Goal: Task Accomplishment & Management: Manage account settings

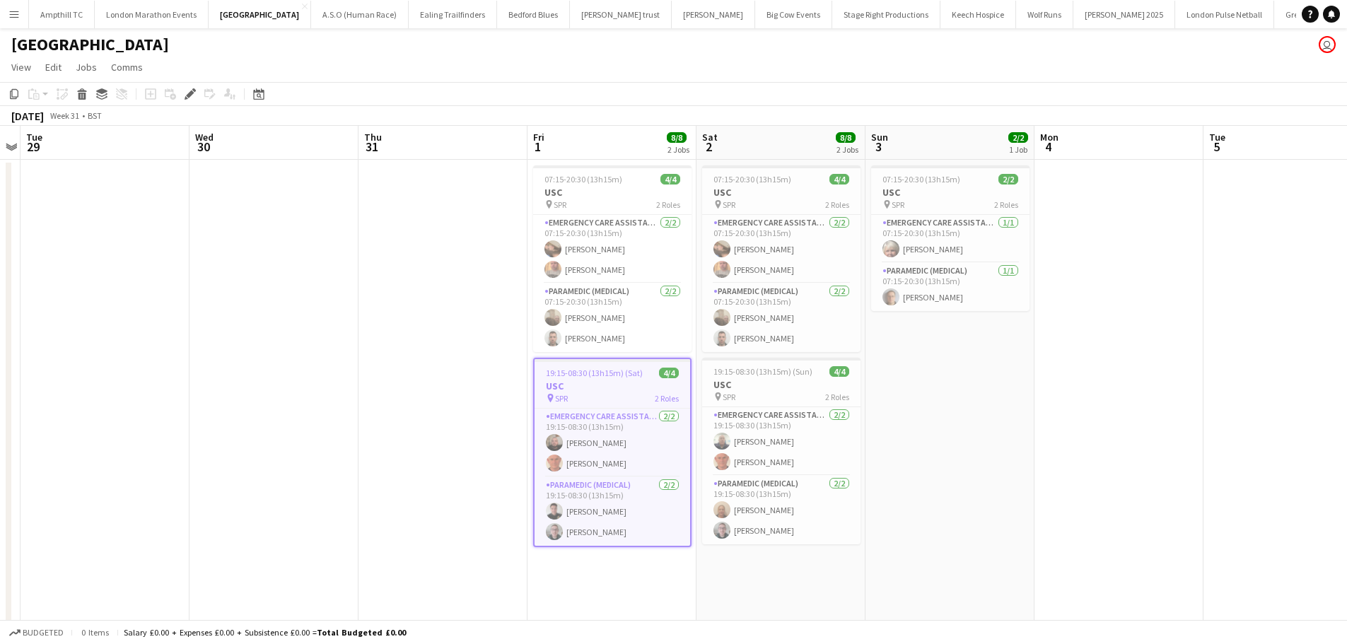
drag, startPoint x: 1083, startPoint y: 382, endPoint x: 231, endPoint y: 396, distance: 852.1
click at [265, 396] on app-calendar-viewport "Sat 26 6/6 3 Jobs Sun 27 2/2 1 Job Mon 28 Tue 29 Wed 30 Thu 31 Fri 1 8/8 2 Jobs…" at bounding box center [673, 386] width 1347 height 520
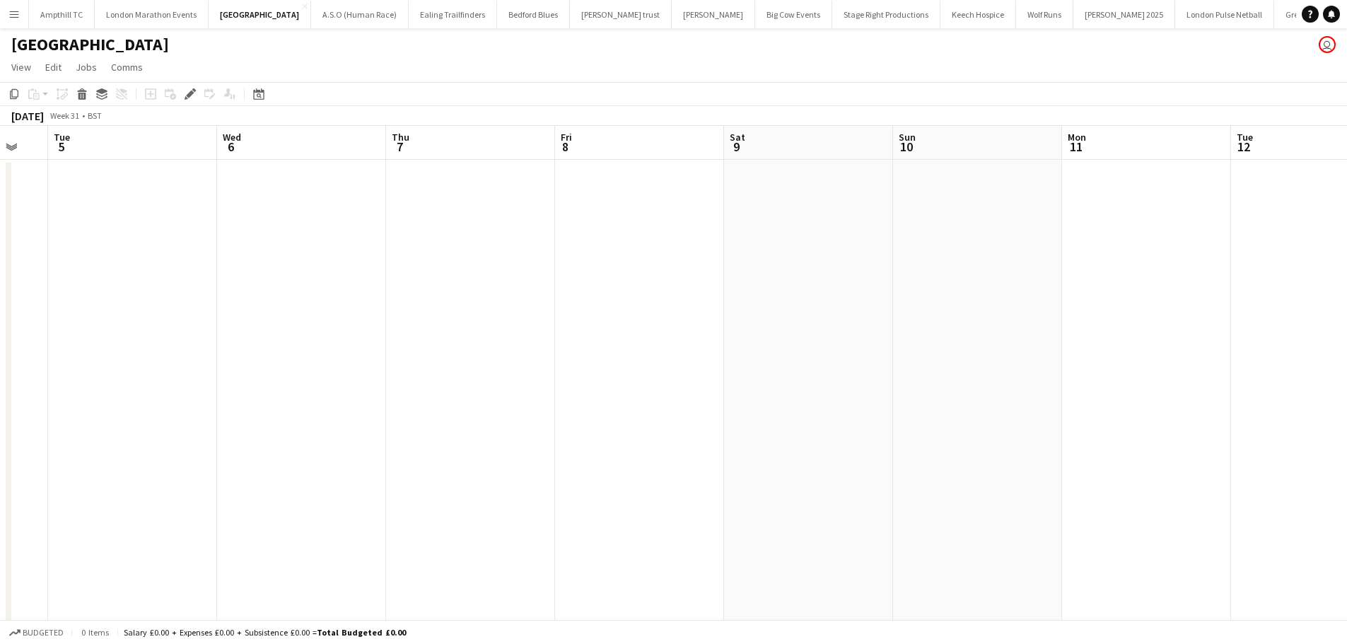
drag, startPoint x: 206, startPoint y: 396, endPoint x: 153, endPoint y: 407, distance: 54.1
click at [61, 395] on app-calendar-viewport "Thu 31 Fri 1 8/8 2 Jobs Sat 2 8/8 2 Jobs Sun 3 2/2 1 Job Mon 4 Tue 5 Wed 6 Thu …" at bounding box center [673, 386] width 1347 height 520
click at [69, 429] on app-calendar-viewport "Thu 31 Fri 1 8/8 2 Jobs Sat 2 8/8 2 Jobs Sun 3 2/2 1 Job Mon 4 Tue 5 Wed 6 Thu …" at bounding box center [673, 386] width 1347 height 520
click at [269, 444] on app-calendar-viewport "Thu 7 Fri 8 Sat 9 Sun 10 Mon 11 Tue 12 Wed 13 Thu 14 Fri 15 Sat 16 Sun 17 Mon 1…" at bounding box center [673, 386] width 1347 height 520
click at [327, 435] on app-calendar-viewport "Thu 7 Fri 8 Sat 9 Sun 10 Mon 11 Tue 12 Wed 13 Thu 14 Fri 15 Sat 16 Sun 17 Mon 1…" at bounding box center [673, 386] width 1347 height 520
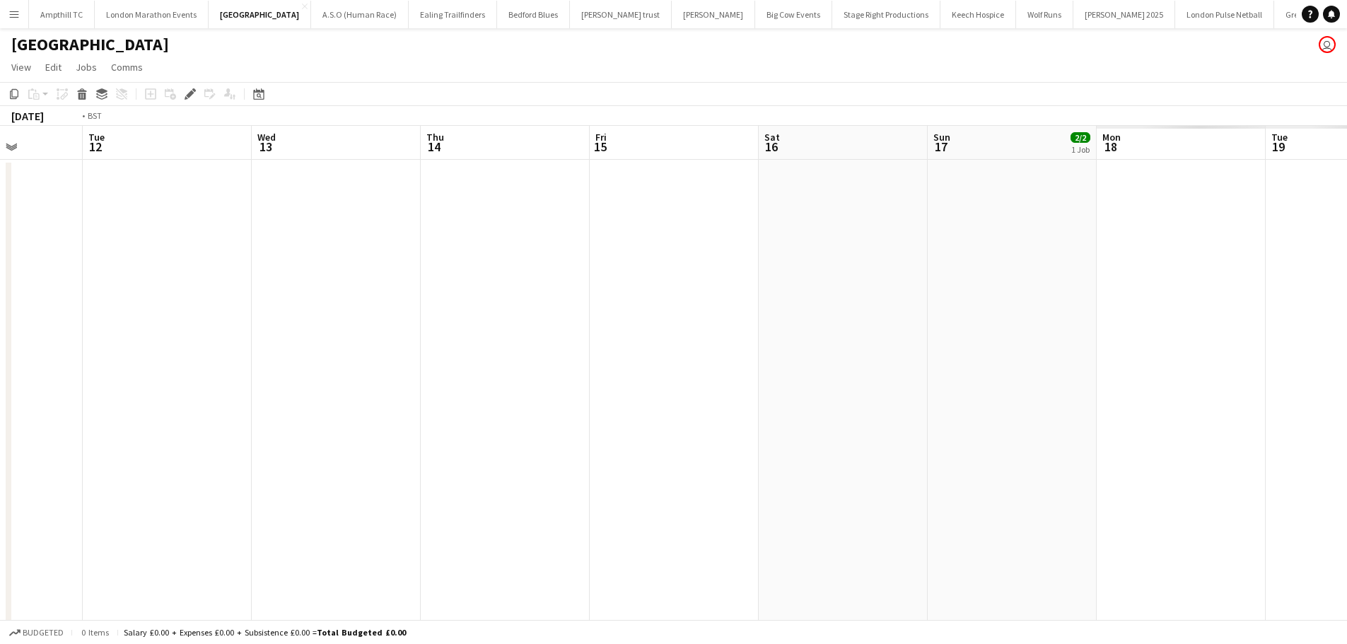
drag, startPoint x: 708, startPoint y: 412, endPoint x: 71, endPoint y: 354, distance: 640.3
click at [393, 404] on app-calendar-viewport "Thu 7 Fri 8 Sat 9 Sun 10 Mon 11 Tue 12 Wed 13 Thu 14 Fri 15 Sat 16 Sun 17 2/2 1…" at bounding box center [673, 386] width 1347 height 520
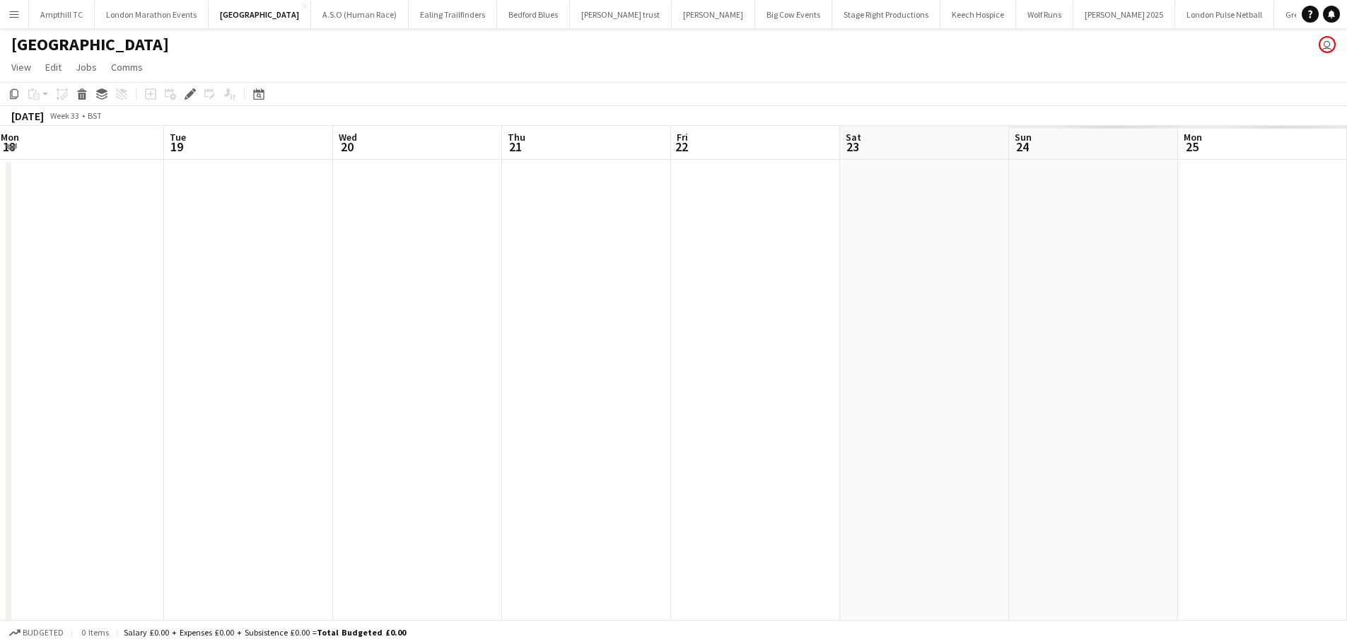
drag, startPoint x: 630, startPoint y: 358, endPoint x: -13, endPoint y: 366, distance: 642.8
click at [0, 366] on html "Menu Boards Boards Boards All jobs Status Workforce Workforce My Workforce Recr…" at bounding box center [673, 335] width 1347 height 670
drag, startPoint x: 268, startPoint y: 371, endPoint x: 16, endPoint y: 371, distance: 252.4
click at [28, 371] on app-calendar-viewport "Sat 16 Sun 17 2/2 1 Job Mon 18 Tue 19 Wed 20 Thu 21 Fri 22 Sat 23 Sun 24 Mon 25…" at bounding box center [673, 386] width 1347 height 520
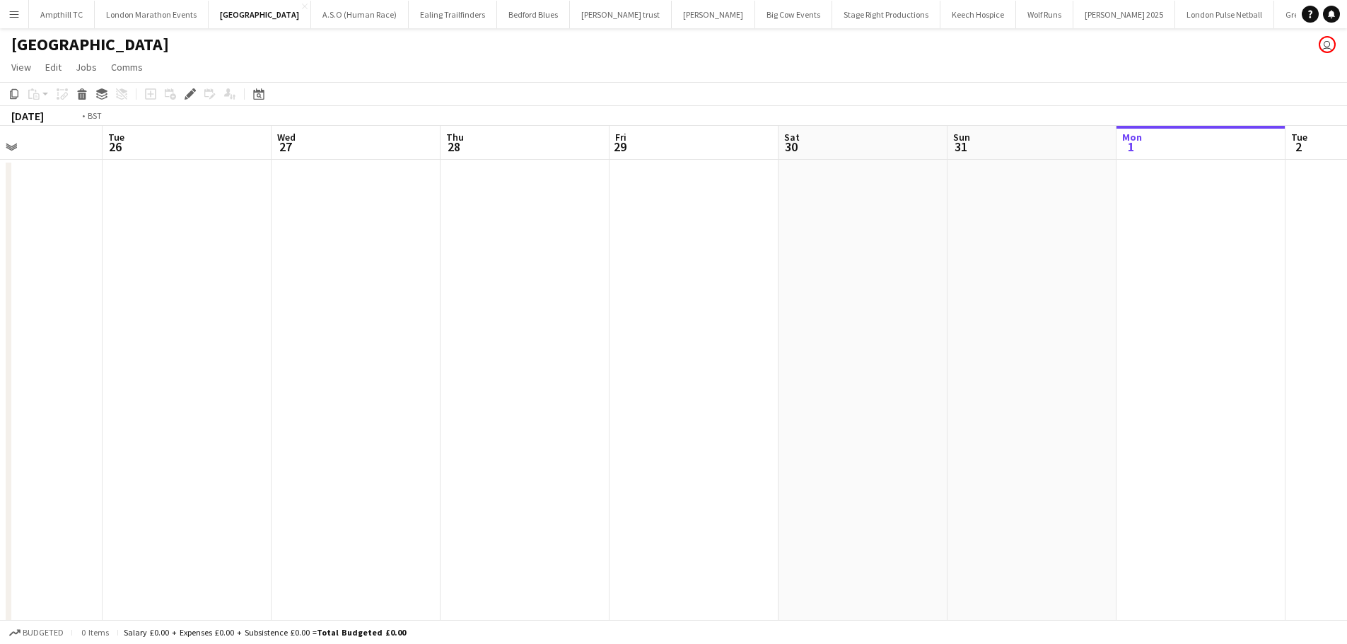
click at [0, 372] on html "Menu Boards Boards Boards All jobs Status Workforce Workforce My Workforce Recr…" at bounding box center [673, 335] width 1347 height 670
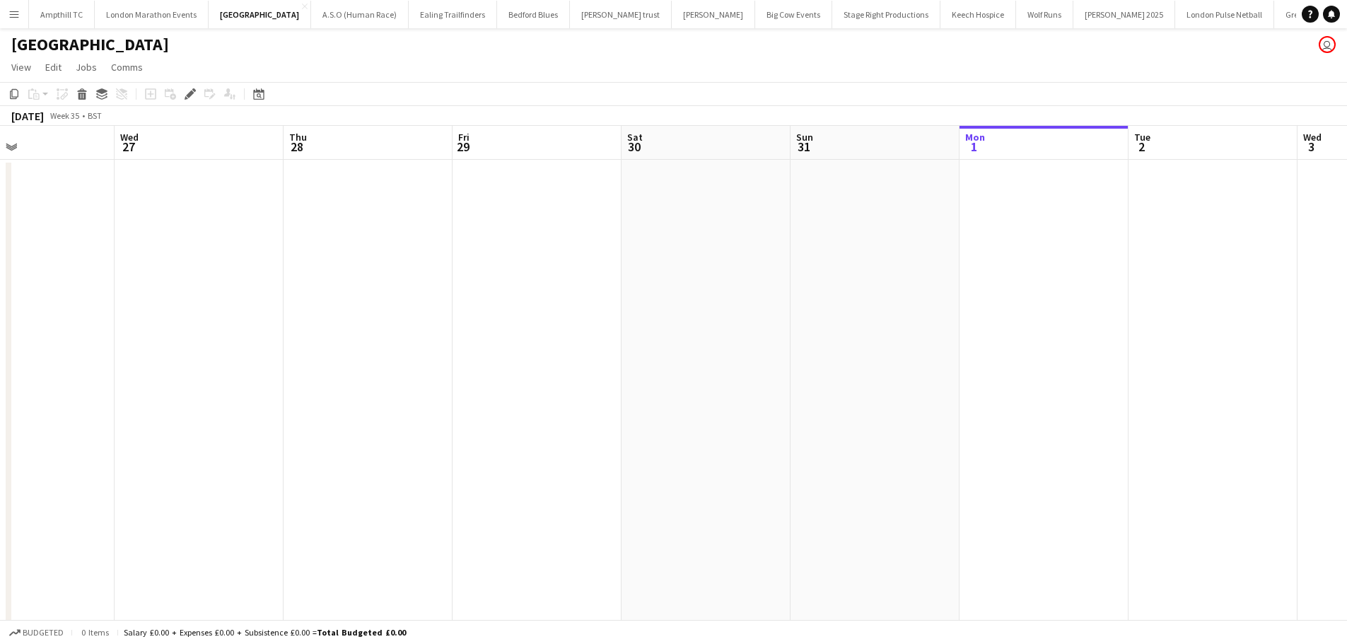
drag, startPoint x: 607, startPoint y: 351, endPoint x: 190, endPoint y: 325, distance: 417.3
click at [232, 346] on app-calendar-viewport "Sun 24 Mon 25 Tue 26 Wed 27 Thu 28 Fri 29 Sat 30 Sun 31 Mon 1 Tue 2 Wed 3 Thu 4…" at bounding box center [673, 386] width 1347 height 520
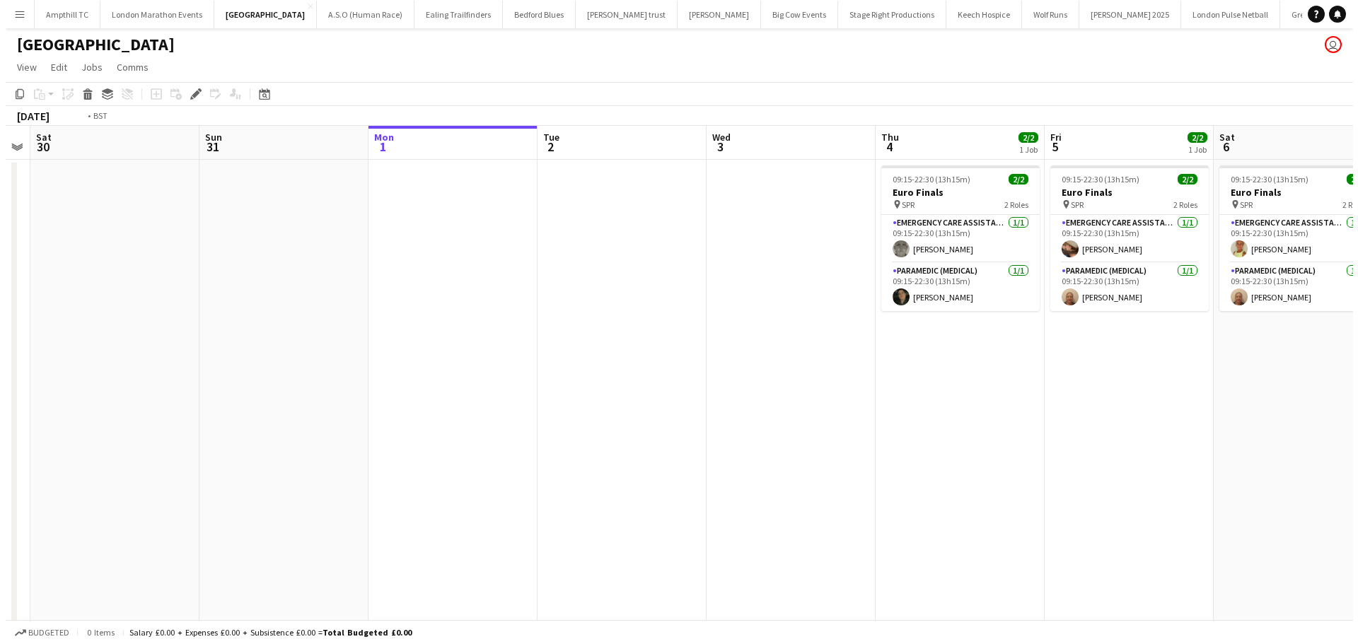
scroll to position [0, 613]
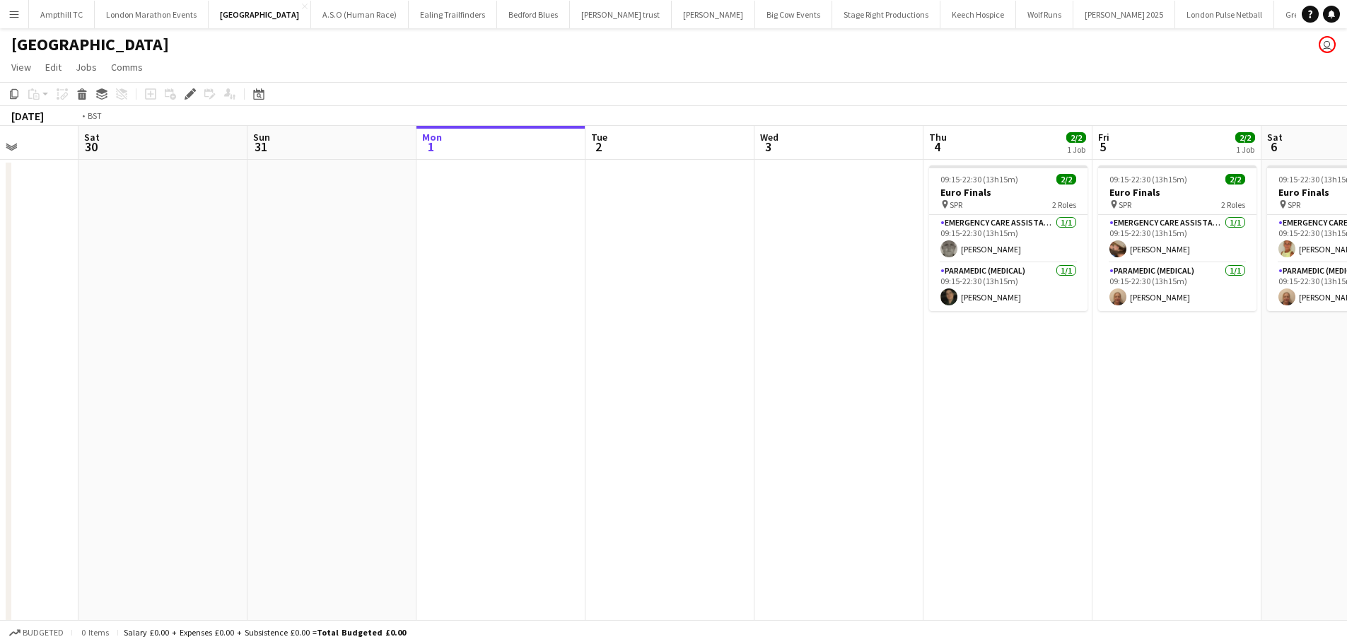
drag, startPoint x: 335, startPoint y: 351, endPoint x: 126, endPoint y: 351, distance: 209.3
click at [129, 353] on app-calendar-viewport "Tue 26 Wed 27 Thu 28 Fri 29 Sat 30 Sun 31 Mon 1 Tue 2 Wed 3 Thu 4 2/2 1 Job Fri…" at bounding box center [673, 386] width 1347 height 520
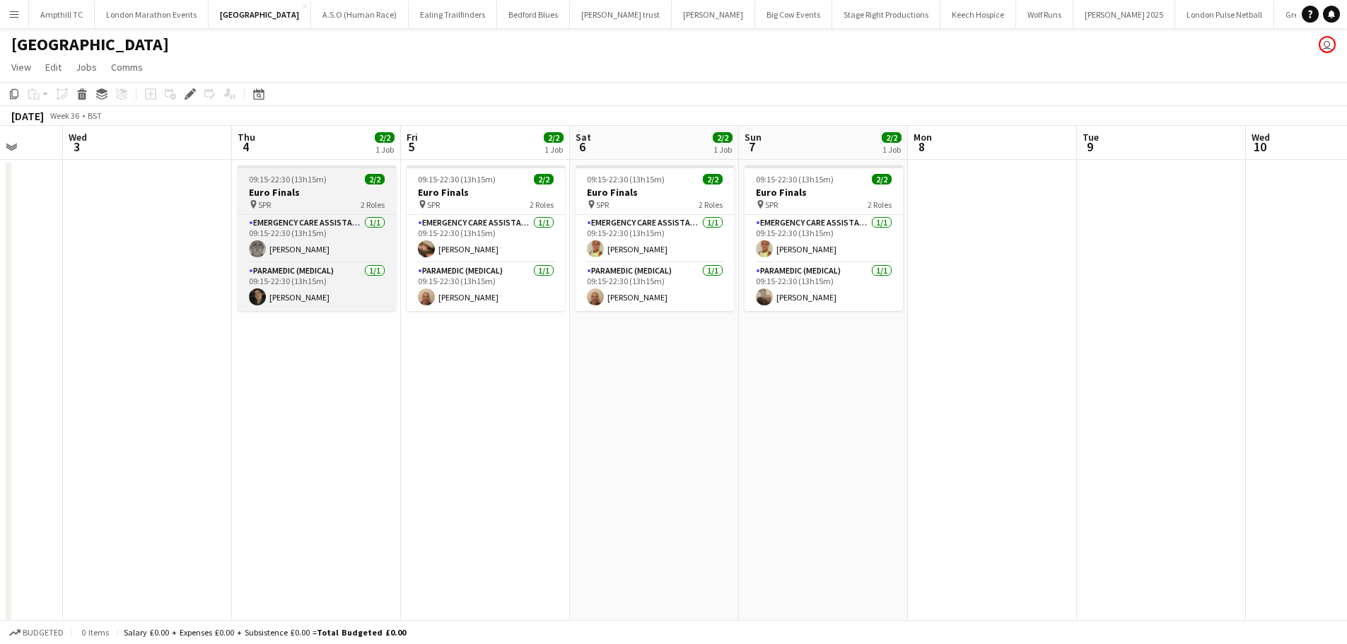
click at [302, 199] on div "pin SPR 2 Roles" at bounding box center [317, 204] width 158 height 11
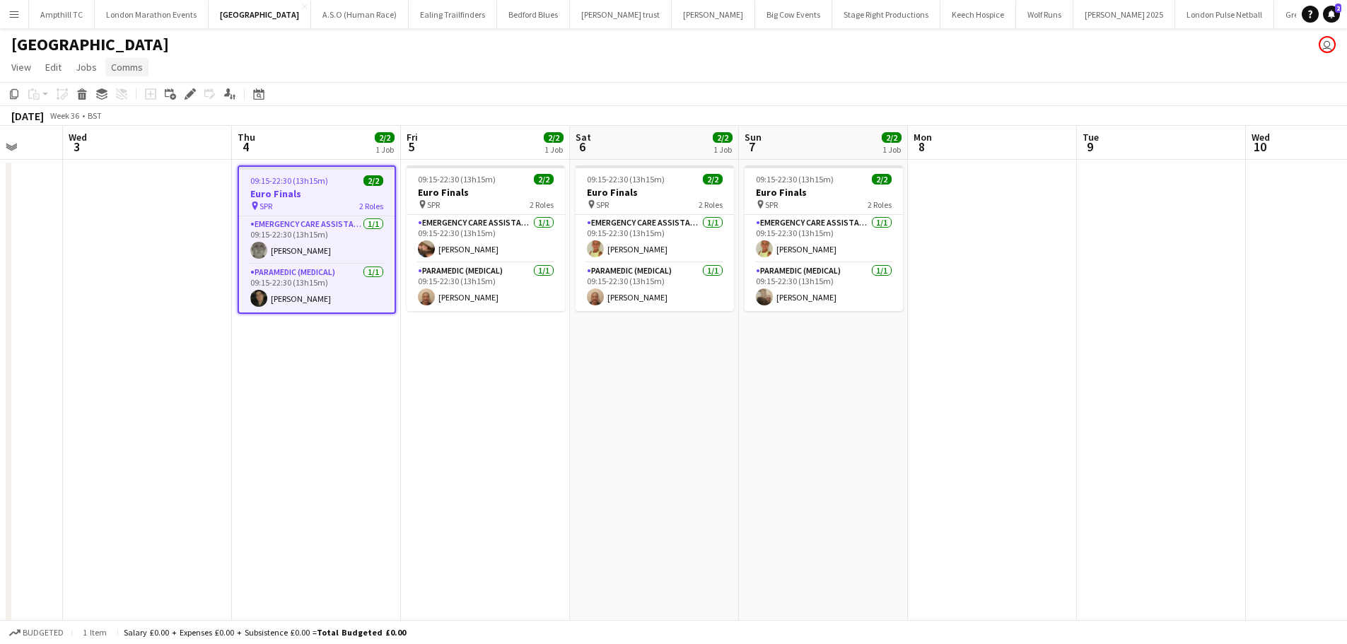
click at [124, 69] on span "Comms" at bounding box center [127, 67] width 32 height 13
click at [170, 132] on link "Create chat" at bounding box center [163, 127] width 117 height 30
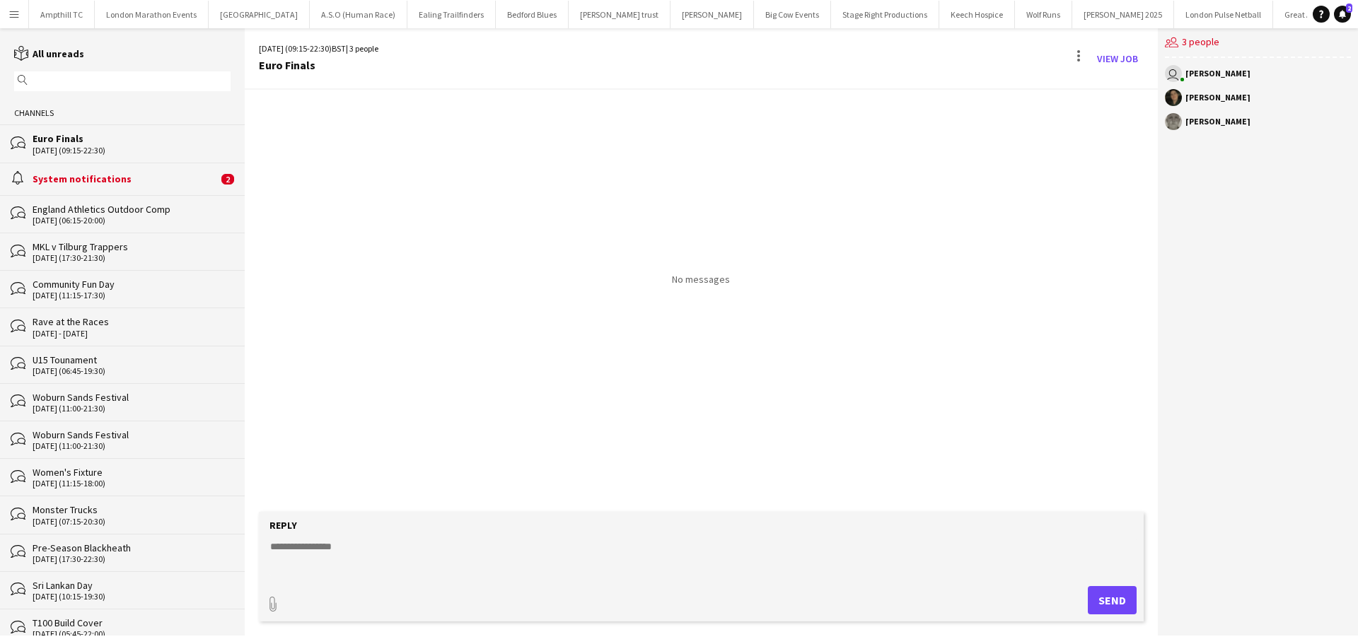
click at [382, 544] on textarea at bounding box center [704, 557] width 870 height 37
drag, startPoint x: 672, startPoint y: 565, endPoint x: 276, endPoint y: 576, distance: 396.1
click at [268, 576] on form "**********" at bounding box center [701, 567] width 885 height 110
type textarea "**********"
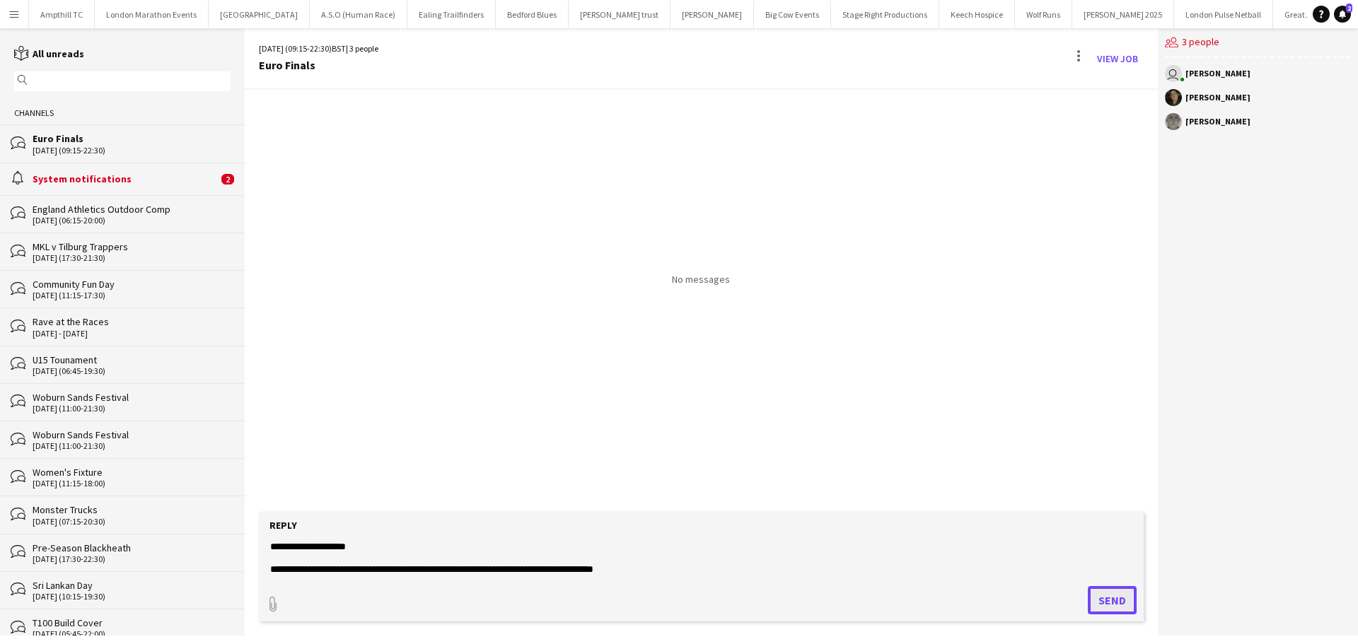
click at [1103, 597] on button "Send" at bounding box center [1111, 600] width 49 height 28
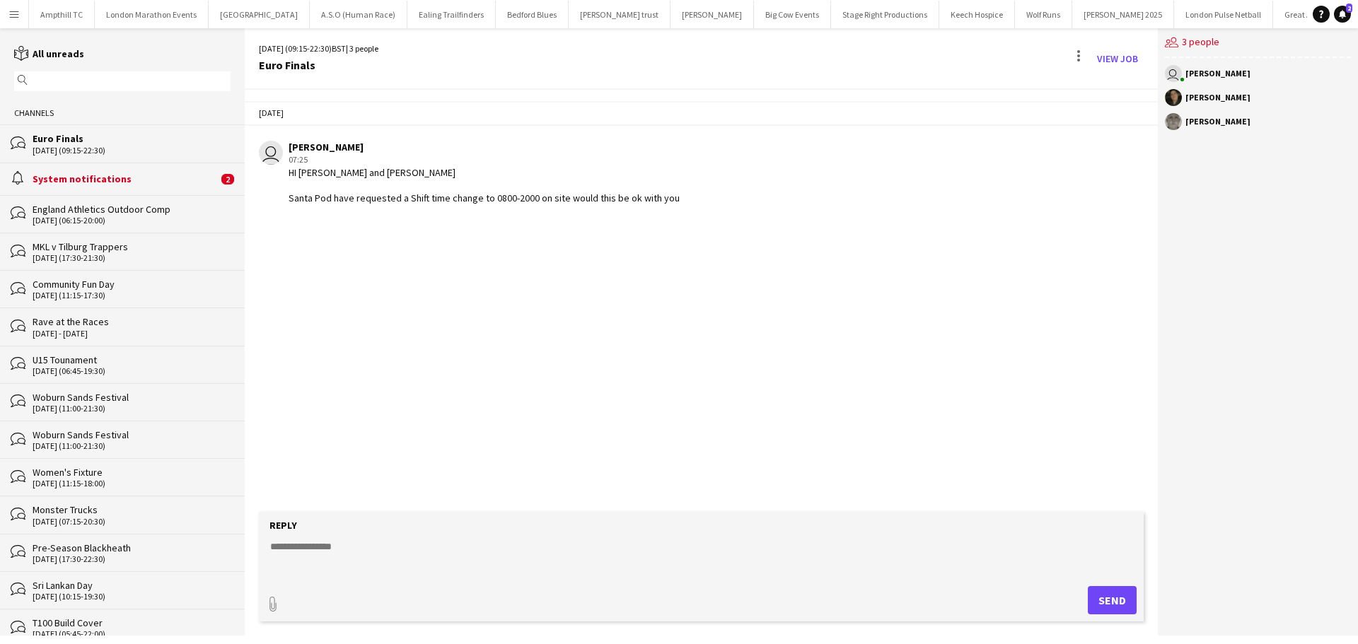
click at [110, 176] on div "System notifications" at bounding box center [125, 179] width 185 height 13
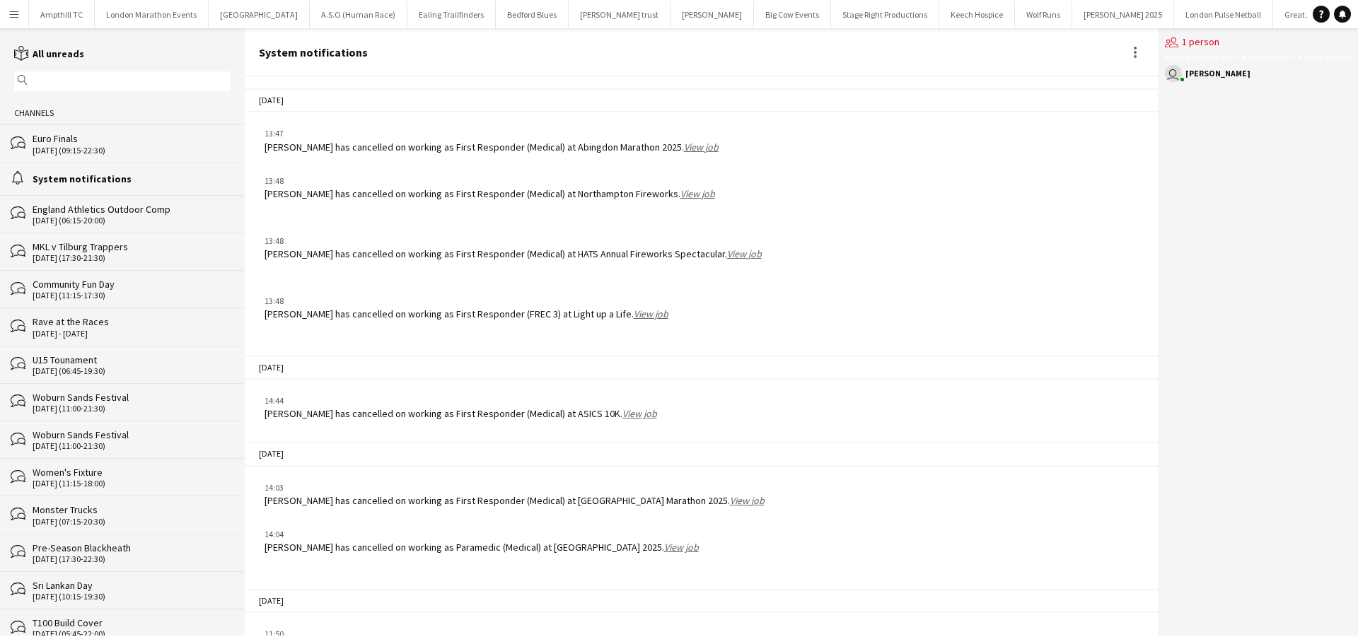
scroll to position [1690, 0]
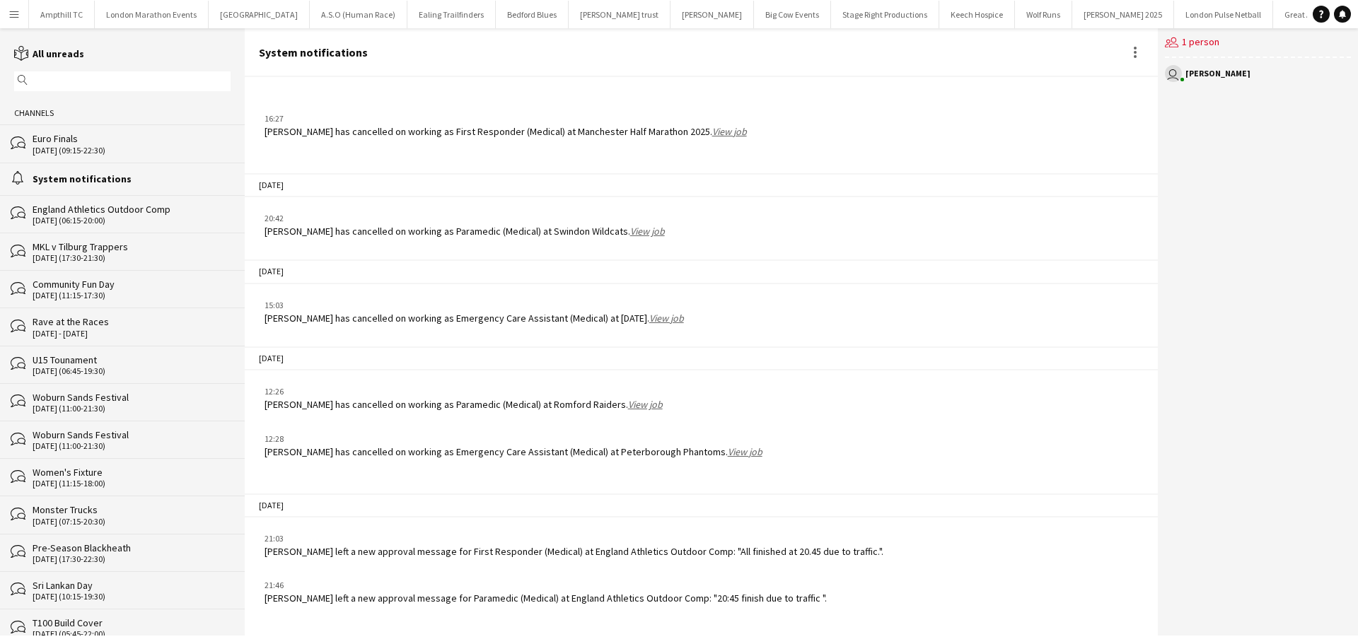
click at [13, 21] on button "Menu" at bounding box center [14, 14] width 28 height 28
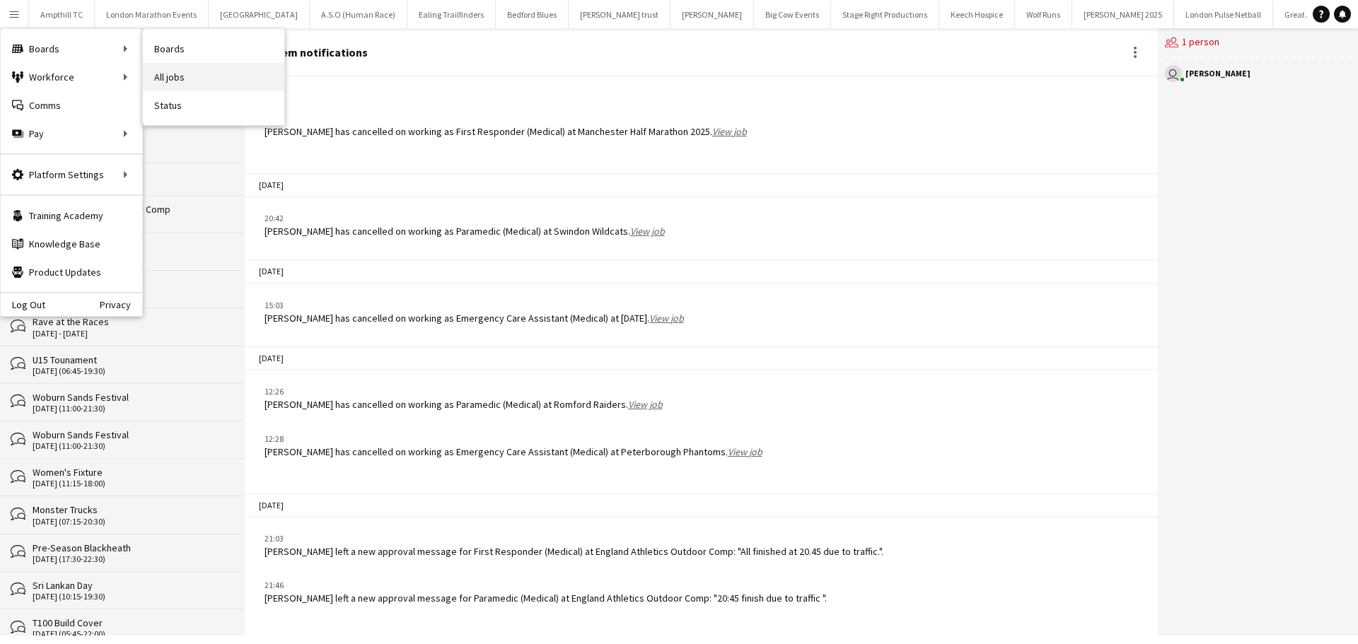
click at [170, 71] on link "All jobs" at bounding box center [213, 77] width 141 height 28
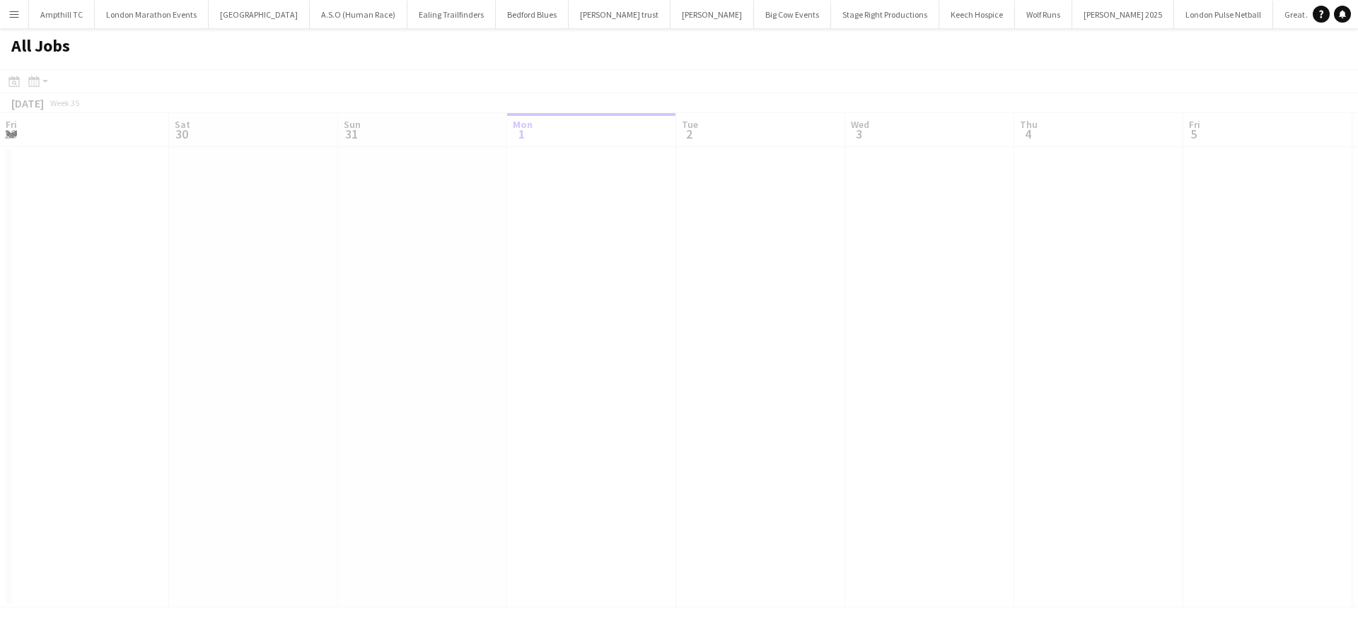
scroll to position [0, 338]
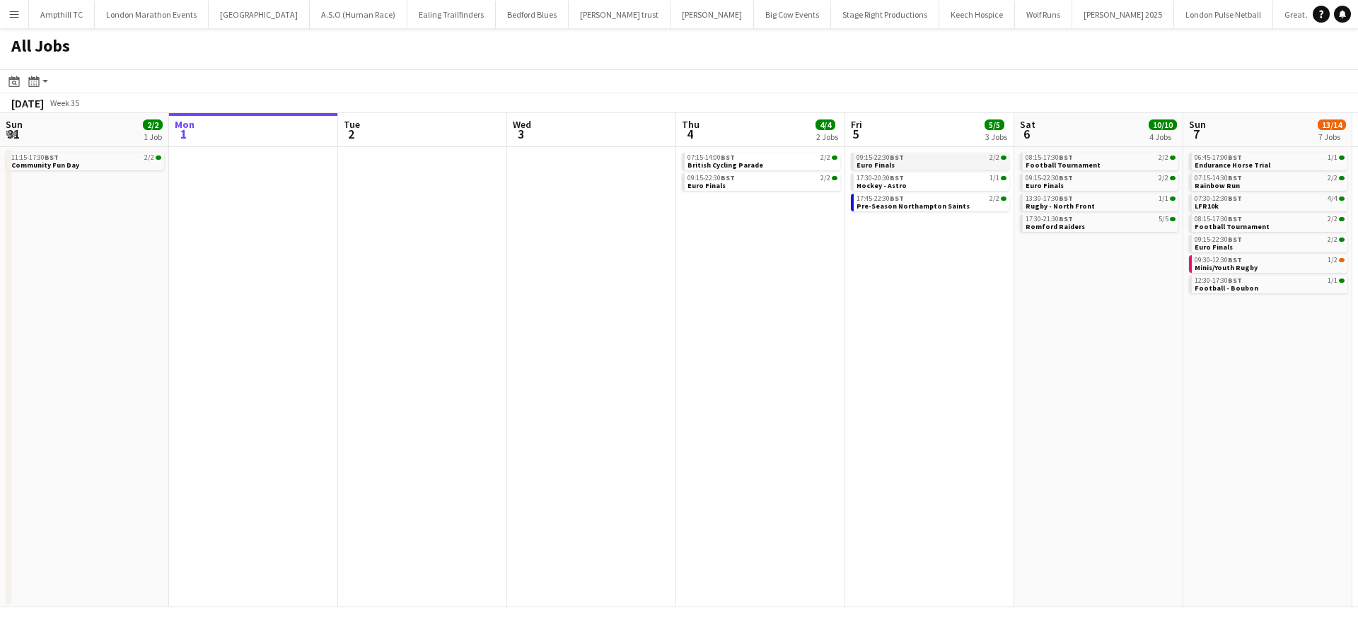
click at [919, 163] on link "09:15-22:30 BST 2/2 Euro Finals" at bounding box center [931, 161] width 150 height 16
click at [1096, 189] on app-brief-job-card "09:15-22:30 BST 2/2 Euro Finals" at bounding box center [1099, 182] width 158 height 18
click at [1044, 182] on span "Euro Finals" at bounding box center [1045, 185] width 38 height 9
click at [1254, 238] on div "09:15-22:30 BST 2/2" at bounding box center [1270, 239] width 150 height 7
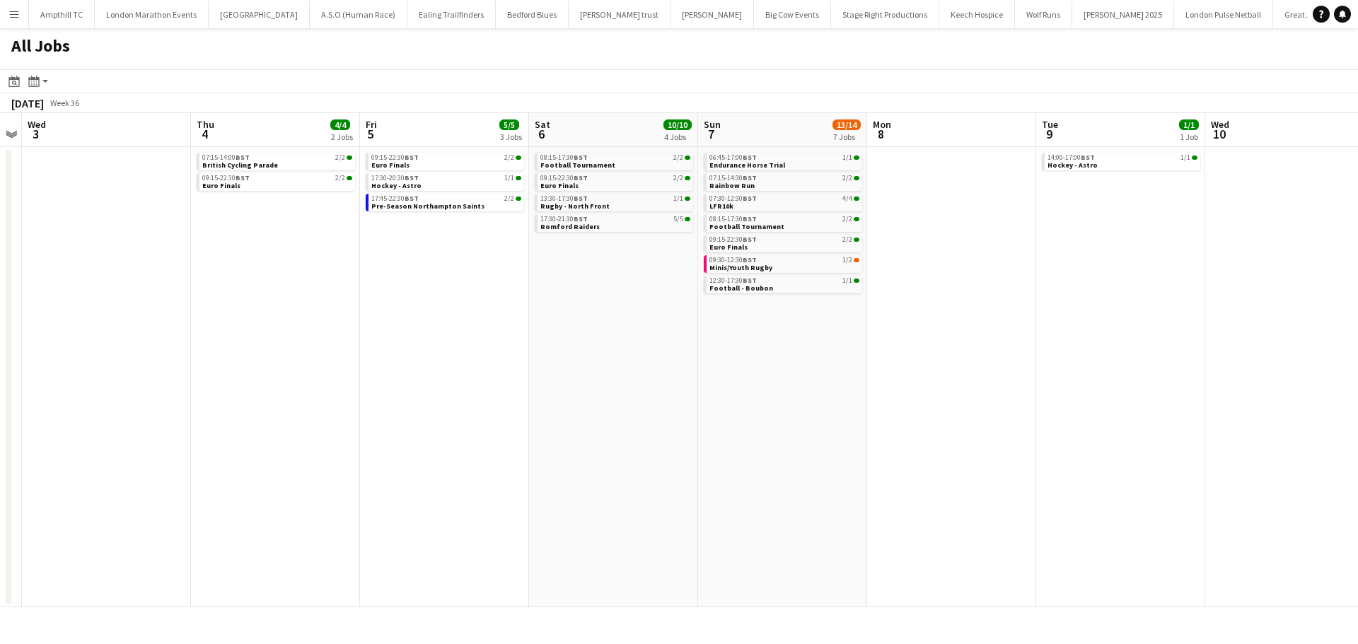
scroll to position [0, 483]
drag, startPoint x: 655, startPoint y: 342, endPoint x: 181, endPoint y: 363, distance: 474.9
click at [181, 363] on app-calendar-viewport "Sun 31 2/2 1 Job Mon 1 Tue 2 Wed 3 Thu 4 4/4 2 Jobs Fri 5 5/5 3 Jobs Sat 6 10/1…" at bounding box center [679, 360] width 1358 height 494
click at [791, 241] on div "09:15-22:30 BST 2/2" at bounding box center [786, 239] width 150 height 7
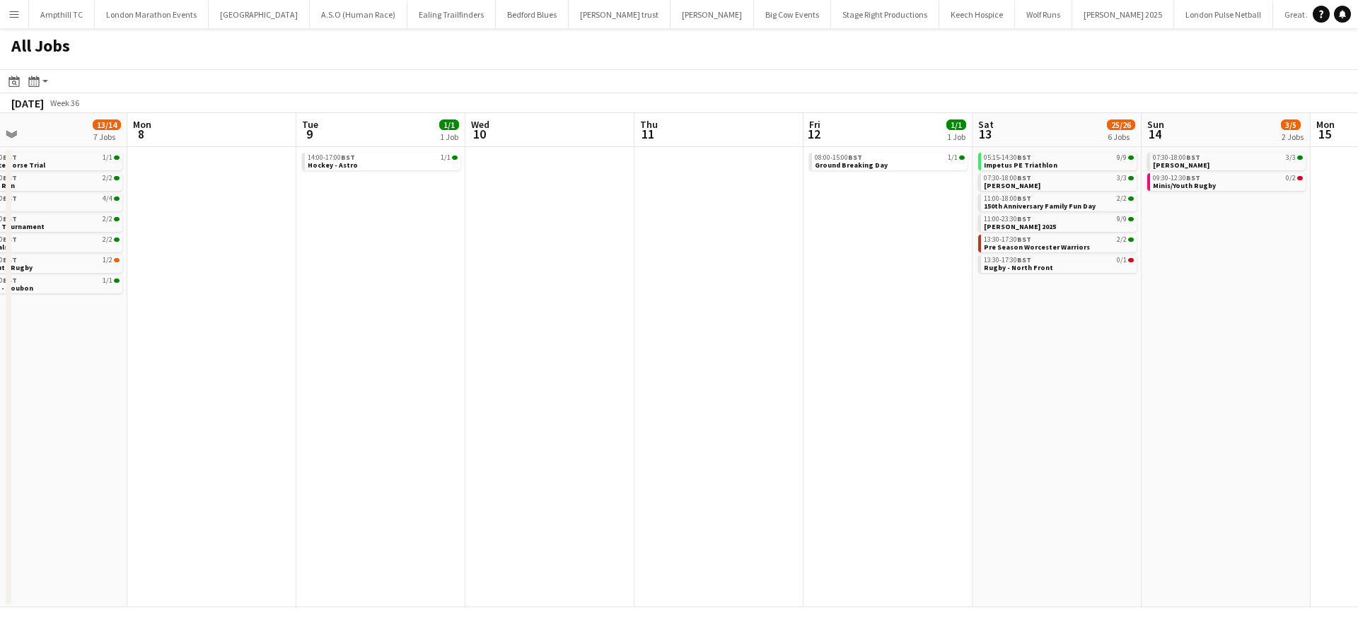
drag, startPoint x: 1010, startPoint y: 282, endPoint x: 827, endPoint y: 337, distance: 191.1
click at [265, 392] on app-calendar-viewport "Fri 5 5/5 3 Jobs Sat 6 10/10 4 Jobs Sun 7 13/14 7 Jobs Mon 8 Tue 9 1/1 1 Job We…" at bounding box center [679, 360] width 1358 height 494
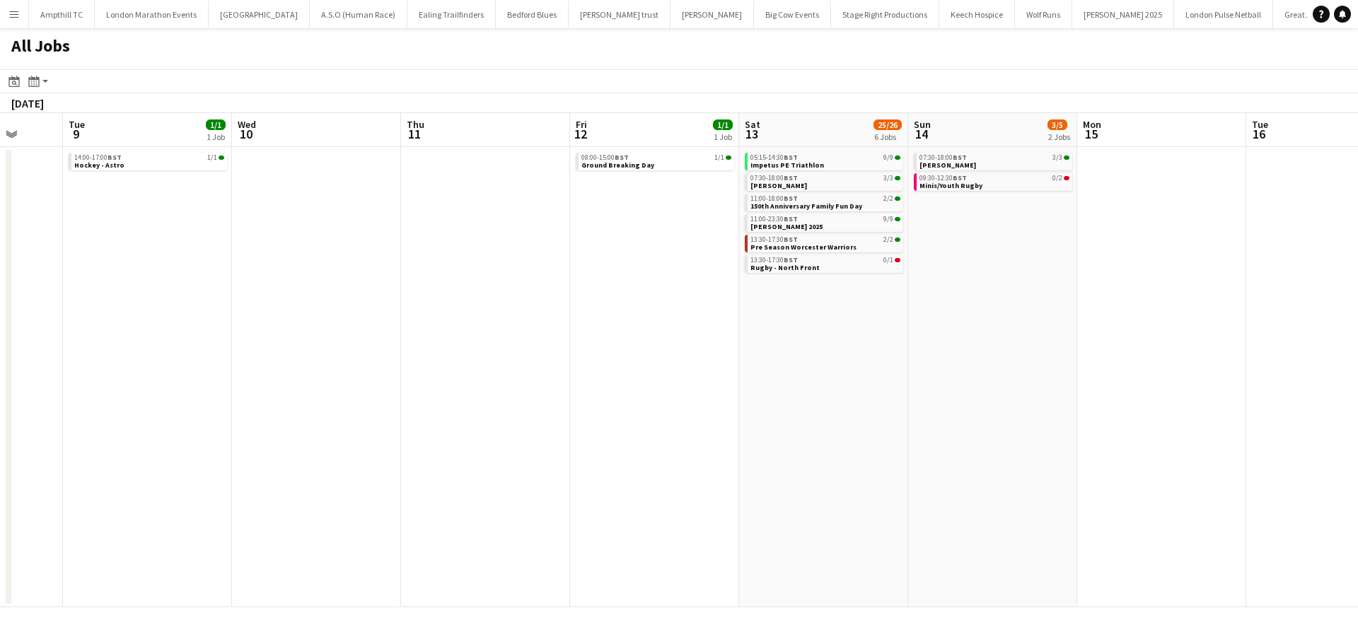
click at [458, 346] on app-all-jobs "All Jobs Date picker SEP 2025 SEP 2025 Monday M Tuesday T Wednesday W Thursday …" at bounding box center [679, 317] width 1358 height 579
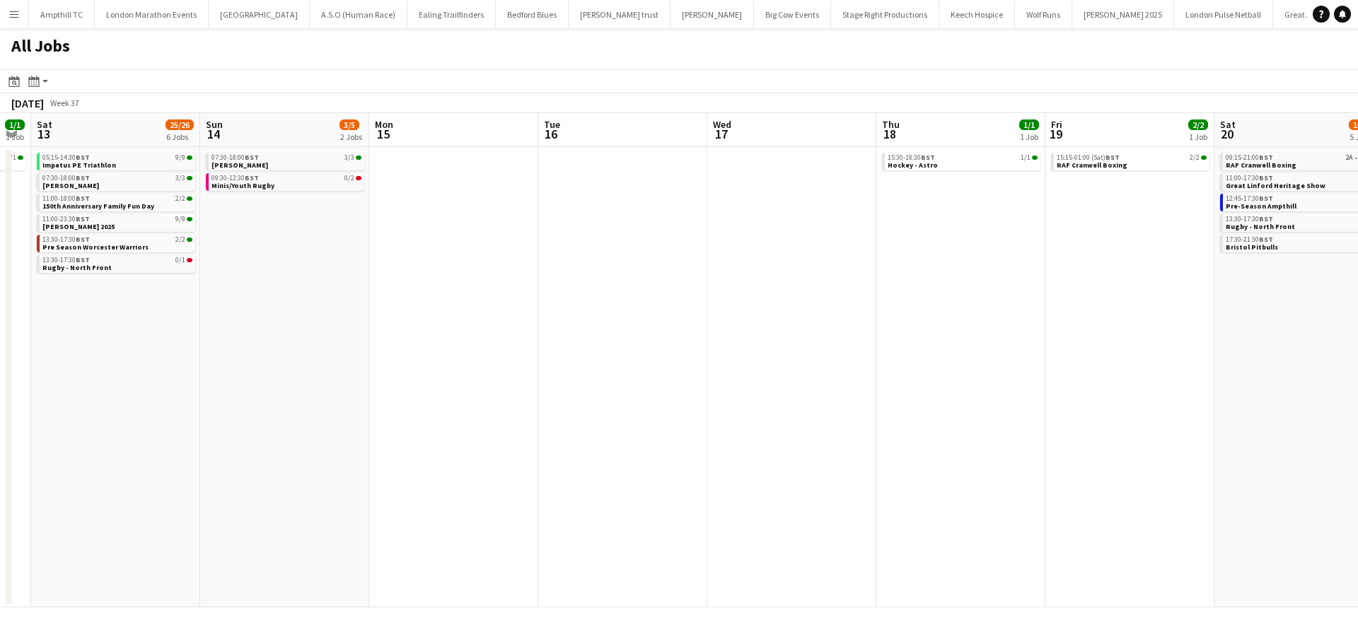
drag, startPoint x: 1068, startPoint y: 256, endPoint x: 540, endPoint y: 326, distance: 532.8
click at [524, 326] on app-calendar-viewport "Tue 9 1/1 1 Job Wed 10 Thu 11 Fri 12 1/1 1 Job Sat 13 25/26 6 Jobs Sun 14 3/5 2…" at bounding box center [679, 360] width 1358 height 494
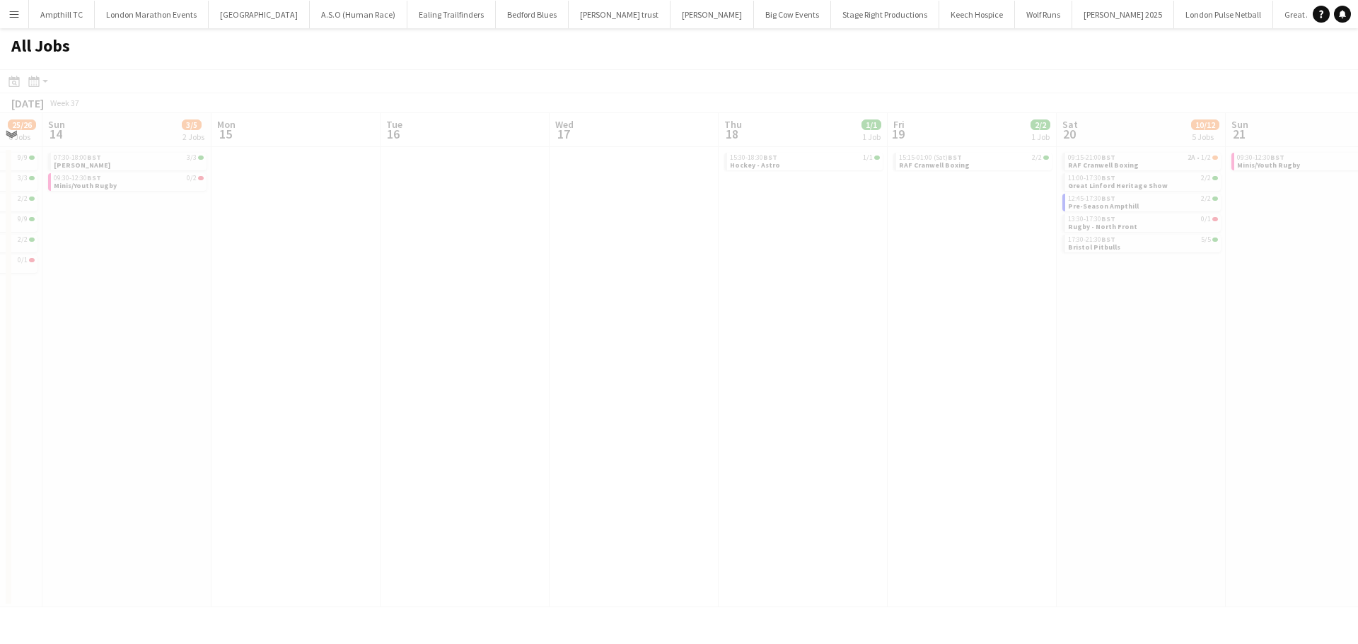
drag, startPoint x: 875, startPoint y: 326, endPoint x: 396, endPoint y: 328, distance: 478.7
click at [371, 327] on app-calendar-viewport "Thu 11 Fri 12 1/1 1 Job Sat 13 25/26 6 Jobs Sun 14 3/5 2 Jobs Mon 15 Tue 16 Wed…" at bounding box center [679, 360] width 1358 height 494
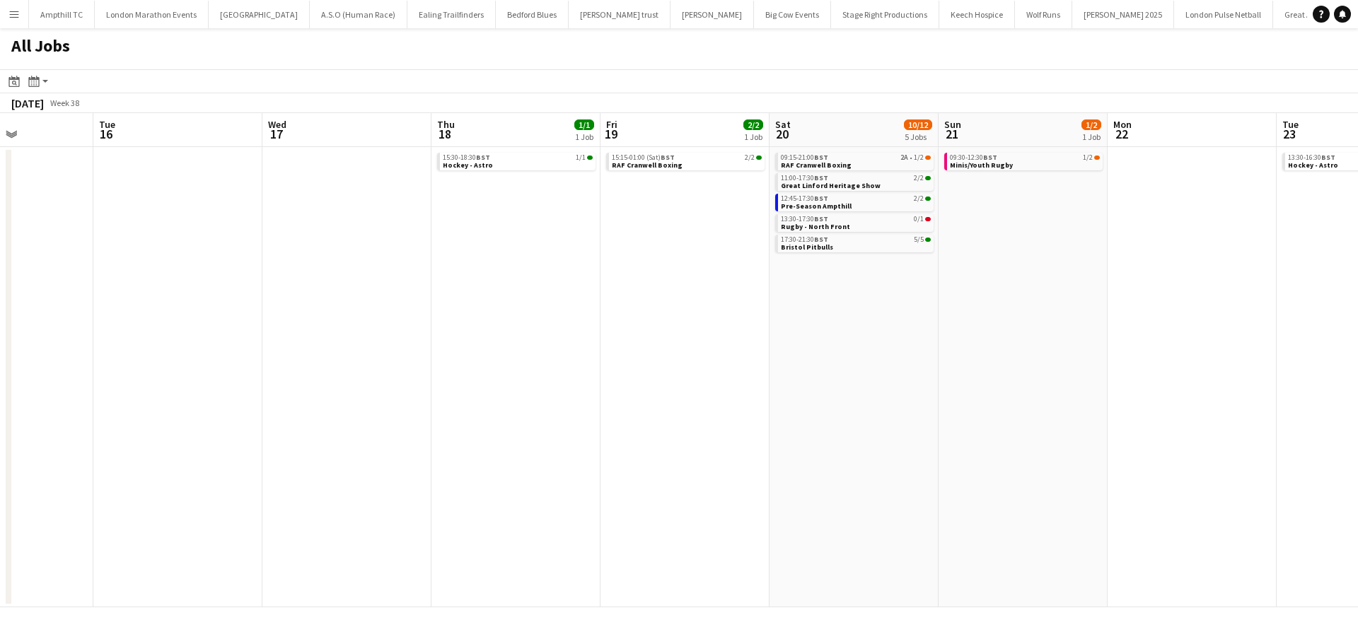
drag, startPoint x: 796, startPoint y: 335, endPoint x: 486, endPoint y: 317, distance: 310.9
click at [411, 349] on app-calendar-viewport "Thu 11 Fri 12 1/1 1 Job Sat 13 25/26 6 Jobs Sun 14 3/5 2 Jobs Mon 15 Tue 16 Wed…" at bounding box center [679, 360] width 1358 height 494
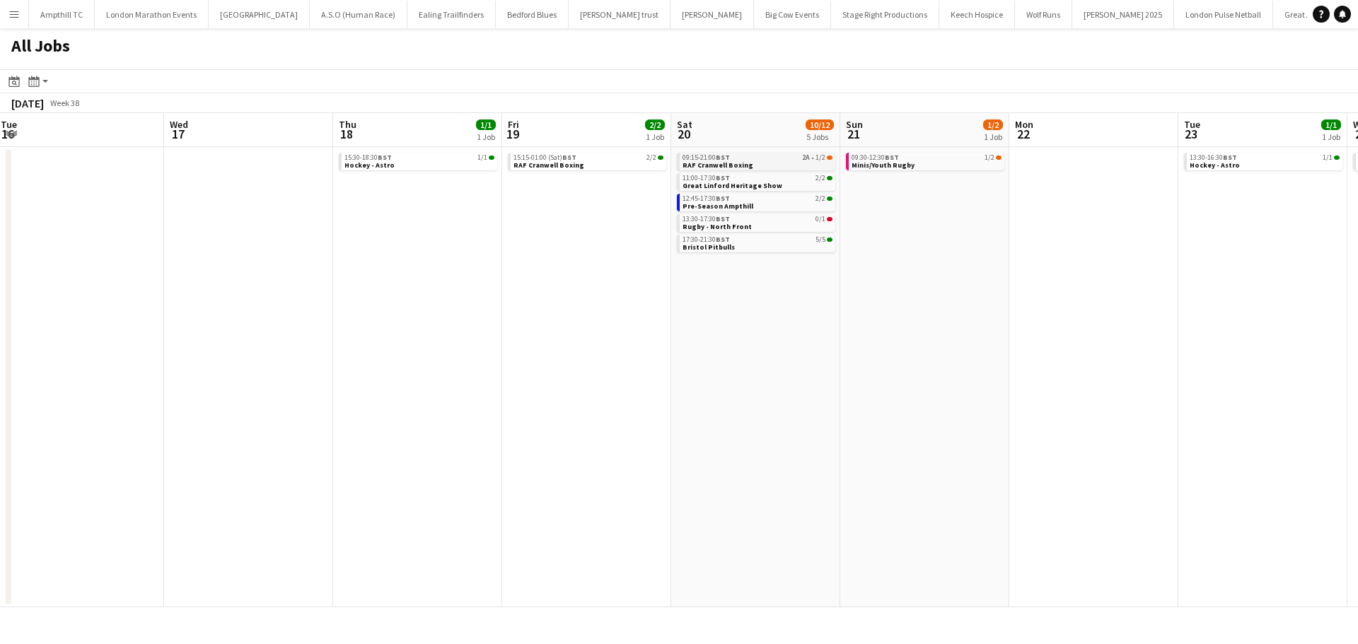
click at [771, 166] on link "09:15-21:00 BST 2A • 1/2 RAF Cranwell Boxing" at bounding box center [757, 161] width 150 height 16
click at [756, 245] on link "17:30-21:30 BST 5/5 Bristol Pitbulls" at bounding box center [757, 243] width 150 height 16
click at [776, 209] on link "12:45-17:30 BST 2/2 Pre-Season Ampthill" at bounding box center [757, 202] width 150 height 16
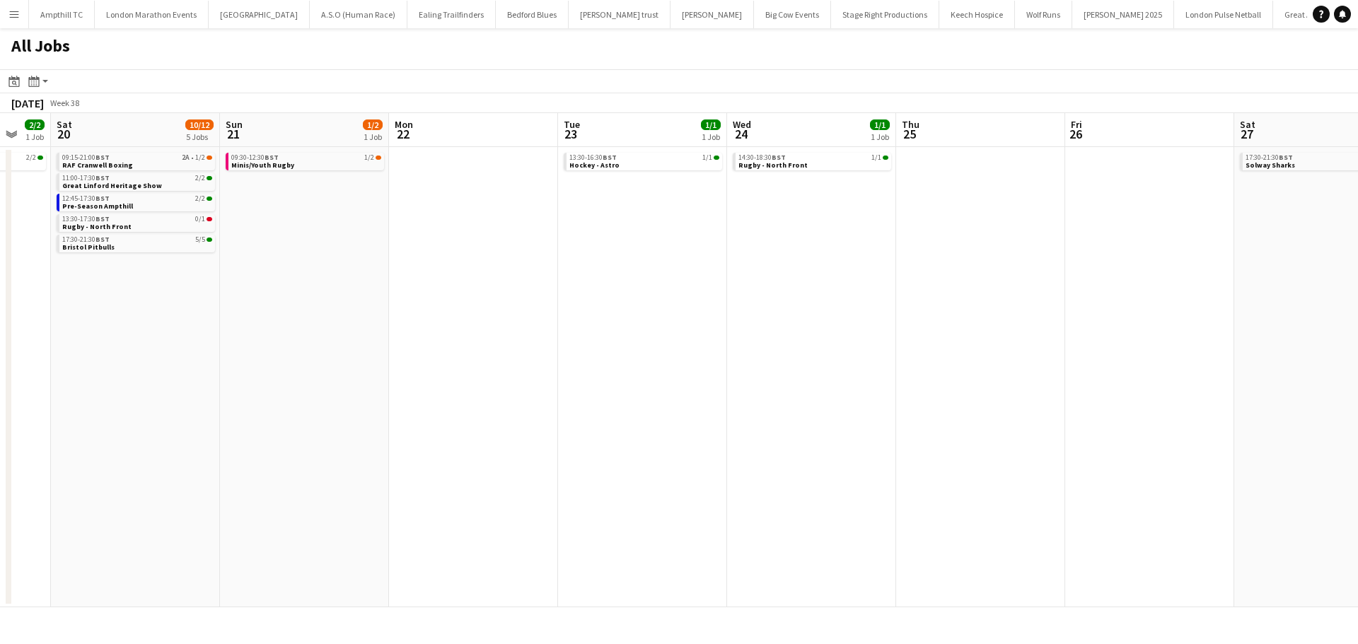
drag, startPoint x: 1053, startPoint y: 262, endPoint x: 433, endPoint y: 256, distance: 620.1
click at [433, 256] on app-calendar-viewport "Wed 17 Thu 18 1/1 1 Job Fri 19 2/2 1 Job Sat 20 10/12 5 Jobs Sun 21 1/2 1 Job M…" at bounding box center [679, 360] width 1358 height 494
click at [368, 266] on app-all-jobs "All Jobs Date picker SEP 2025 SEP 2025 Monday M Tuesday T Wednesday W Thursday …" at bounding box center [679, 317] width 1358 height 579
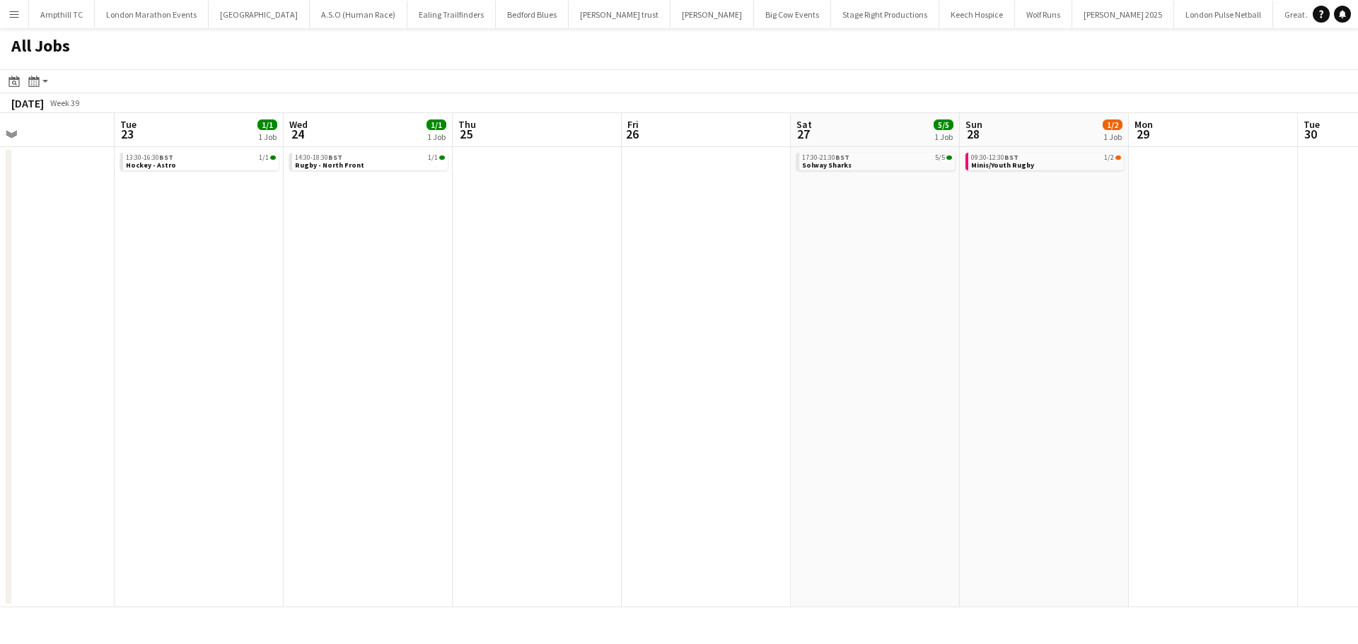
drag, startPoint x: 646, startPoint y: 255, endPoint x: 399, endPoint y: 255, distance: 247.5
click at [399, 255] on app-calendar-viewport "Fri 19 2/2 1 Job Sat 20 10/12 5 Jobs Sun 21 1/2 1 Job Mon 22 Tue 23 1/1 1 Job W…" at bounding box center [679, 360] width 1358 height 494
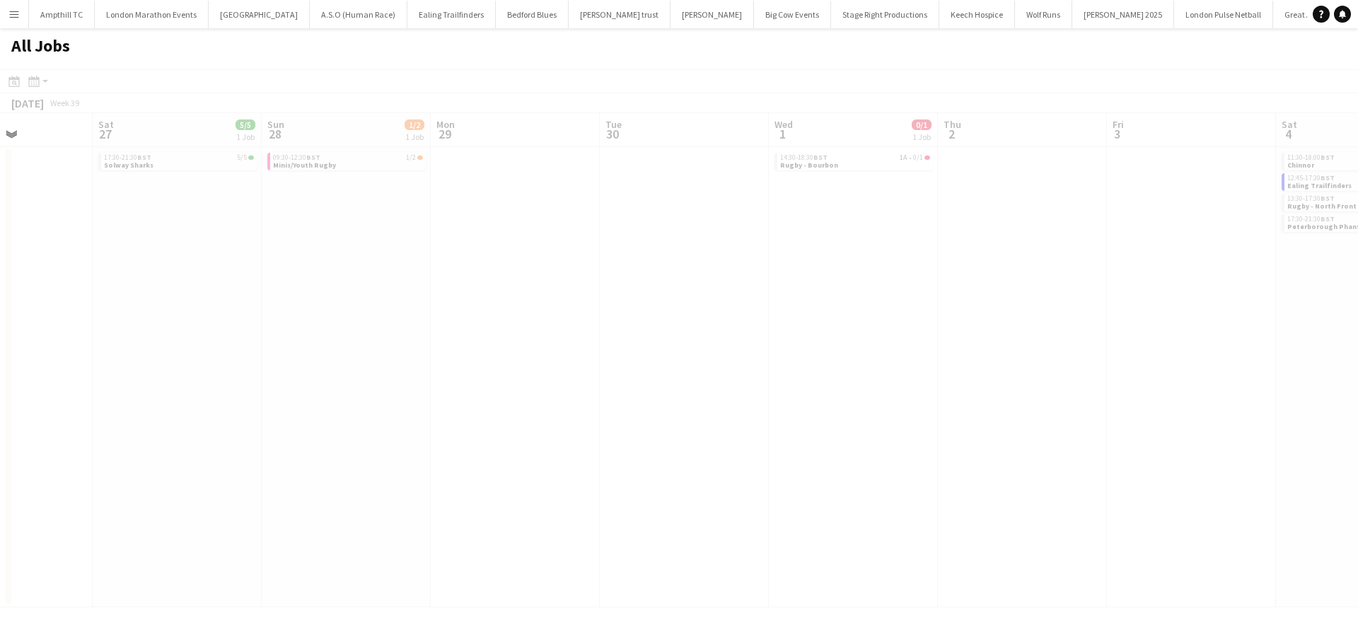
scroll to position [0, 388]
drag, startPoint x: 838, startPoint y: 240, endPoint x: 513, endPoint y: 260, distance: 325.9
click at [503, 264] on app-all-jobs "All Jobs Date picker SEP 2025 SEP 2025 Monday M Tuesday T Wednesday W Thursday …" at bounding box center [679, 317] width 1358 height 579
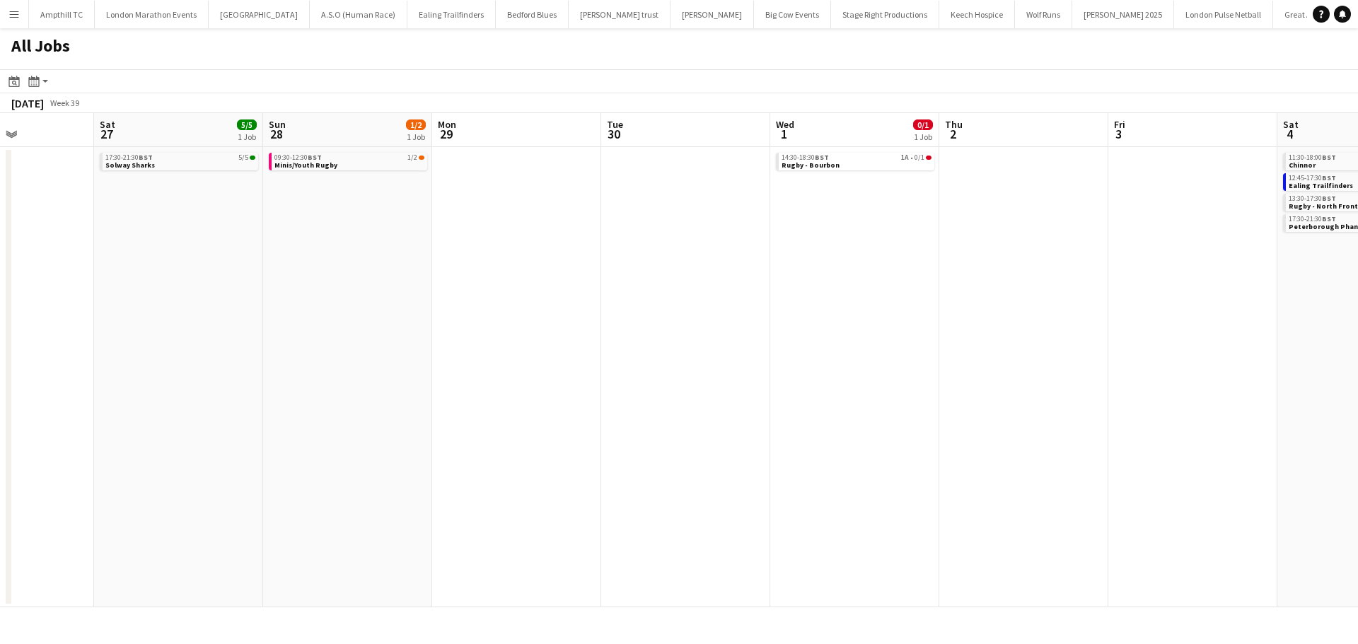
scroll to position [0, 583]
drag, startPoint x: 773, startPoint y: 230, endPoint x: 578, endPoint y: 239, distance: 194.7
click at [578, 239] on app-calendar-viewport "Tue 23 1/1 1 Job Wed 24 1/1 1 Job Thu 25 Fri 26 Sat 27 5/5 1 Job Sun 28 1/2 1 J…" at bounding box center [679, 360] width 1358 height 494
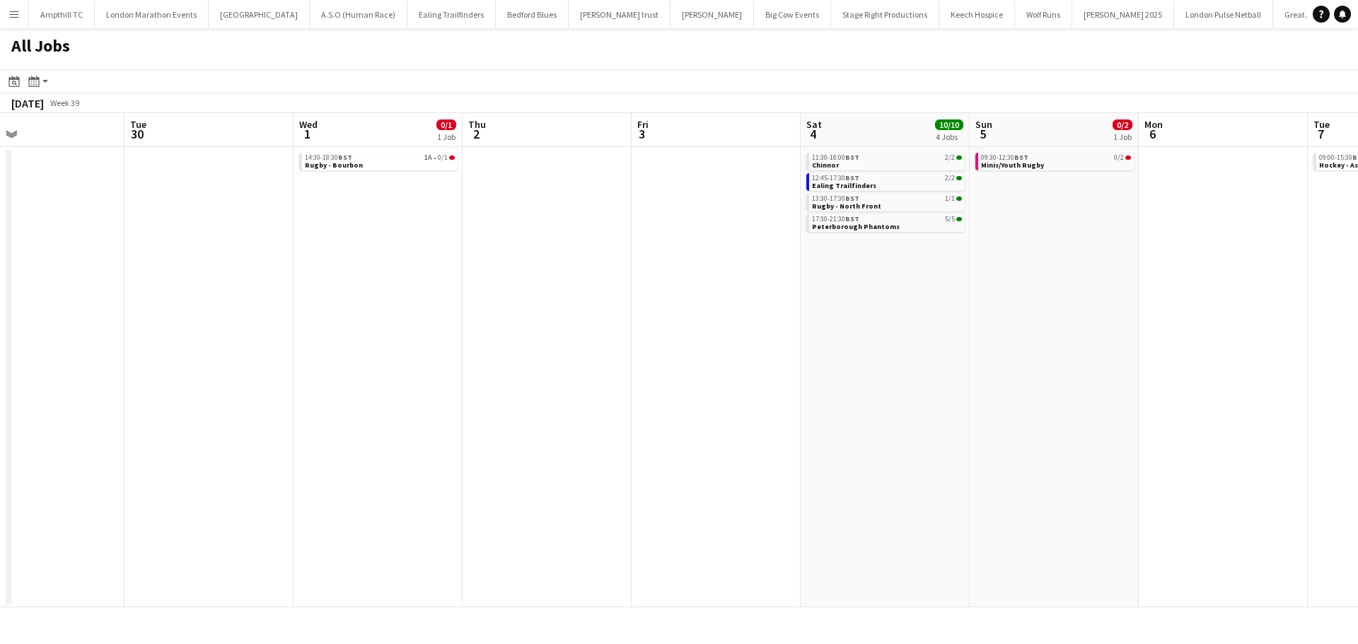
drag, startPoint x: 632, startPoint y: 248, endPoint x: 422, endPoint y: 251, distance: 210.0
click at [418, 251] on app-calendar-viewport "Thu 25 Fri 26 Sat 27 5/5 1 Job Sun 28 1/2 1 Job Mon 29 Tue 30 Wed 1 0/1 1 Job T…" at bounding box center [679, 360] width 1358 height 494
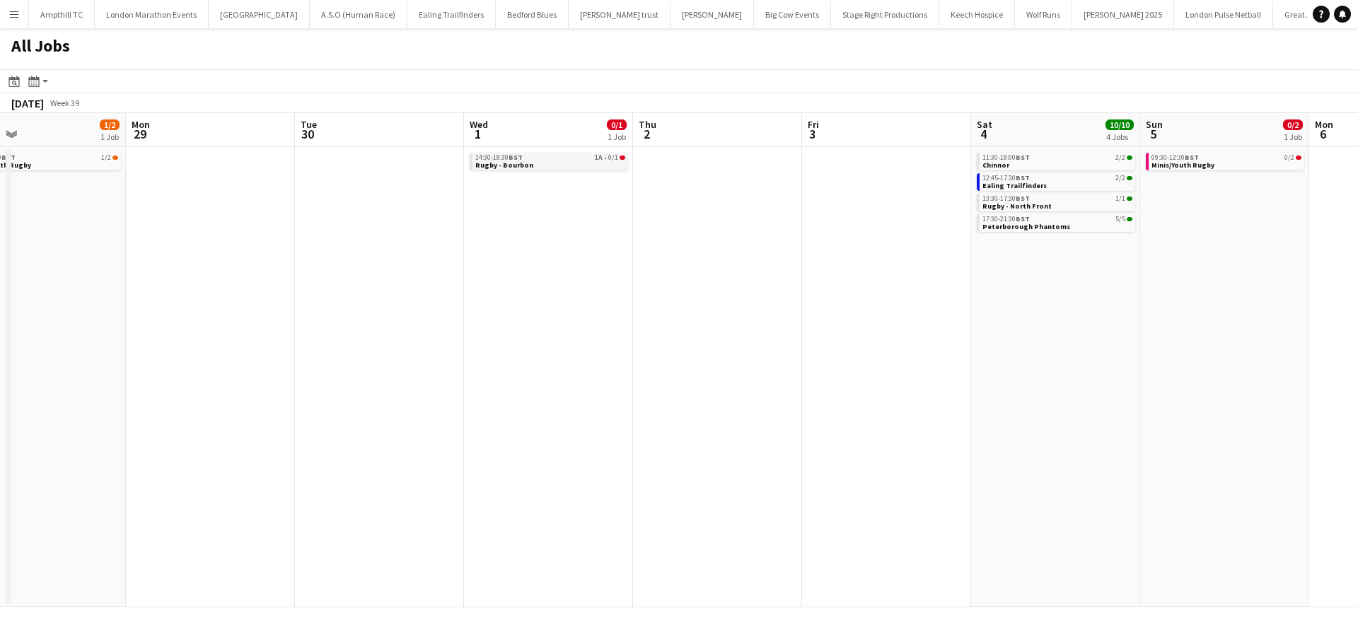
click at [575, 163] on link "14:30-18:30 BST 1A • 0/1 Rugby - Bourbon" at bounding box center [550, 161] width 150 height 16
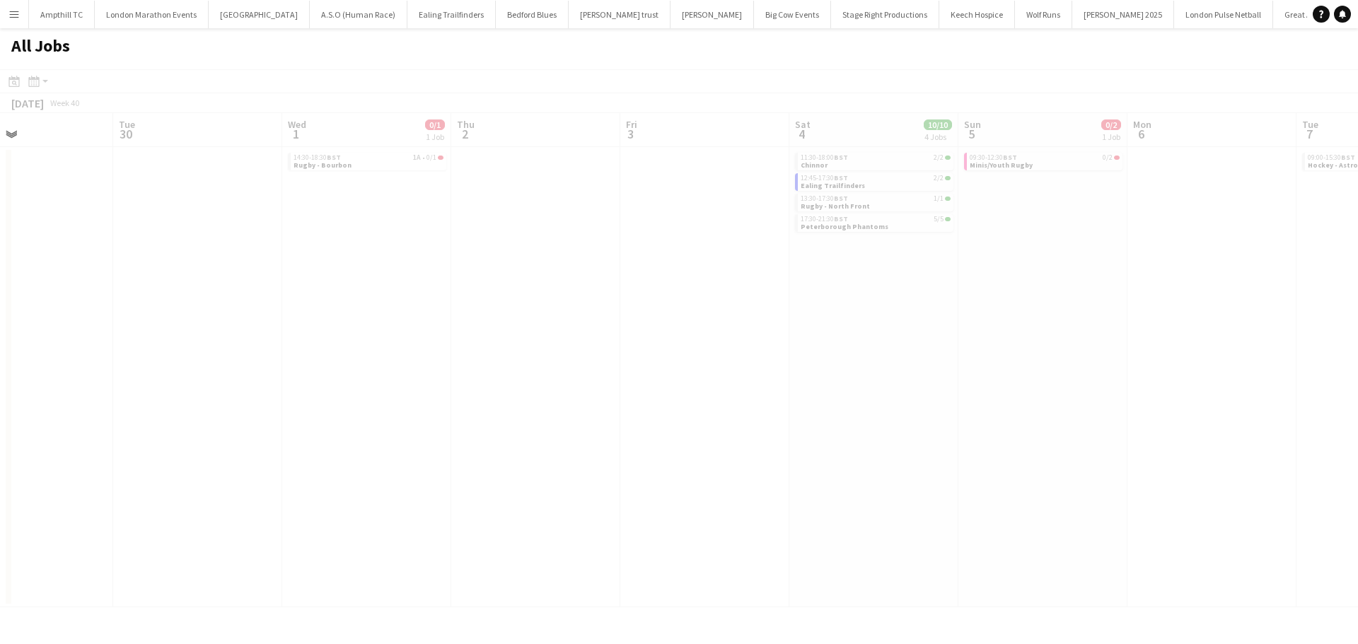
drag, startPoint x: 934, startPoint y: 305, endPoint x: 492, endPoint y: 312, distance: 442.0
click at [139, 309] on app-all-jobs "All Jobs Date picker SEP 2025 SEP 2025 Monday M Tuesday T Wednesday W Thursday …" at bounding box center [679, 317] width 1358 height 579
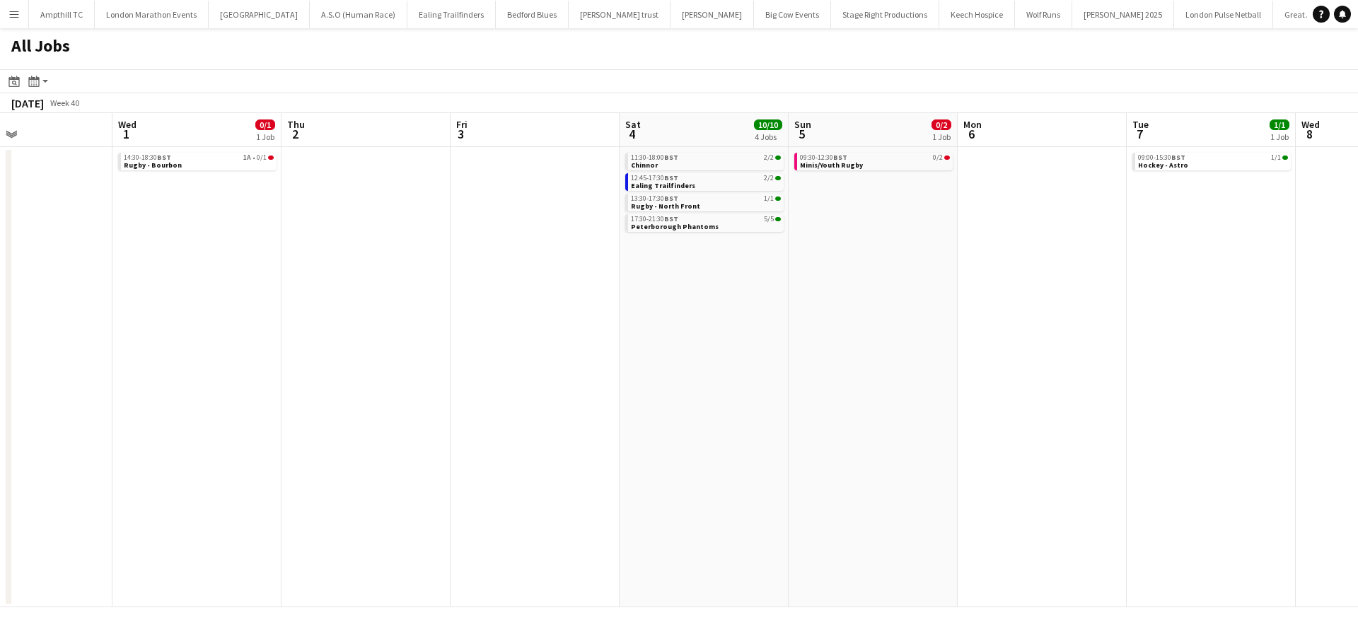
drag, startPoint x: 810, startPoint y: 320, endPoint x: 290, endPoint y: 344, distance: 520.3
click at [300, 344] on app-calendar-viewport "Sat 27 5/5 1 Job Sun 28 1/2 1 Job Mon 29 Tue 30 Wed 1 0/1 1 Job Thu 2 Fri 3 Sat…" at bounding box center [679, 360] width 1358 height 494
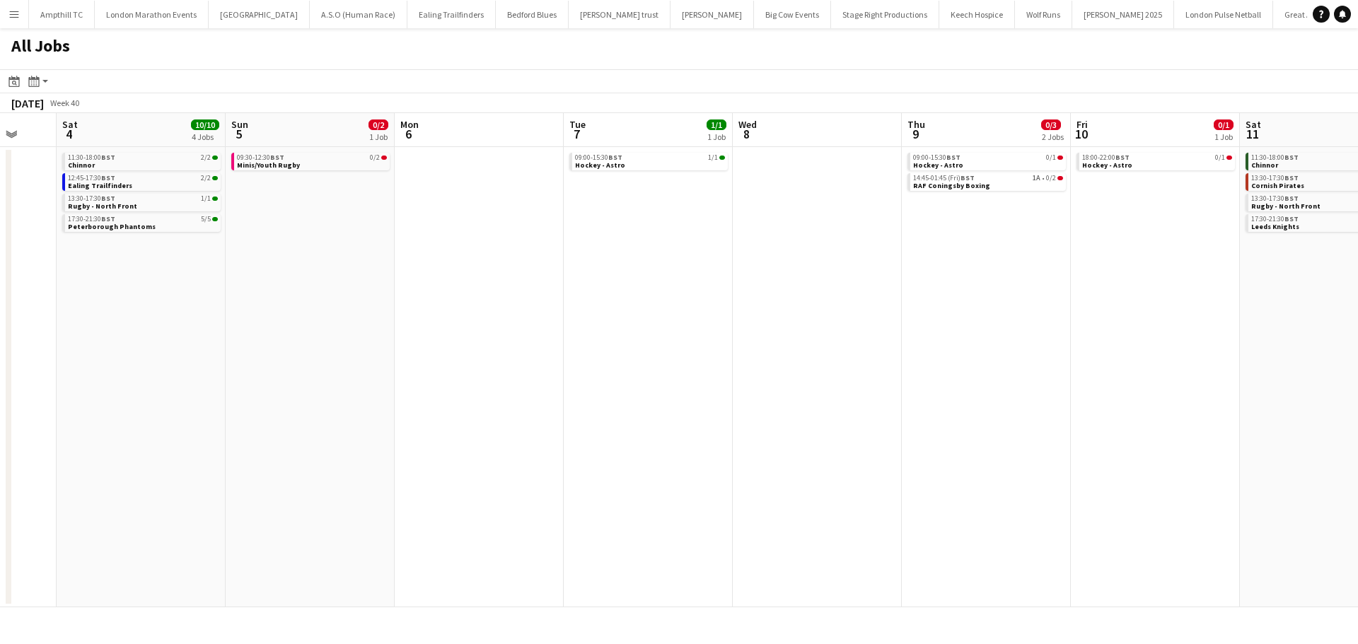
click at [373, 327] on app-all-jobs "All Jobs Date picker SEP 2025 SEP 2025 Monday M Tuesday T Wednesday W Thursday …" at bounding box center [679, 317] width 1358 height 579
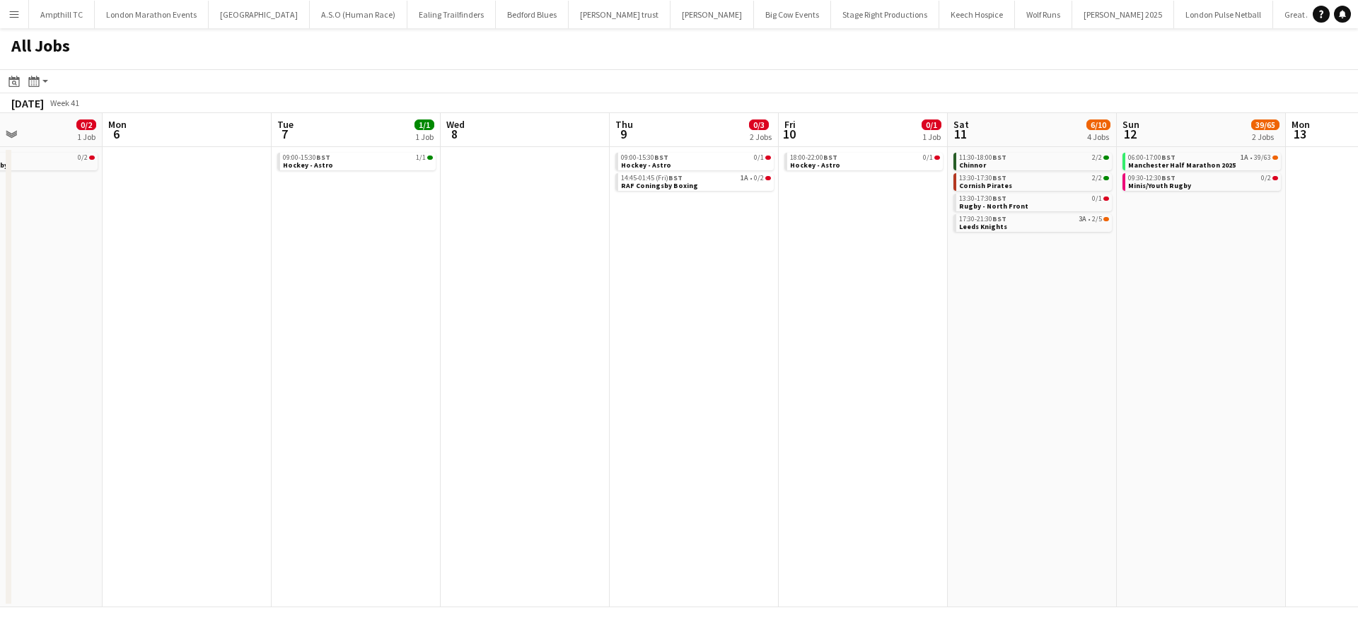
drag, startPoint x: 995, startPoint y: 297, endPoint x: 636, endPoint y: 288, distance: 359.3
click at [604, 299] on app-calendar-viewport "Thu 2 Fri 3 Sat 4 10/10 4 Jobs Sun 5 0/2 1 Job Mon 6 Tue 7 1/1 1 Job Wed 8 Thu …" at bounding box center [679, 360] width 1358 height 494
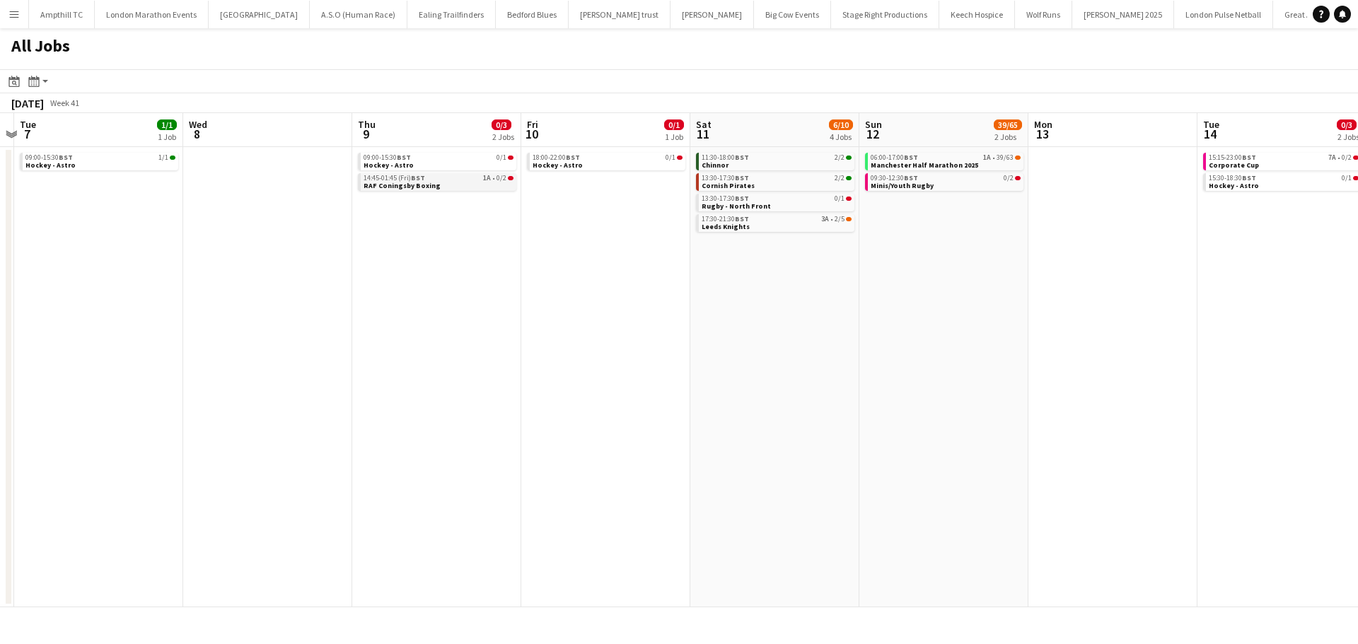
click at [463, 185] on link "14:45-01:45 (Fri) BST 1A • 0/2 RAF Coningsby Boxing" at bounding box center [438, 181] width 150 height 16
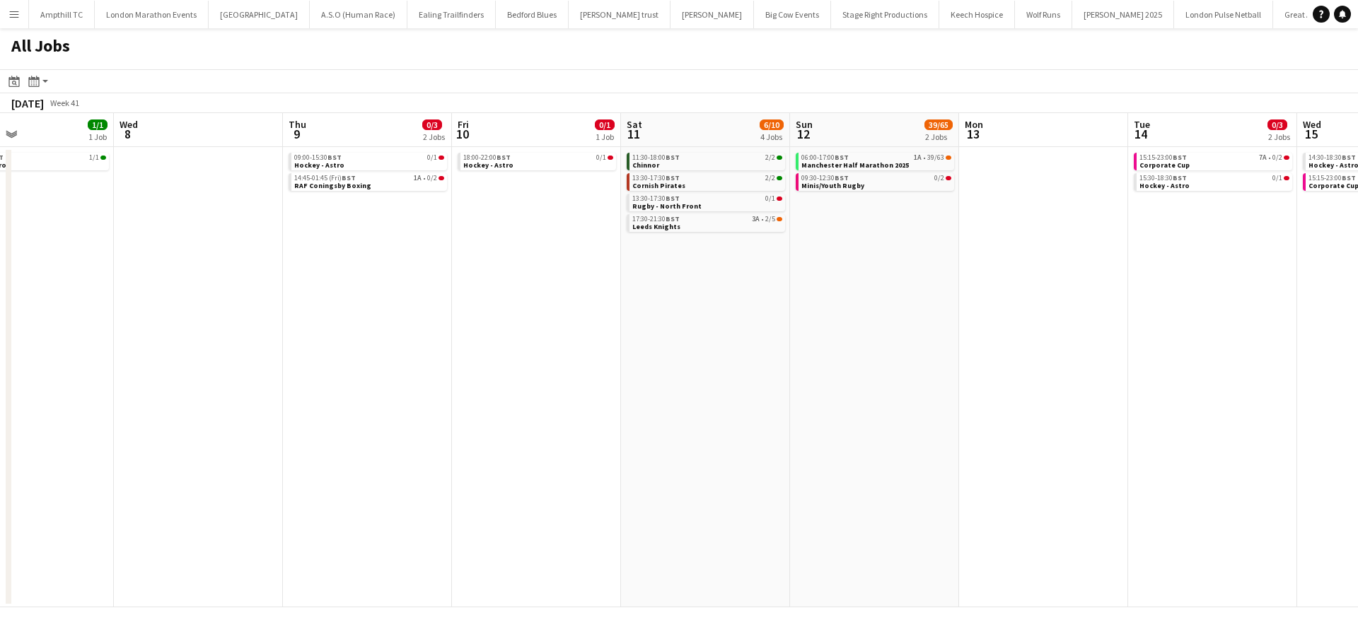
drag, startPoint x: 708, startPoint y: 375, endPoint x: 580, endPoint y: 372, distance: 128.0
click at [580, 372] on app-calendar-viewport "Sat 4 10/10 4 Jobs Sun 5 0/2 1 Job Mon 6 Tue 7 1/1 1 Job Wed 8 Thu 9 0/3 2 Jobs…" at bounding box center [679, 360] width 1358 height 494
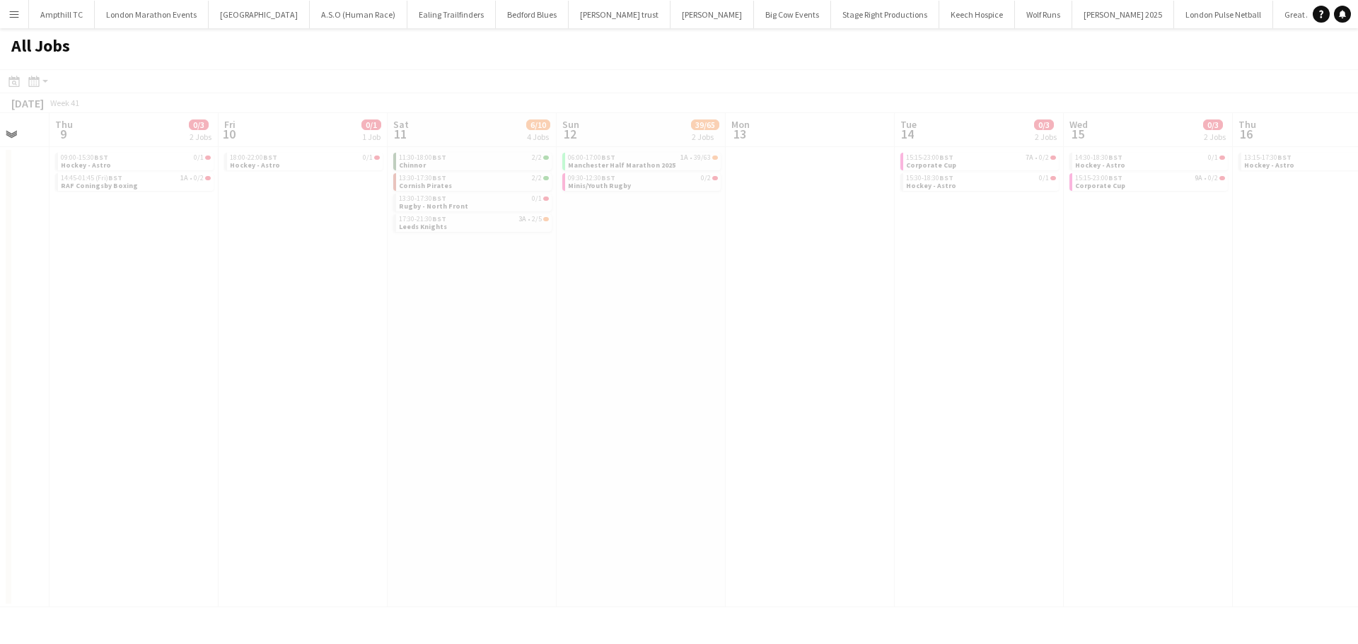
drag, startPoint x: 995, startPoint y: 233, endPoint x: 847, endPoint y: 233, distance: 147.8
click at [631, 235] on app-all-jobs "All Jobs Date picker SEP 2025 SEP 2025 Monday M Tuesday T Wednesday W Thursday …" at bounding box center [679, 317] width 1358 height 579
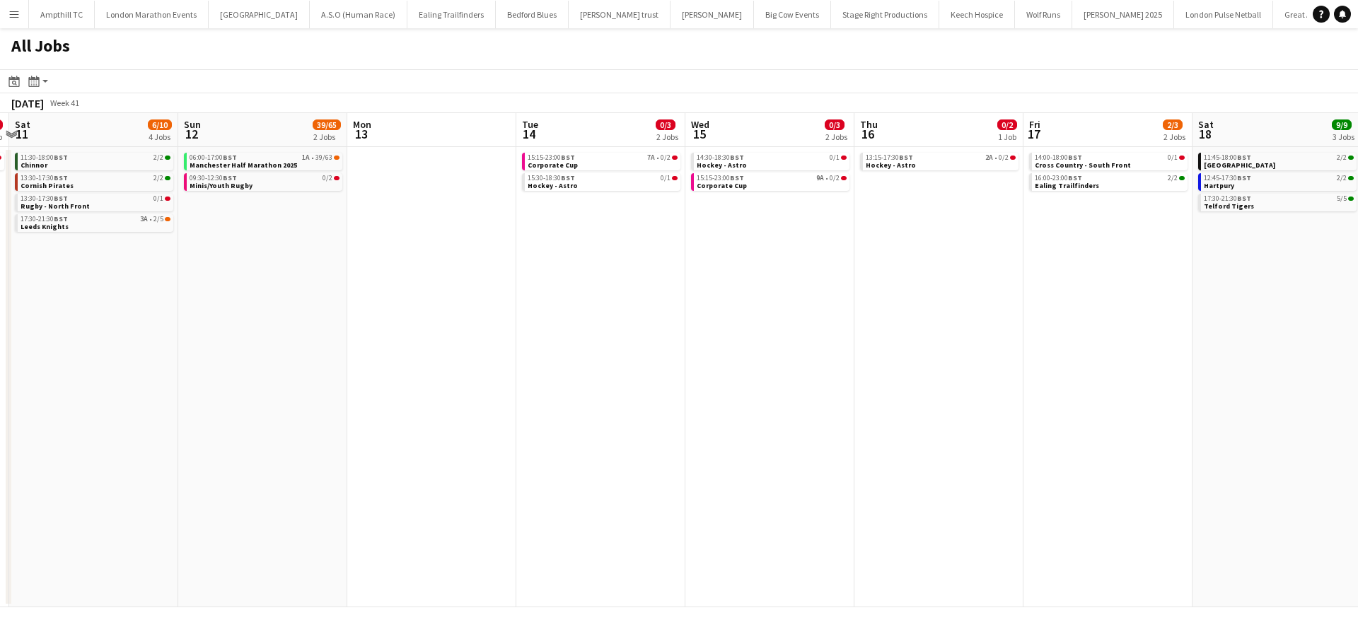
drag, startPoint x: 511, startPoint y: 245, endPoint x: 742, endPoint y: 245, distance: 231.9
click at [487, 245] on app-calendar-viewport "Wed 8 Thu 9 0/3 2 Jobs Fri 10 0/1 1 Job Sat 11 6/10 4 Jobs Sun 12 39/65 2 Jobs …" at bounding box center [679, 360] width 1358 height 494
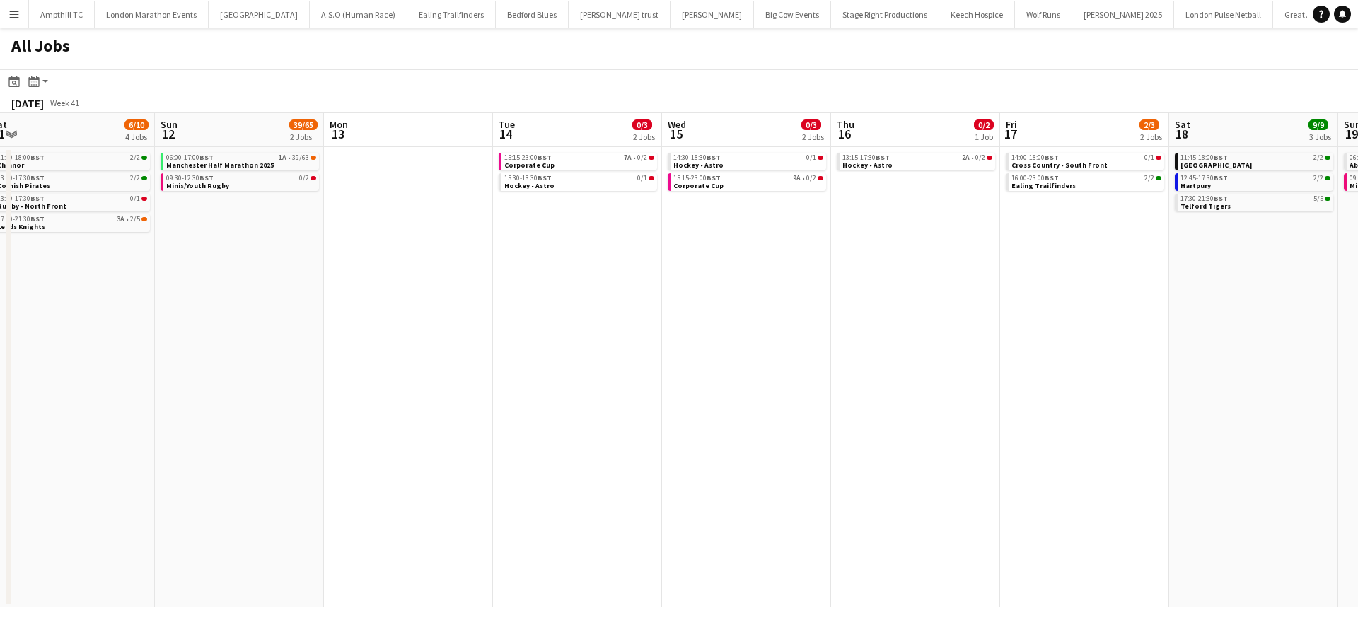
click at [471, 250] on app-all-jobs "All Jobs Date picker SEP 2025 SEP 2025 Monday M Tuesday T Wednesday W Thursday …" at bounding box center [679, 317] width 1358 height 579
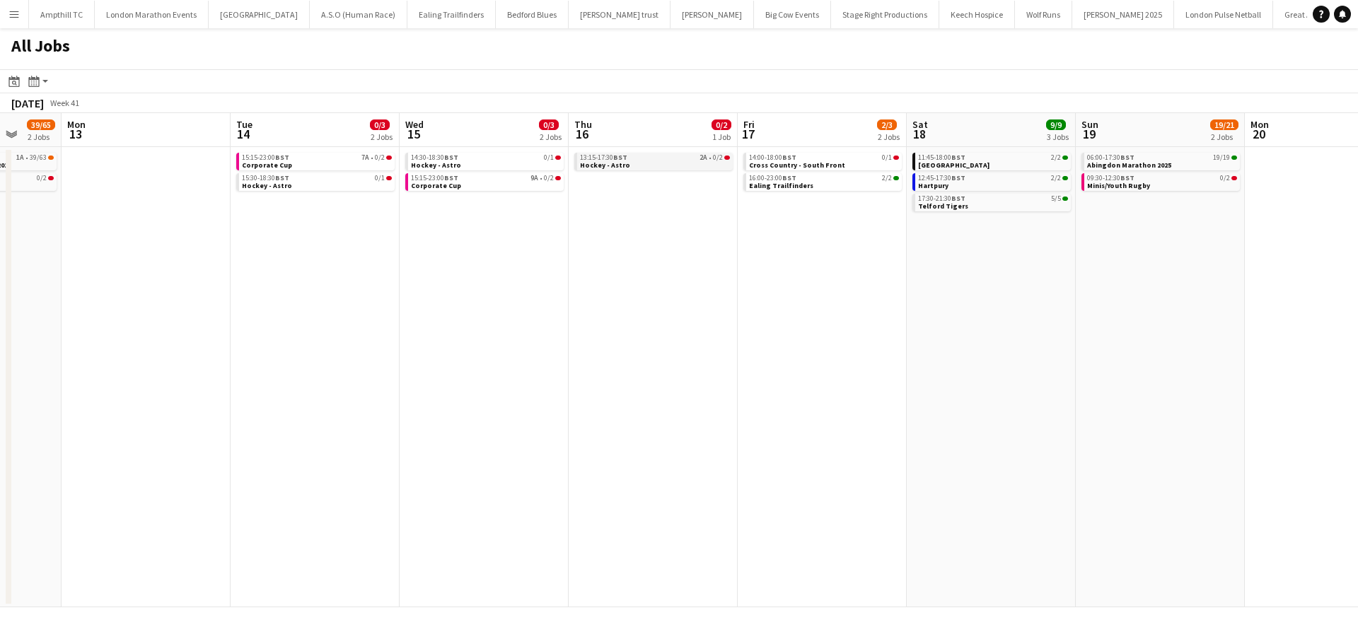
click at [671, 163] on link "13:15-17:30 BST 2A • 0/2 Hockey - Astro" at bounding box center [655, 161] width 150 height 16
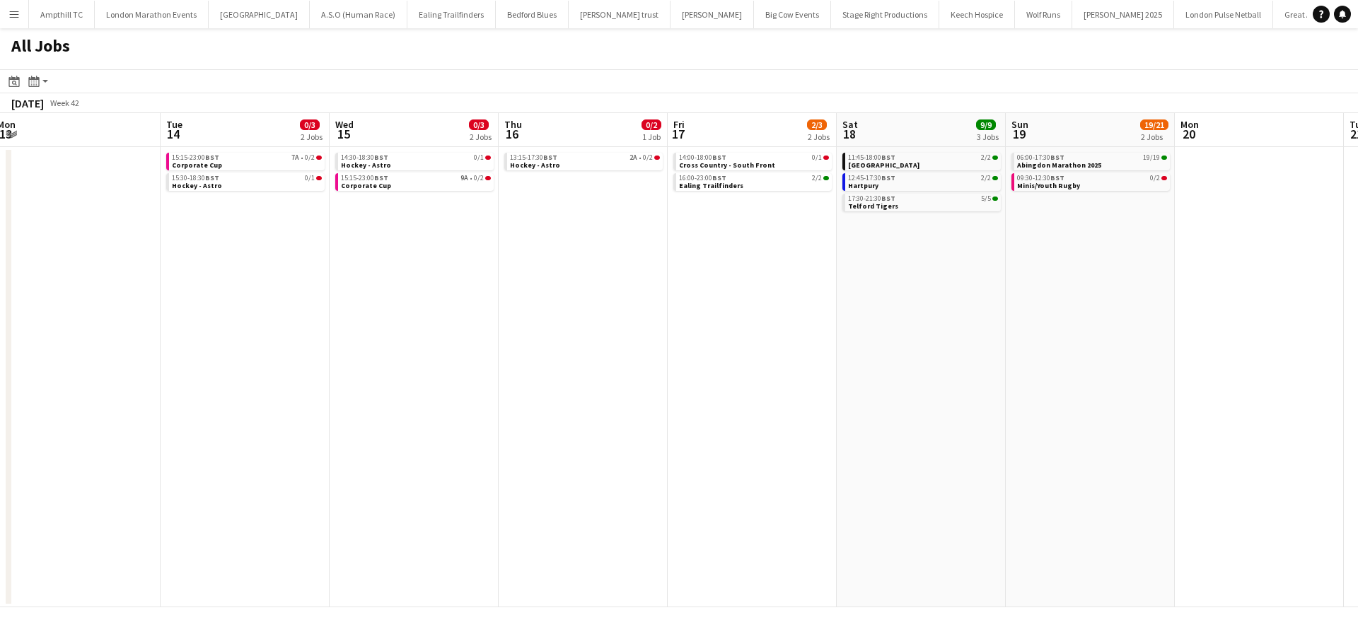
drag, startPoint x: 1037, startPoint y: 332, endPoint x: 624, endPoint y: 322, distance: 413.7
click at [622, 324] on app-calendar-viewport "Fri 10 0/1 1 Job Sat 11 6/10 4 Jobs Sun 12 39/65 2 Jobs Mon 13 Tue 14 0/3 2 Job…" at bounding box center [679, 360] width 1358 height 494
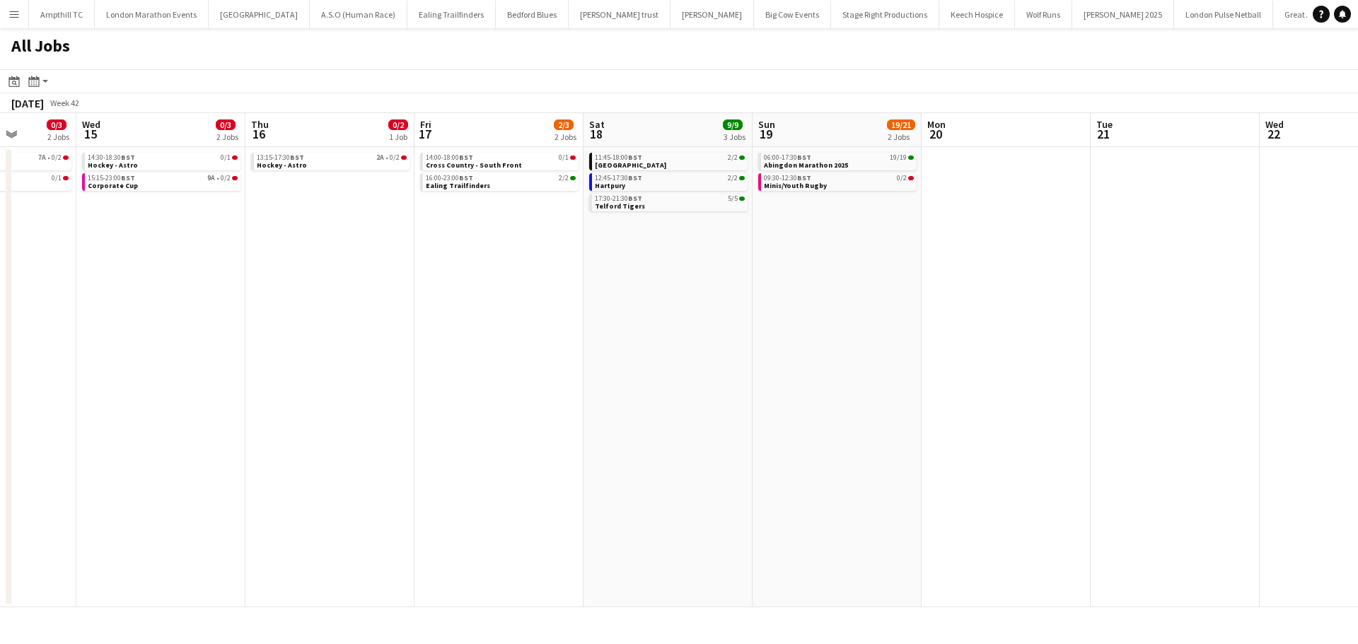
drag, startPoint x: 822, startPoint y: 310, endPoint x: 221, endPoint y: 295, distance: 601.9
click at [252, 298] on app-calendar-viewport "Sun 12 39/65 2 Jobs Mon 13 Tue 14 0/3 2 Jobs Wed 15 0/3 2 Jobs Thu 16 0/2 1 Job…" at bounding box center [679, 360] width 1358 height 494
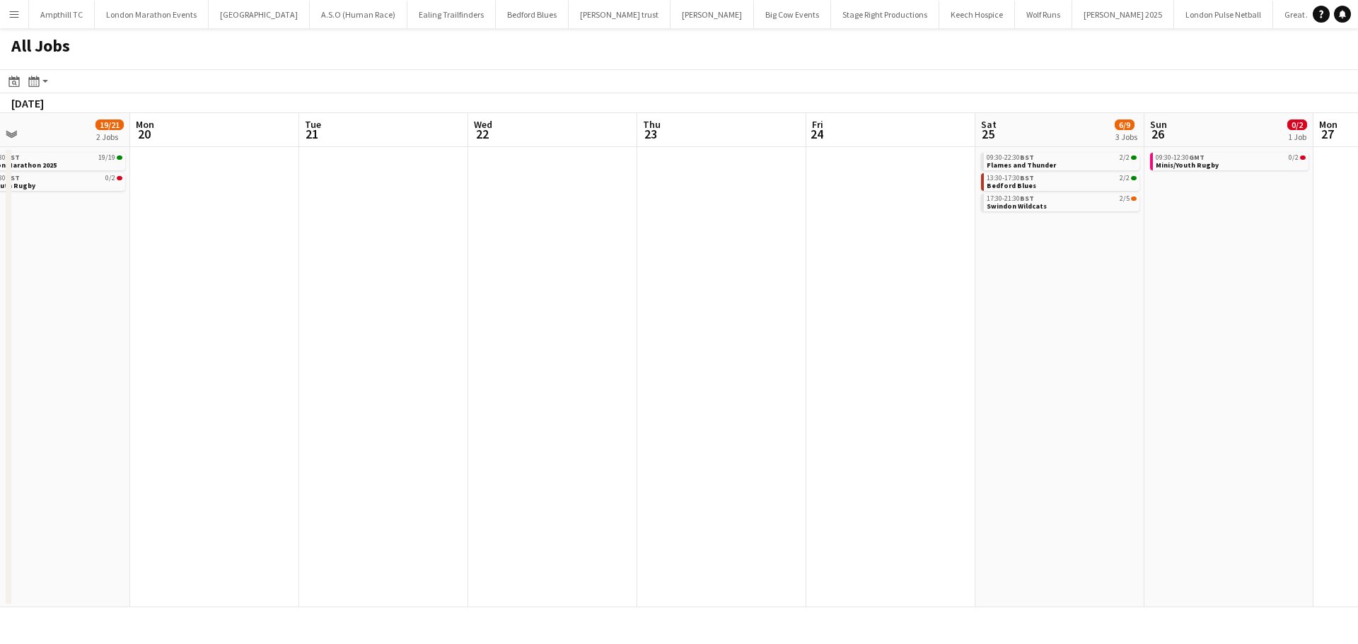
click at [171, 291] on app-all-jobs "All Jobs Date picker SEP 2025 SEP 2025 Monday M Tuesday T Wednesday W Thursday …" at bounding box center [679, 317] width 1358 height 579
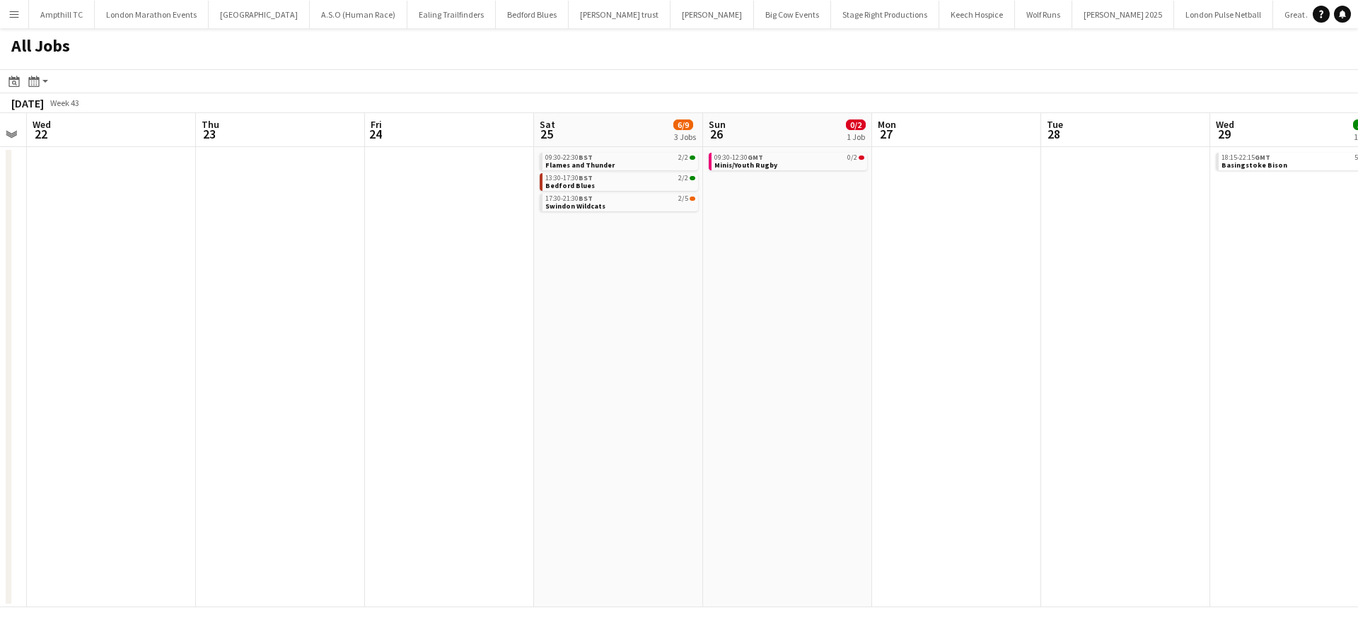
drag, startPoint x: 941, startPoint y: 279, endPoint x: 578, endPoint y: 283, distance: 362.7
click at [388, 283] on app-calendar-viewport "Sat 18 9/9 3 Jobs Sun 19 19/21 2 Jobs Mon 20 Tue 21 Wed 22 Thu 23 Fri 24 Sat 25…" at bounding box center [679, 360] width 1358 height 494
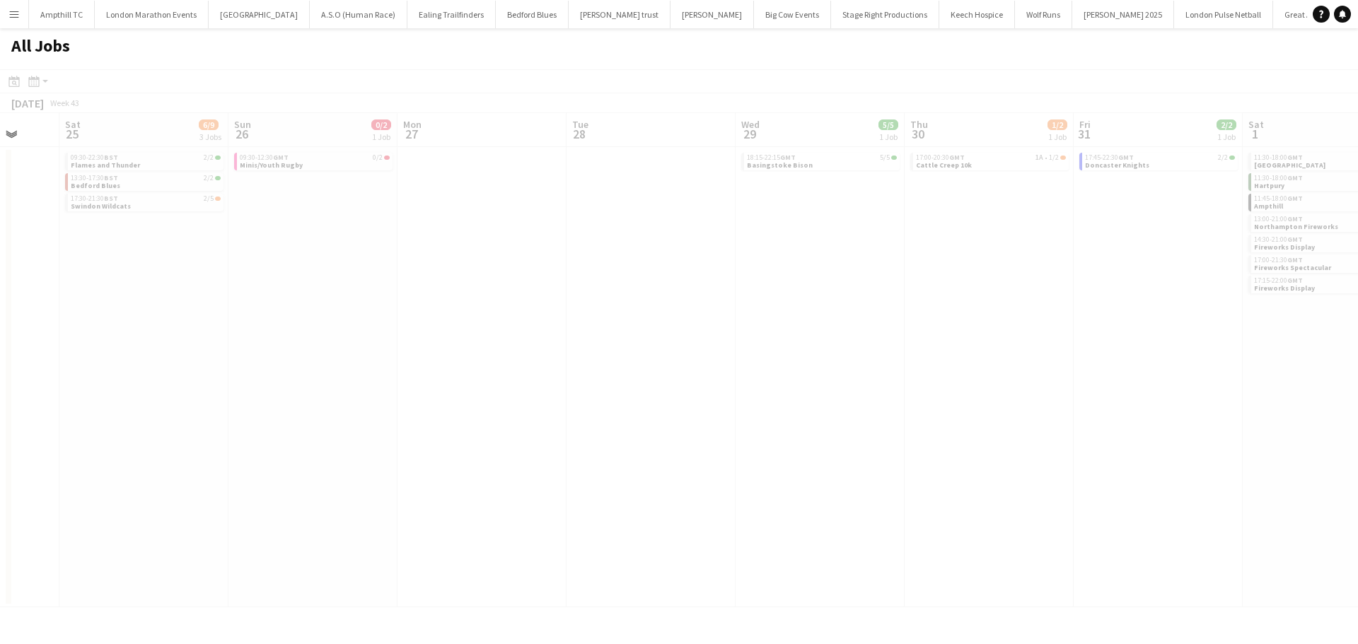
drag, startPoint x: 769, startPoint y: 317, endPoint x: 327, endPoint y: 281, distance: 443.4
click at [366, 293] on app-all-jobs "All Jobs Date picker SEP 2025 SEP 2025 Monday M Tuesday T Wednesday W Thursday …" at bounding box center [679, 317] width 1358 height 579
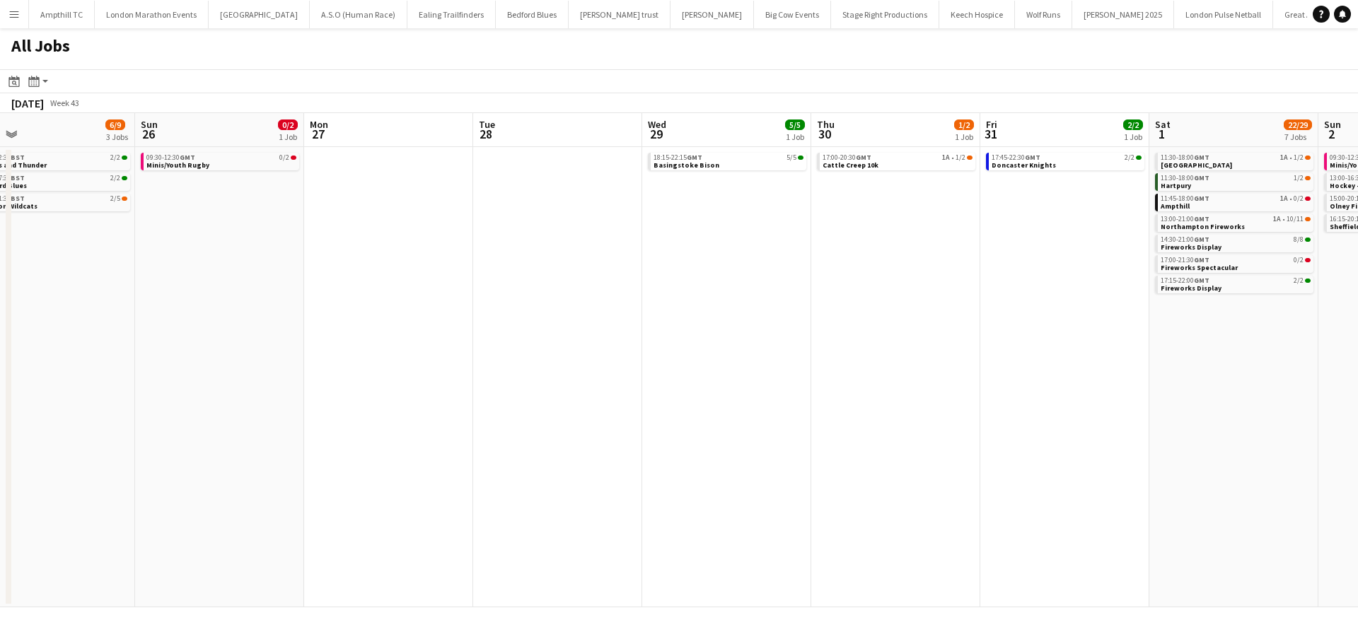
drag, startPoint x: 842, startPoint y: 282, endPoint x: 620, endPoint y: 282, distance: 222.0
click at [539, 287] on app-calendar-viewport "Wed 22 Thu 23 Fri 24 Sat 25 6/9 3 Jobs Sun 26 0/2 1 Job Mon 27 Tue 28 Wed 29 5/…" at bounding box center [679, 360] width 1358 height 494
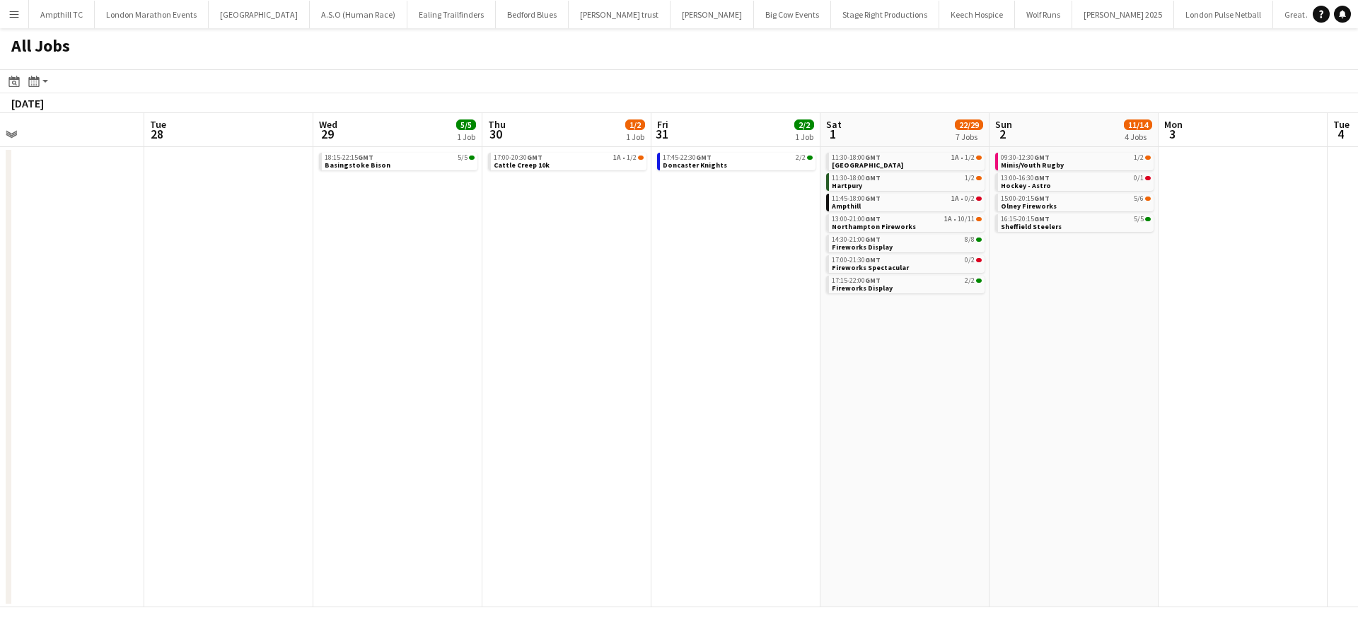
drag, startPoint x: 544, startPoint y: 282, endPoint x: 503, endPoint y: 275, distance: 41.6
click at [499, 282] on app-calendar-viewport "Fri 24 Sat 25 6/9 3 Jobs Sun 26 0/2 1 Job Mon 27 Tue 28 Wed 29 5/5 1 Job Thu 30…" at bounding box center [679, 360] width 1358 height 494
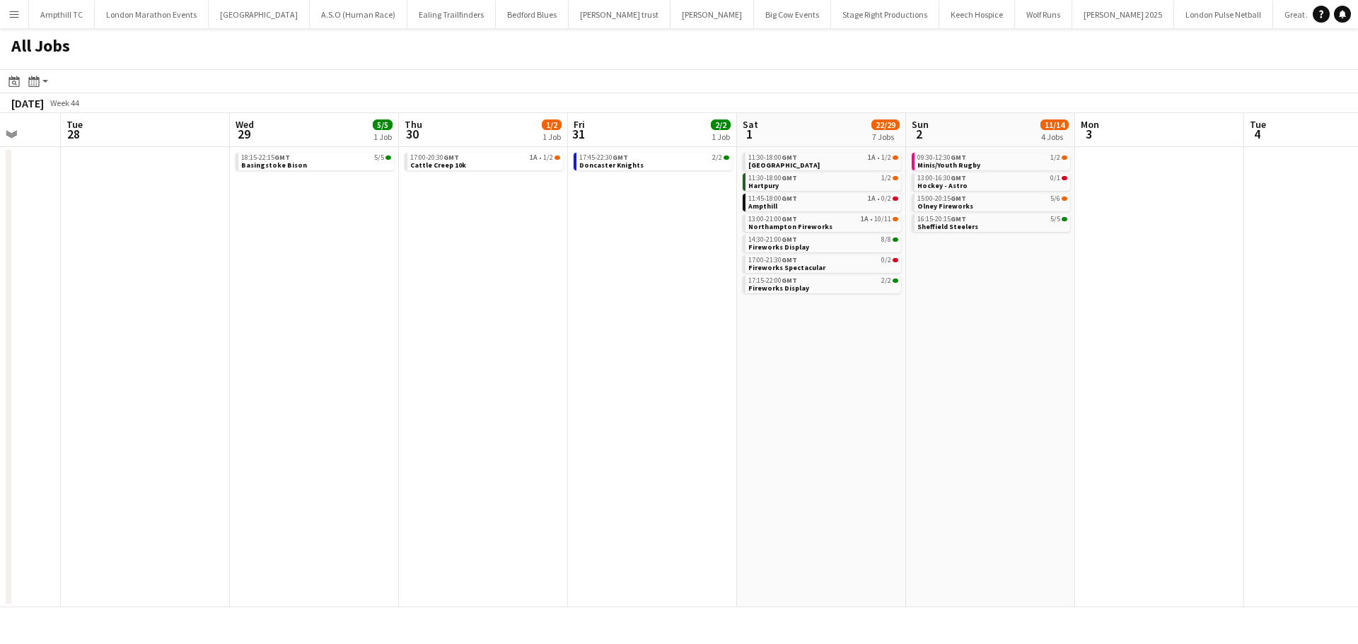
click at [466, 283] on app-all-jobs "All Jobs Date picker SEP 2025 SEP 2025 Monday M Tuesday T Wednesday W Thursday …" at bounding box center [679, 317] width 1358 height 579
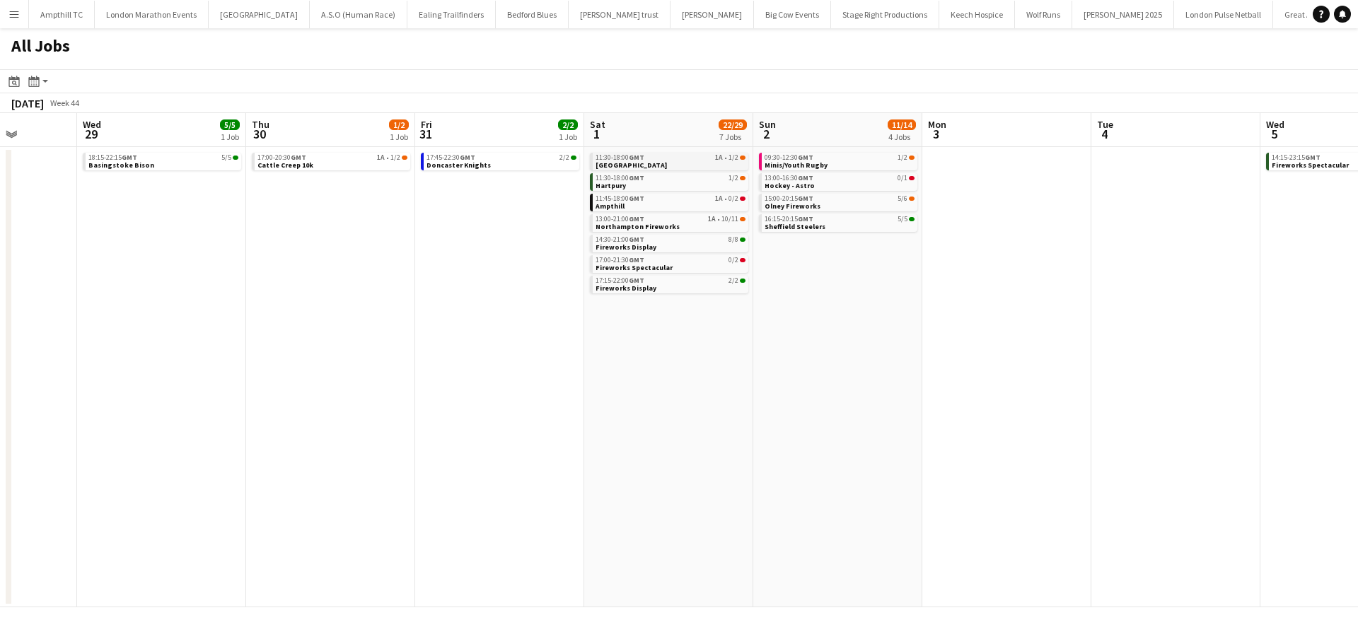
click at [726, 157] on div "11:30-18:00 GMT 1A • 1/2" at bounding box center [670, 157] width 150 height 7
drag, startPoint x: 618, startPoint y: 287, endPoint x: 771, endPoint y: 287, distance: 152.7
click at [770, 287] on app-calendar-viewport "Sun 26 0/2 1 Job Mon 27 Tue 28 Wed 29 5/5 1 Job Thu 30 1/2 1 Job Fri 31 2/2 1 J…" at bounding box center [679, 360] width 1358 height 494
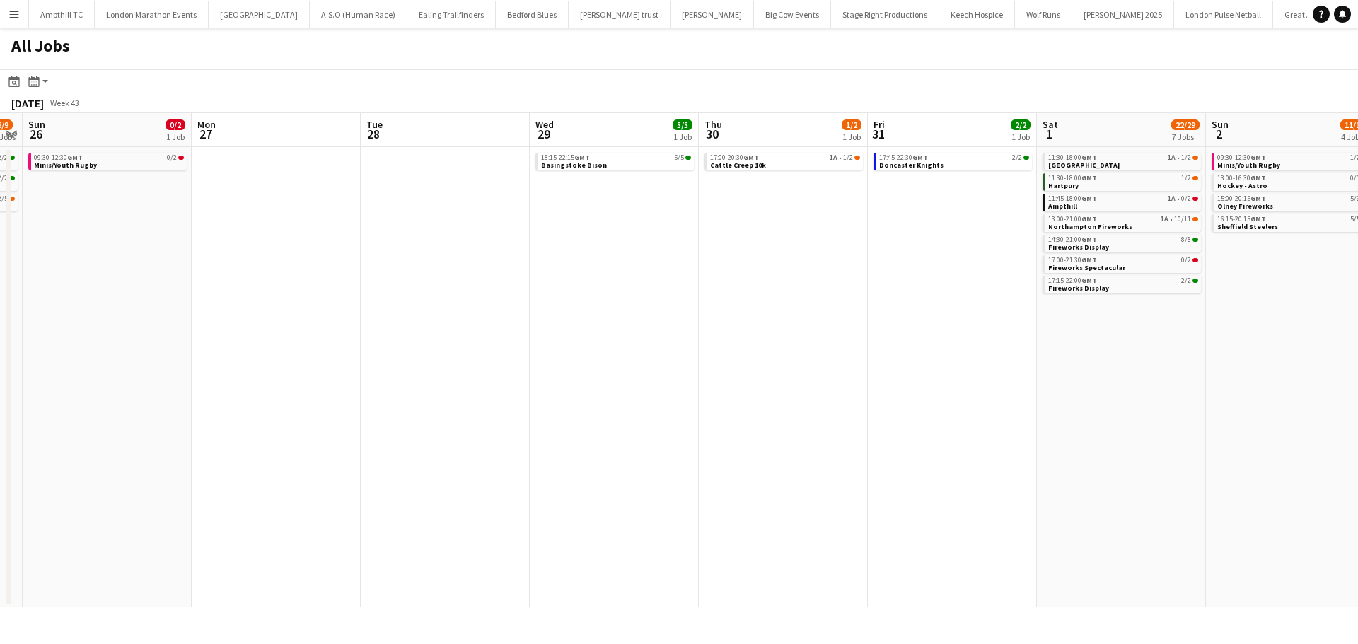
drag, startPoint x: 768, startPoint y: 293, endPoint x: 483, endPoint y: 290, distance: 285.0
click at [799, 301] on app-calendar-viewport "Fri 24 Sat 25 6/9 3 Jobs Sun 26 0/2 1 Job Mon 27 Tue 28 Wed 29 5/5 1 Job Thu 30…" at bounding box center [679, 360] width 1358 height 494
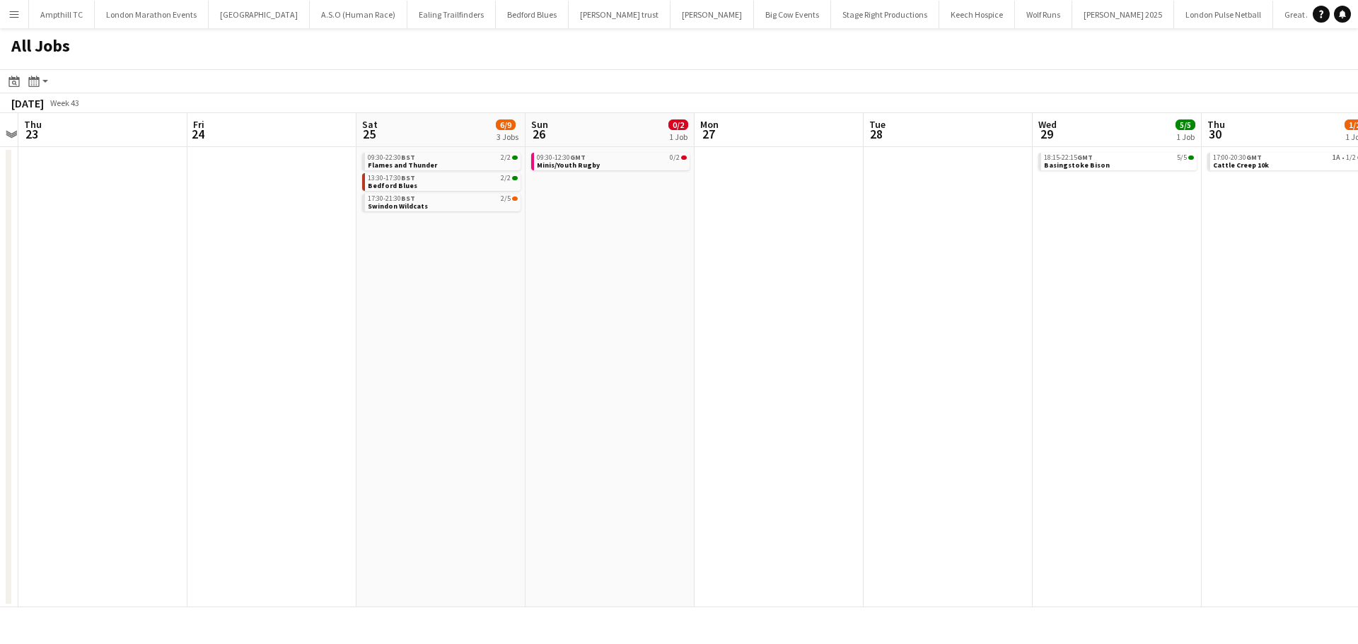
drag, startPoint x: 305, startPoint y: 249, endPoint x: 824, endPoint y: 252, distance: 518.3
click at [751, 252] on app-calendar-viewport "Tue 21 Wed 22 Thu 23 Fri 24 Sat 25 6/9 3 Jobs Sun 26 0/2 1 Job Mon 27 Tue 28 We…" at bounding box center [679, 360] width 1358 height 494
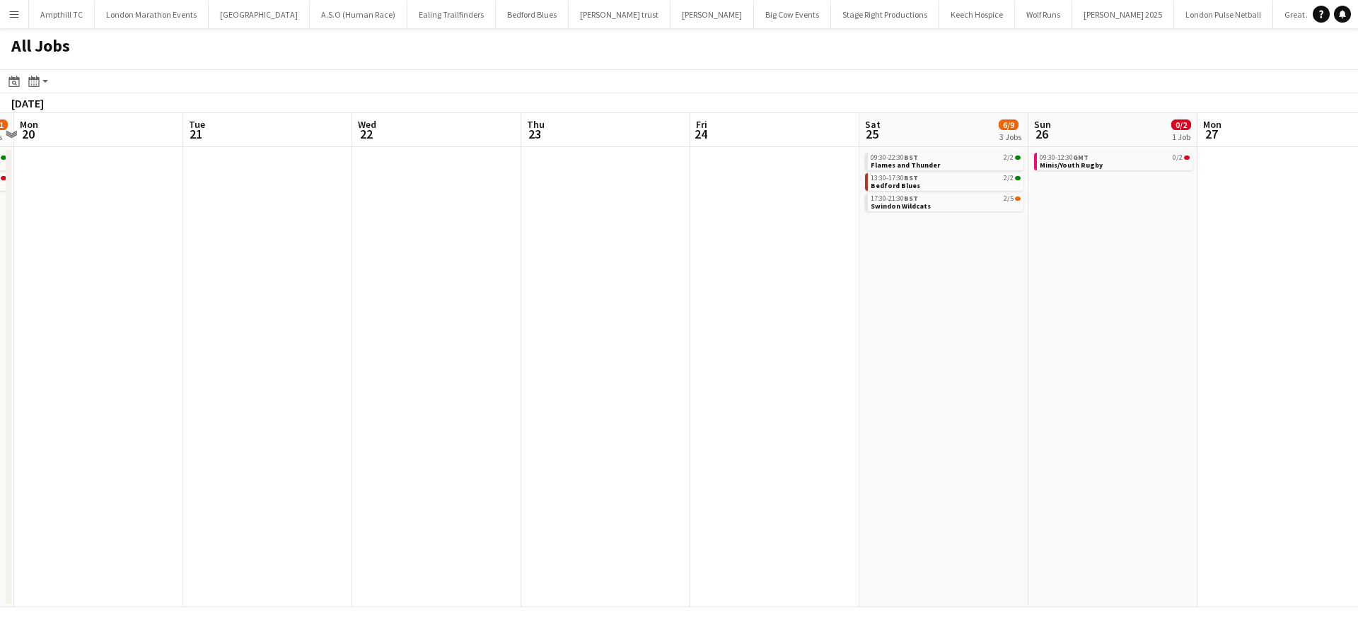
drag, startPoint x: 421, startPoint y: 252, endPoint x: 513, endPoint y: 302, distance: 104.4
click at [832, 320] on app-calendar-viewport "Sat 18 9/9 3 Jobs Sun 19 19/21 2 Jobs Mon 20 Tue 21 Wed 22 Thu 23 Fri 24 Sat 25…" at bounding box center [679, 360] width 1358 height 494
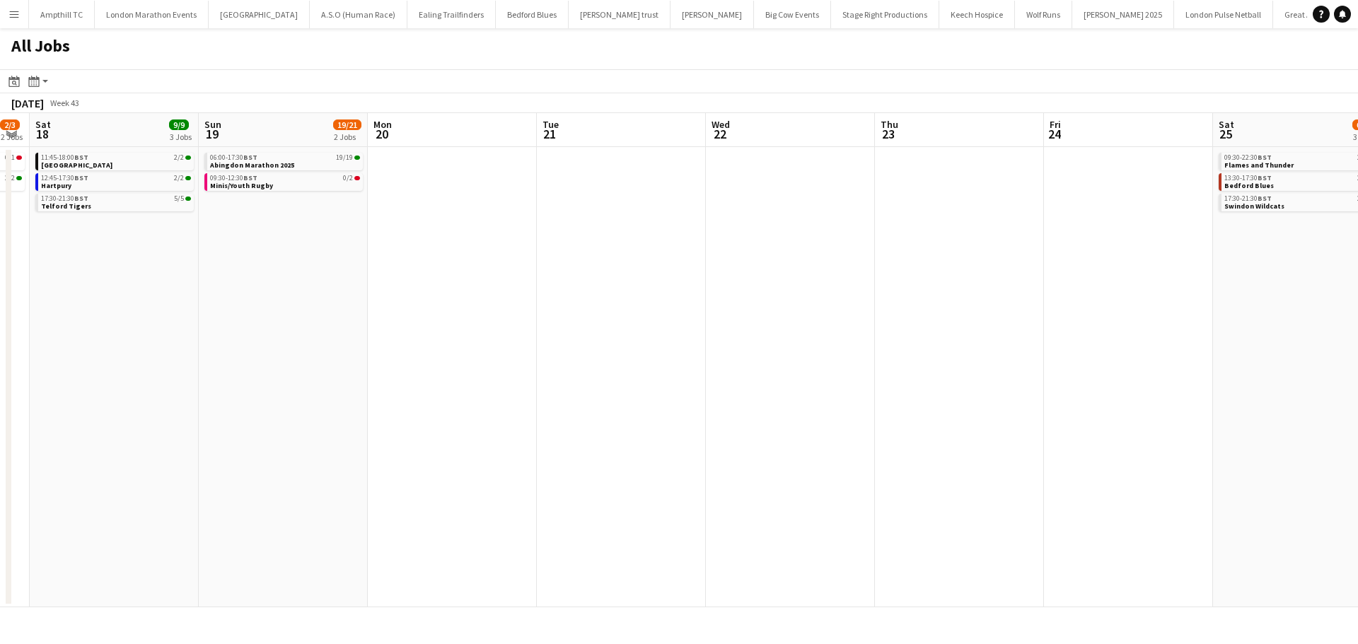
drag, startPoint x: 908, startPoint y: 333, endPoint x: 966, endPoint y: 343, distance: 58.8
click at [972, 346] on app-calendar-viewport "Wed 15 0/3 2 Jobs Thu 16 0/2 1 Job Fri 17 2/3 2 Jobs Sat 18 9/9 3 Jobs Sun 19 1…" at bounding box center [679, 360] width 1358 height 494
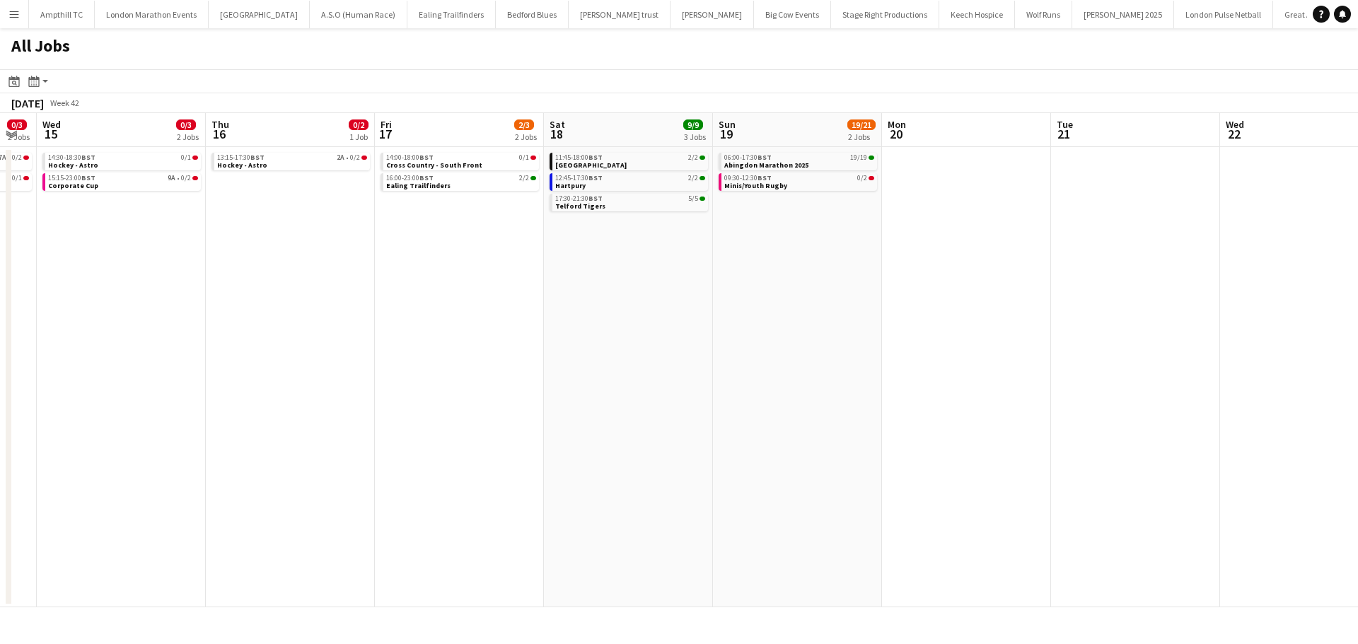
drag, startPoint x: 646, startPoint y: 311, endPoint x: 991, endPoint y: 310, distance: 345.8
click at [967, 310] on app-calendar-viewport "Mon 13 Tue 14 0/3 2 Jobs Wed 15 0/3 2 Jobs Thu 16 0/2 1 Job Fri 17 2/3 2 Jobs S…" at bounding box center [679, 360] width 1358 height 494
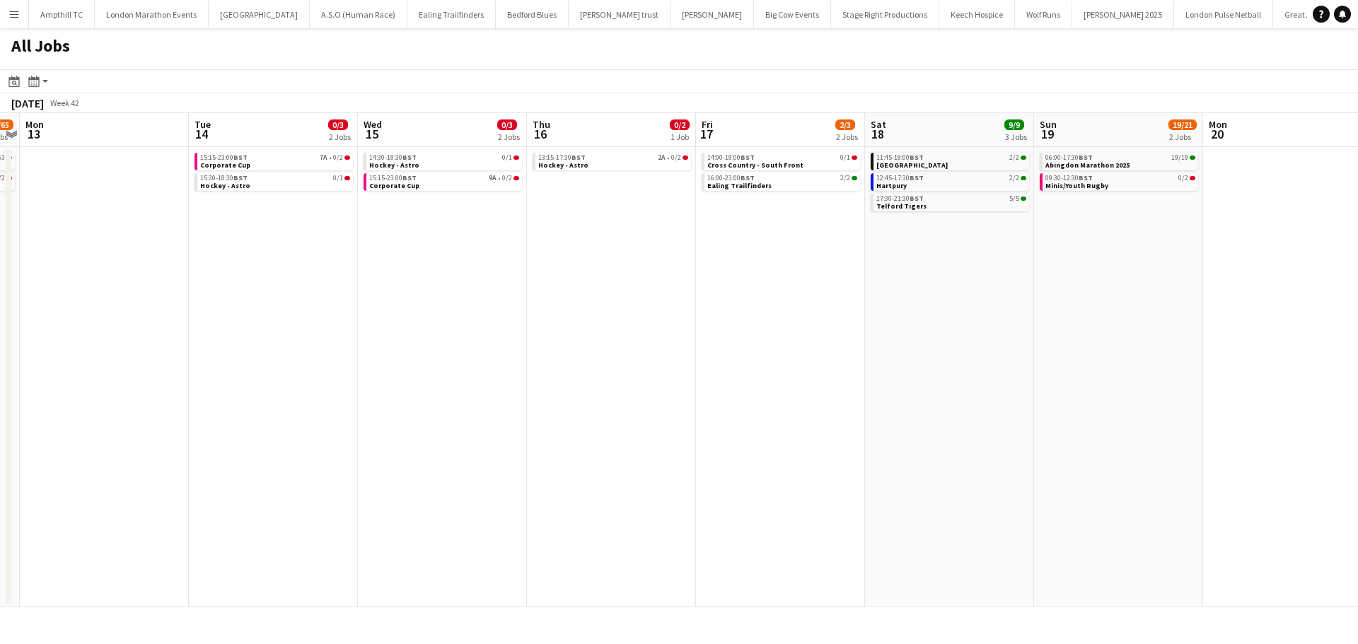
drag, startPoint x: 1162, startPoint y: 293, endPoint x: 1280, endPoint y: 294, distance: 118.1
click at [1280, 294] on app-calendar-viewport "Sat 11 6/10 4 Jobs Sun 12 39/65 2 Jobs Mon 13 Tue 14 0/3 2 Jobs Wed 15 0/3 2 Jo…" at bounding box center [679, 360] width 1358 height 494
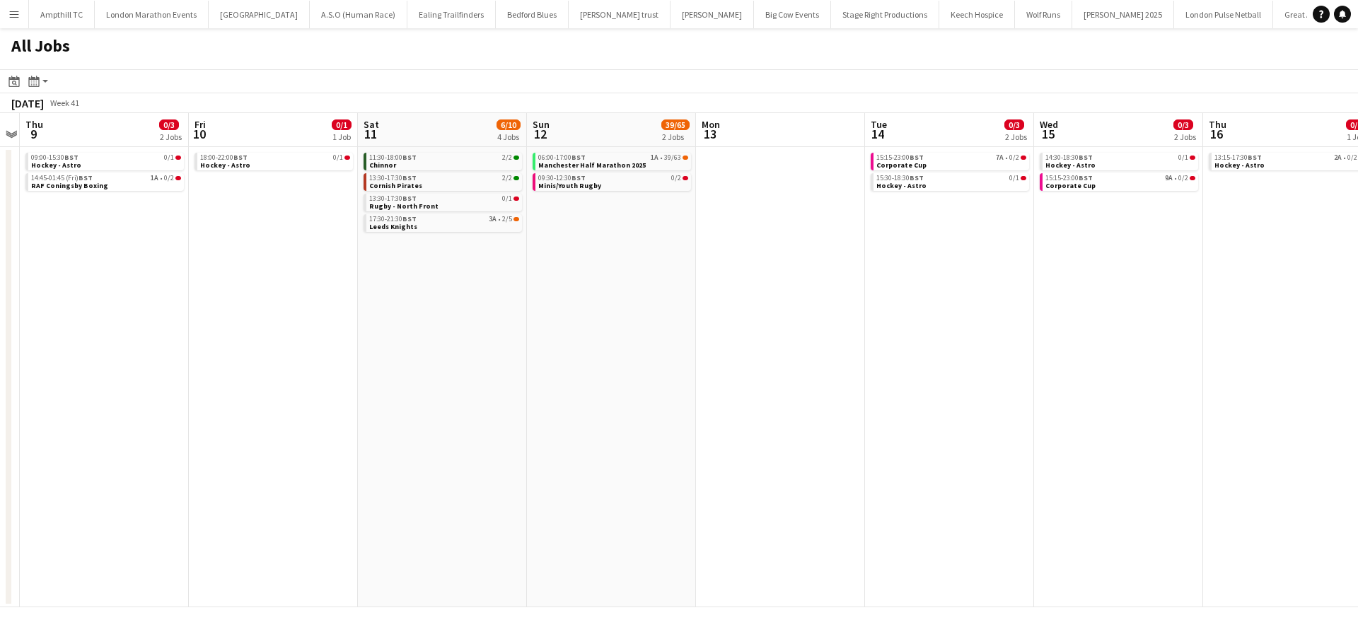
scroll to position [0, 440]
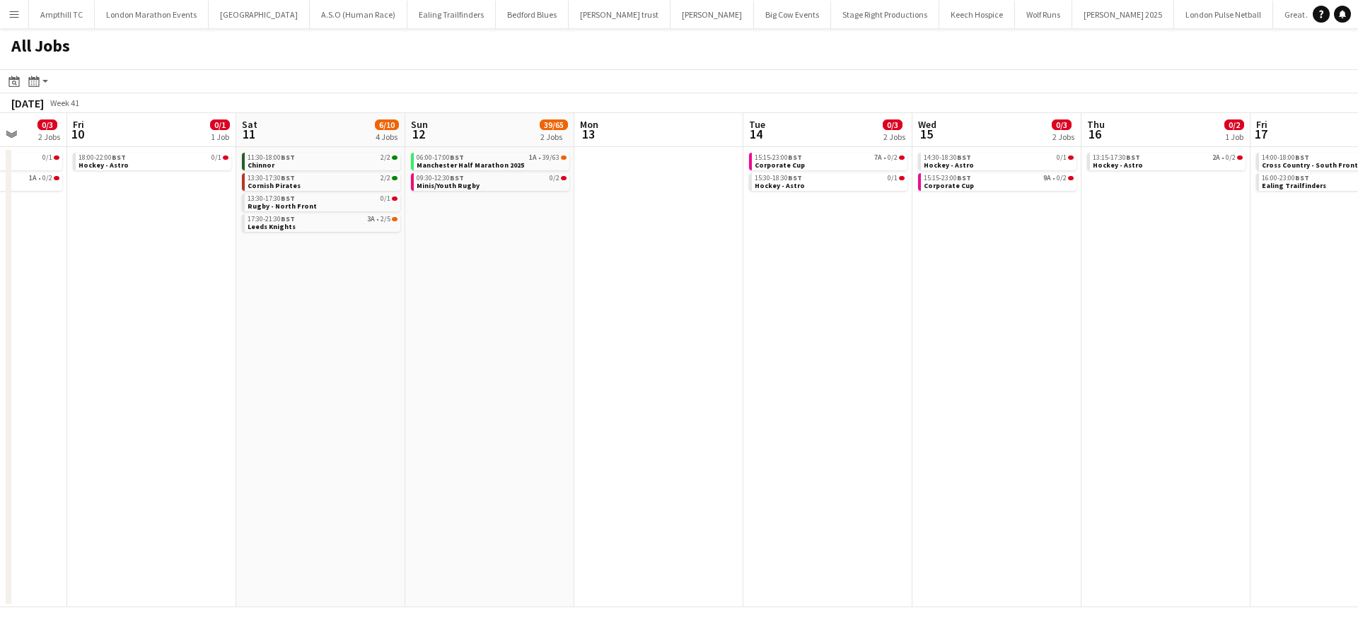
drag, startPoint x: 568, startPoint y: 272, endPoint x: 832, endPoint y: 277, distance: 263.8
click at [832, 277] on app-calendar-viewport "Tue 7 1/1 1 Job Wed 8 Thu 9 0/3 2 Jobs Fri 10 0/1 1 Job Sat 11 6/10 4 Jobs Sun …" at bounding box center [679, 360] width 1358 height 494
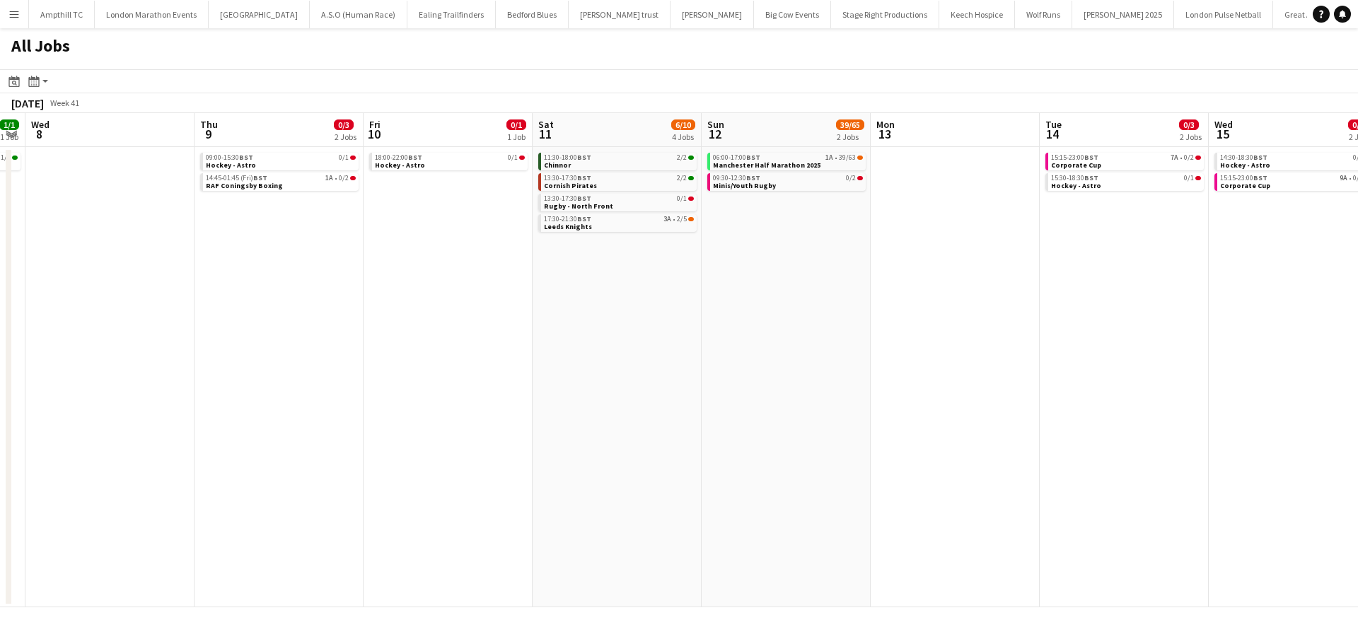
drag, startPoint x: 535, startPoint y: 255, endPoint x: 767, endPoint y: 263, distance: 232.8
click at [767, 263] on app-calendar-viewport "Mon 6 Tue 7 1/1 1 Job Wed 8 Thu 9 0/3 2 Jobs Fri 10 0/1 1 Job Sat 11 6/10 4 Job…" at bounding box center [679, 360] width 1358 height 494
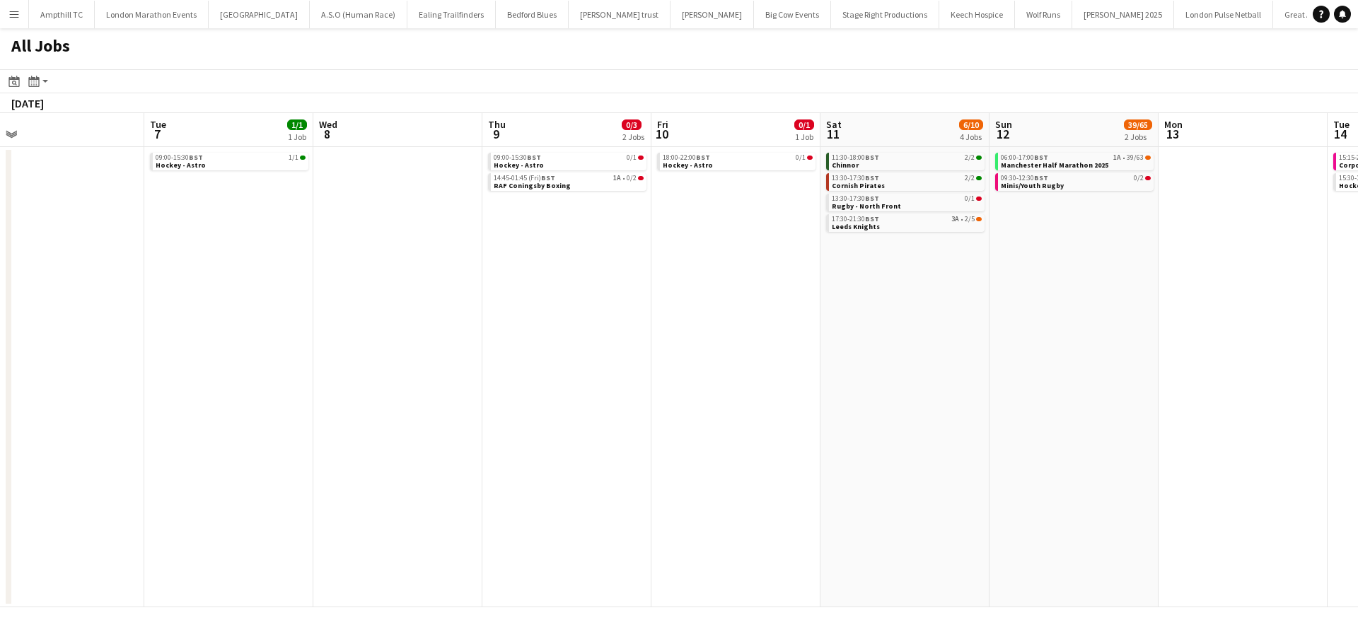
drag, startPoint x: 677, startPoint y: 247, endPoint x: 764, endPoint y: 248, distance: 87.7
click at [776, 248] on app-calendar-viewport "Sat 4 10/10 4 Jobs Sun 5 0/2 1 Job Mon 6 Tue 7 1/1 1 Job Wed 8 Thu 9 0/3 2 Jobs…" at bounding box center [679, 360] width 1358 height 494
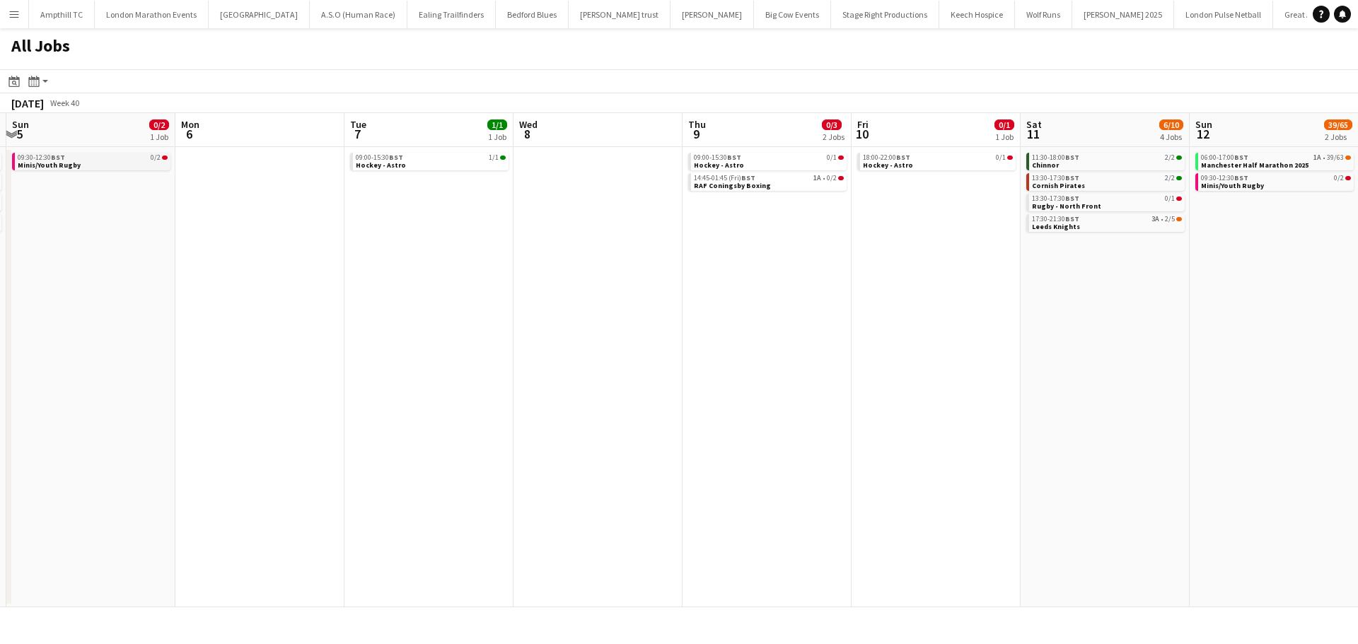
drag, startPoint x: 442, startPoint y: 209, endPoint x: 262, endPoint y: 155, distance: 187.7
click at [636, 222] on app-calendar-viewport "Fri 3 Sat 4 10/10 4 Jobs Sun 5 0/2 1 Job Mon 6 Tue 7 1/1 1 Job Wed 8 Thu 9 0/3 …" at bounding box center [679, 360] width 1358 height 494
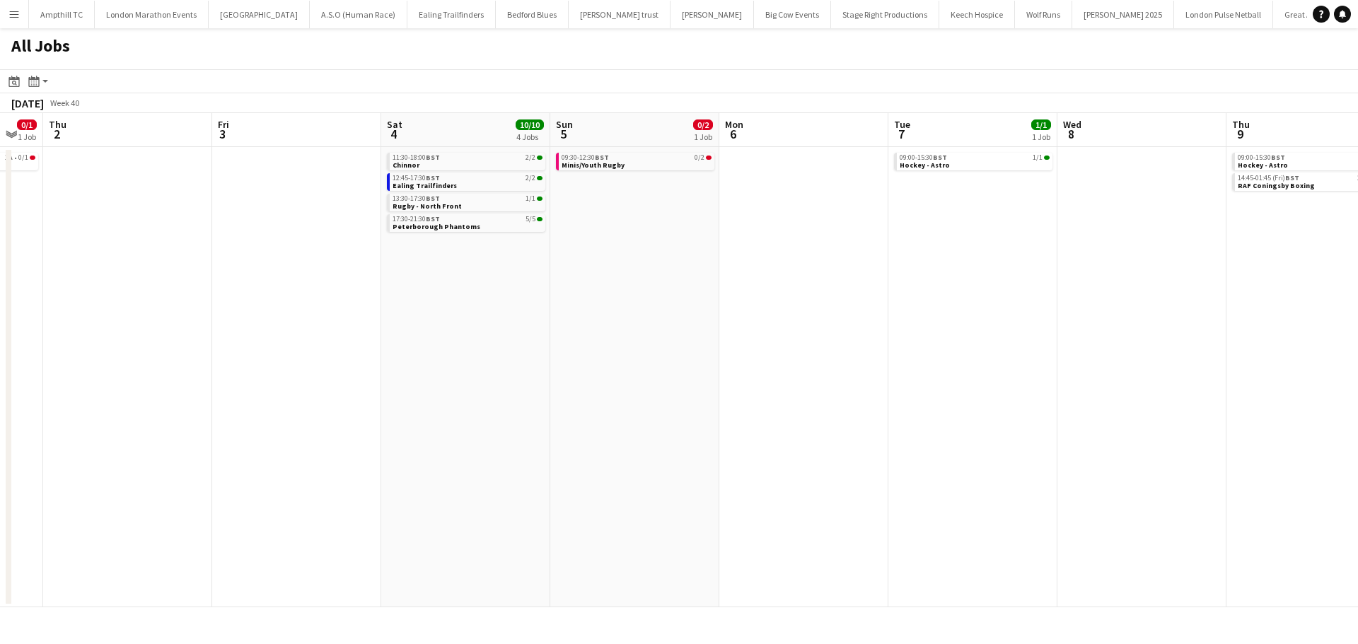
drag, startPoint x: 341, startPoint y: 169, endPoint x: 612, endPoint y: 185, distance: 271.3
click at [612, 185] on app-calendar-viewport "Tue 30 Wed 1 0/1 1 Job Thu 2 Fri 3 Sat 4 10/10 4 Jobs Sun 5 0/2 1 Job Mon 6 Tue…" at bounding box center [679, 360] width 1358 height 494
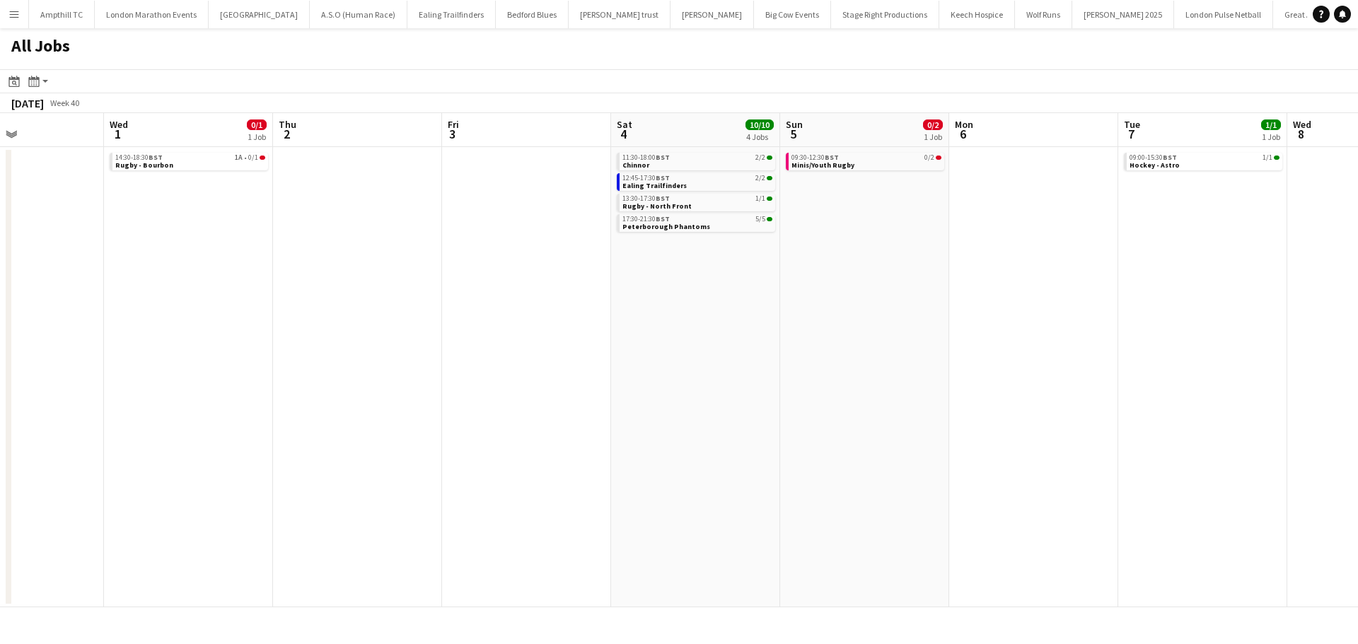
drag, startPoint x: 432, startPoint y: 172, endPoint x: 607, endPoint y: 185, distance: 175.9
click at [648, 189] on app-calendar-viewport "Mon 29 Tue 30 Wed 1 0/1 1 Job Thu 2 Fri 3 Sat 4 10/10 4 Jobs Sun 5 0/2 1 Job Mo…" at bounding box center [679, 360] width 1358 height 494
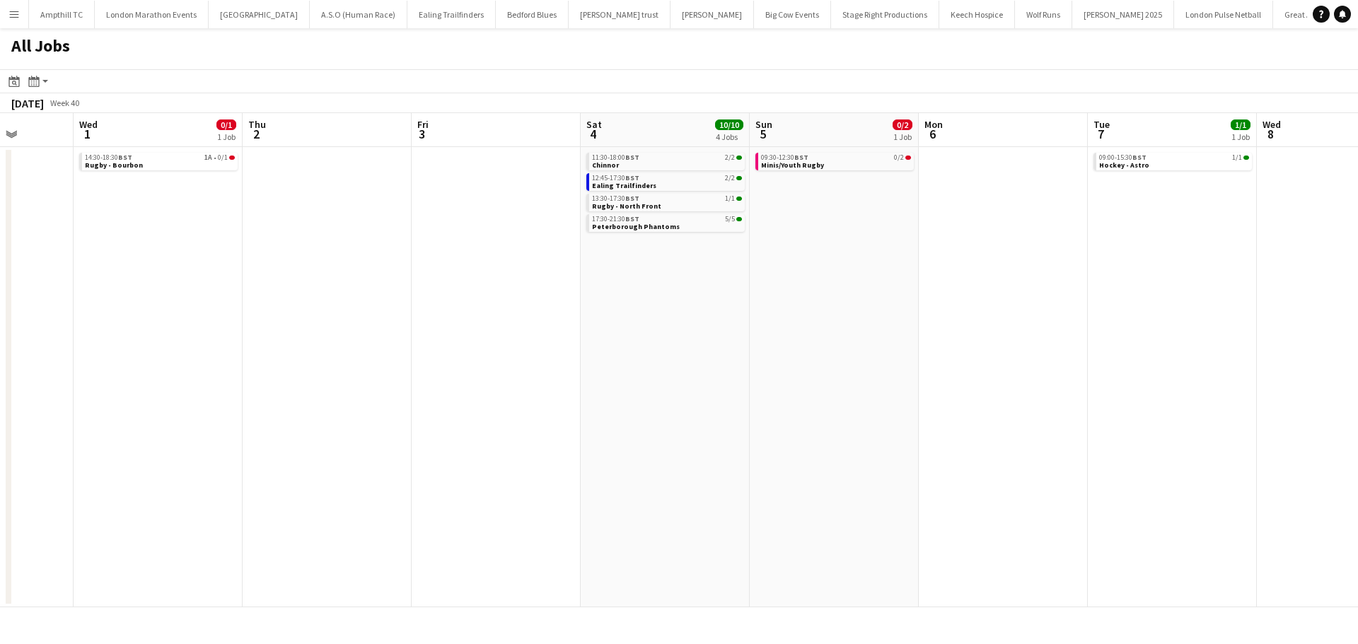
drag, startPoint x: 535, startPoint y: 181, endPoint x: -228, endPoint y: 139, distance: 764.8
click at [0, 139] on html "Menu Boards Boards Boards All jobs Status Workforce Workforce My Workforce Recr…" at bounding box center [679, 322] width 1358 height 644
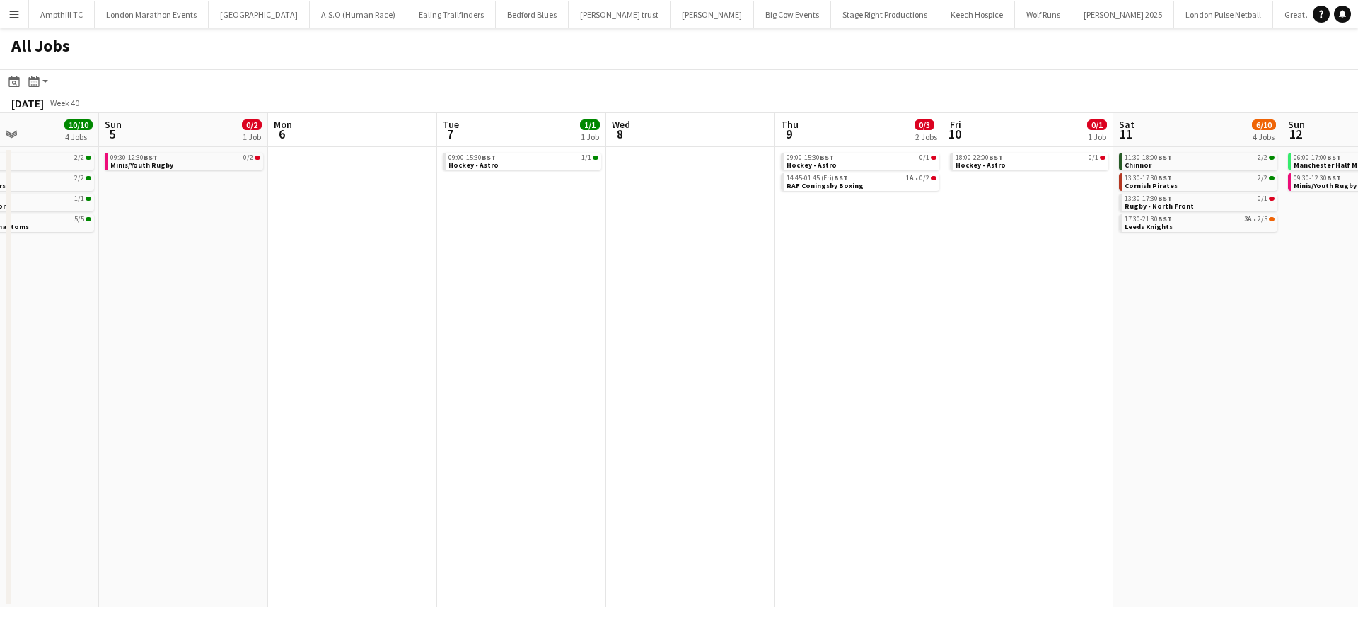
drag, startPoint x: 601, startPoint y: 177, endPoint x: 194, endPoint y: 194, distance: 407.6
click at [206, 194] on app-calendar-viewport "Wed 1 0/1 1 Job Thu 2 Fri 3 Sat 4 10/10 4 Jobs Sun 5 0/2 1 Job Mon 6 Tue 7 1/1 …" at bounding box center [679, 360] width 1358 height 494
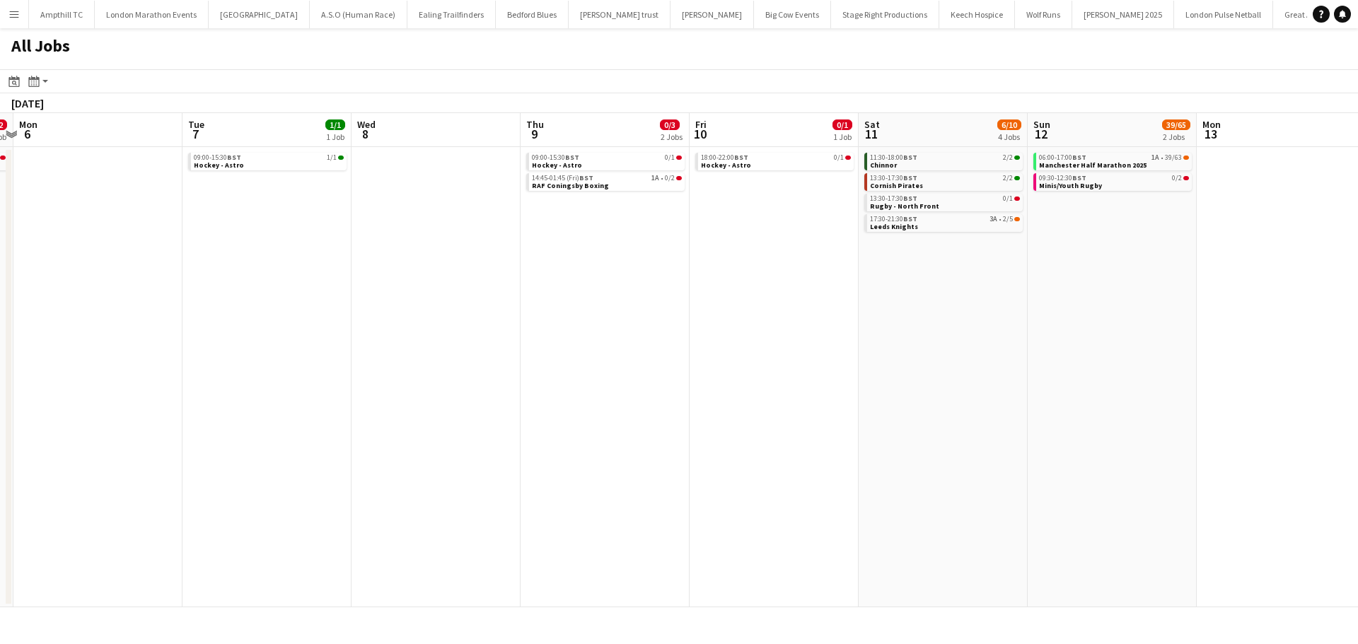
drag, startPoint x: 763, startPoint y: 252, endPoint x: 334, endPoint y: 256, distance: 428.5
click at [336, 257] on app-calendar-viewport "Fri 3 Sat 4 10/10 4 Jobs Sun 5 0/2 1 Job Mon 6 Tue 7 1/1 1 Job Wed 8 Thu 9 0/3 …" at bounding box center [679, 360] width 1358 height 494
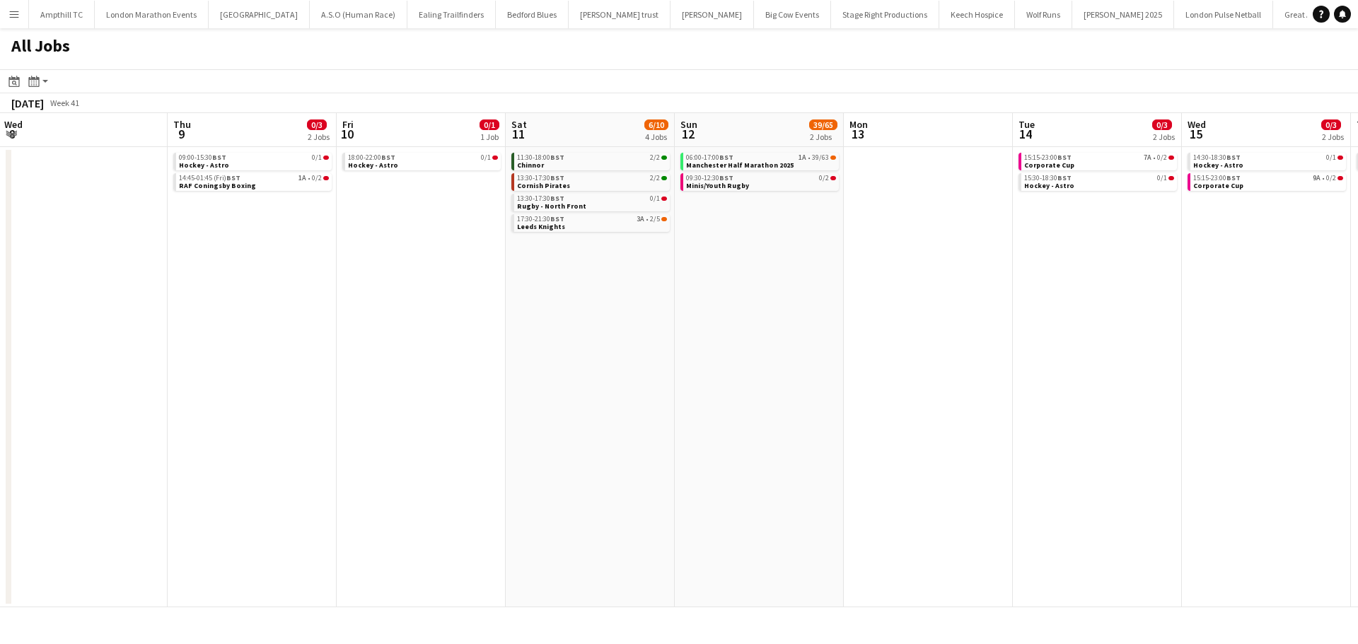
click at [585, 235] on app-date-cell "11:30-18:00 BST 2/2 Chinnor 13:30-17:30 BST 2/2 Cornish Pirates 13:30-17:30 BST…" at bounding box center [590, 377] width 169 height 460
click at [587, 228] on link "17:30-21:30 BST 3A • 2/5 Leeds Knights" at bounding box center [592, 222] width 150 height 16
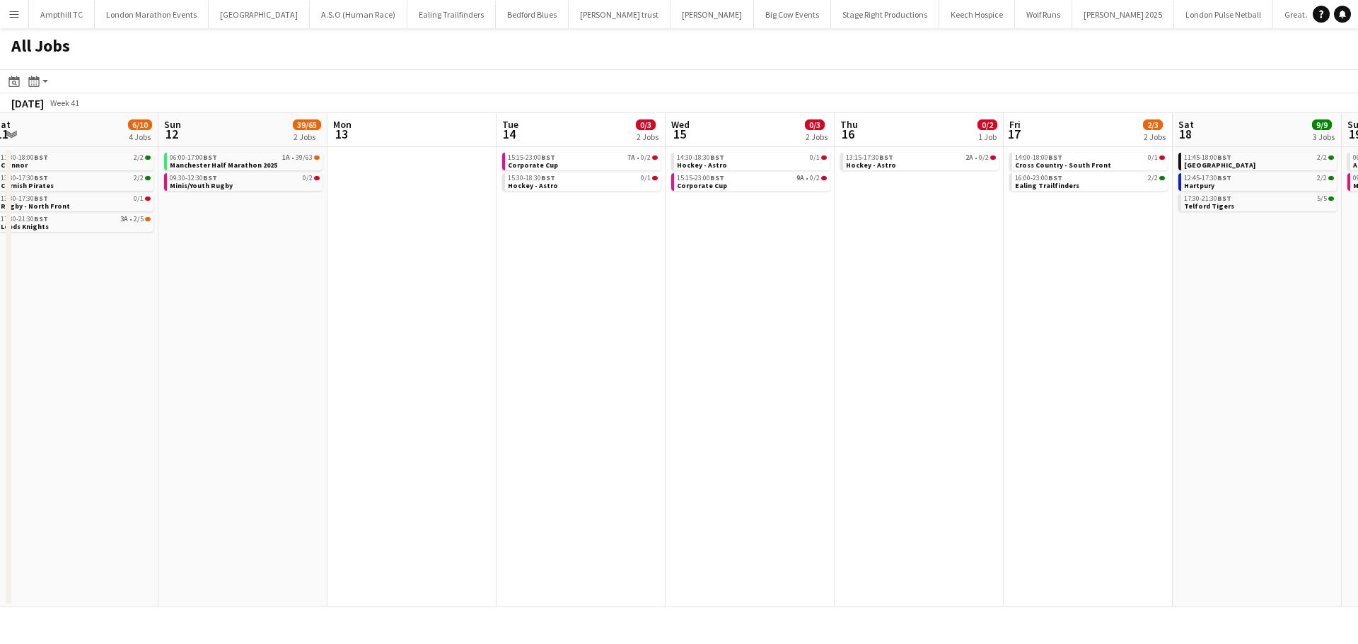
scroll to position [0, 525]
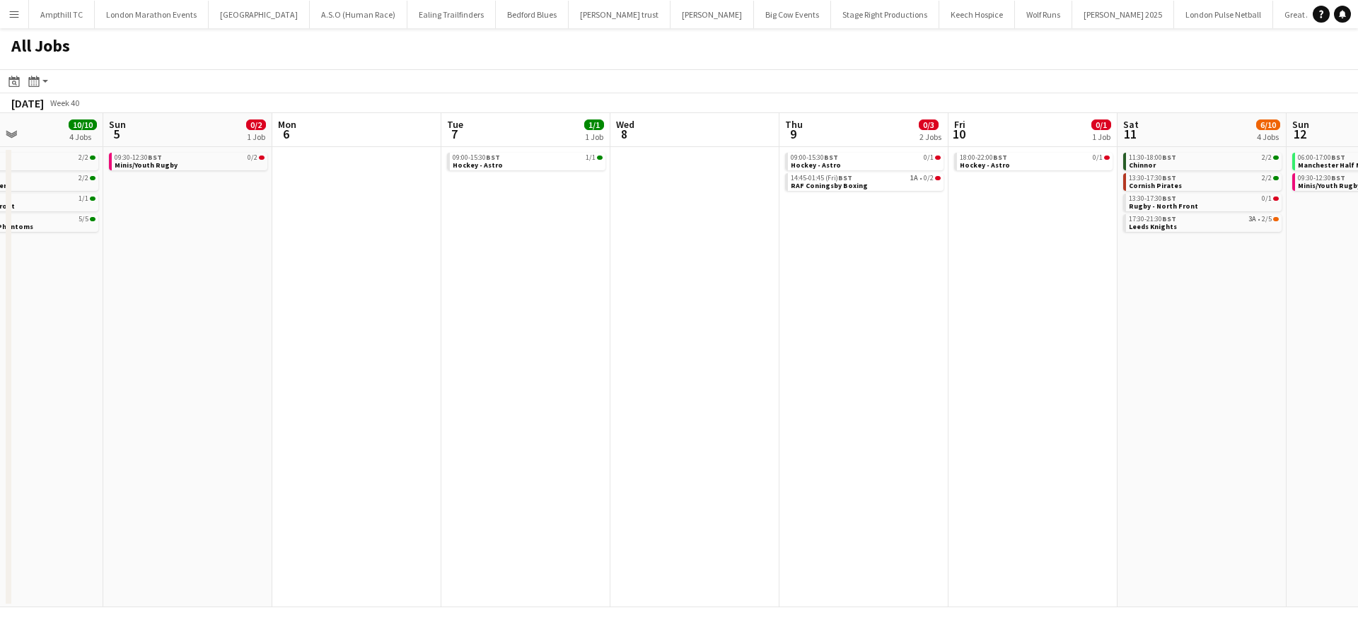
drag, startPoint x: 914, startPoint y: 285, endPoint x: 955, endPoint y: 320, distance: 53.7
click at [1356, 350] on app-calendar-viewport "Fri 3 Sat 4 10/10 4 Jobs Sun 5 0/2 1 Job Mon 6 Tue 7 1/1 1 Job Wed 8 Thu 9 0/3 …" at bounding box center [679, 360] width 1358 height 494
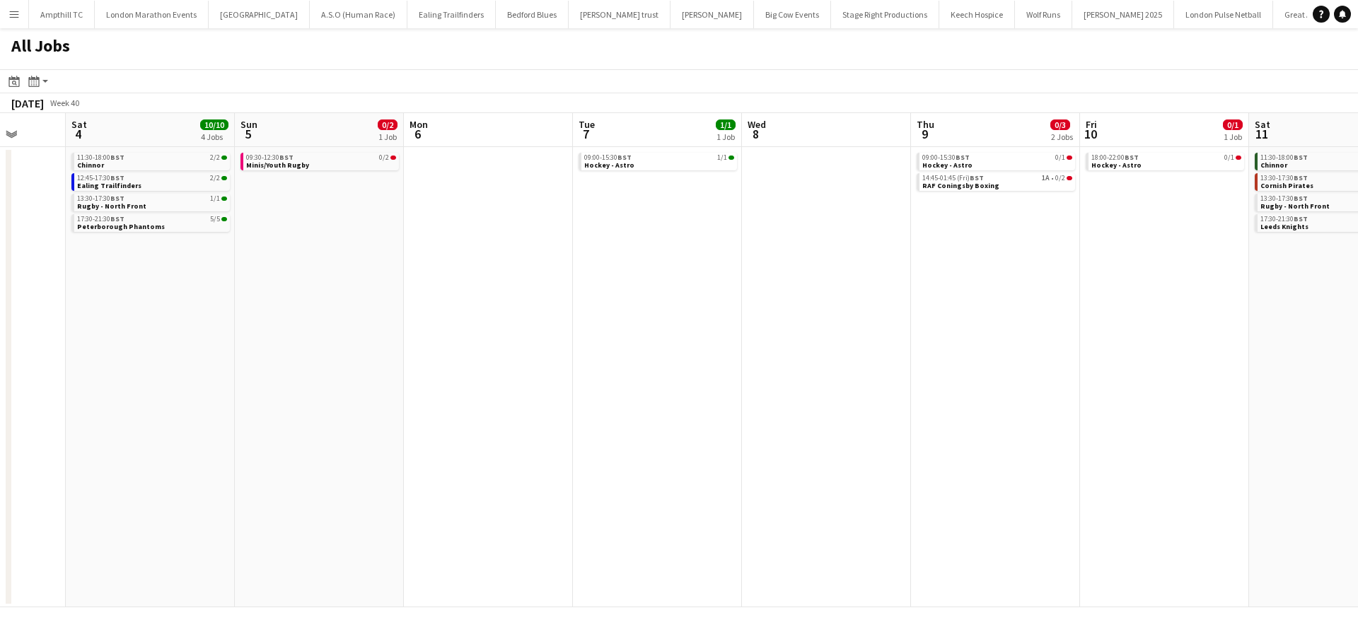
drag, startPoint x: 1277, startPoint y: 339, endPoint x: 1357, endPoint y: 341, distance: 79.9
click at [1357, 341] on app-calendar-viewport "Fri 3 Sat 4 10/10 4 Jobs Sun 5 0/2 1 Job Mon 6 Tue 7 1/1 1 Job Wed 8 Thu 9 0/3 …" at bounding box center [679, 360] width 1358 height 494
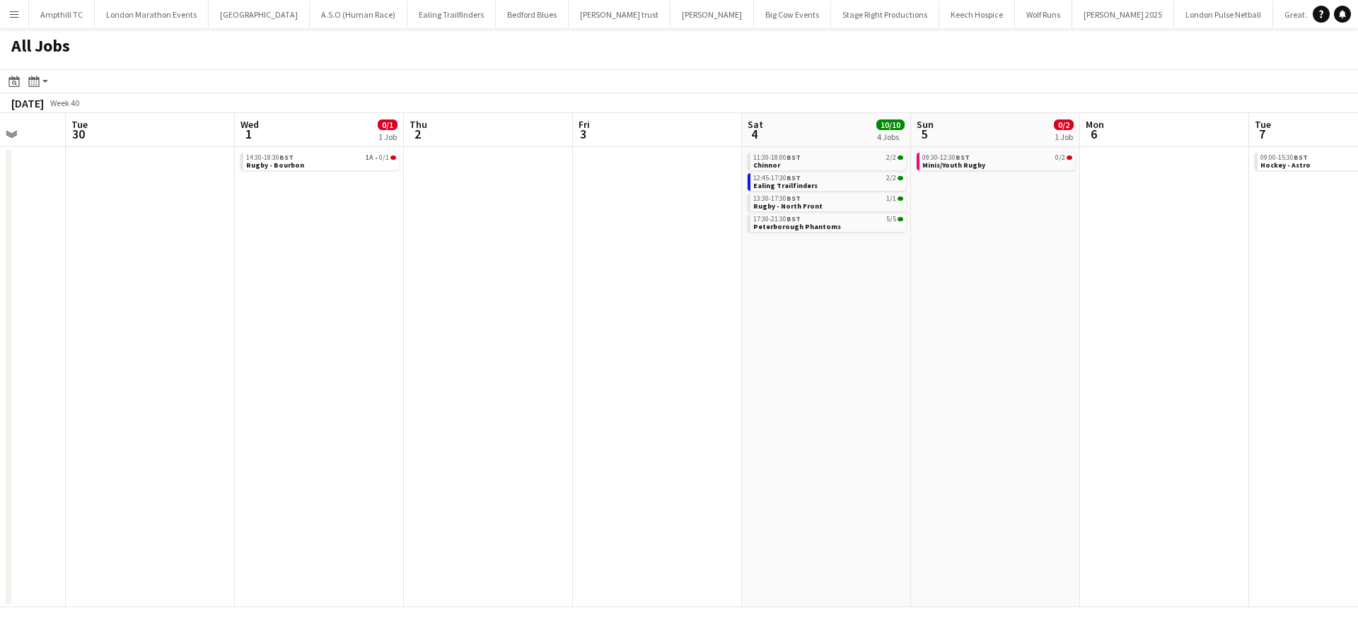
scroll to position [0, 361]
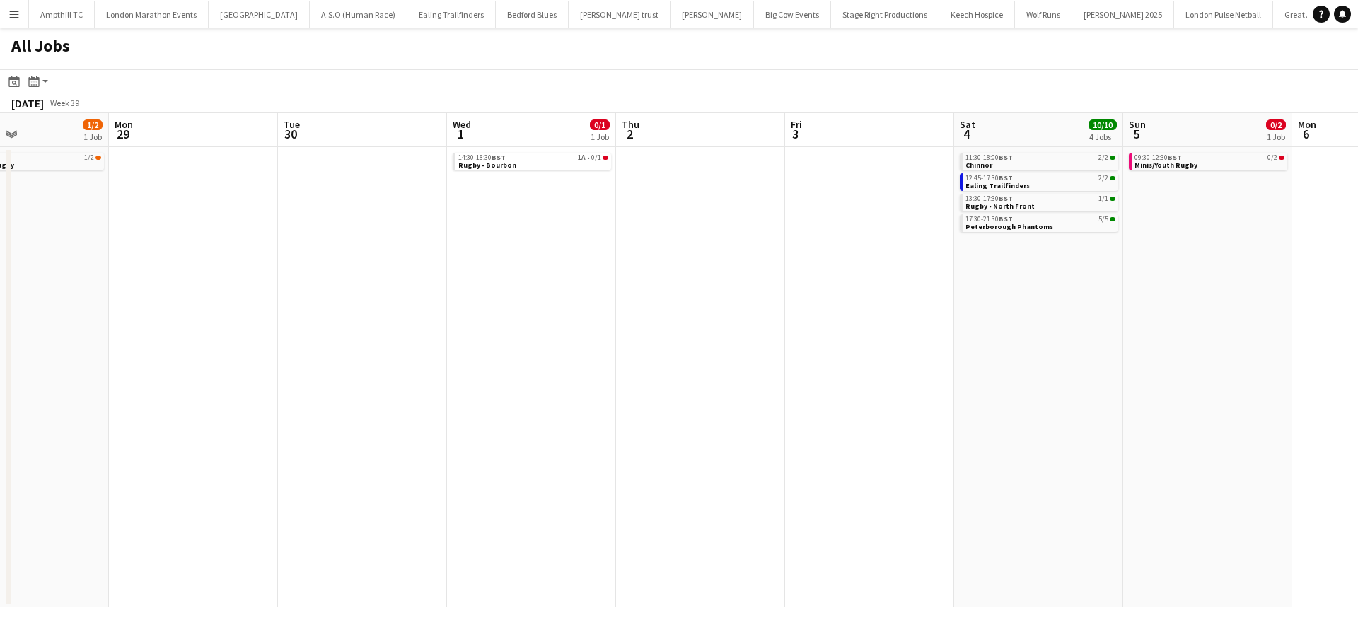
drag, startPoint x: 1283, startPoint y: 324, endPoint x: 873, endPoint y: 255, distance: 415.8
click at [1357, 337] on app-calendar-viewport "Fri 26 Sat 27 5/5 1 Job Sun 28 1/2 1 Job Mon 29 Tue 30 Wed 1 0/1 1 Job Thu 2 Fr…" at bounding box center [679, 360] width 1358 height 494
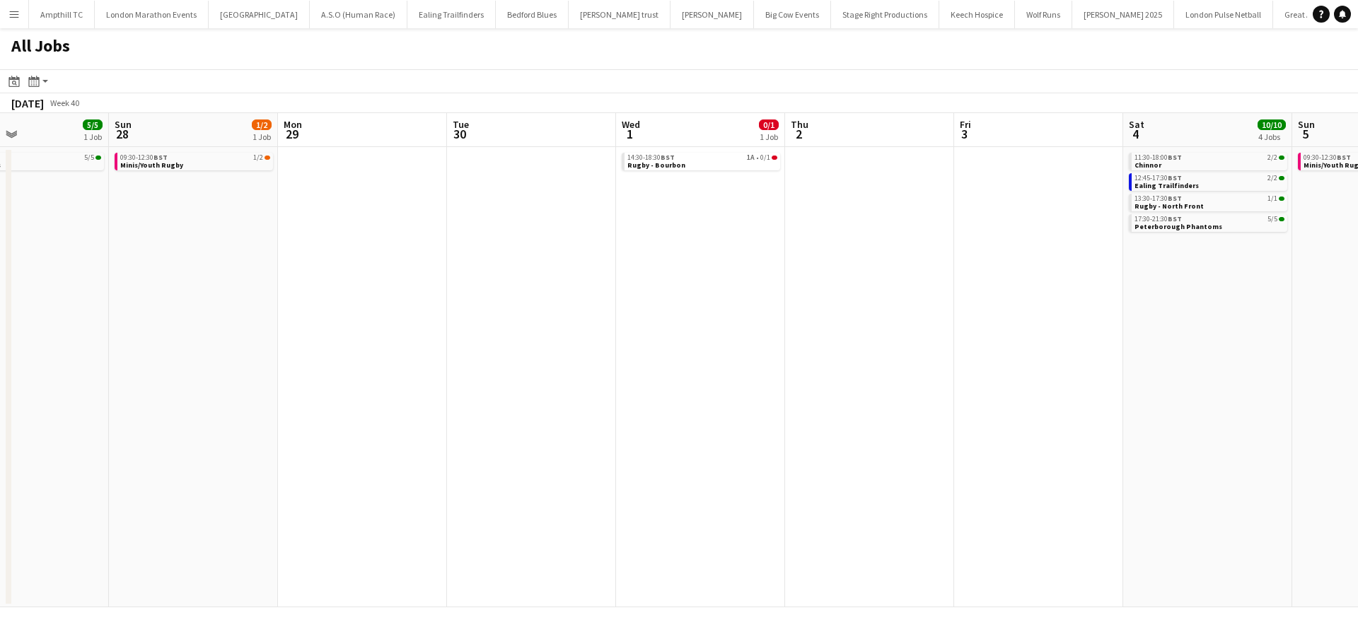
scroll to position [0, 301]
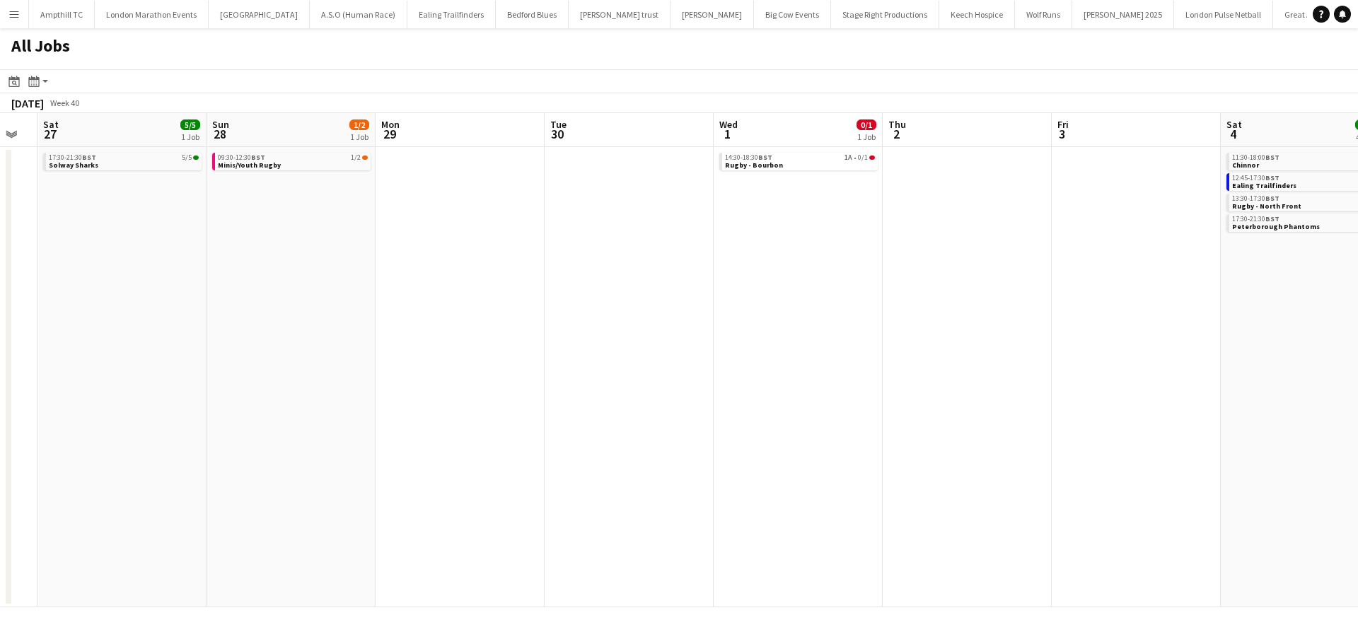
drag, startPoint x: 647, startPoint y: 259, endPoint x: 1083, endPoint y: 274, distance: 435.8
click at [1083, 274] on app-calendar-viewport "Thu 25 Fri 26 Sat 27 5/5 1 Job Sun 28 1/2 1 Job Mon 29 Tue 30 Wed 1 0/1 1 Job T…" at bounding box center [679, 360] width 1358 height 494
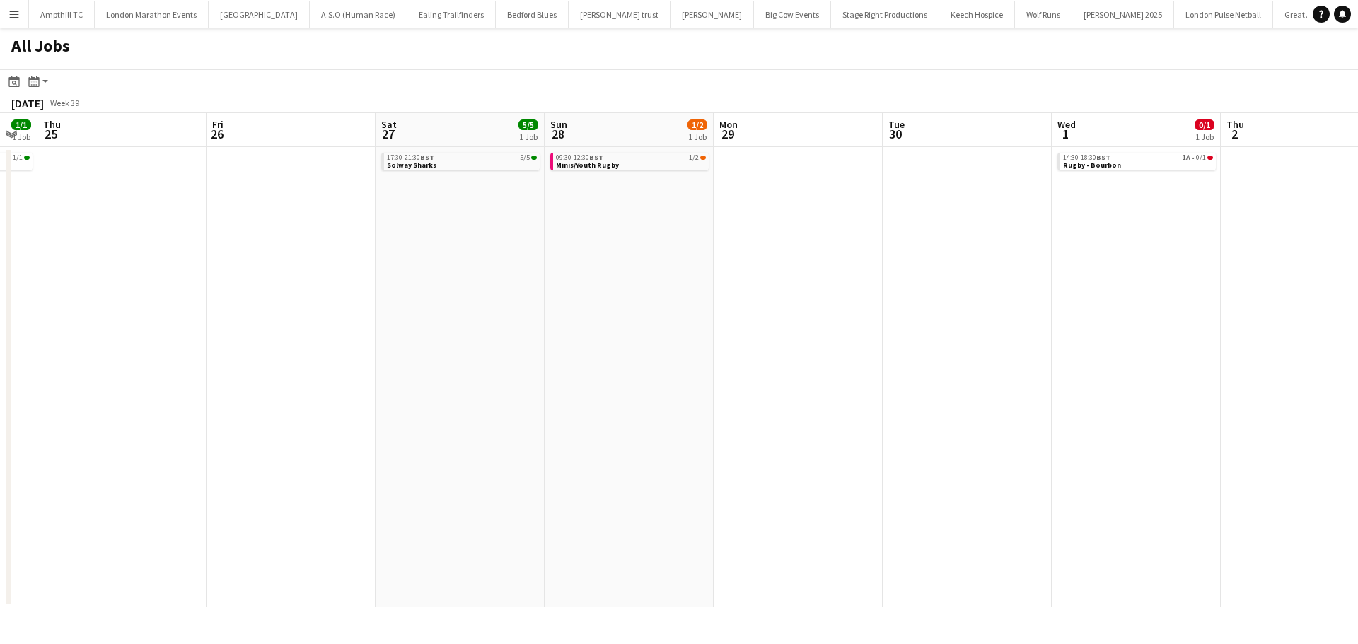
drag, startPoint x: 520, startPoint y: 272, endPoint x: 1017, endPoint y: 321, distance: 500.2
click at [1013, 320] on app-calendar-viewport "Tue 23 1/1 1 Job Wed 24 1/1 1 Job Thu 25 Fri 26 Sat 27 5/5 1 Job Sun 28 1/2 1 J…" at bounding box center [679, 360] width 1358 height 494
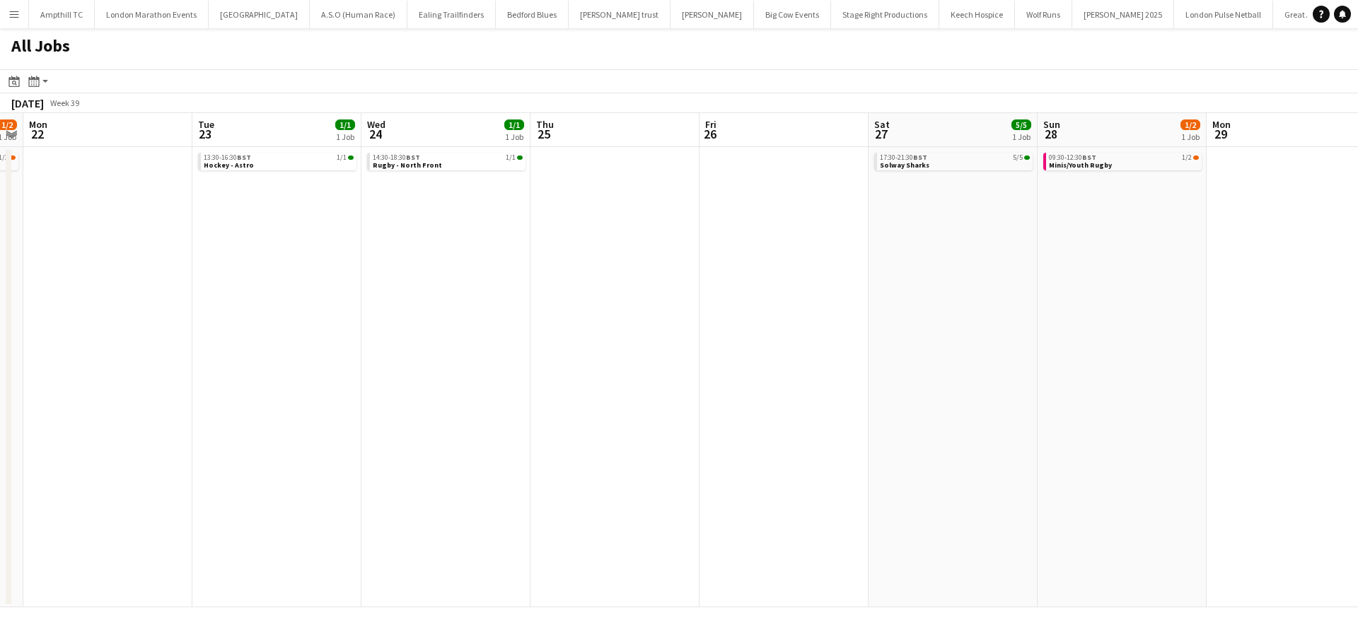
drag, startPoint x: 605, startPoint y: 295, endPoint x: 887, endPoint y: 329, distance: 284.9
click at [965, 329] on app-calendar-viewport "Sat 20 10/12 5 Jobs Sun 21 1/2 1 Job Mon 22 Tue 23 1/1 1 Job Wed 24 1/1 1 Job T…" at bounding box center [679, 360] width 1358 height 494
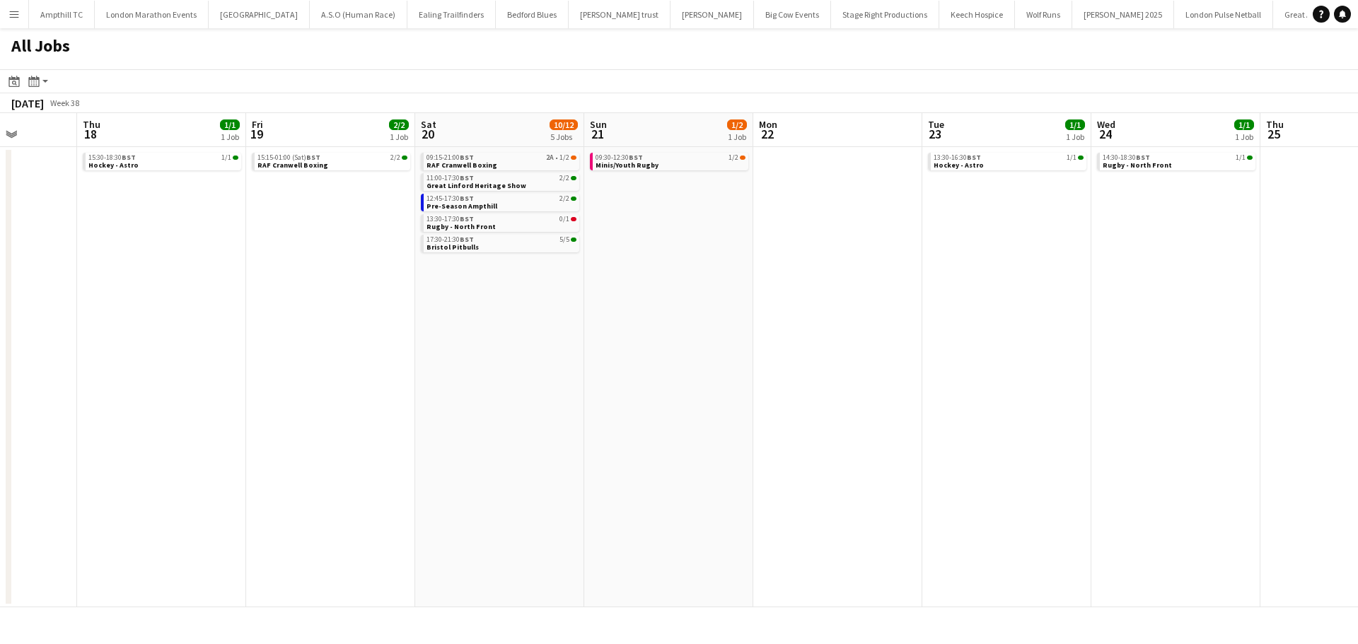
drag, startPoint x: 555, startPoint y: 289, endPoint x: 972, endPoint y: 326, distance: 418.1
click at [974, 326] on app-calendar-viewport "Mon 15 Tue 16 Wed 17 Thu 18 1/1 1 Job Fri 19 2/2 1 Job Sat 20 10/12 5 Jobs Sun …" at bounding box center [679, 360] width 1358 height 494
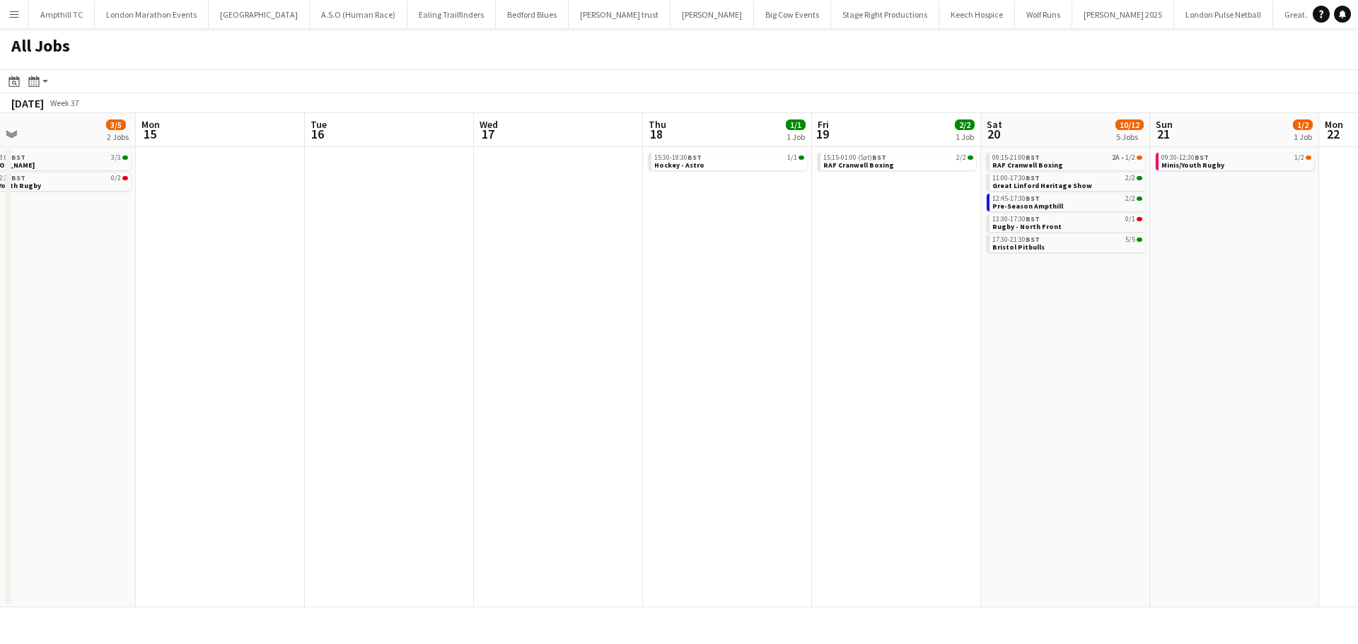
drag, startPoint x: 347, startPoint y: 272, endPoint x: 419, endPoint y: 269, distance: 72.2
click at [827, 343] on app-calendar-viewport "Fri 12 1/1 1 Job Sat 13 25/26 6 Jobs Sun 14 3/5 2 Jobs Mon 15 Tue 16 Wed 17 Thu…" at bounding box center [679, 360] width 1358 height 494
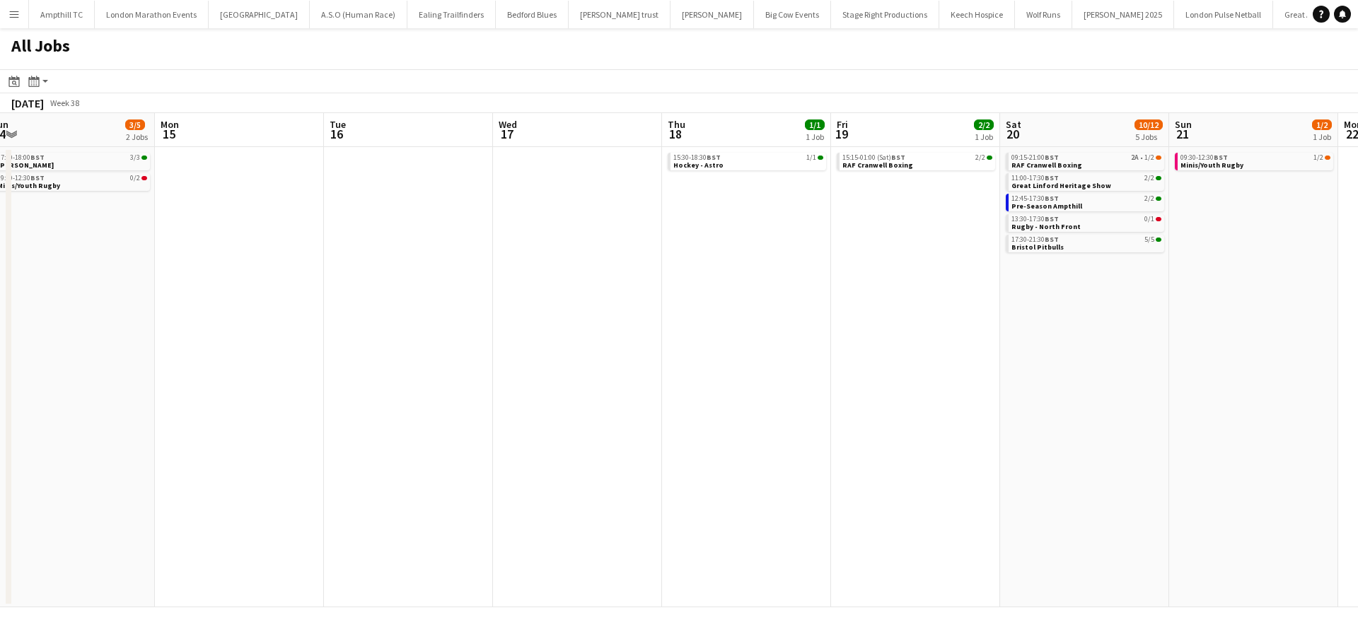
drag, startPoint x: 457, startPoint y: 281, endPoint x: 564, endPoint y: 299, distance: 108.9
click at [564, 299] on app-calendar-viewport "Fri 12 1/1 1 Job Sat 13 25/26 6 Jobs Sun 14 3/5 2 Jobs Mon 15 Tue 16 Wed 17 Thu…" at bounding box center [679, 360] width 1358 height 494
drag, startPoint x: 376, startPoint y: 268, endPoint x: 178, endPoint y: 292, distance: 199.4
click at [178, 292] on app-calendar-viewport "Thu 11 Fri 12 1/1 1 Job Sat 13 25/26 6 Jobs Sun 14 3/5 2 Jobs Mon 15 Tue 16 Wed…" at bounding box center [679, 360] width 1358 height 494
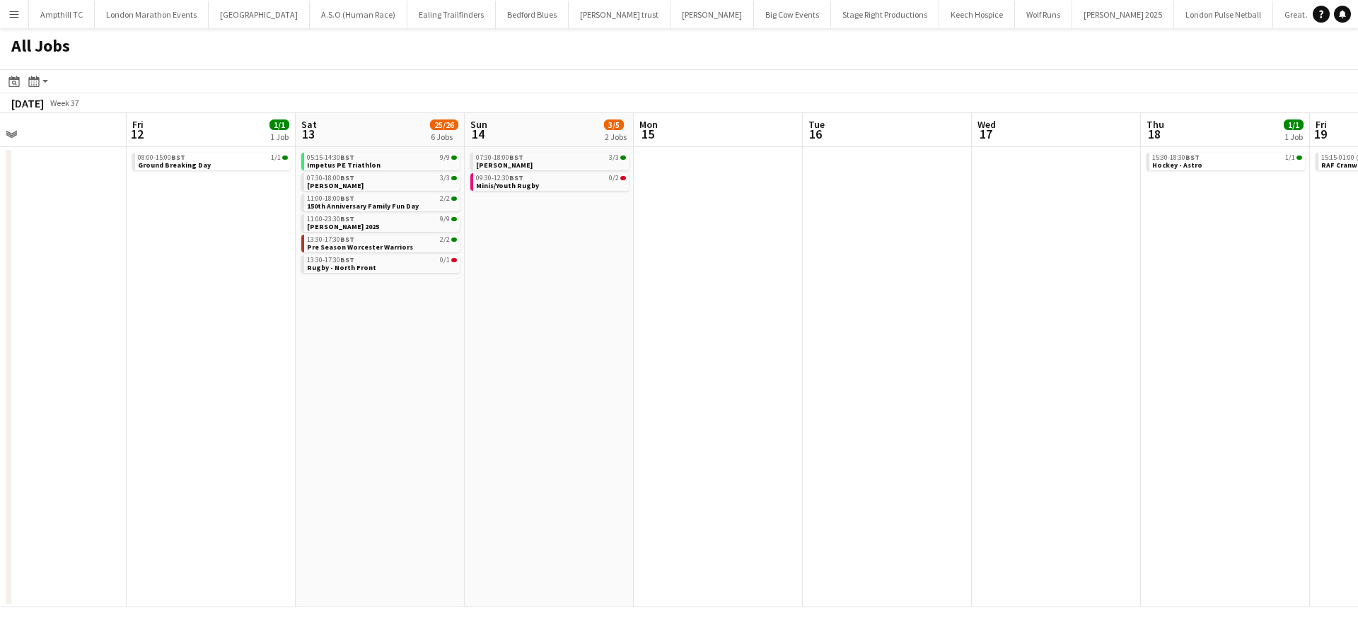
scroll to position [0, 387]
drag, startPoint x: 139, startPoint y: 305, endPoint x: 594, endPoint y: 355, distance: 457.4
click at [594, 355] on app-calendar-viewport "Tue 9 1/1 1 Job Wed 10 Thu 11 Fri 12 1/1 1 Job Sat 13 25/26 6 Jobs Sun 14 3/5 2…" at bounding box center [679, 360] width 1358 height 494
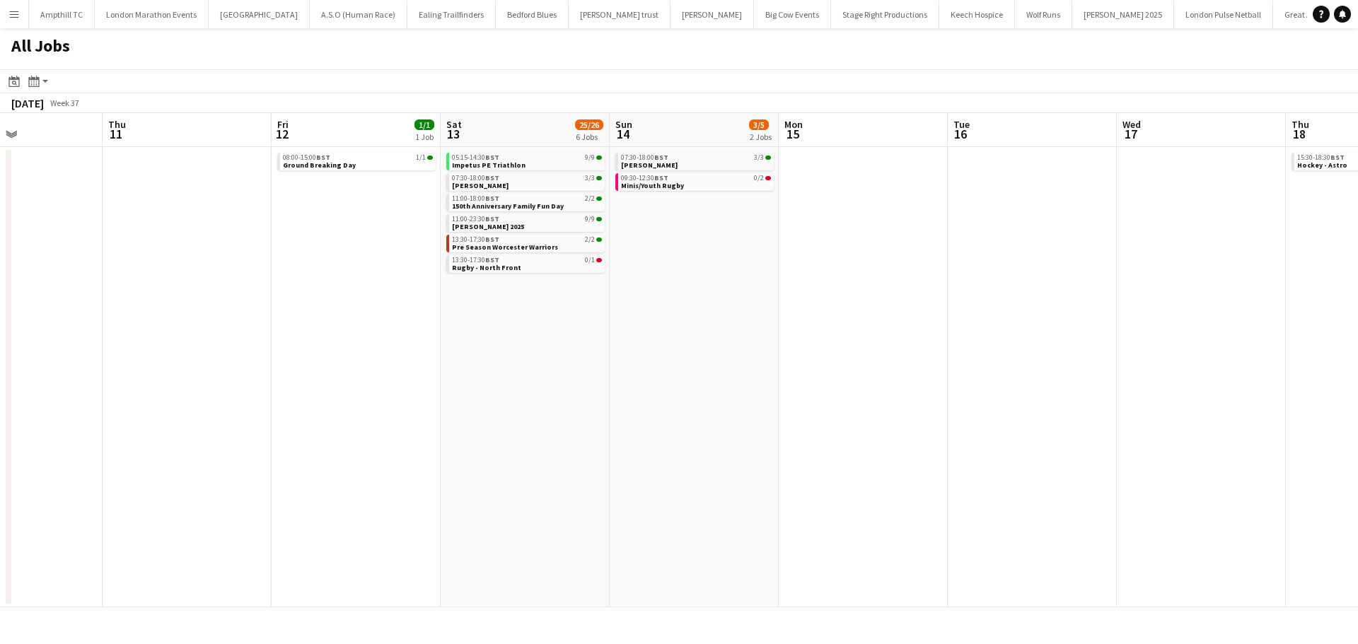
drag, startPoint x: 341, startPoint y: 388, endPoint x: 660, endPoint y: 461, distance: 327.1
click at [660, 461] on app-calendar-viewport "Mon 8 Tue 9 1/1 1 Job Wed 10 Thu 11 Fri 12 1/1 1 Job Sat 13 25/26 6 Jobs Sun 14…" at bounding box center [679, 360] width 1358 height 494
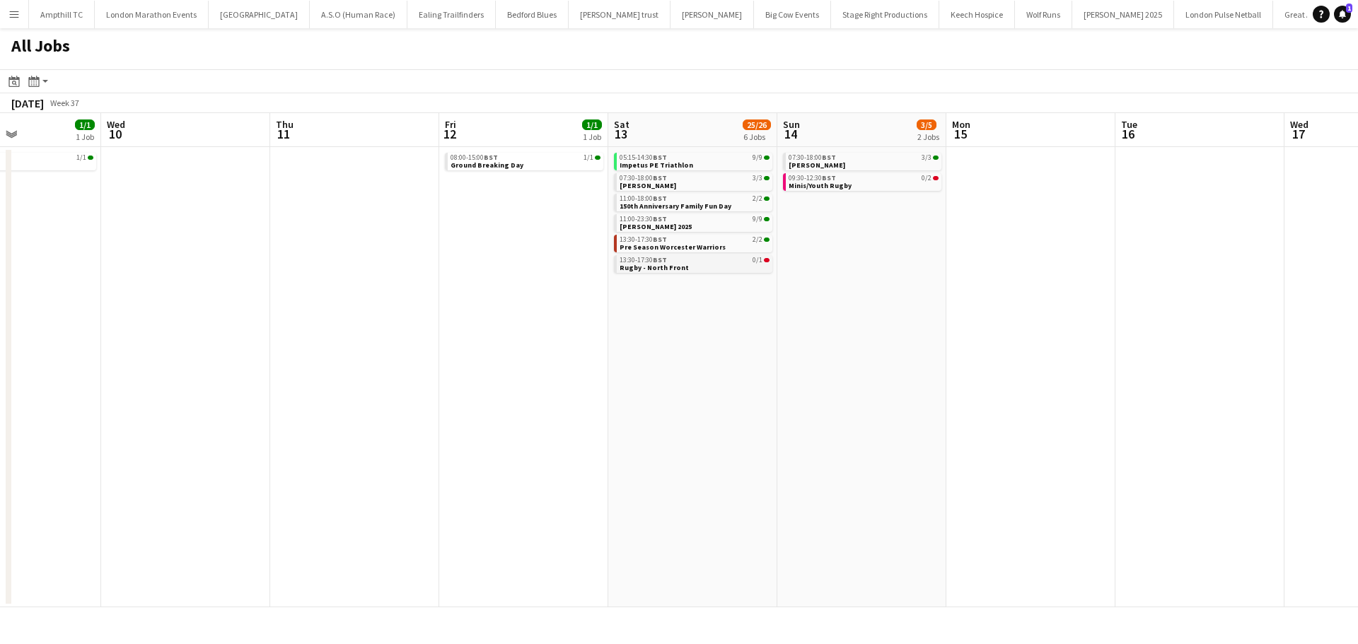
click at [732, 266] on link "13:30-17:30 BST 0/1 Rugby - North Front" at bounding box center [694, 263] width 150 height 16
click at [711, 238] on div "13:30-17:30 BST 2/2" at bounding box center [694, 239] width 150 height 7
click at [1348, 16] on link "Notifications 1" at bounding box center [1342, 14] width 17 height 17
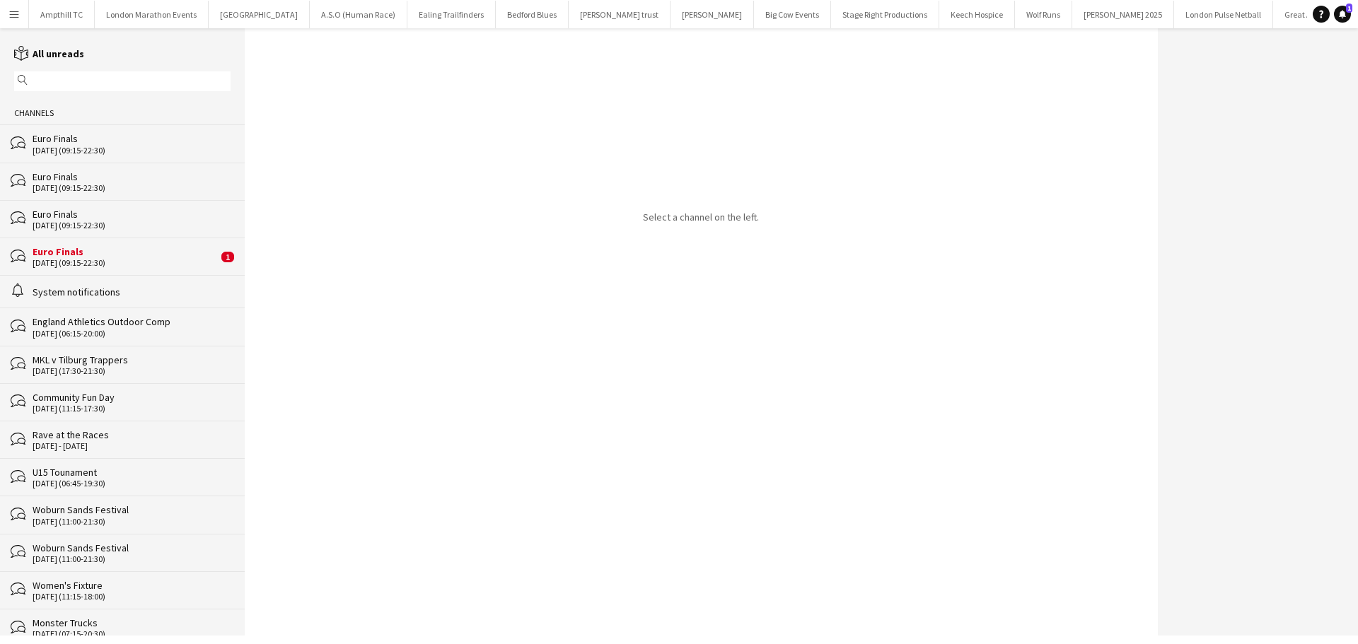
click at [171, 264] on div "04-09-2025 (09:15-22:30)" at bounding box center [125, 263] width 185 height 10
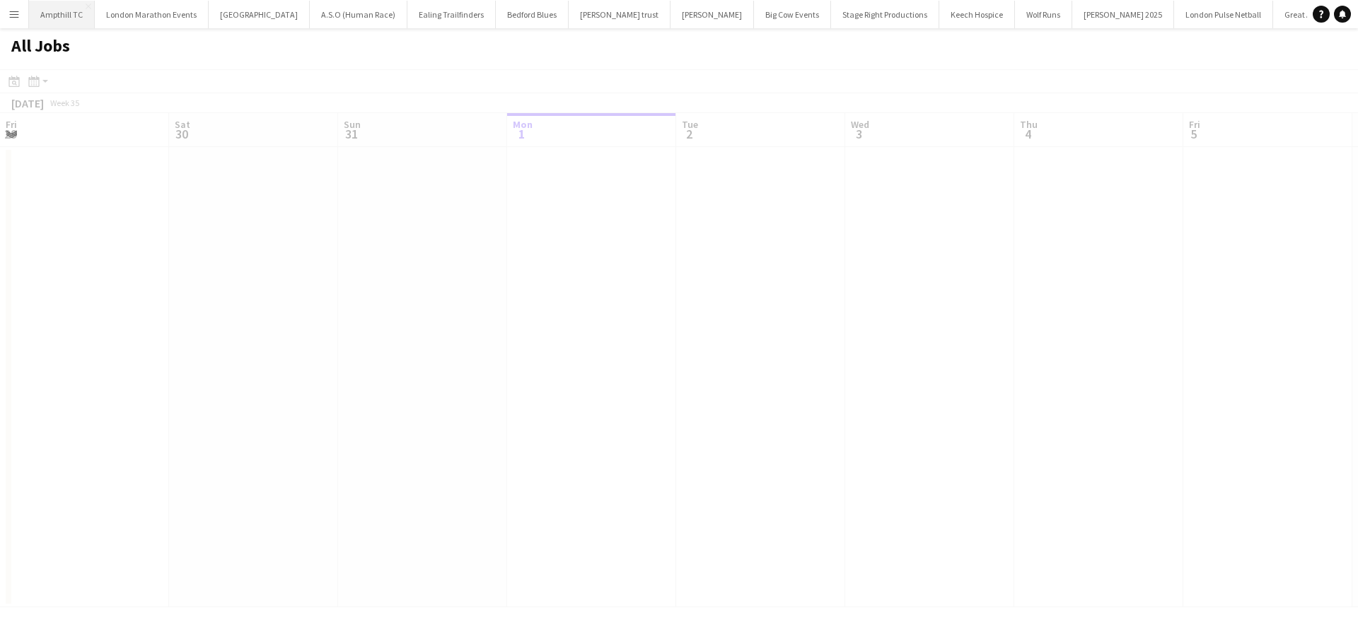
scroll to position [0, 338]
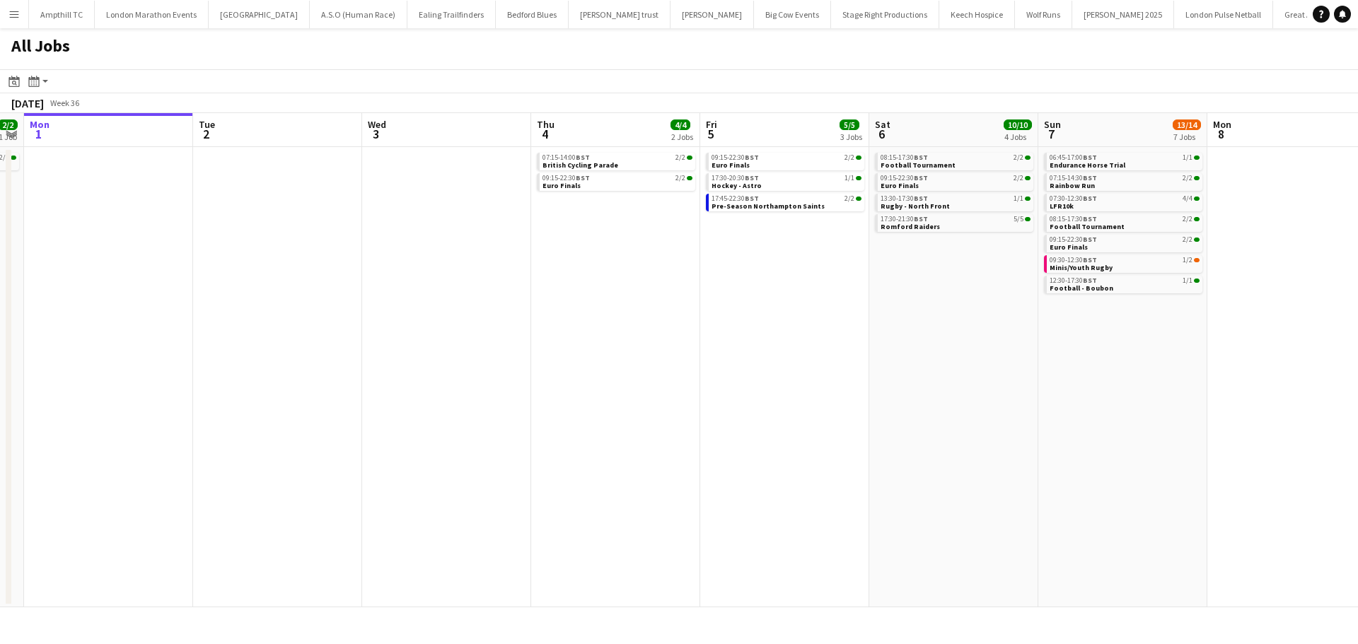
drag, startPoint x: 528, startPoint y: 333, endPoint x: 346, endPoint y: 329, distance: 181.8
click at [323, 335] on app-calendar-viewport "Fri 29 Sat 30 14/14 3 Jobs Sun 31 2/2 1 Job Mon 1 Tue 2 Wed 3 Thu 4 4/4 2 Jobs …" at bounding box center [679, 360] width 1358 height 494
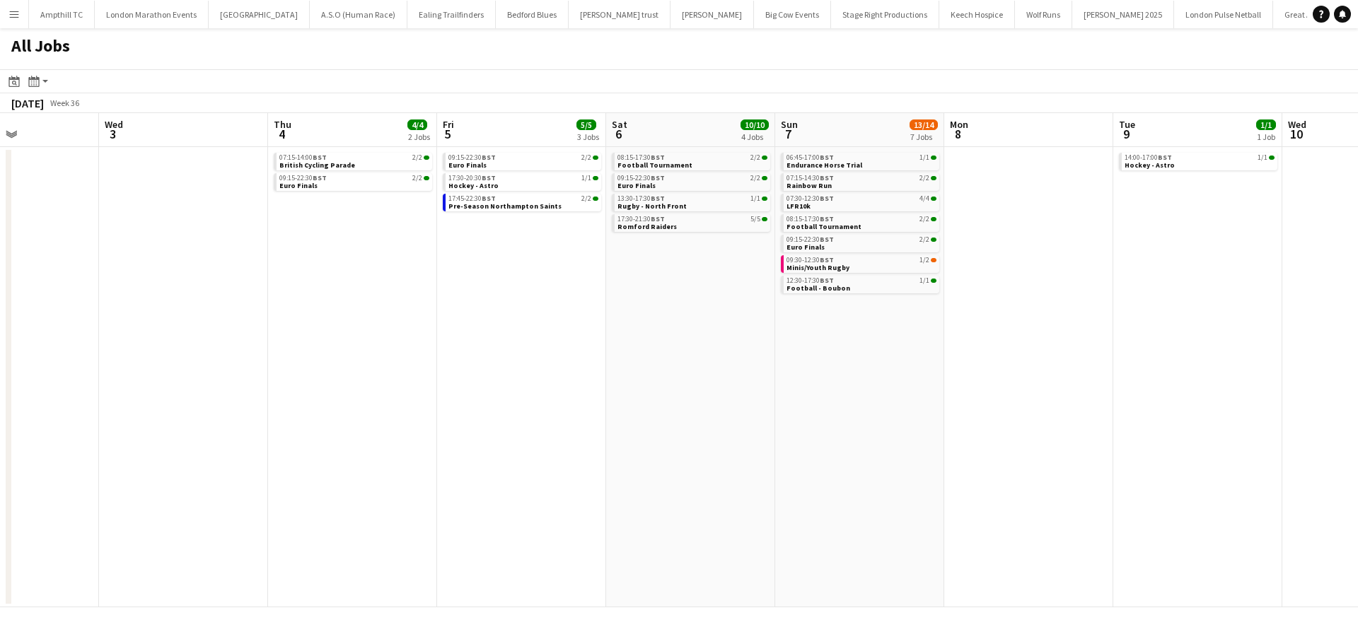
drag, startPoint x: 999, startPoint y: 240, endPoint x: 535, endPoint y: 316, distance: 470.7
click at [366, 315] on app-calendar-viewport "Sun 31 2/2 1 Job Mon 1 Tue 2 Wed 3 Thu 4 4/4 2 Jobs Fri 5 5/5 3 Jobs Sat 6 10/1…" at bounding box center [679, 360] width 1358 height 494
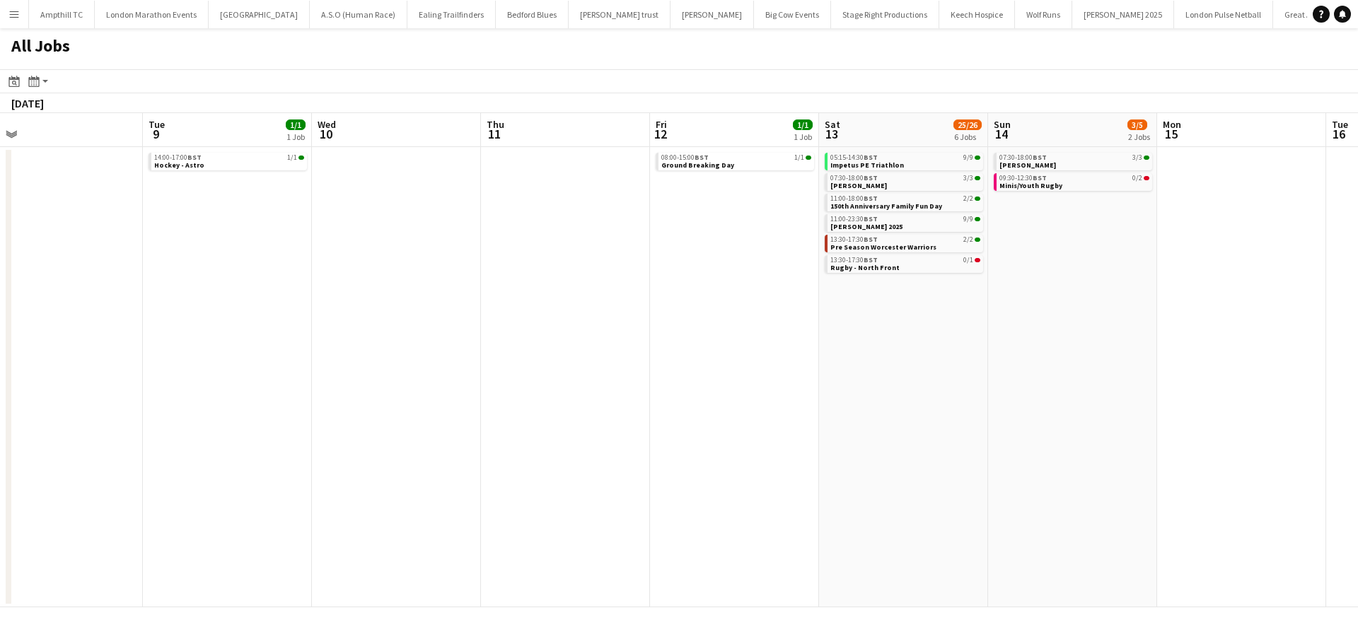
click at [401, 318] on app-all-jobs "All Jobs Date picker SEP 2025 SEP 2025 Monday M Tuesday T Wednesday W Thursday …" at bounding box center [679, 317] width 1358 height 579
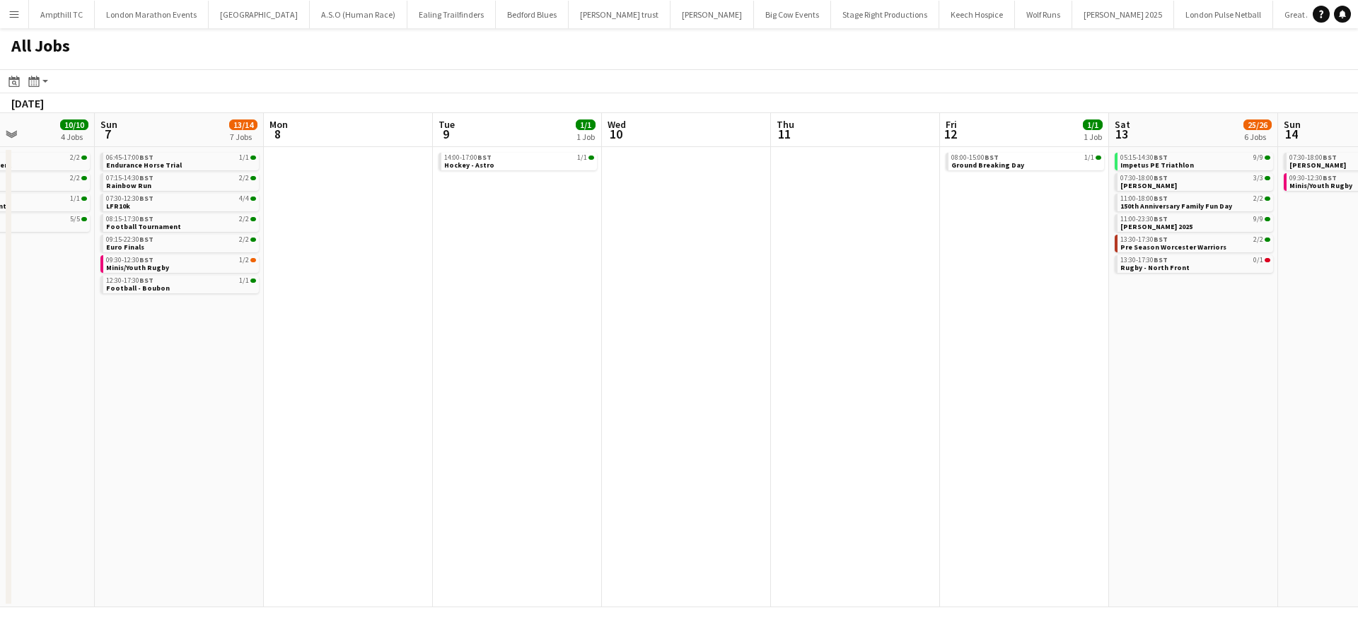
drag, startPoint x: 267, startPoint y: 255, endPoint x: 1227, endPoint y: 268, distance: 960.3
click at [1230, 265] on app-calendar-viewport "Sat 6 10/10 4 Jobs Sun 7 13/14 7 Jobs Mon 8 Tue 9 1/1 1 Job Wed 10 Thu 11 Fri 1…" at bounding box center [679, 360] width 1358 height 494
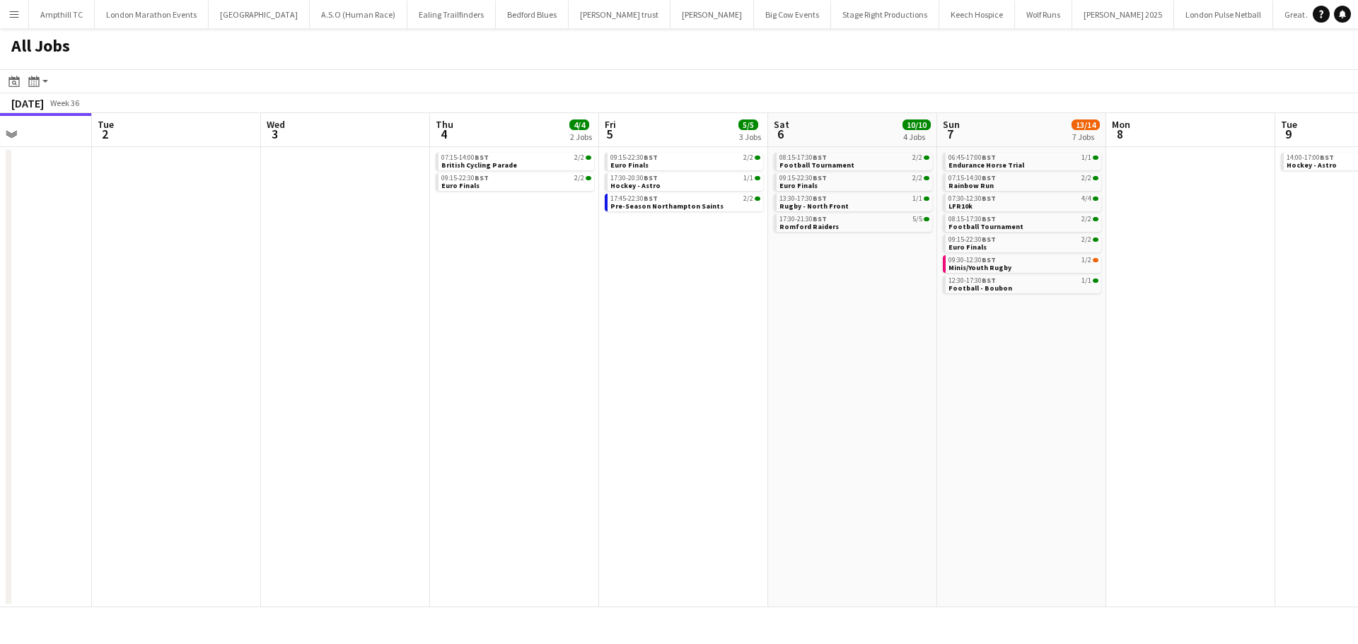
scroll to position [0, 359]
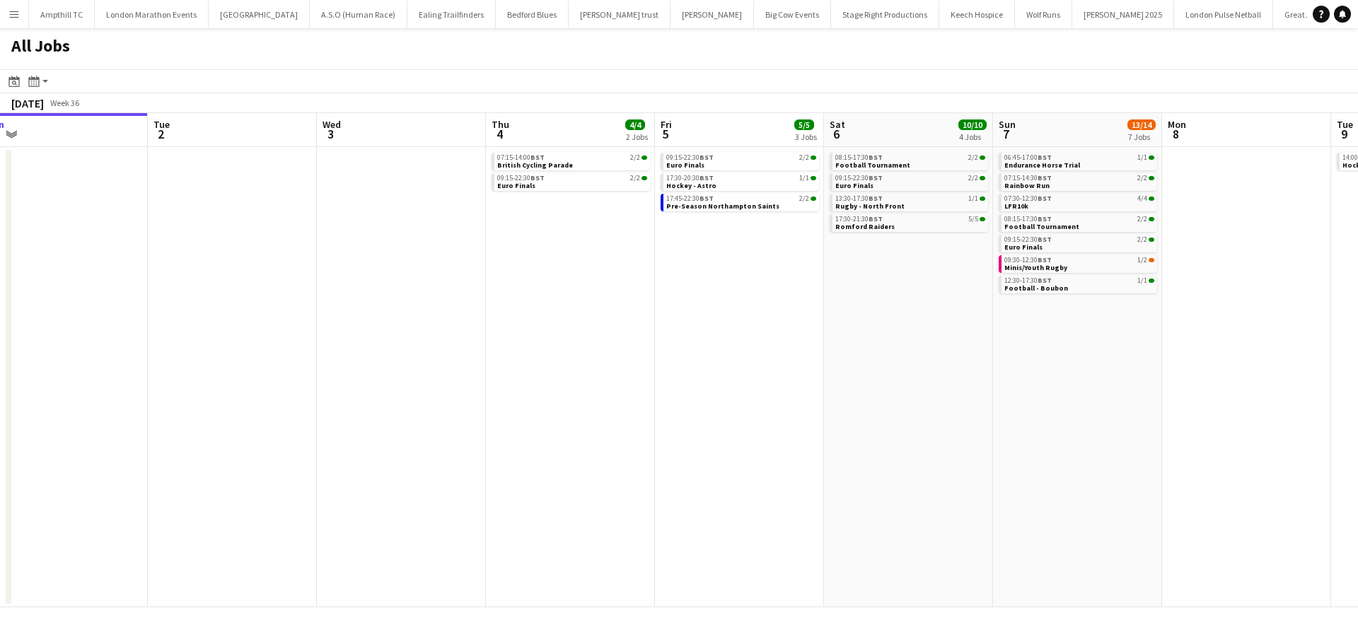
drag, startPoint x: 660, startPoint y: 307, endPoint x: 885, endPoint y: 302, distance: 224.9
click at [885, 302] on app-calendar-viewport "Sat 30 14/14 3 Jobs Sun 31 2/2 1 Job Mon 1 Tue 2 Wed 3 Thu 4 4/4 2 Jobs Fri 5 5…" at bounding box center [679, 360] width 1358 height 494
click at [578, 173] on div "07:15-14:00 BST 2/2 British Cycling Parade" at bounding box center [570, 163] width 158 height 21
click at [580, 177] on div "09:15-22:30 BST 2/2" at bounding box center [572, 178] width 150 height 7
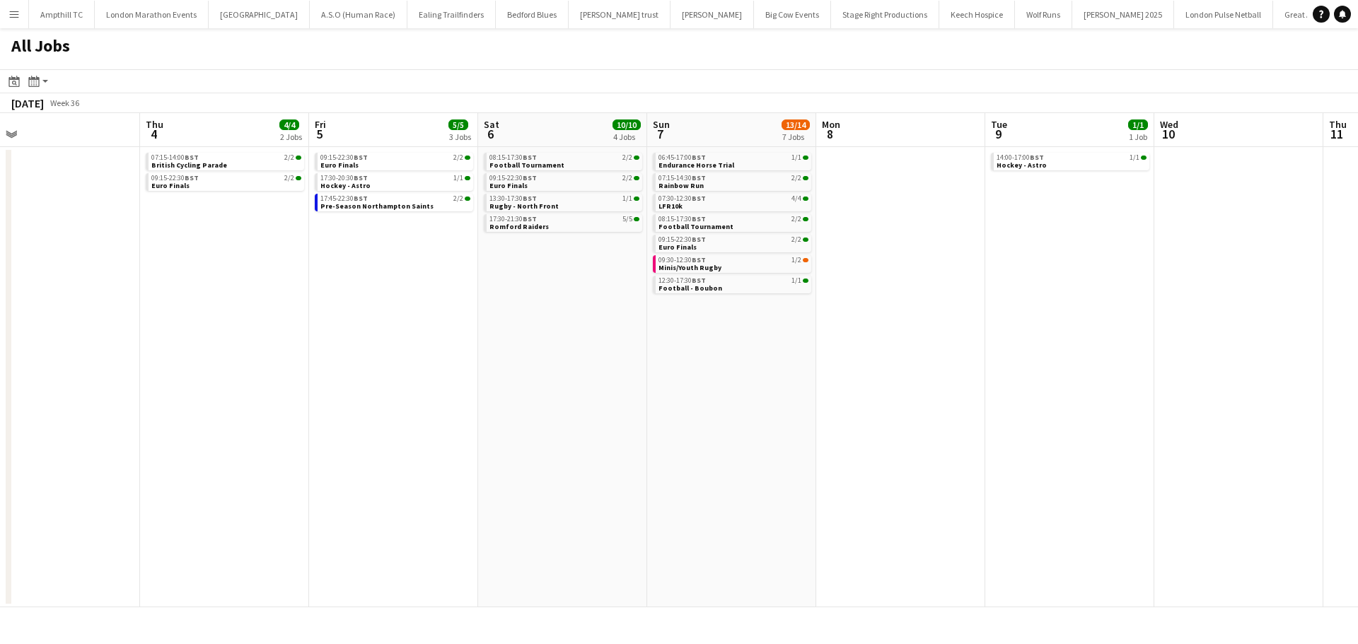
drag, startPoint x: 1231, startPoint y: 276, endPoint x: 474, endPoint y: 322, distance: 757.9
click at [482, 323] on app-calendar-viewport "Sat 30 14/14 3 Jobs Sun 31 2/2 1 Job Mon 1 Tue 2 Wed 3 Thu 4 4/4 2 Jobs Fri 5 5…" at bounding box center [679, 360] width 1358 height 494
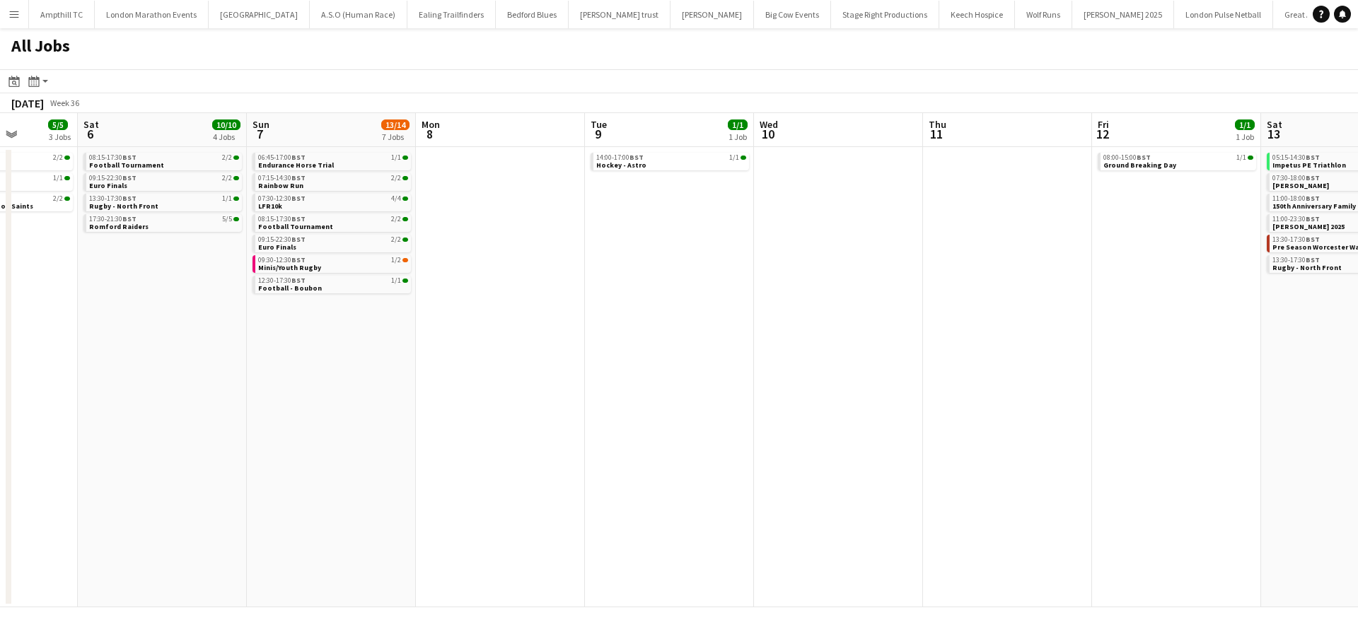
scroll to position [0, 561]
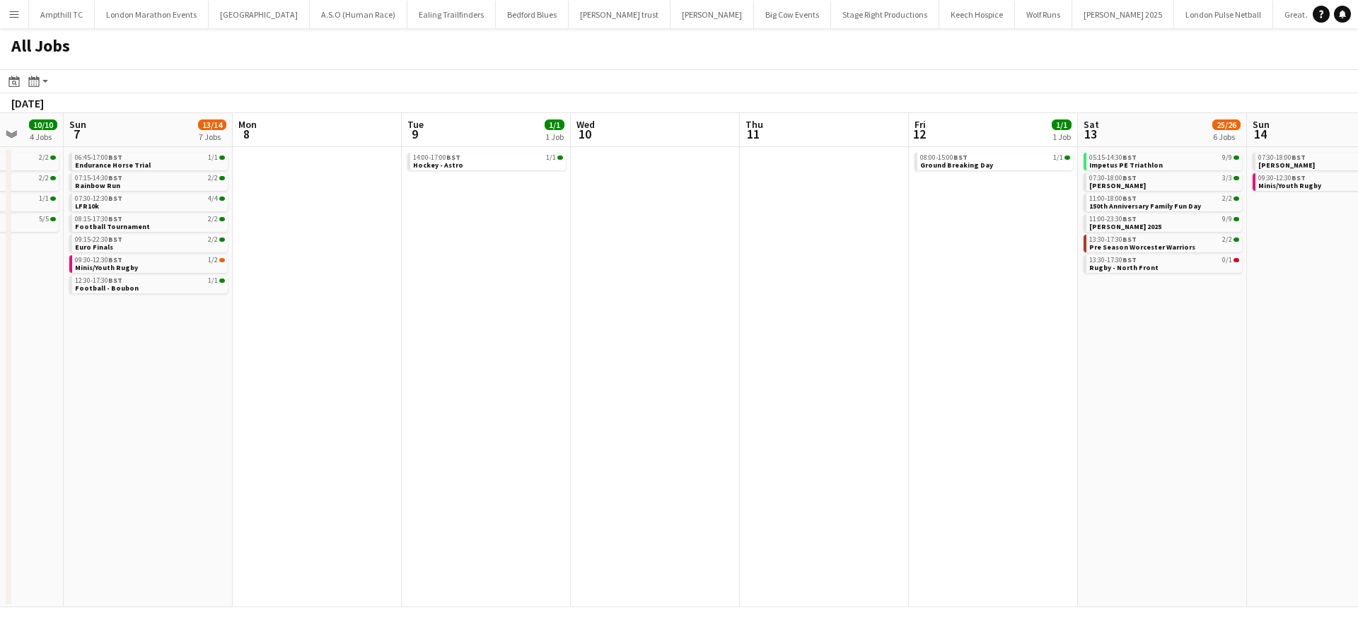
drag, startPoint x: 1034, startPoint y: 308, endPoint x: 724, endPoint y: 327, distance: 310.3
click at [609, 331] on app-calendar-viewport "Wed 3 Thu 4 4/4 2 Jobs Fri 5 5/5 3 Jobs Sat 6 10/10 4 Jobs Sun 7 13/14 7 Jobs M…" at bounding box center [679, 360] width 1358 height 494
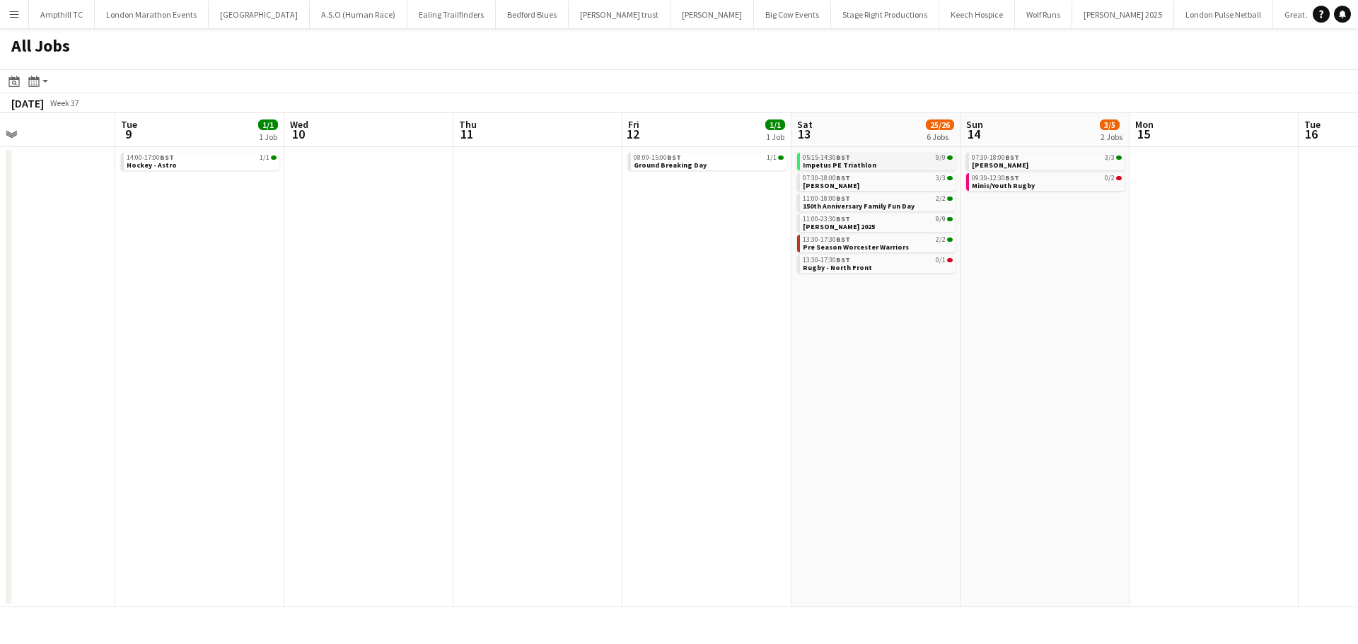
click at [894, 165] on link "05:15-14:30 BST 9/9 Impetus PE Triathlon" at bounding box center [878, 161] width 150 height 16
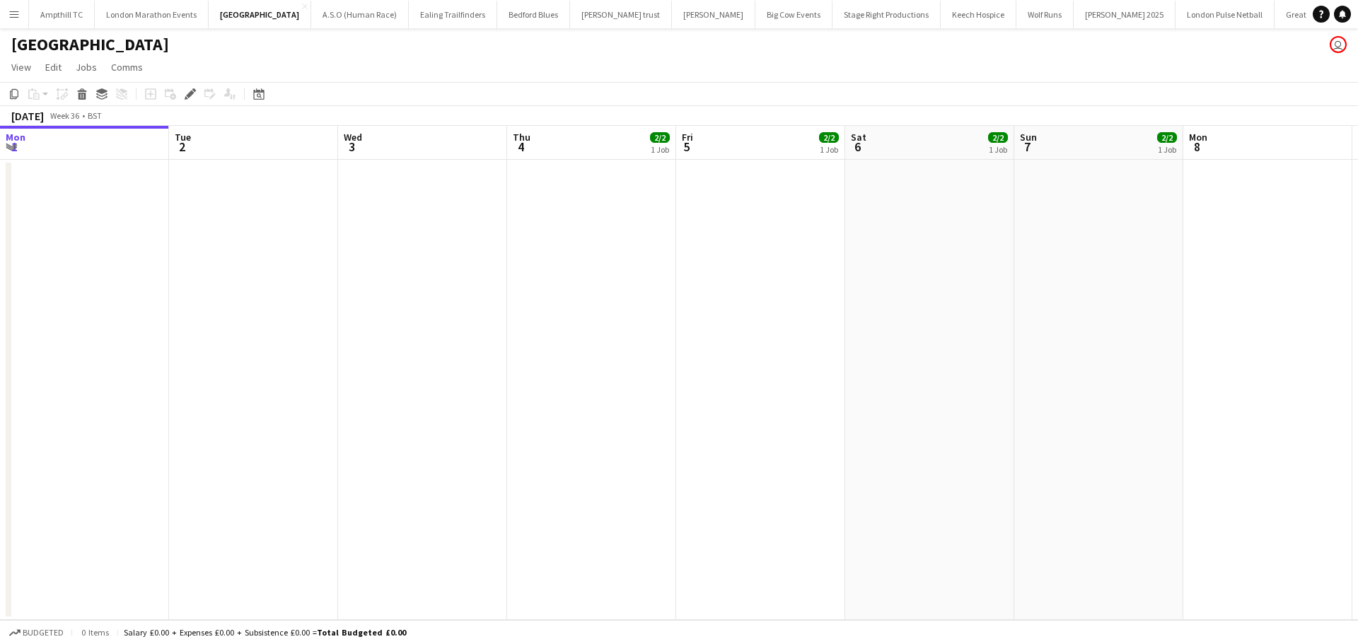
scroll to position [0, 486]
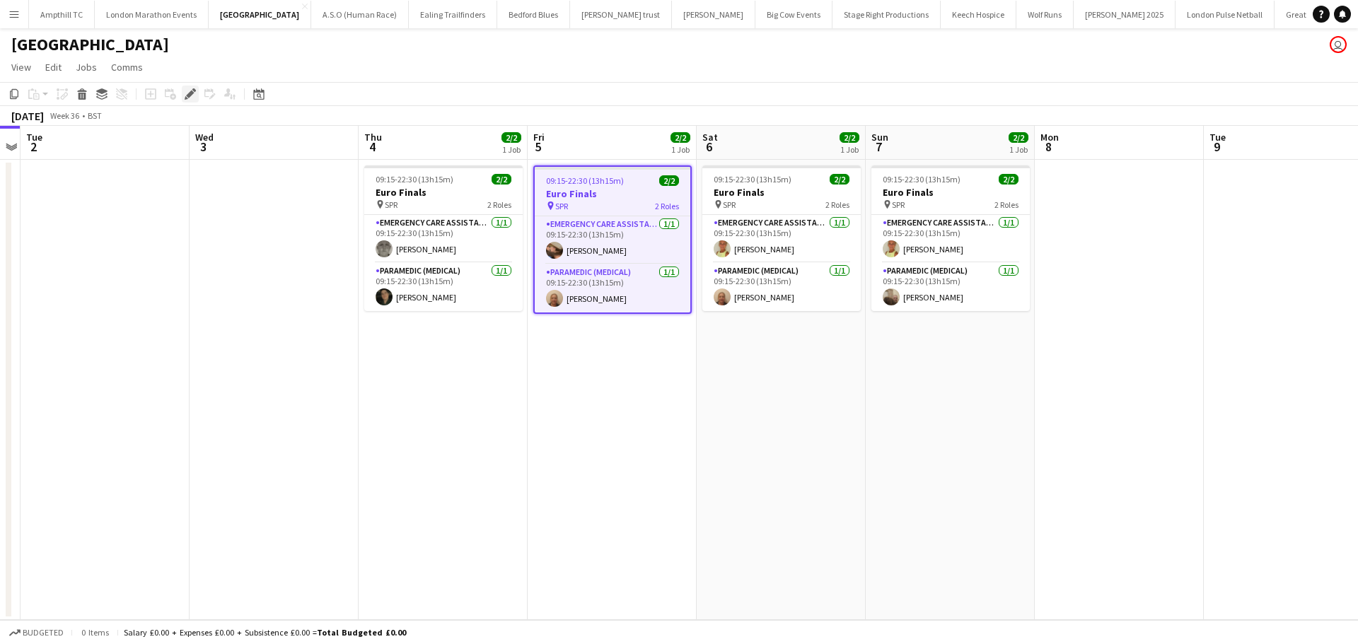
click at [191, 95] on icon at bounding box center [190, 95] width 8 height 8
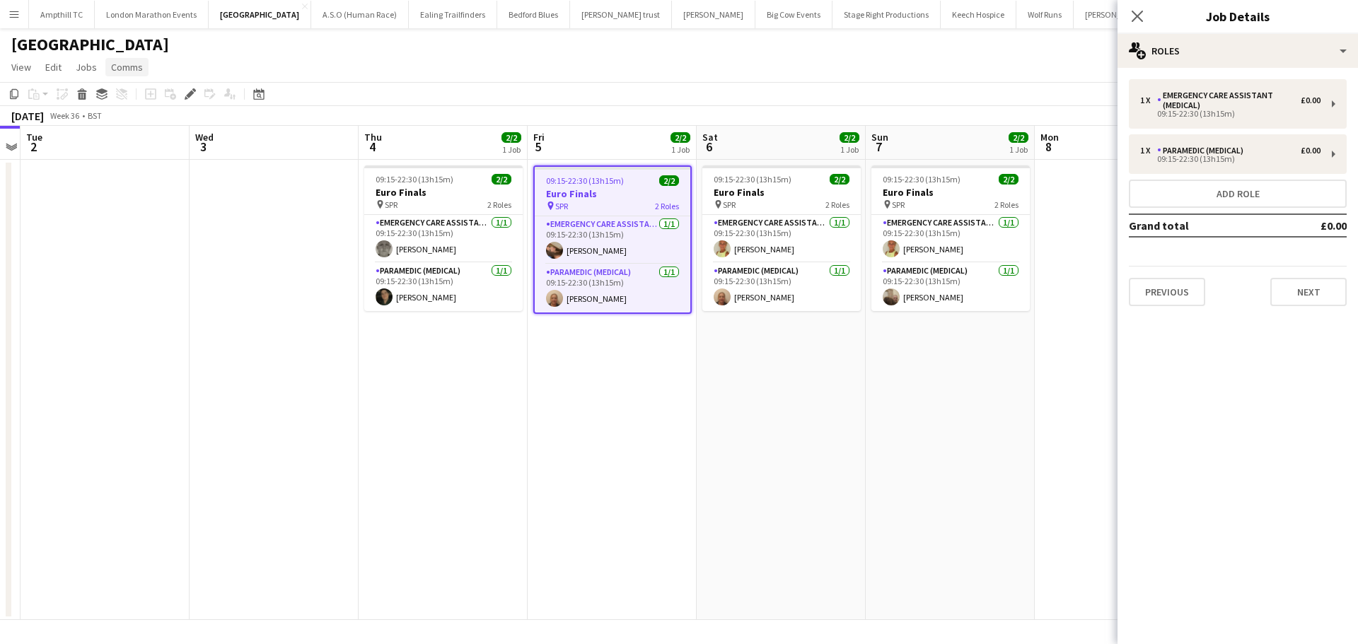
click at [124, 65] on span "Comms" at bounding box center [127, 67] width 32 height 13
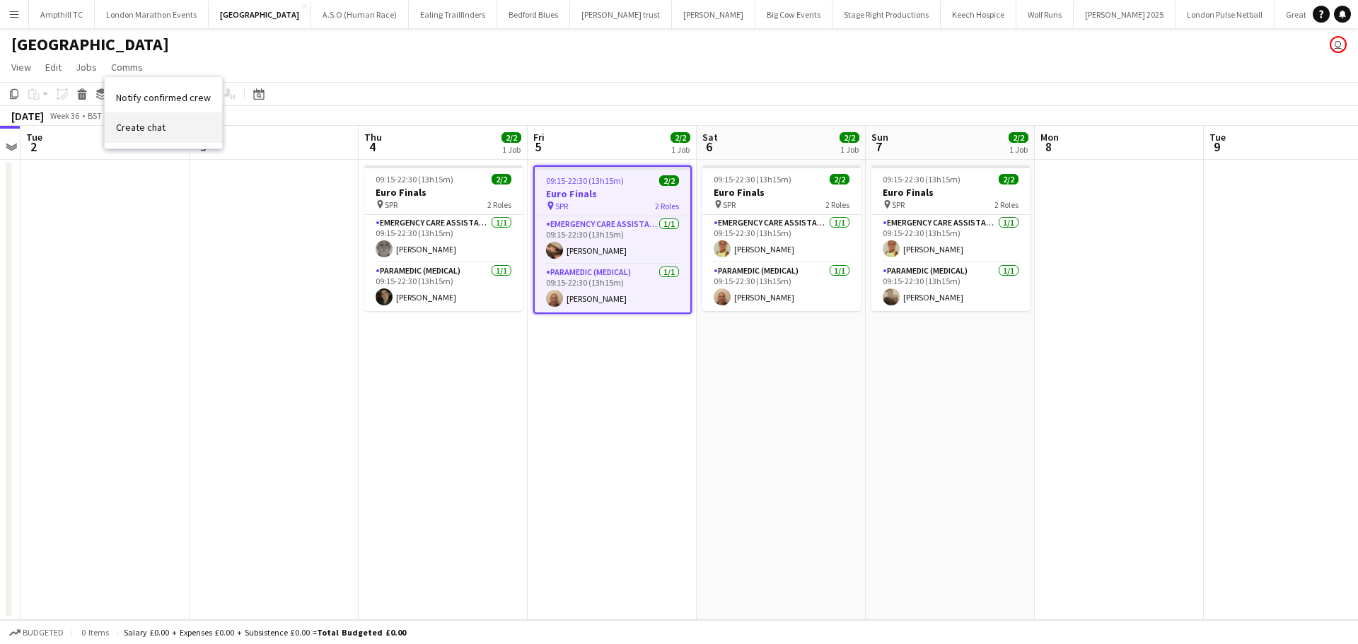
click at [133, 127] on span "Create chat" at bounding box center [140, 127] width 49 height 13
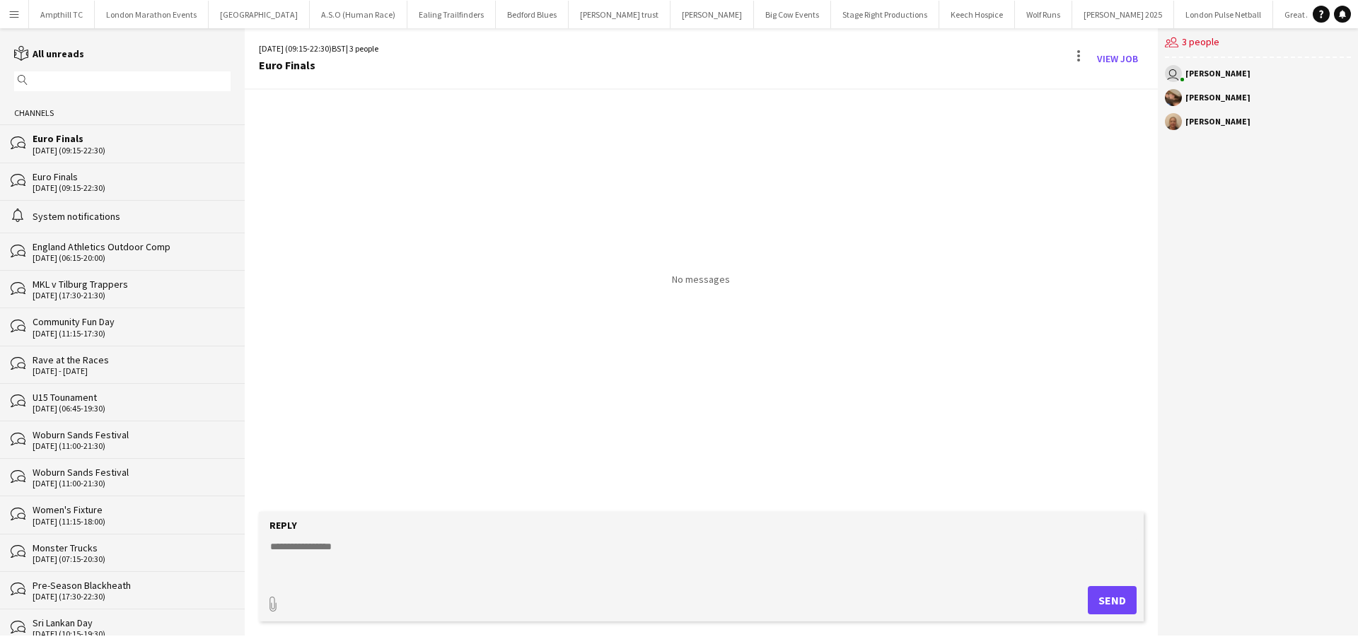
paste textarea "**********"
type textarea "**********"
click at [1099, 596] on button "Send" at bounding box center [1111, 600] width 49 height 28
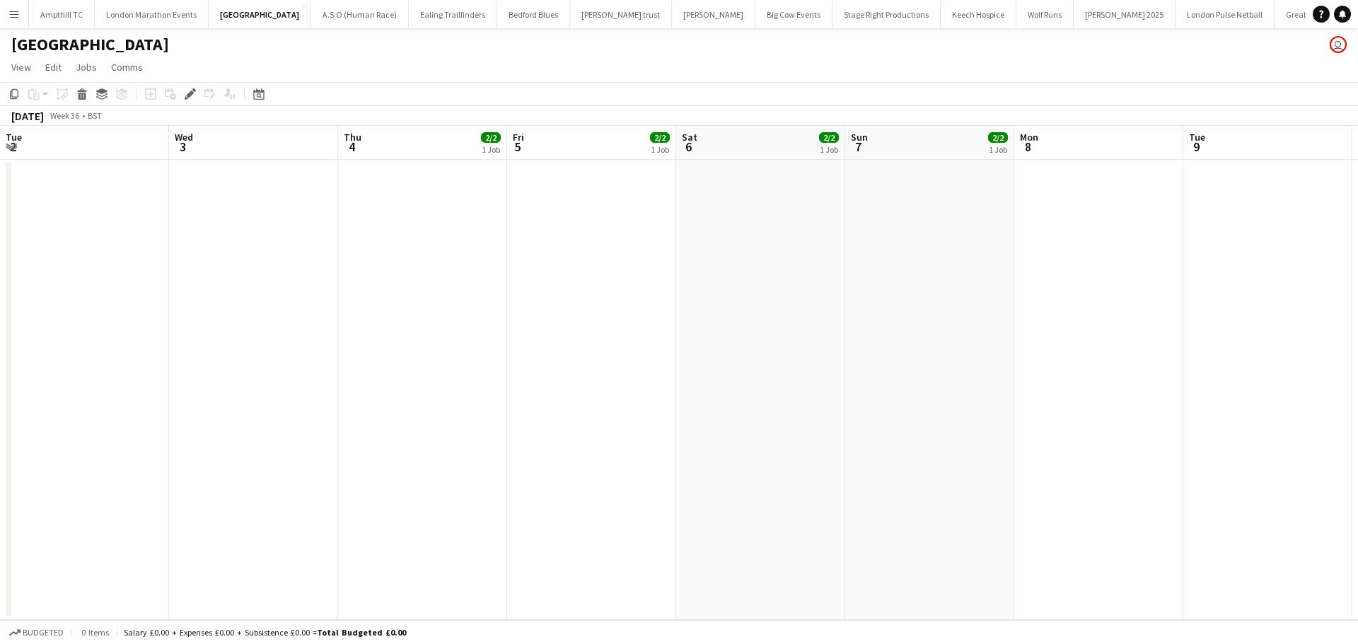
scroll to position [0, 486]
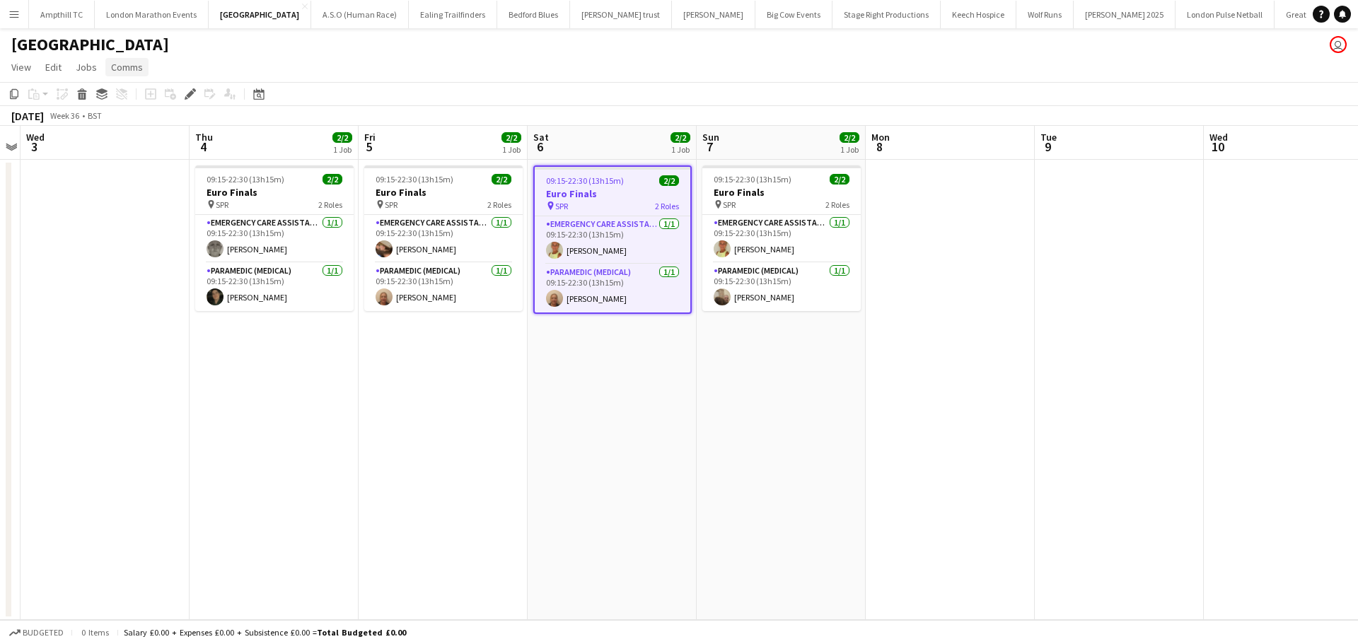
click at [124, 68] on span "Comms" at bounding box center [127, 67] width 32 height 13
click at [171, 133] on link "Create chat" at bounding box center [163, 127] width 117 height 30
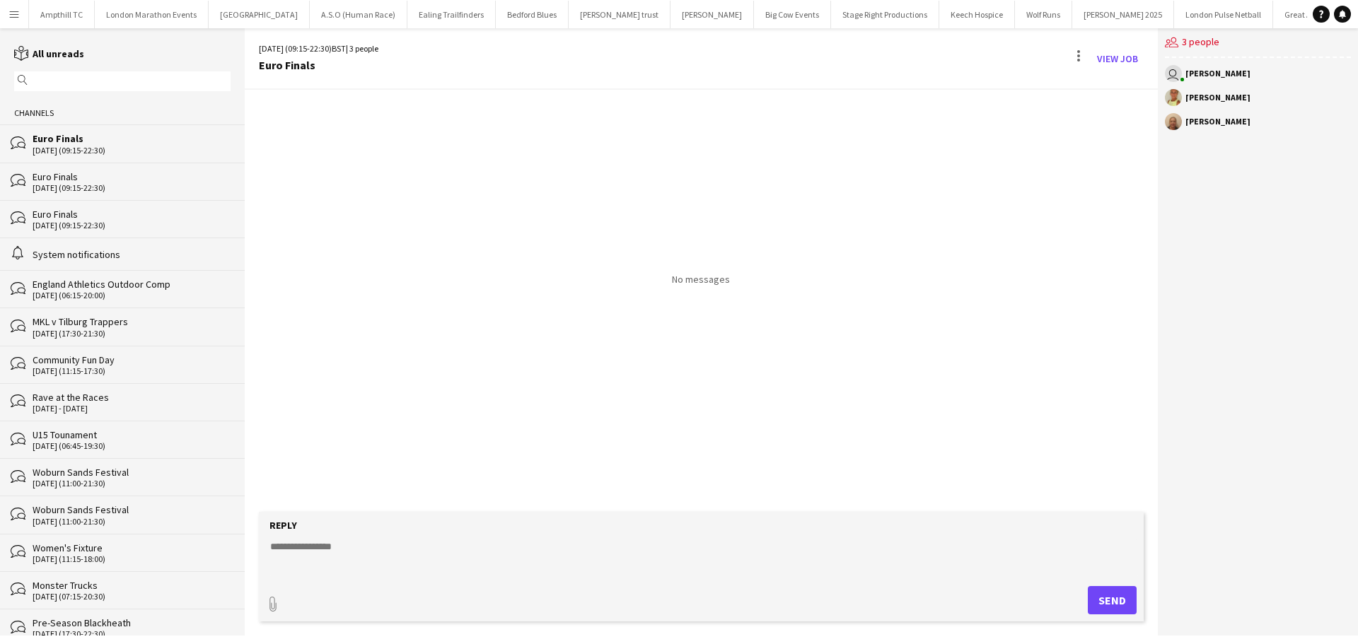
paste textarea "**********"
type textarea "**********"
click at [1119, 602] on button "Send" at bounding box center [1111, 600] width 49 height 28
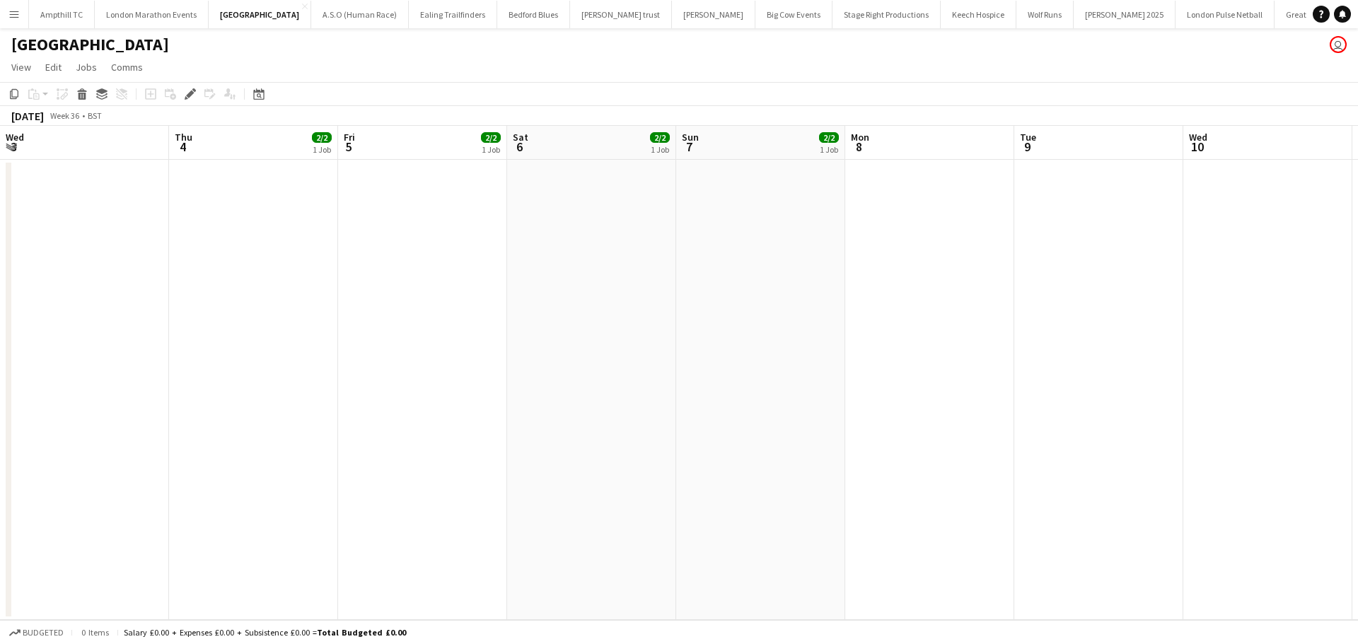
scroll to position [0, 486]
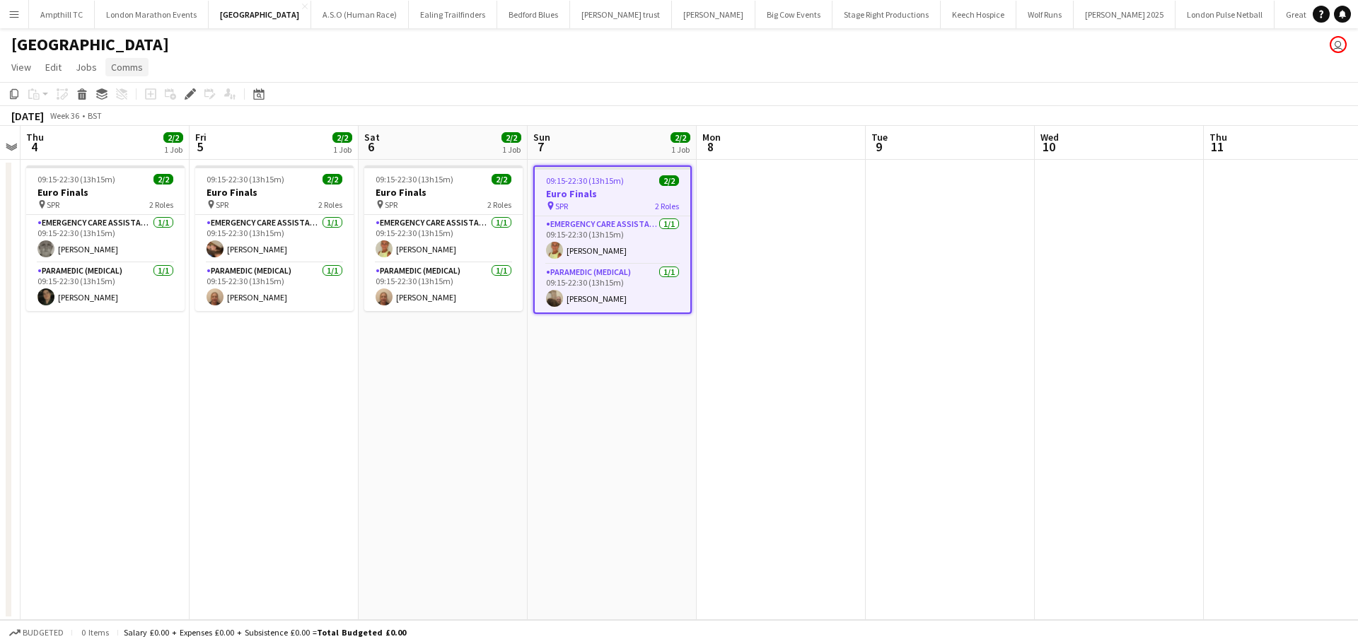
click at [126, 71] on span "Comms" at bounding box center [127, 67] width 32 height 13
click at [153, 126] on span "Create chat" at bounding box center [140, 127] width 49 height 13
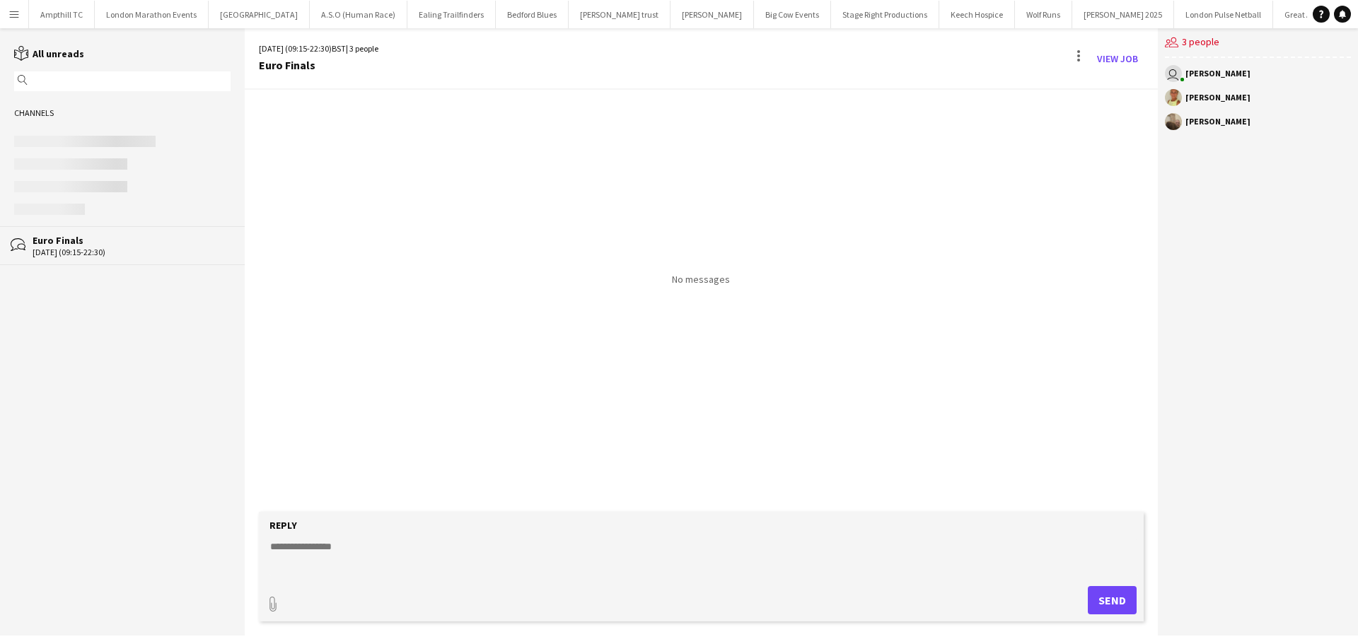
paste textarea "**********"
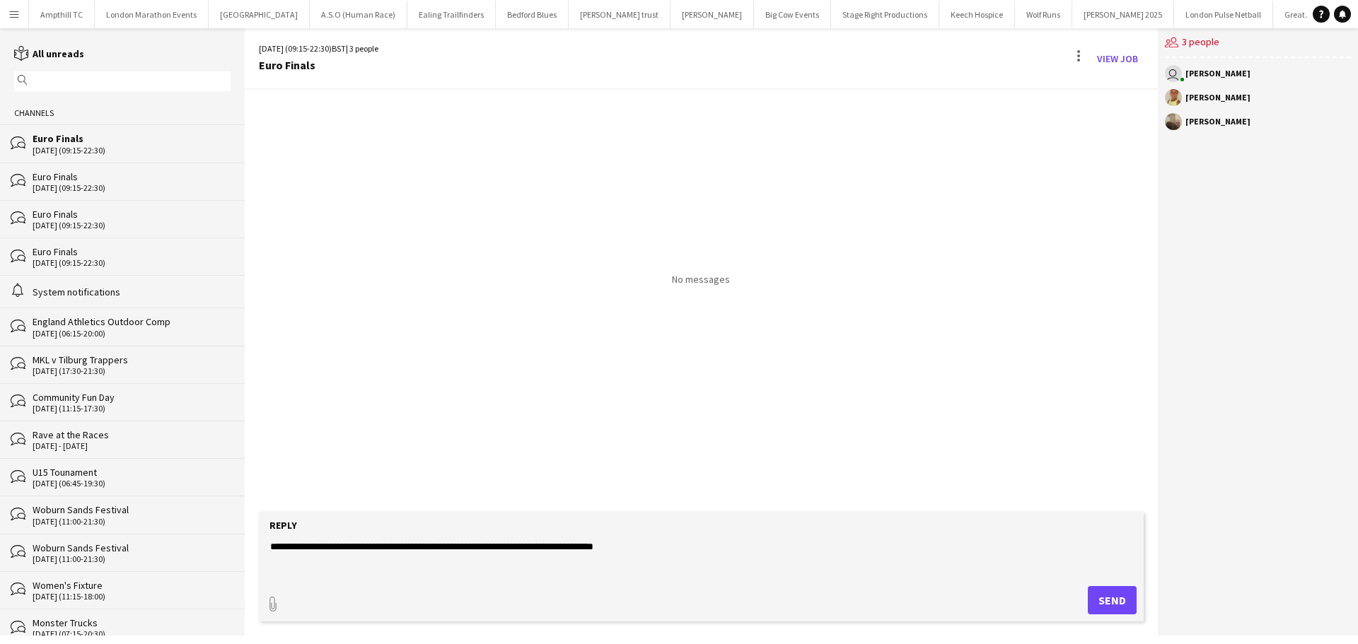
type textarea "**********"
click at [1100, 599] on button "Send" at bounding box center [1111, 600] width 49 height 28
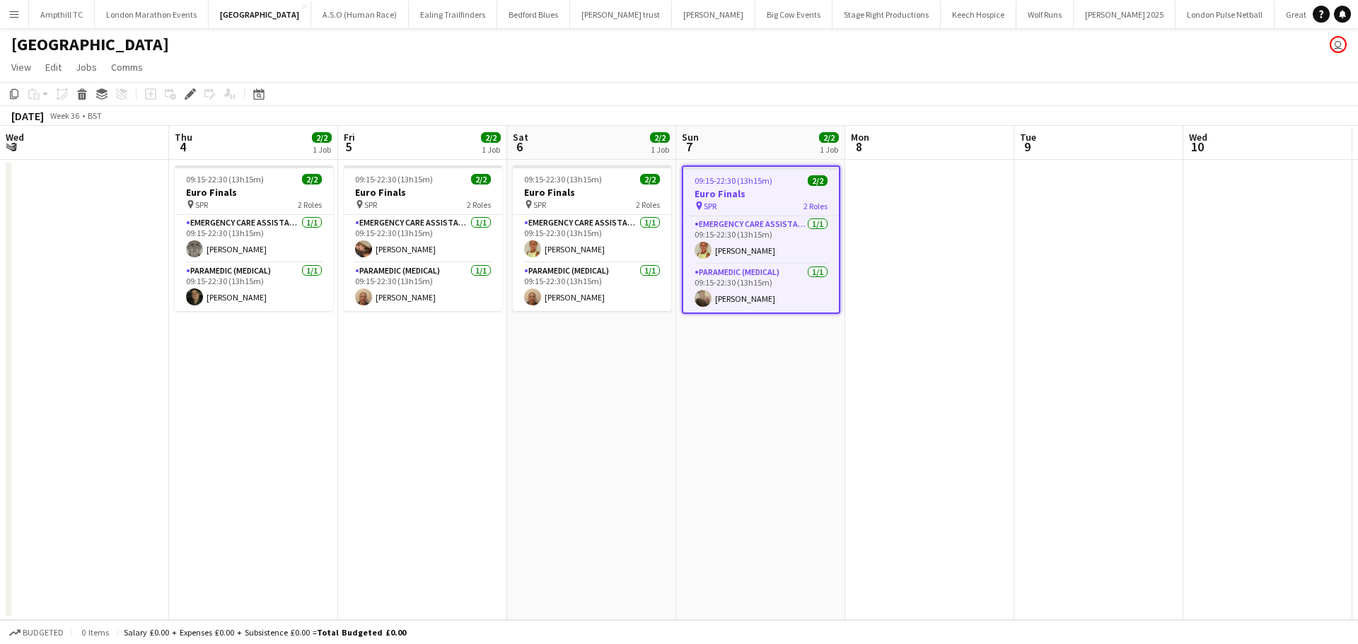
scroll to position [0, 486]
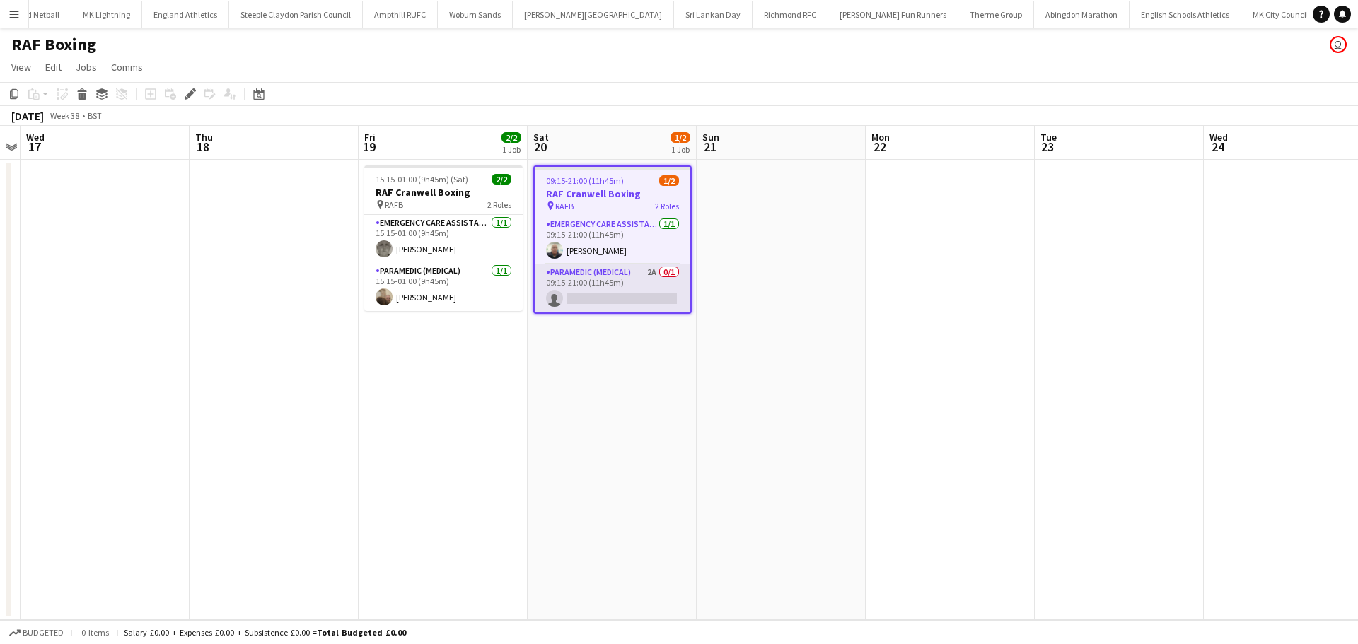
scroll to position [0, 1396]
click at [616, 273] on app-card-role "Paramedic (Medical) 2A 0/1 09:15-21:00 (11h45m) single-neutral-actions" at bounding box center [613, 288] width 156 height 48
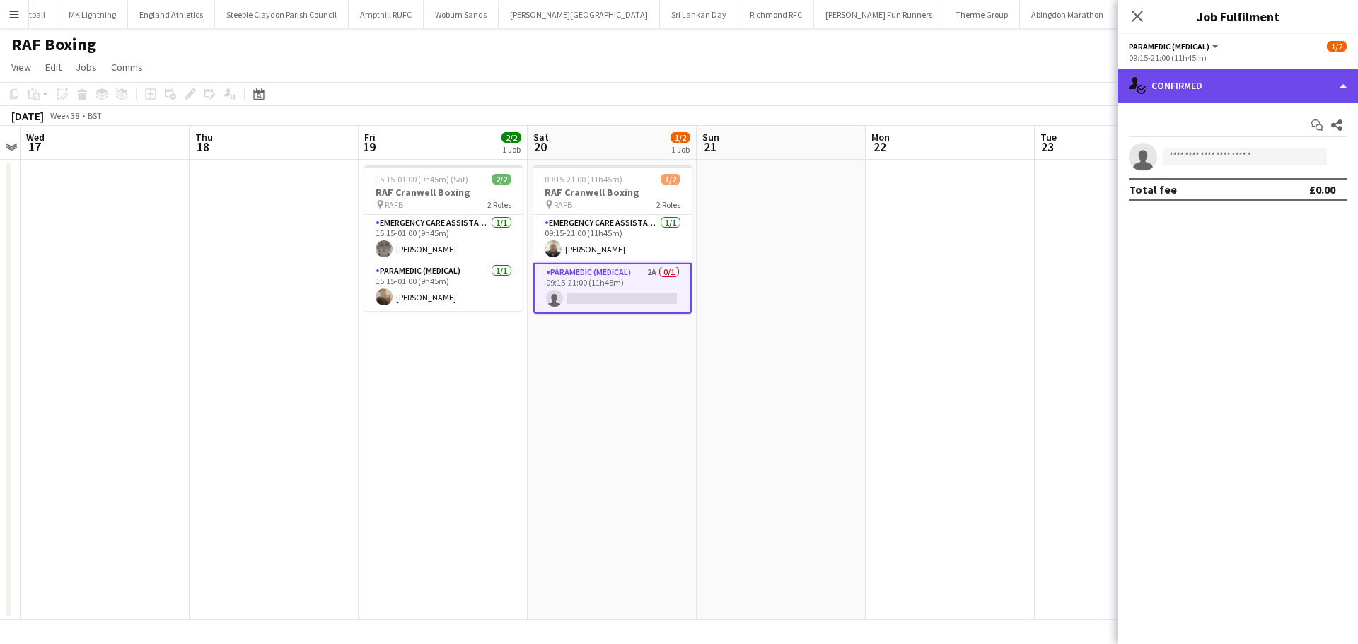
drag, startPoint x: 1176, startPoint y: 88, endPoint x: 1182, endPoint y: 95, distance: 9.1
click at [1177, 88] on div "single-neutral-actions-check-2 Confirmed" at bounding box center [1237, 86] width 240 height 34
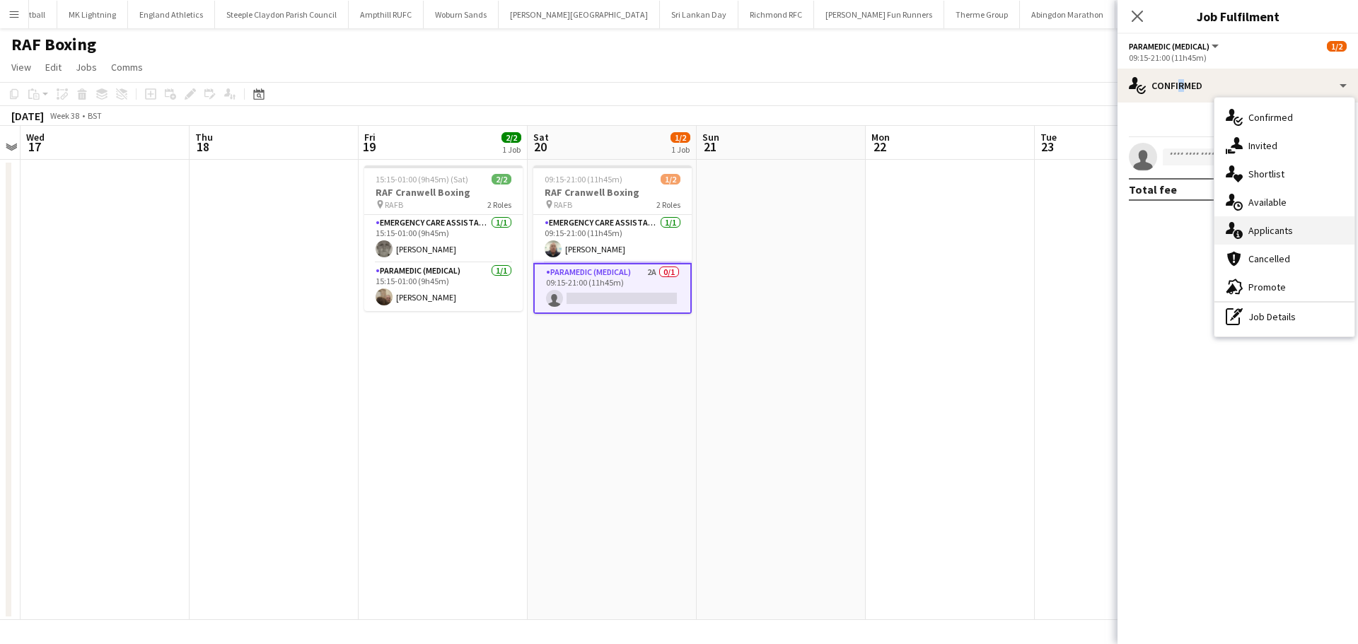
click at [1264, 230] on div "single-neutral-actions-information Applicants" at bounding box center [1284, 230] width 140 height 28
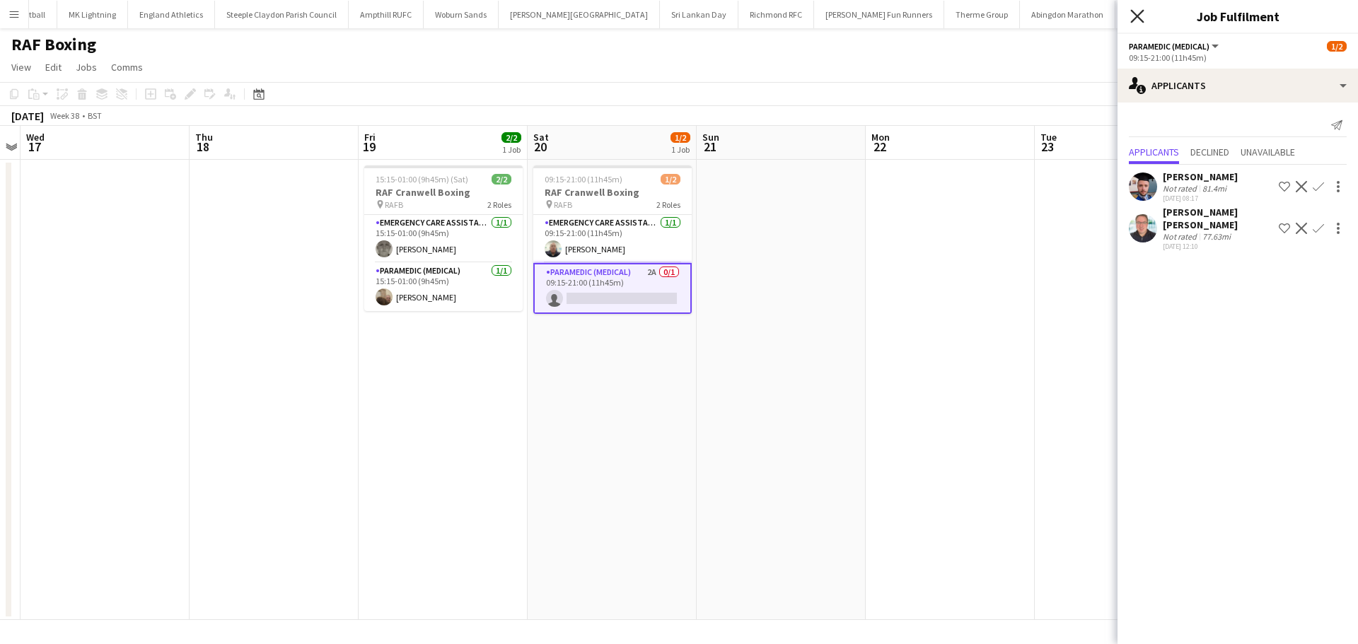
click at [1133, 17] on icon "Close pop-in" at bounding box center [1136, 15] width 13 height 13
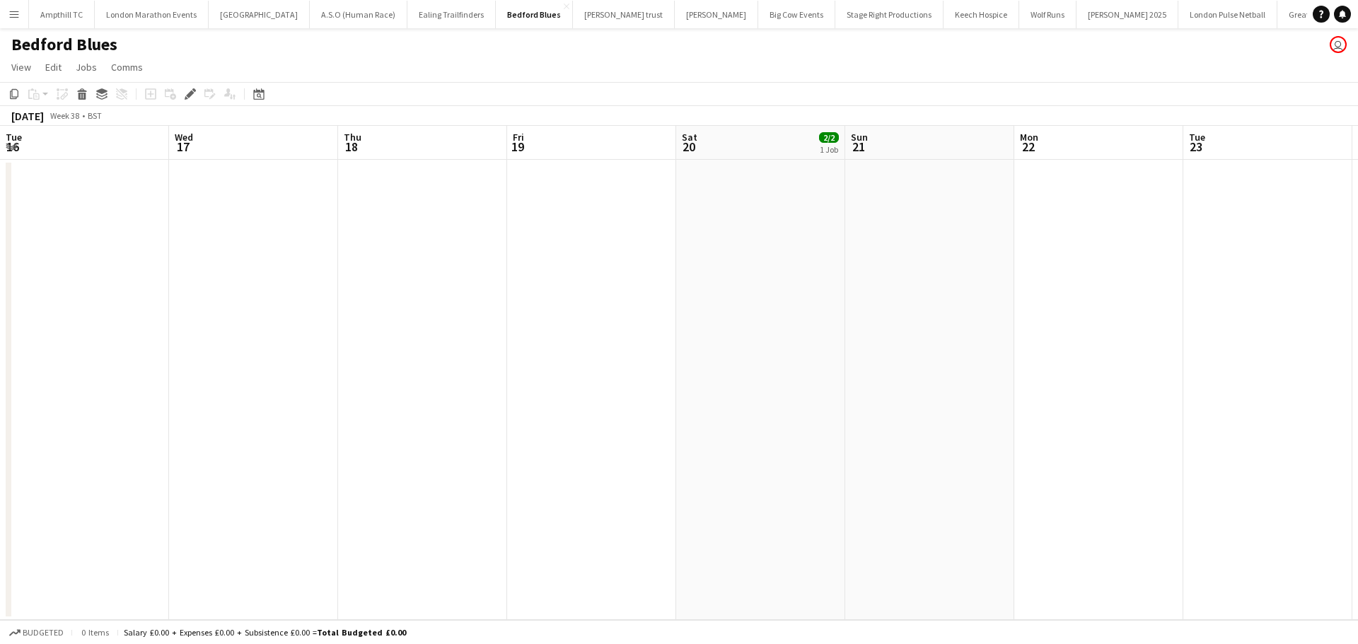
scroll to position [0, 486]
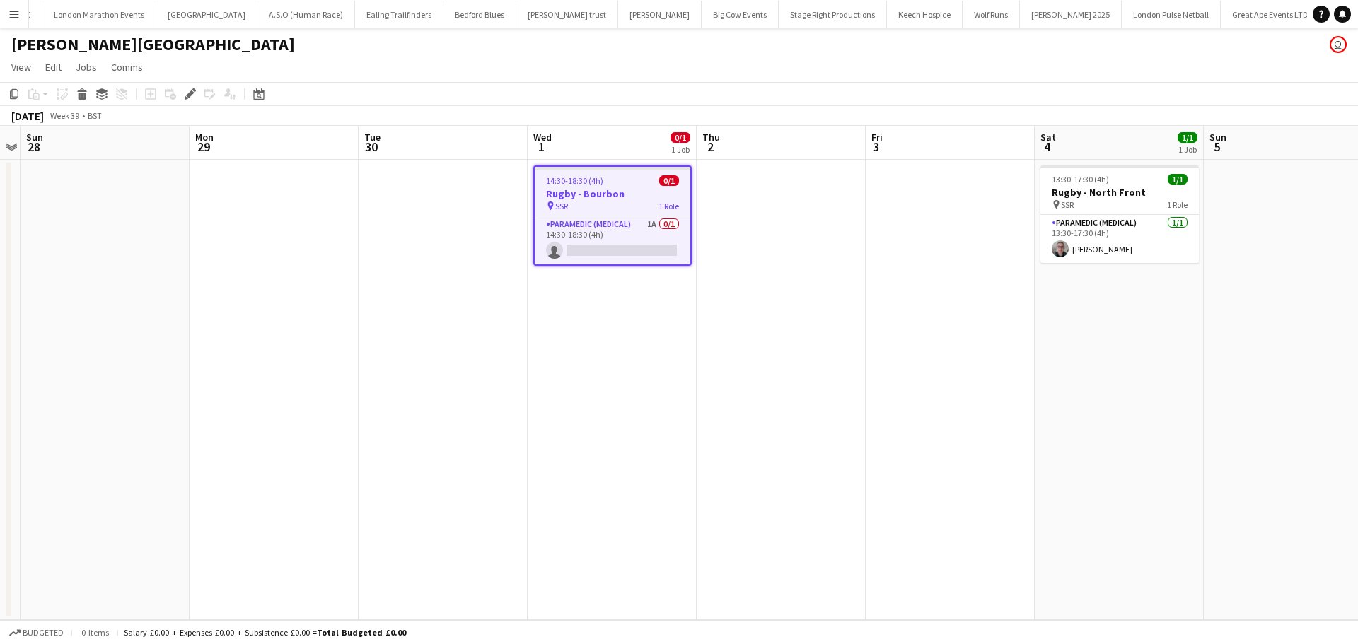
scroll to position [0, 557]
click at [612, 226] on app-card-role "Paramedic (Medical) 1A 0/1 14:30-18:30 (4h) single-neutral-actions" at bounding box center [613, 240] width 156 height 48
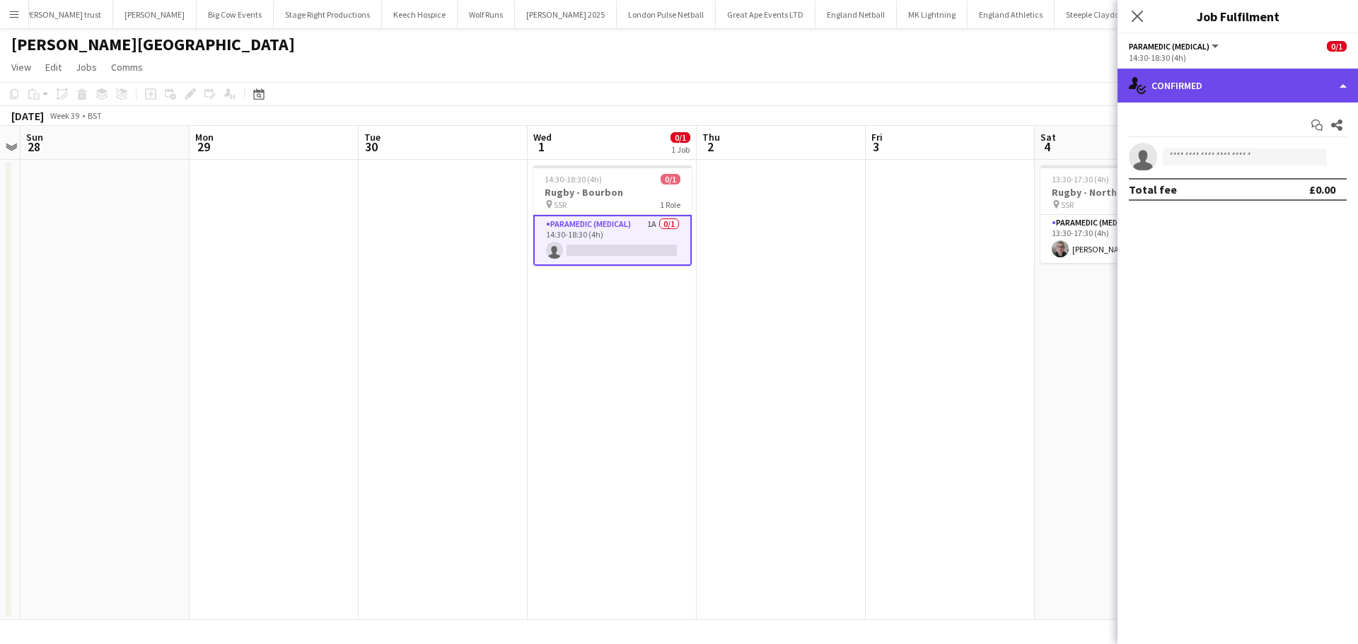
click at [1214, 85] on div "single-neutral-actions-check-2 Confirmed" at bounding box center [1237, 86] width 240 height 34
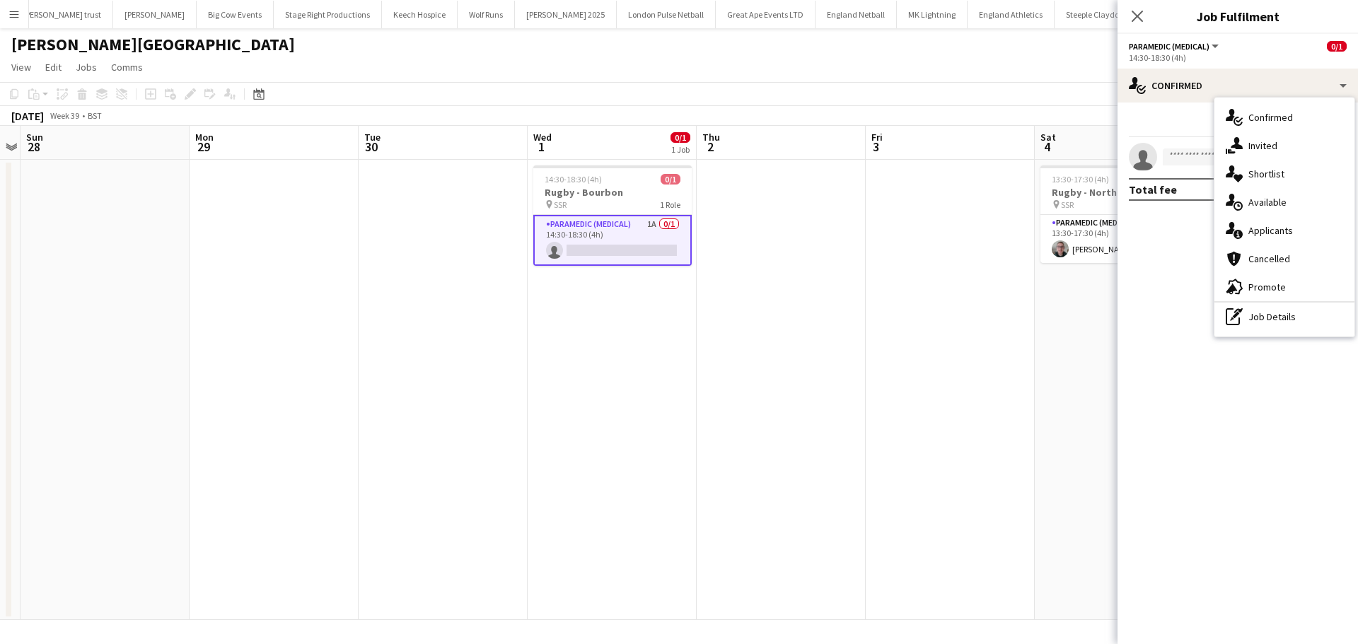
click at [1279, 239] on div "single-neutral-actions-information Applicants" at bounding box center [1284, 230] width 140 height 28
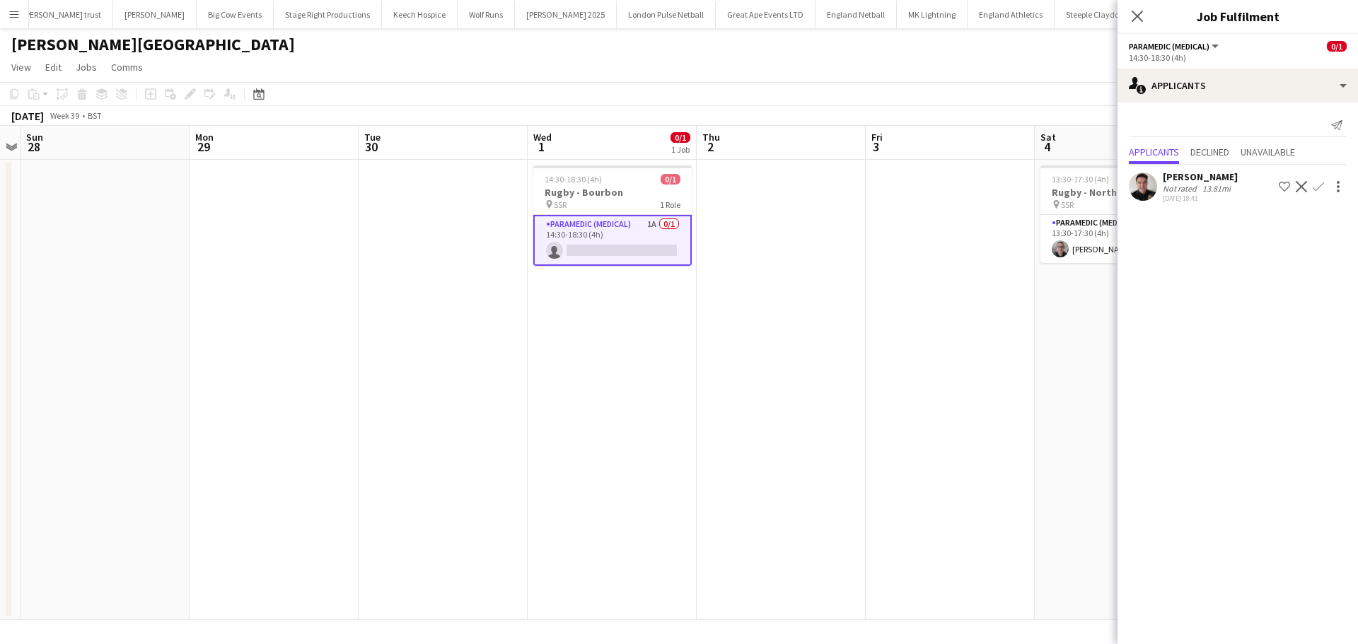
click at [1320, 186] on app-icon "Confirm" at bounding box center [1317, 186] width 11 height 11
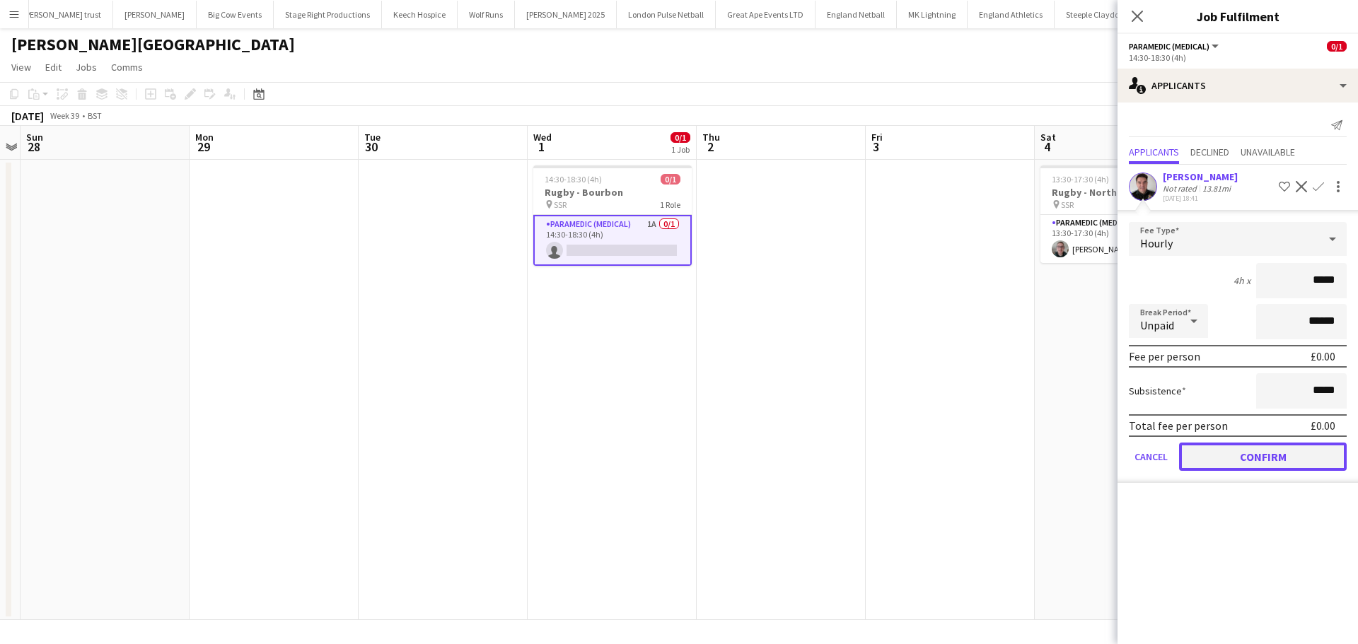
click at [1290, 458] on button "Confirm" at bounding box center [1263, 457] width 168 height 28
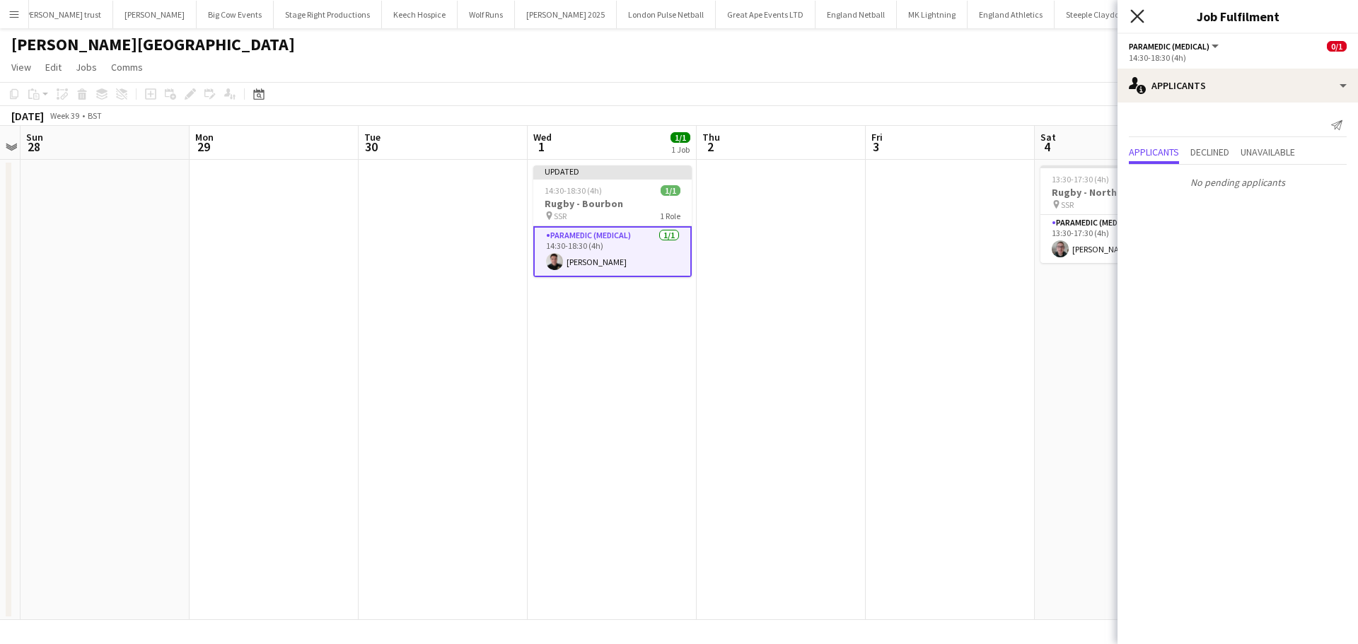
click at [1139, 12] on icon "Close pop-in" at bounding box center [1136, 15] width 13 height 13
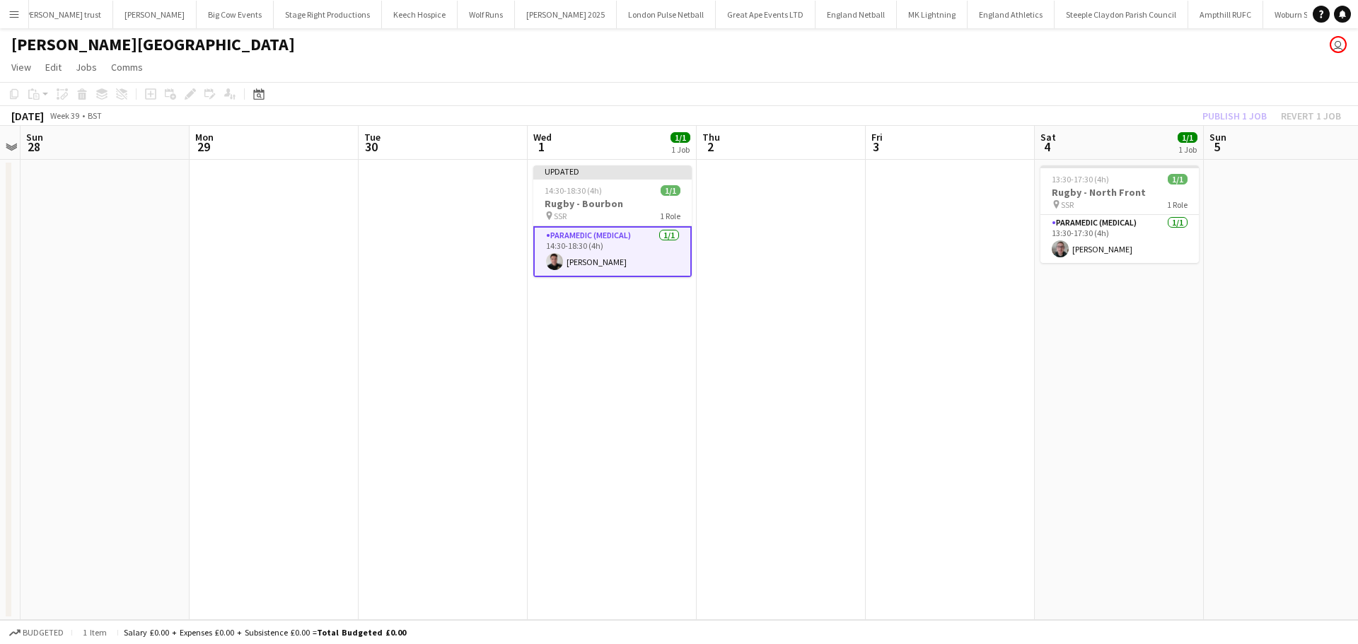
click at [1213, 119] on div "Publish 1 job Revert 1 job" at bounding box center [1271, 116] width 173 height 18
click at [1213, 119] on button "Publish 1 job" at bounding box center [1234, 116] width 76 height 18
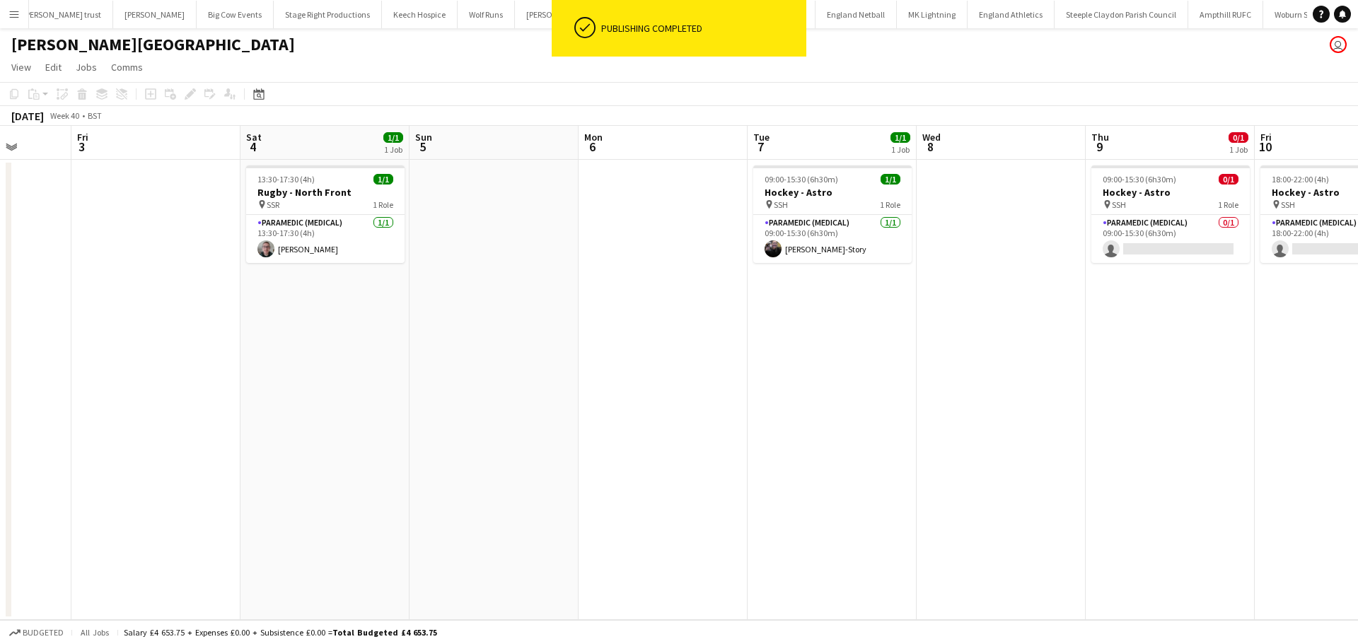
drag, startPoint x: 1267, startPoint y: 339, endPoint x: 588, endPoint y: 387, distance: 680.5
click at [590, 390] on app-calendar-viewport "Mon 29 Tue 30 Wed 1 1/1 1 Job Thu 2 Fri 3 Sat 4 1/1 1 Job Sun 5 Mon 6 Tue 7 1/1…" at bounding box center [679, 373] width 1358 height 494
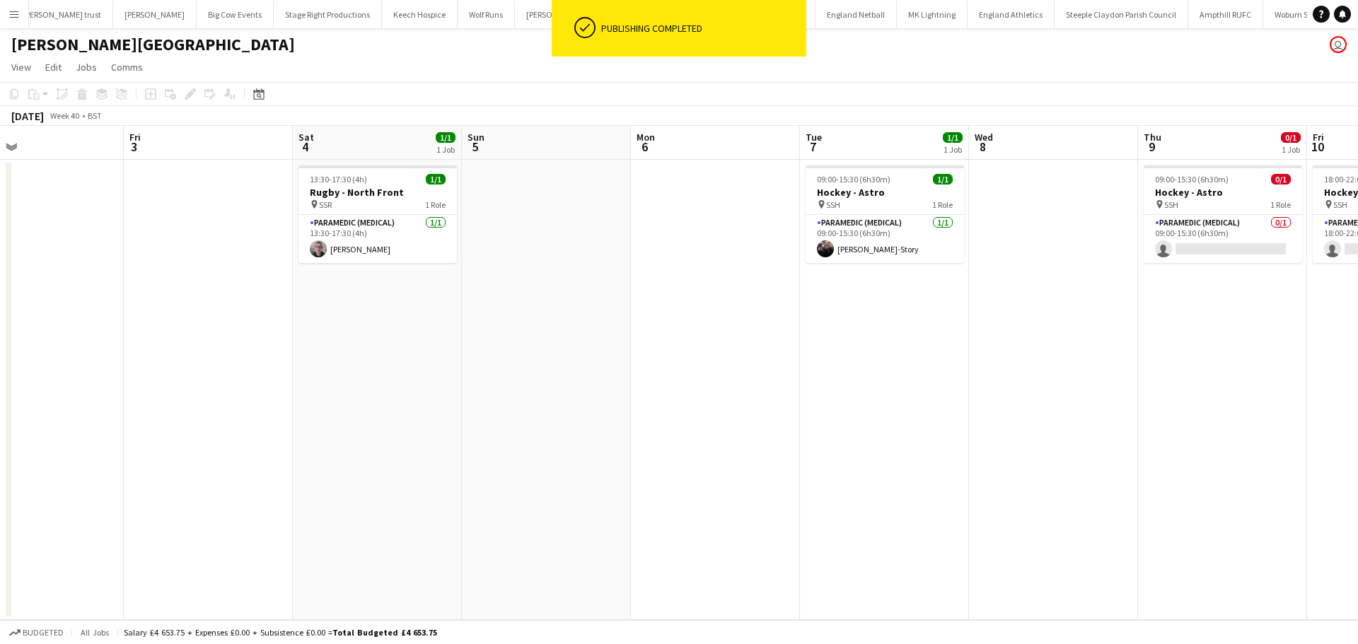
drag, startPoint x: 740, startPoint y: 353, endPoint x: 279, endPoint y: 345, distance: 461.1
click at [279, 349] on app-calendar-viewport "Mon 29 Tue 30 Wed 1 1/1 1 Job Thu 2 Fri 3 Sat 4 1/1 1 Job Sun 5 Mon 6 Tue 7 1/1…" at bounding box center [679, 373] width 1358 height 494
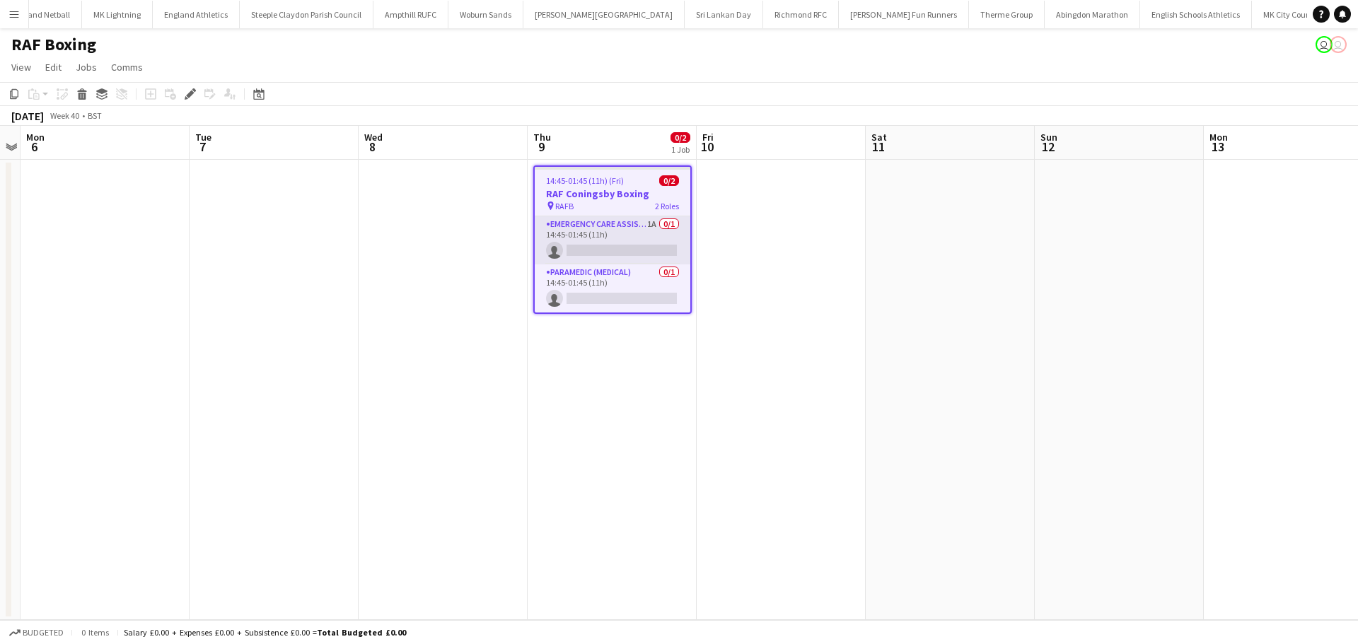
scroll to position [0, 1396]
click at [614, 232] on app-card-role "Emergency Care Assistant (Medical) 1A 0/1 14:45-01:45 (11h) single-neutral-acti…" at bounding box center [613, 240] width 156 height 48
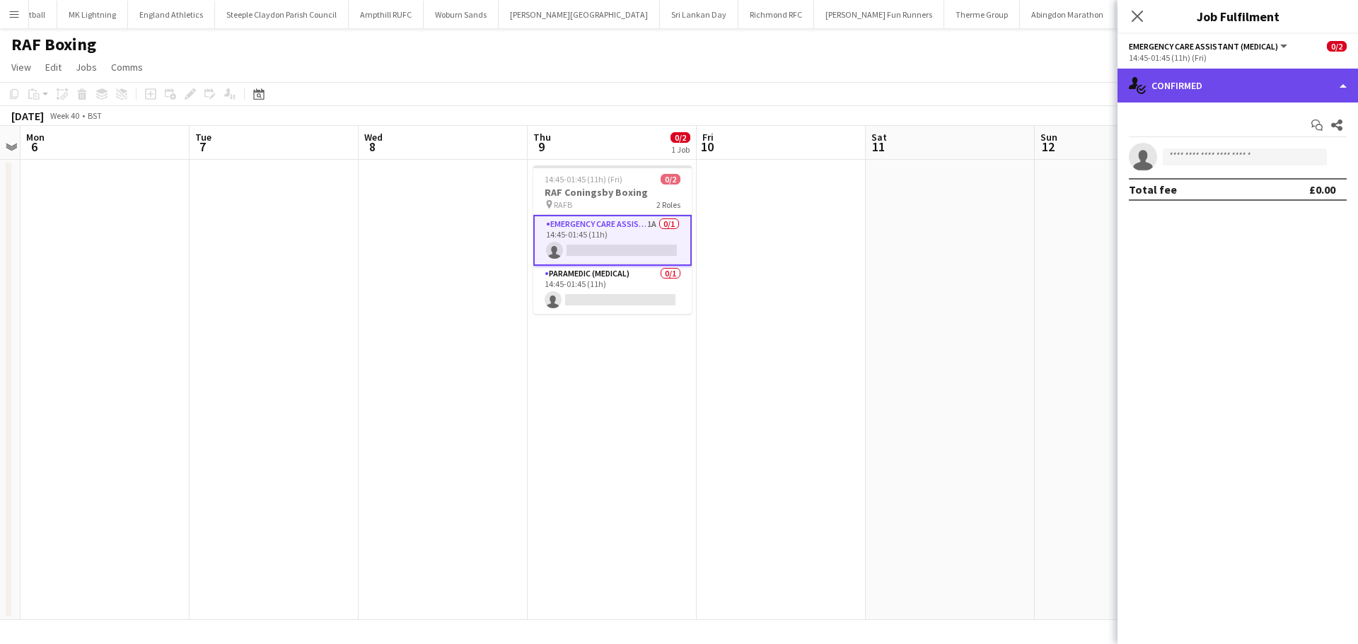
click at [1232, 92] on div "single-neutral-actions-check-2 Confirmed" at bounding box center [1237, 86] width 240 height 34
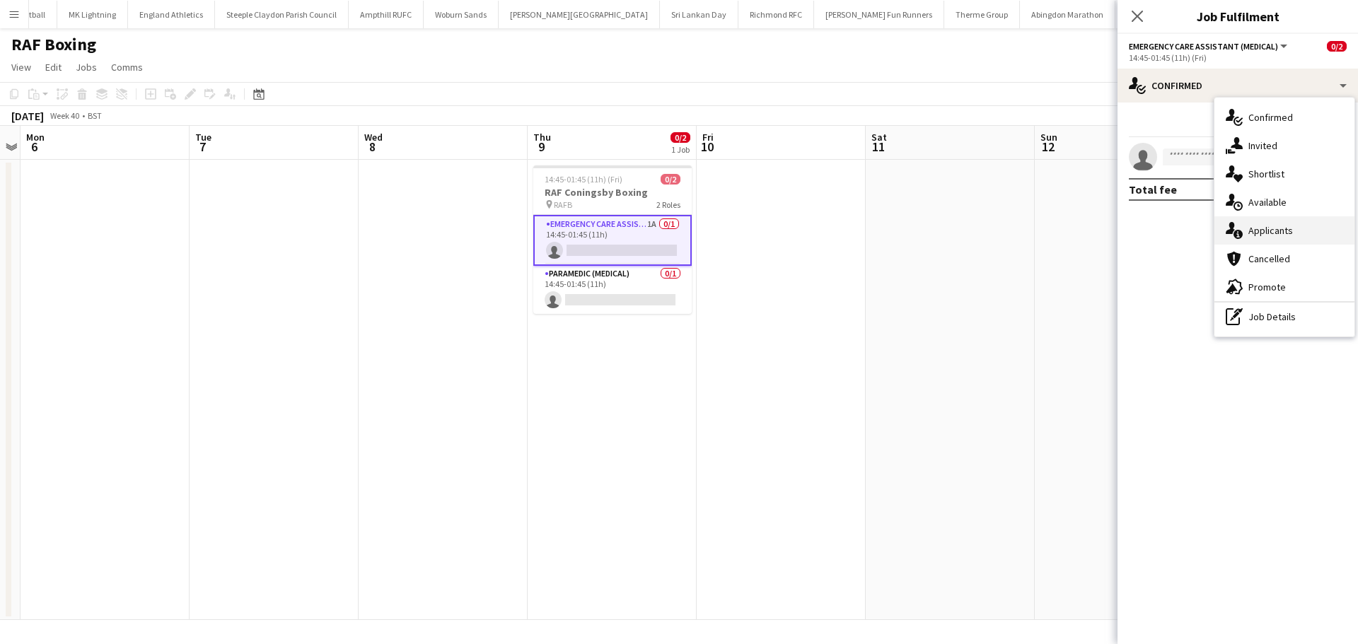
click at [1257, 227] on div "single-neutral-actions-information Applicants" at bounding box center [1284, 230] width 140 height 28
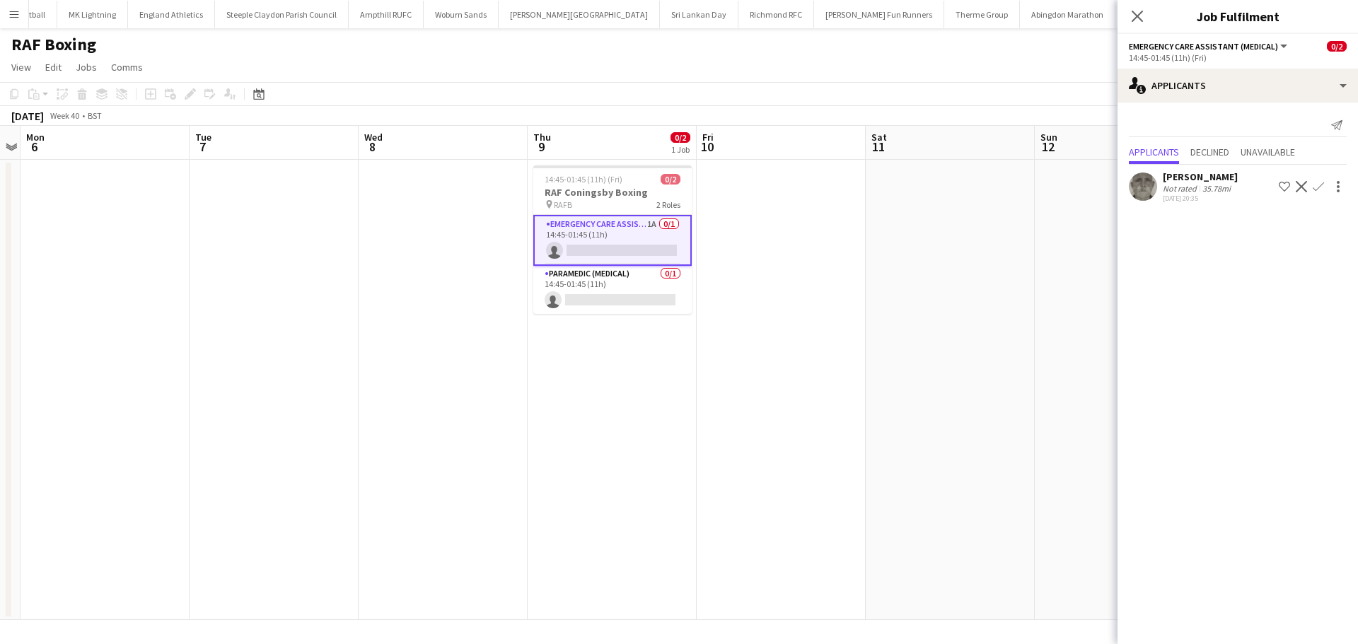
click at [1320, 186] on app-icon "Confirm" at bounding box center [1317, 186] width 11 height 11
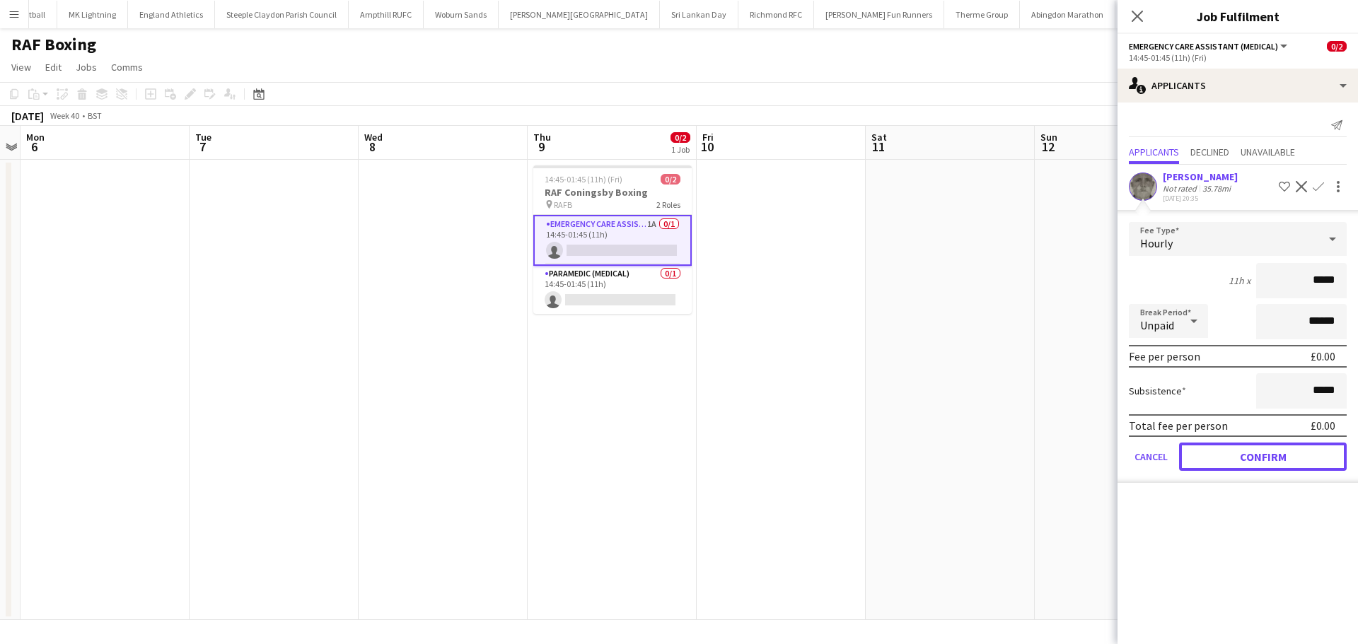
click at [1236, 456] on button "Confirm" at bounding box center [1263, 457] width 168 height 28
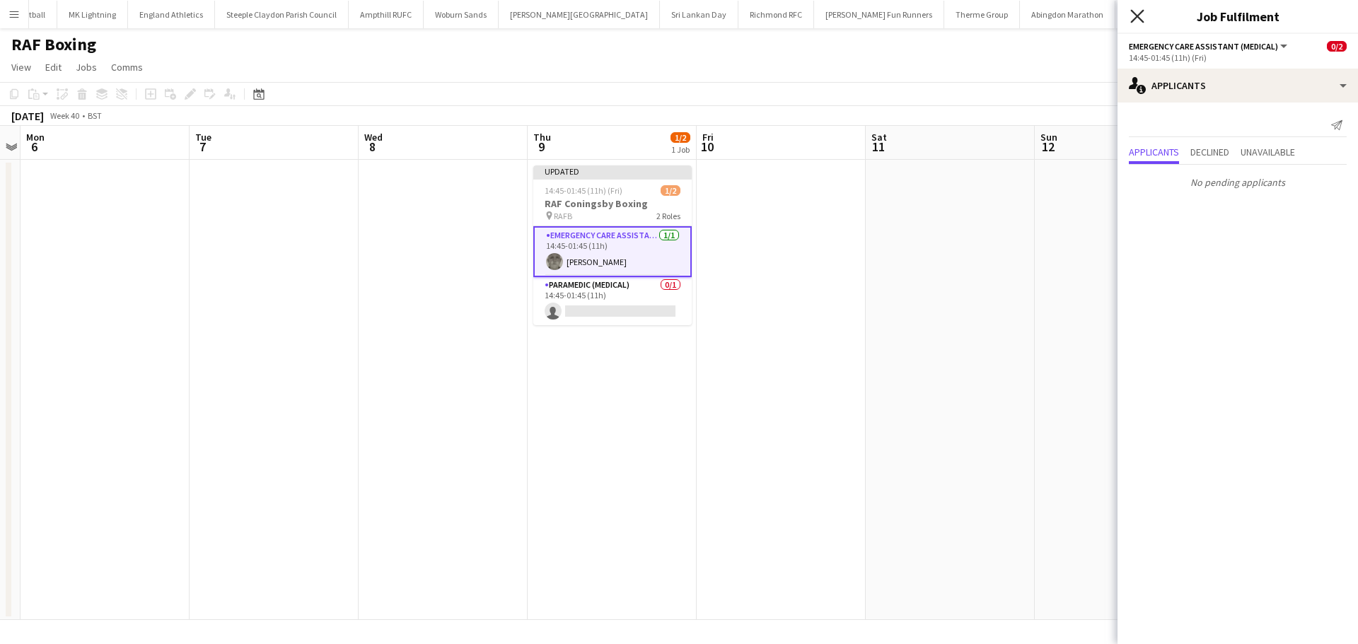
click at [1138, 14] on icon at bounding box center [1136, 15] width 13 height 13
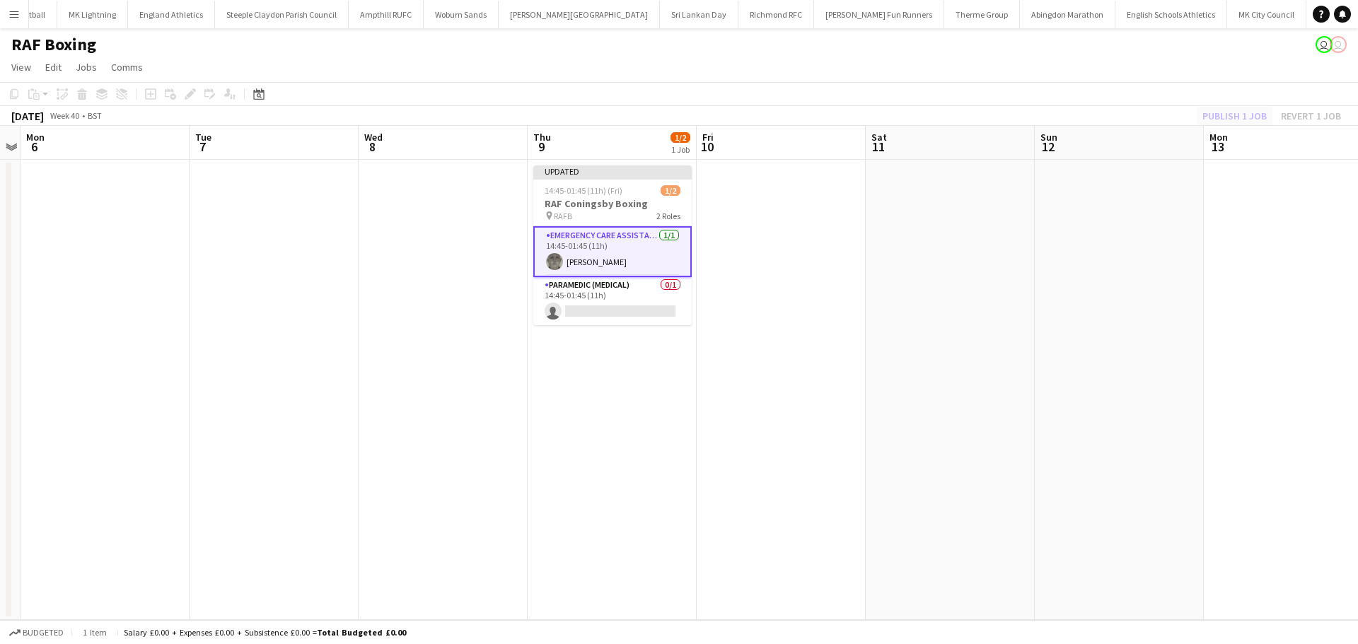
drag, startPoint x: 964, startPoint y: 153, endPoint x: 1202, endPoint y: 122, distance: 239.6
click at [964, 153] on app-board-header-date "Sat 11" at bounding box center [949, 143] width 169 height 34
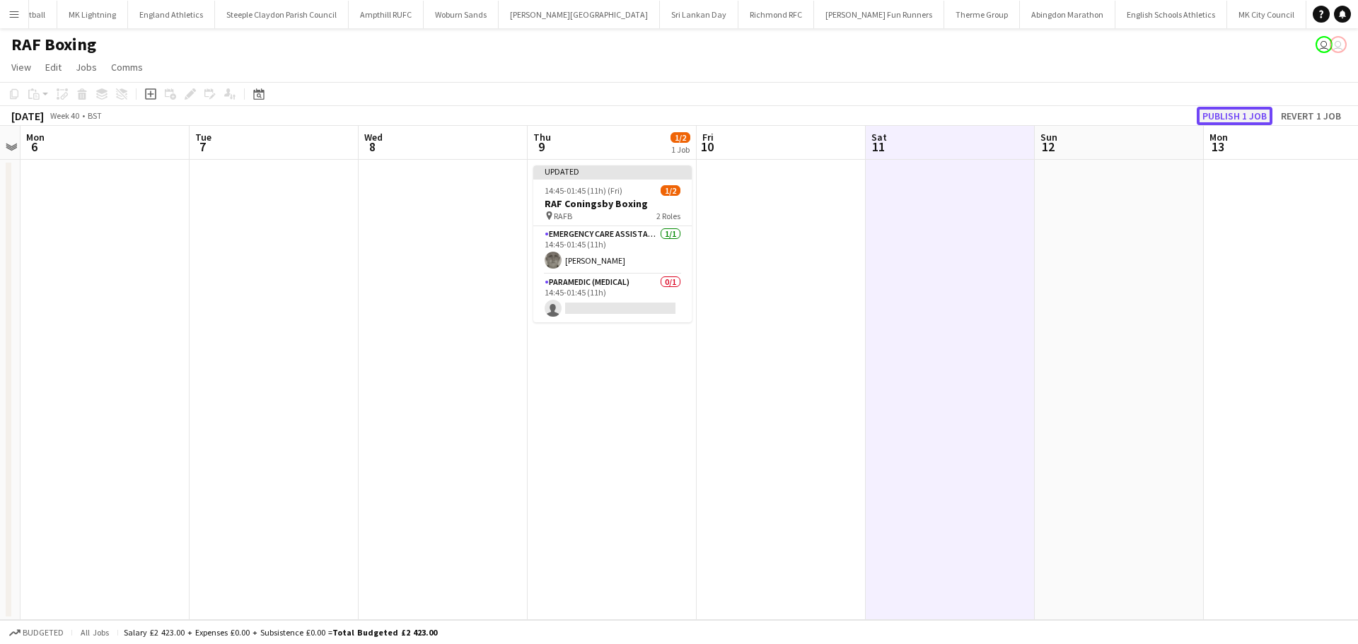
click at [1230, 112] on button "Publish 1 job" at bounding box center [1234, 116] width 76 height 18
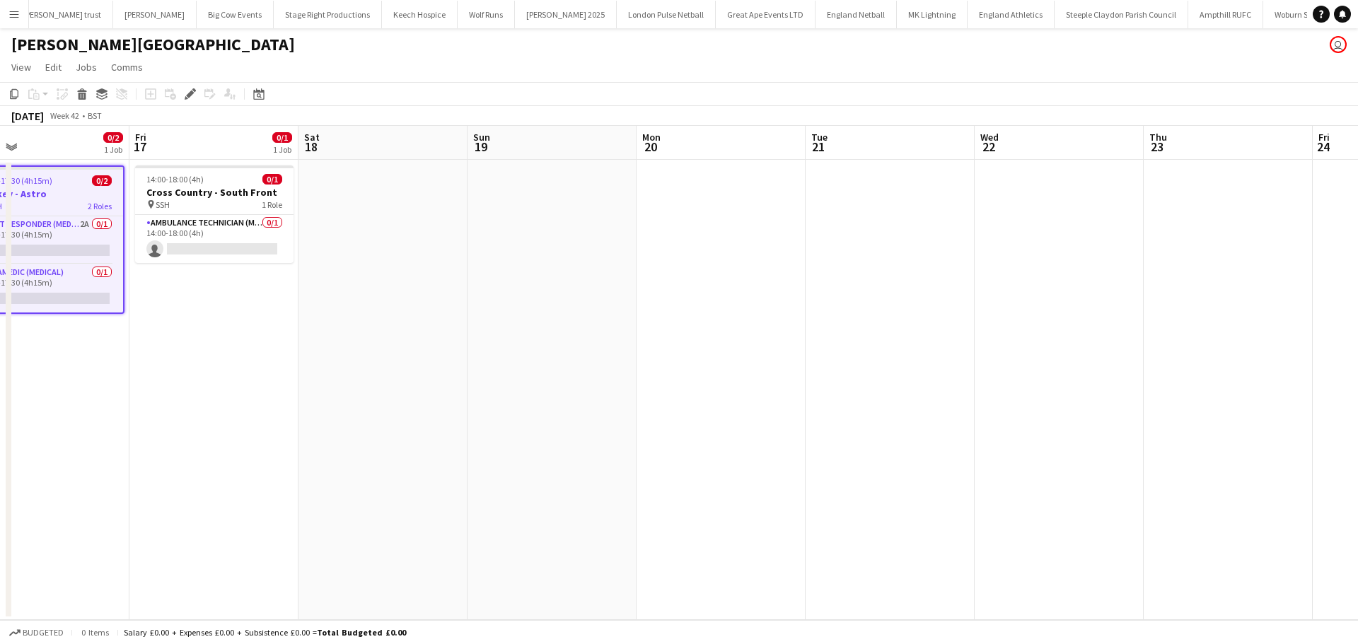
drag, startPoint x: 921, startPoint y: 338, endPoint x: 670, endPoint y: 317, distance: 252.6
click at [406, 330] on app-calendar-viewport "Mon 13 Tue 14 0/1 1 Job Wed 15 0/1 1 Job Thu 16 0/2 1 Job Fri 17 0/1 1 Job Sat …" at bounding box center [679, 373] width 1358 height 494
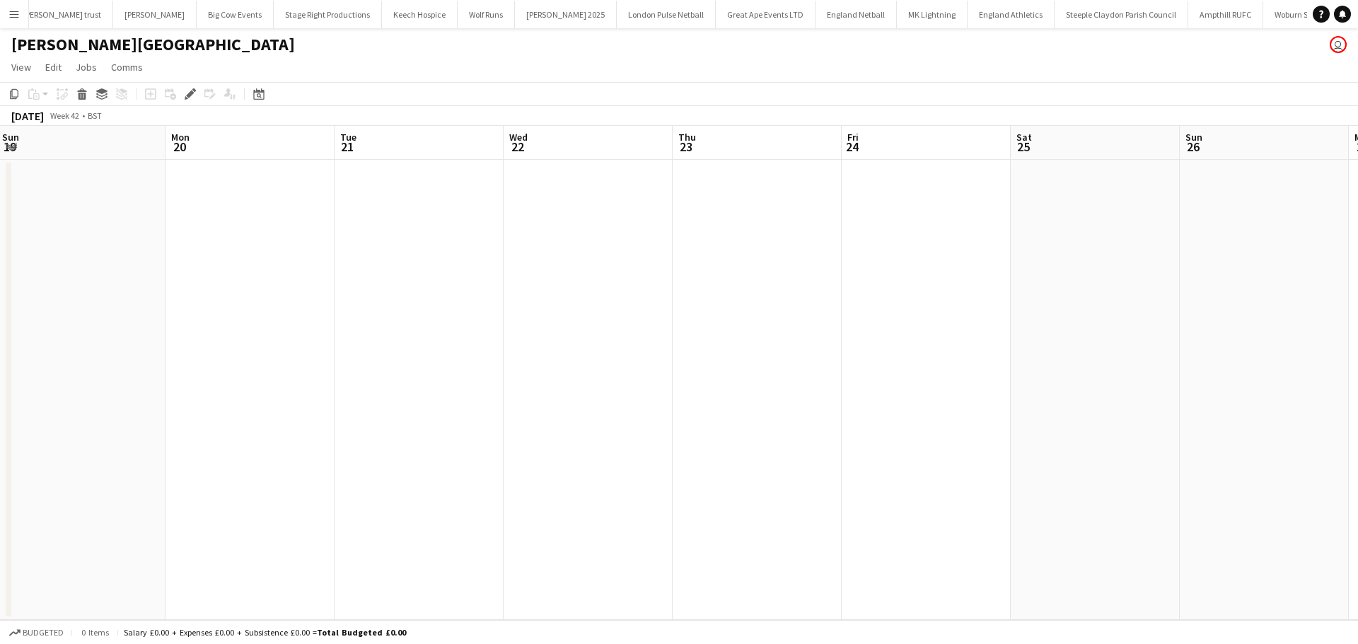
drag, startPoint x: 639, startPoint y: 336, endPoint x: 749, endPoint y: 320, distance: 111.5
click at [397, 305] on app-calendar-viewport "Thu 16 0/2 1 Job Fri 17 0/1 1 Job Sat 18 Sun 19 Mon 20 Tue 21 Wed 22 Thu 23 Fri…" at bounding box center [679, 373] width 1358 height 494
drag, startPoint x: 749, startPoint y: 320, endPoint x: 836, endPoint y: 283, distance: 93.8
click at [420, 286] on app-calendar-viewport "Thu 16 0/2 1 Job Fri 17 0/1 1 Job Sat 18 Sun 19 Mon 20 Tue 21 Wed 22 Thu 23 Fri…" at bounding box center [679, 373] width 1358 height 494
drag, startPoint x: 484, startPoint y: 284, endPoint x: 442, endPoint y: 278, distance: 42.1
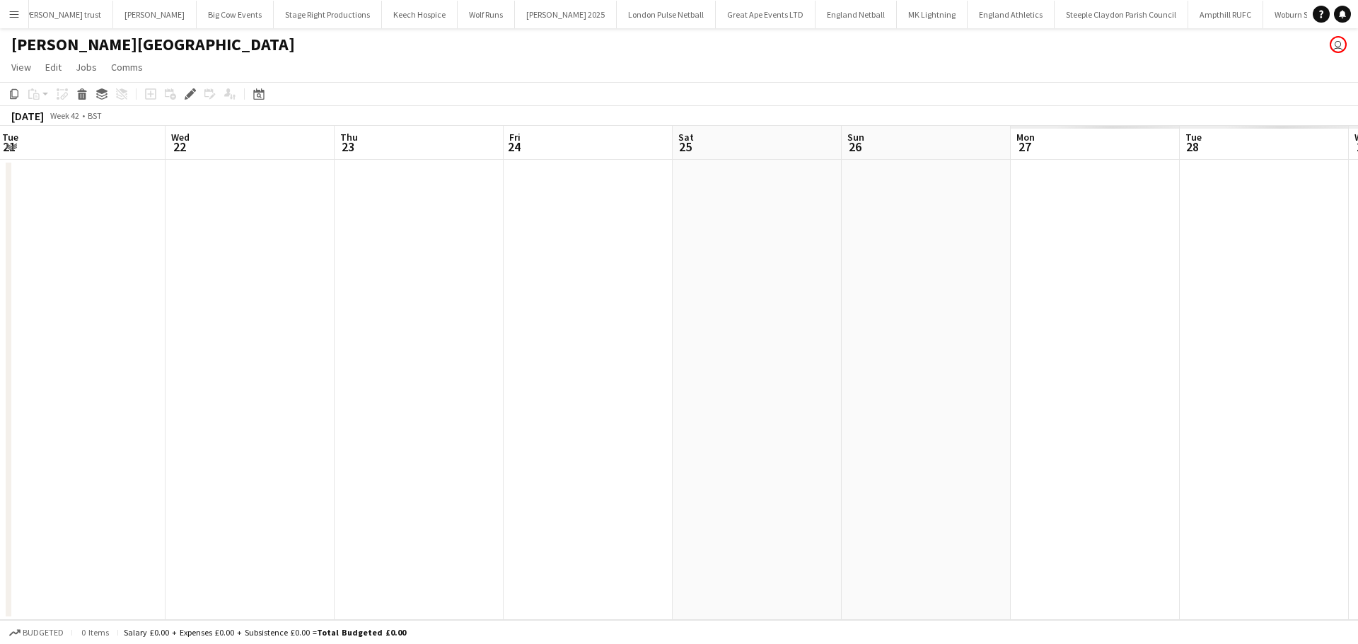
click at [282, 272] on app-calendar-viewport "Sat 18 Sun 19 Mon 20 Tue 21 Wed 22 Thu 23 Fri 24 Sat 25 Sun 26 Mon 27 Tue 28 We…" at bounding box center [679, 373] width 1358 height 494
drag, startPoint x: 442, startPoint y: 278, endPoint x: 405, endPoint y: 305, distance: 46.0
click at [200, 233] on app-calendar-viewport "Tue 21 Wed 22 Thu 23 Fri 24 Sat 25 Sun 26 Mon 27 Tue 28 Wed 29 Thu 30 Fri 31 Sa…" at bounding box center [679, 373] width 1358 height 494
drag, startPoint x: 405, startPoint y: 305, endPoint x: 231, endPoint y: 277, distance: 176.2
click at [227, 280] on app-calendar-viewport "Tue 21 Wed 22 Thu 23 Fri 24 Sat 25 Sun 26 Mon 27 Tue 28 Wed 29 Thu 30 Fri 31 Sa…" at bounding box center [679, 373] width 1358 height 494
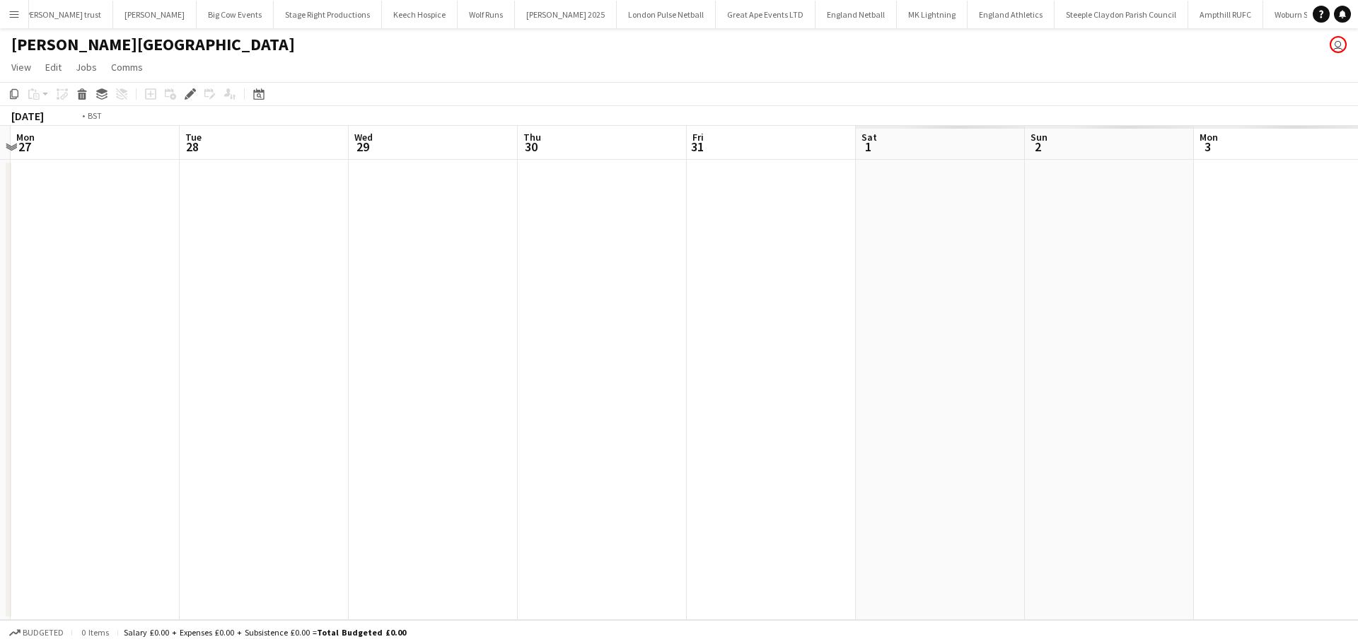
drag, startPoint x: 474, startPoint y: 321, endPoint x: 195, endPoint y: 278, distance: 282.6
click at [192, 293] on app-calendar-viewport "Fri 24 Sat 25 Sun 26 Mon 27 Tue 28 Wed 29 Thu 30 Fri 31 Sat 1 Sun 2 Mon 3 Tue 4…" at bounding box center [679, 373] width 1358 height 494
drag, startPoint x: 636, startPoint y: 338, endPoint x: 320, endPoint y: 268, distance: 323.7
click at [118, 272] on app-calendar-viewport "Thu 30 Fri 31 Sat 1 Sun 2 0/1 1 Job Mon 3 Tue 4 Wed 5 Thu 6 Fri 7 Sat 8 0/1 1 J…" at bounding box center [679, 373] width 1358 height 494
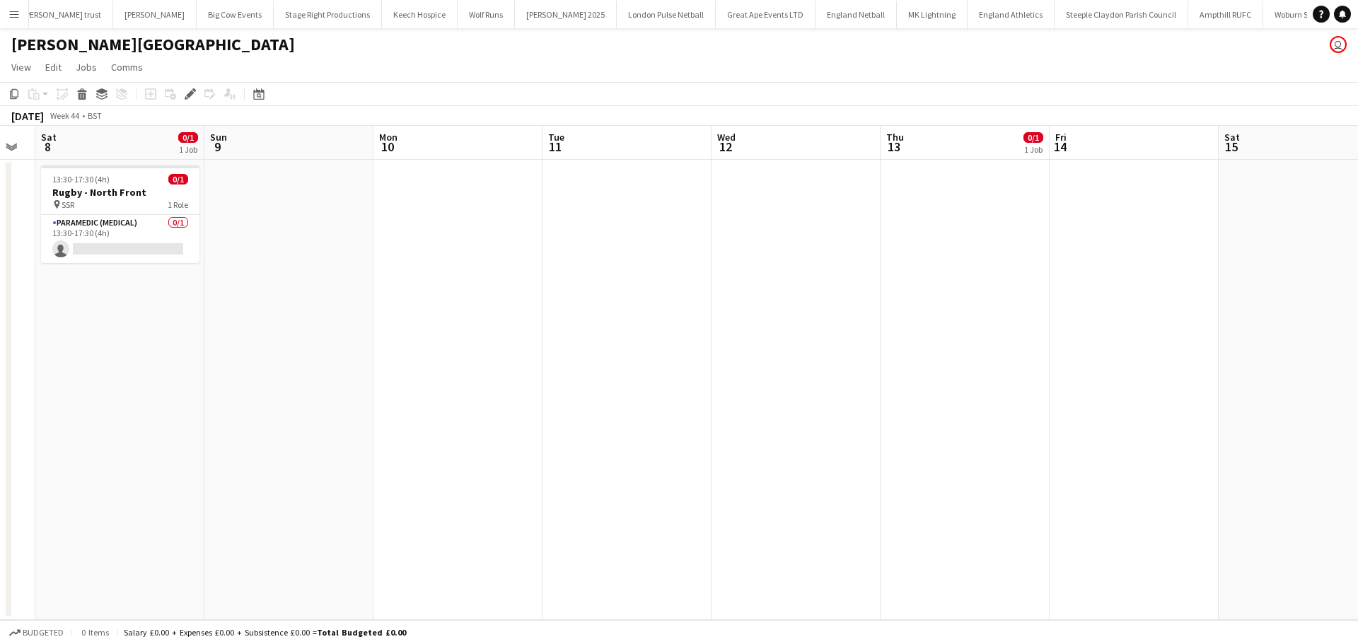
scroll to position [0, 501]
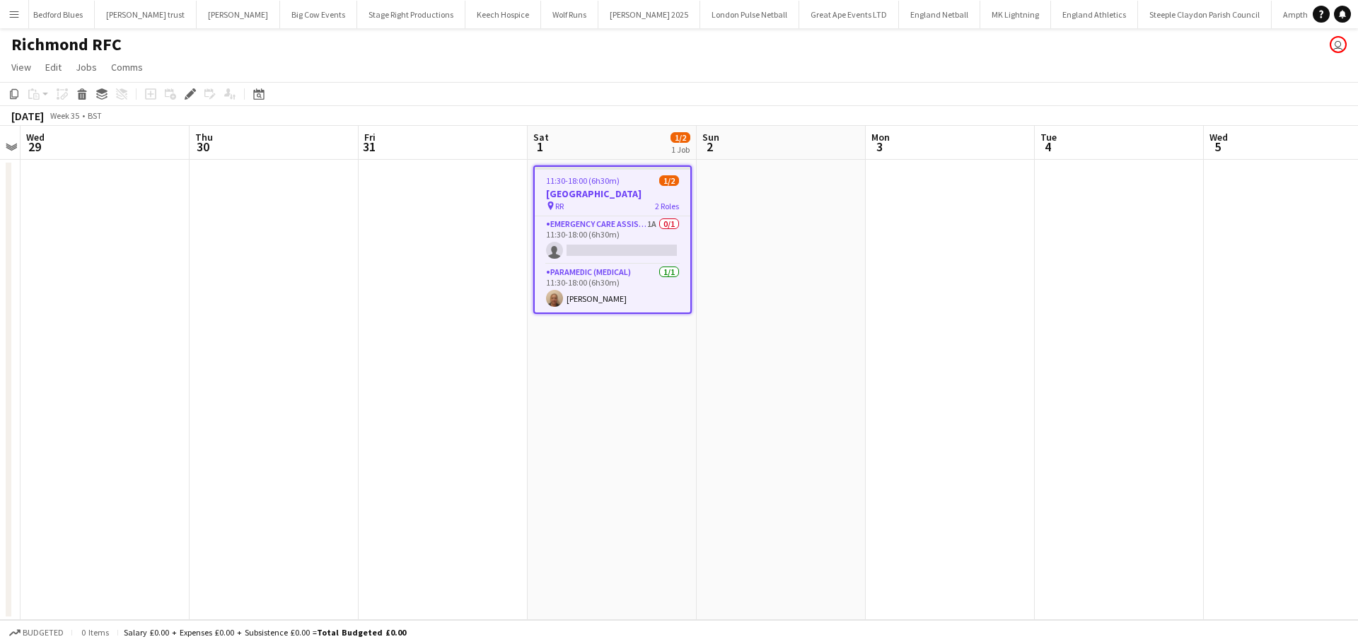
scroll to position [0, 708]
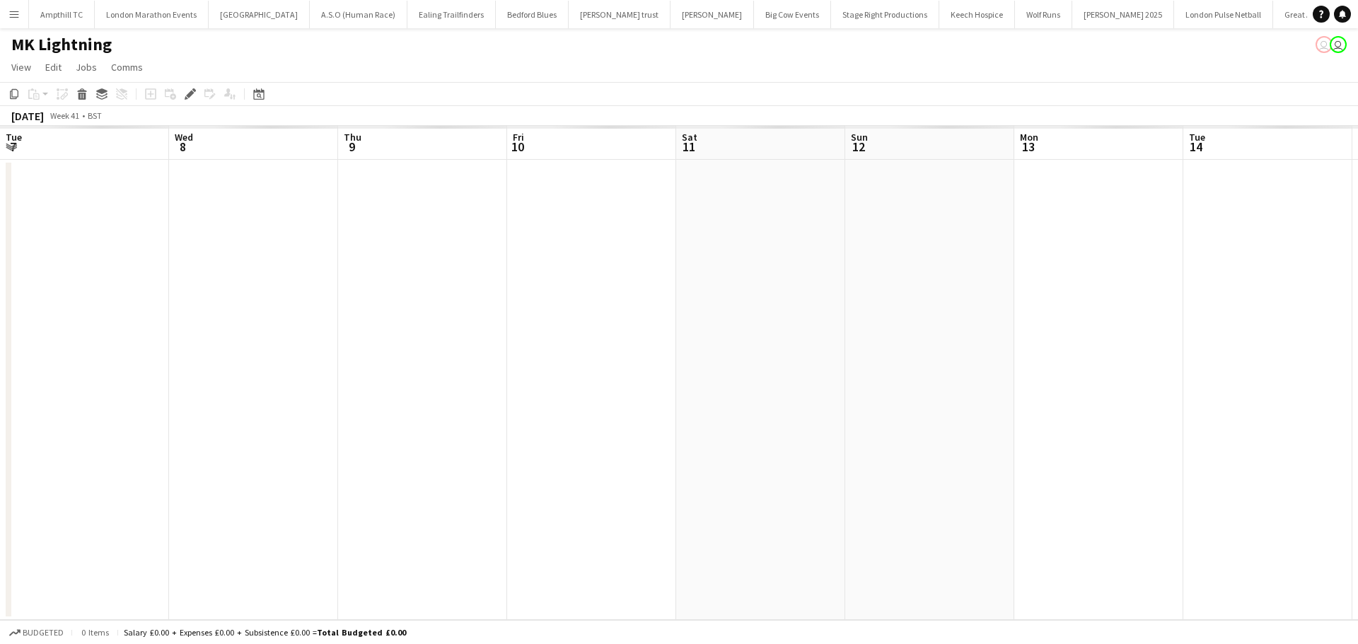
scroll to position [0, 486]
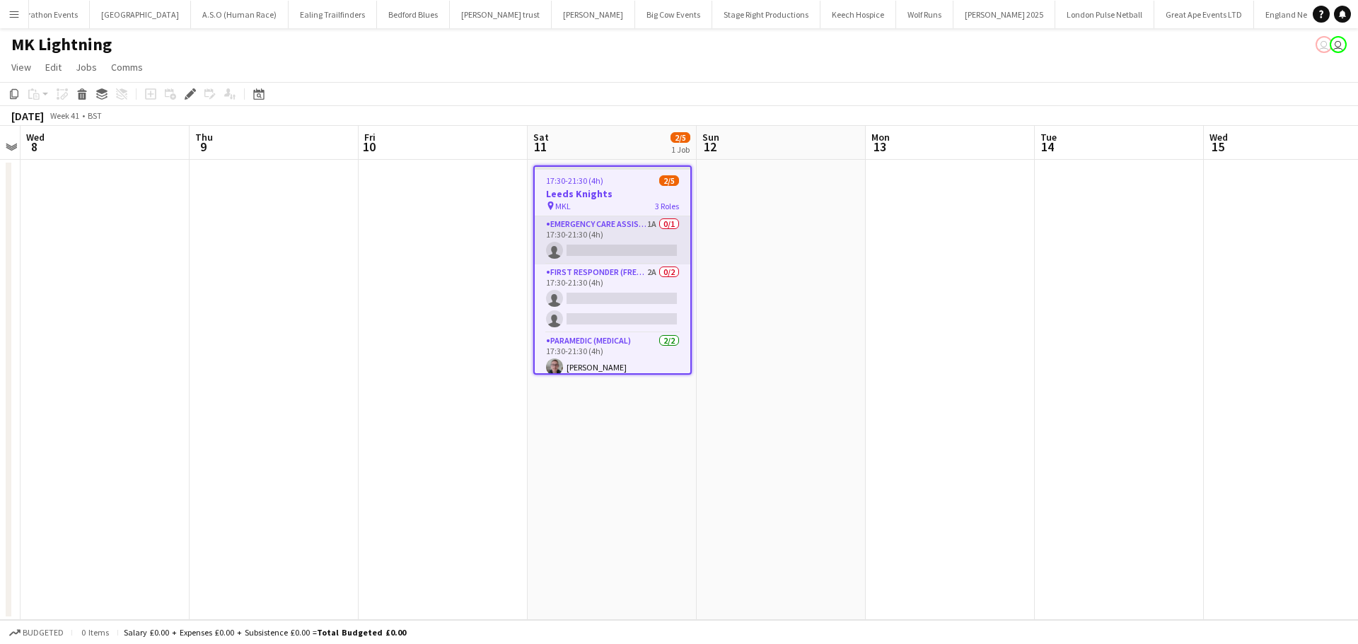
click at [588, 245] on app-card-role "Emergency Care Assistant (Medical) 1A 0/1 17:30-21:30 (4h) single-neutral-actio…" at bounding box center [613, 240] width 156 height 48
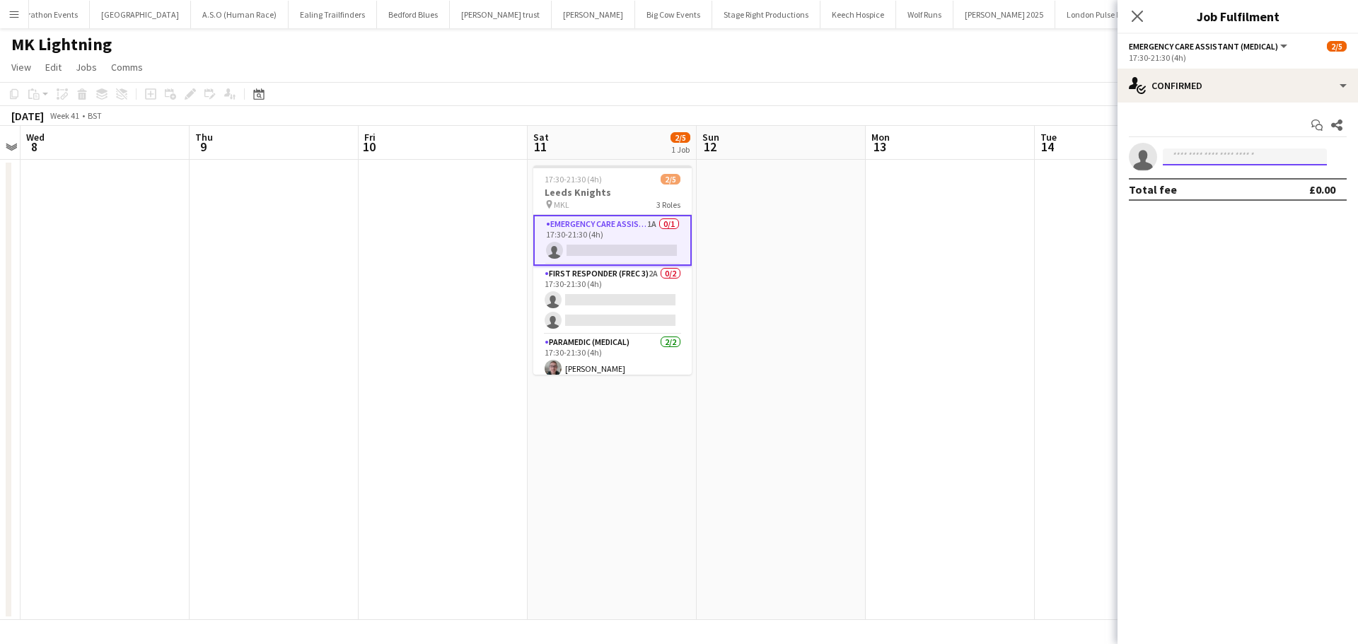
click at [1191, 161] on input at bounding box center [1244, 156] width 164 height 17
type input "******"
click at [1201, 188] on span "pringlema999@hotmail.com" at bounding box center [1244, 188] width 141 height 11
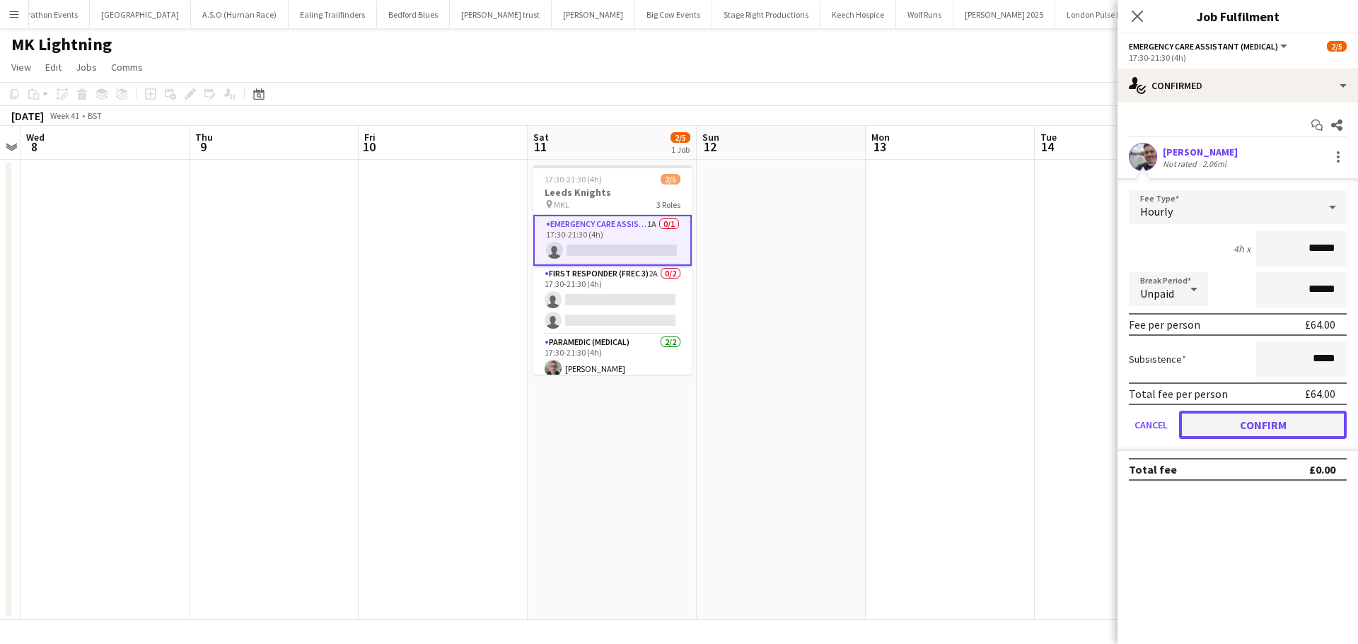
click at [1242, 431] on button "Confirm" at bounding box center [1263, 425] width 168 height 28
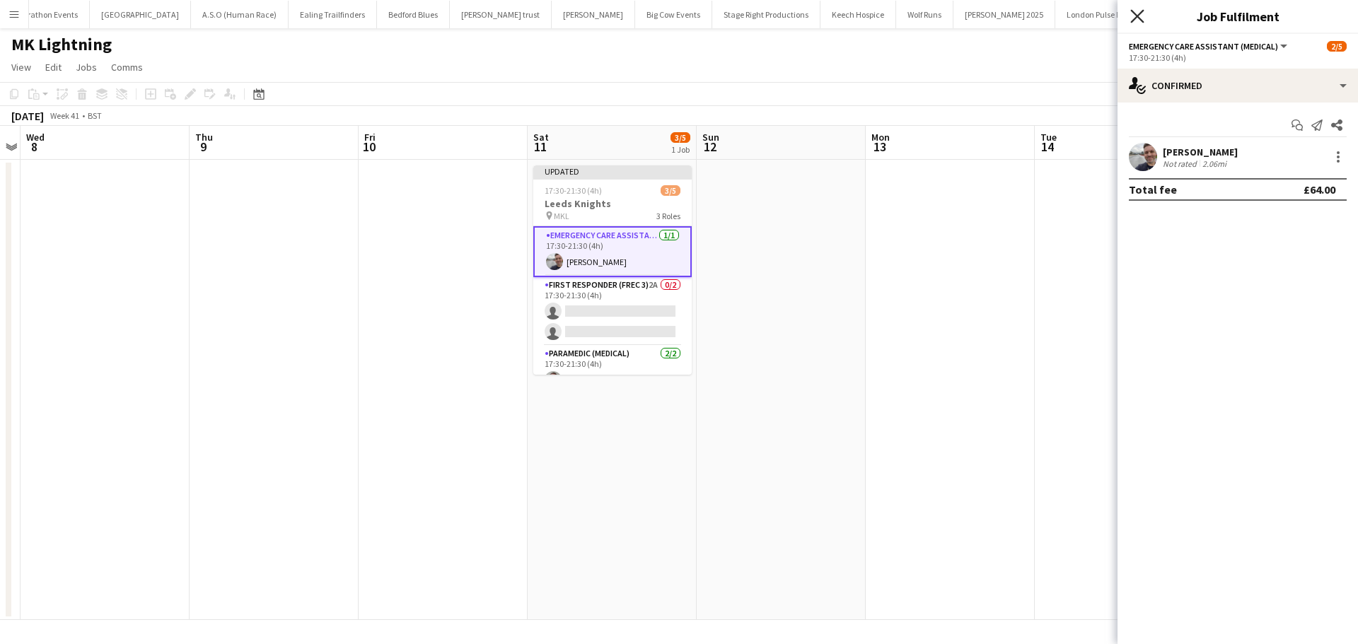
click at [1134, 21] on icon "Close pop-in" at bounding box center [1136, 15] width 13 height 13
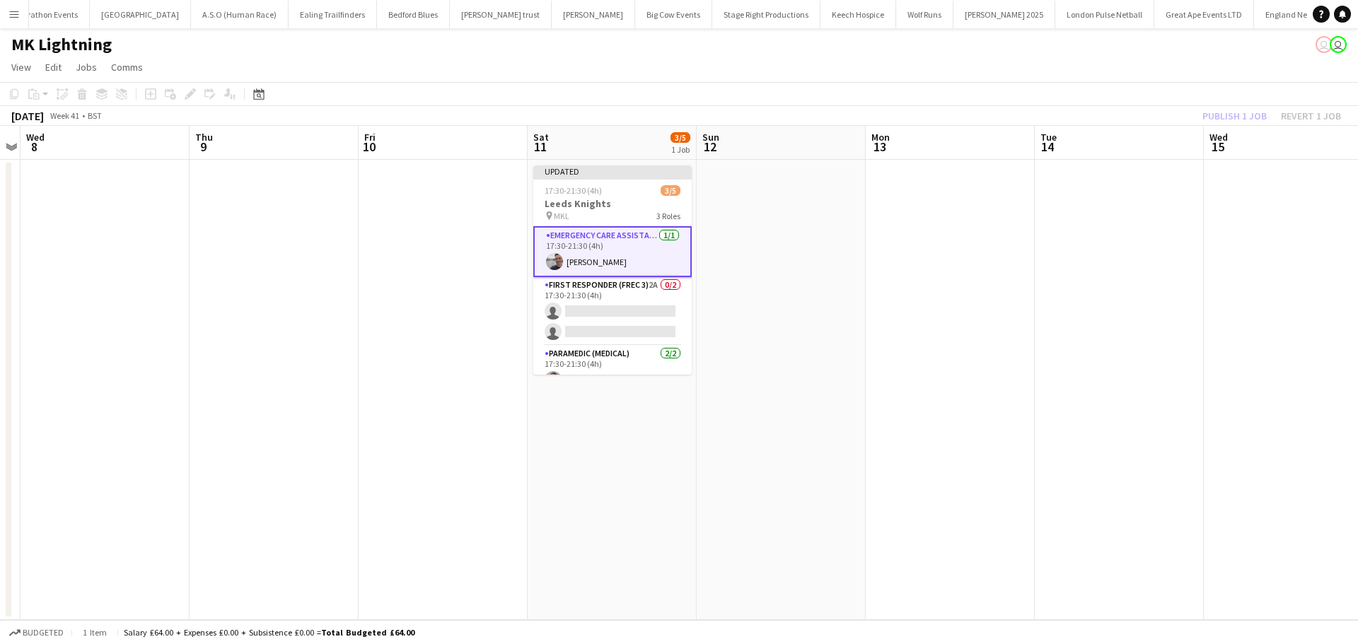
click at [874, 189] on app-date-cell at bounding box center [949, 390] width 169 height 460
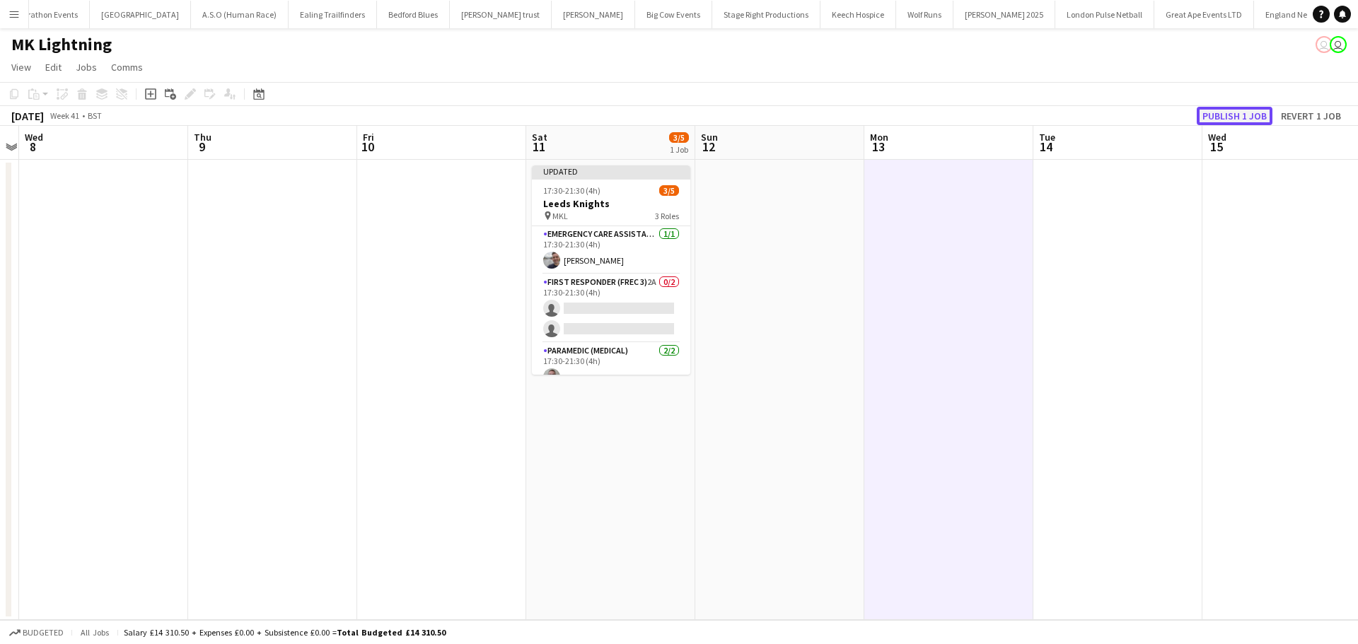
click at [1231, 111] on button "Publish 1 job" at bounding box center [1234, 116] width 76 height 18
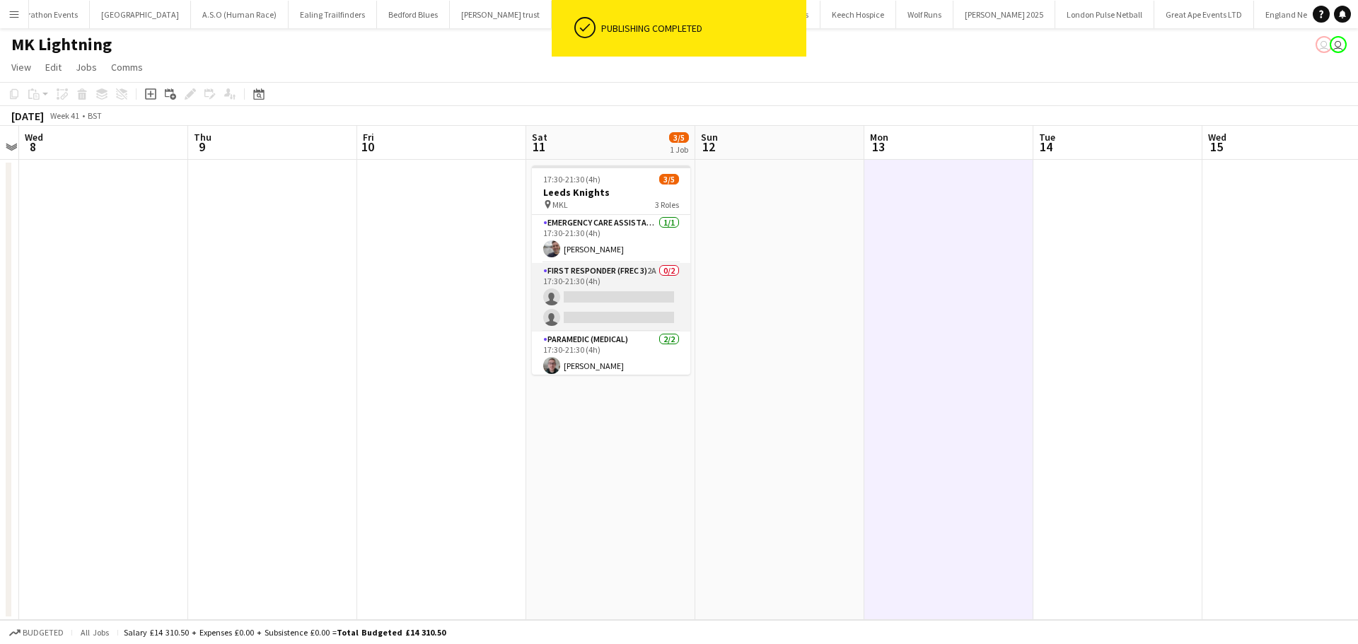
click at [570, 270] on app-card-role "First Responder (FREC 3) 2A 0/2 17:30-21:30 (4h) single-neutral-actions single-…" at bounding box center [611, 297] width 158 height 69
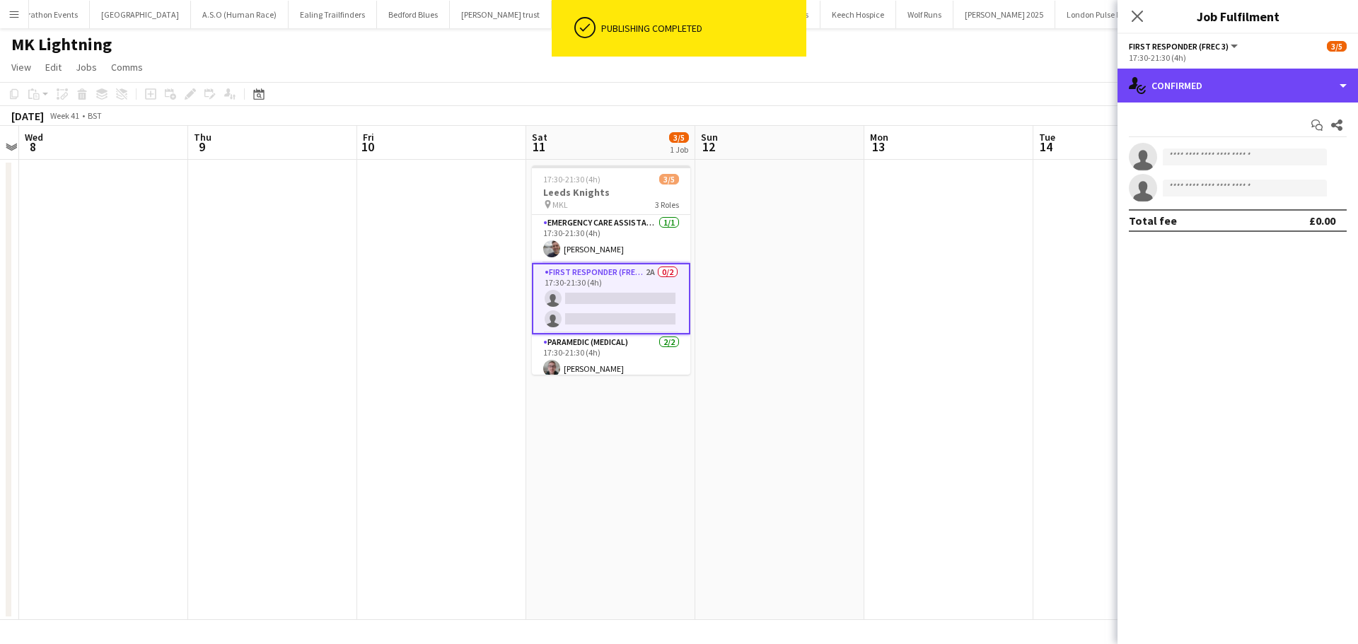
drag, startPoint x: 1257, startPoint y: 91, endPoint x: 1266, endPoint y: 108, distance: 19.9
click at [1258, 91] on div "single-neutral-actions-check-2 Confirmed" at bounding box center [1237, 86] width 240 height 34
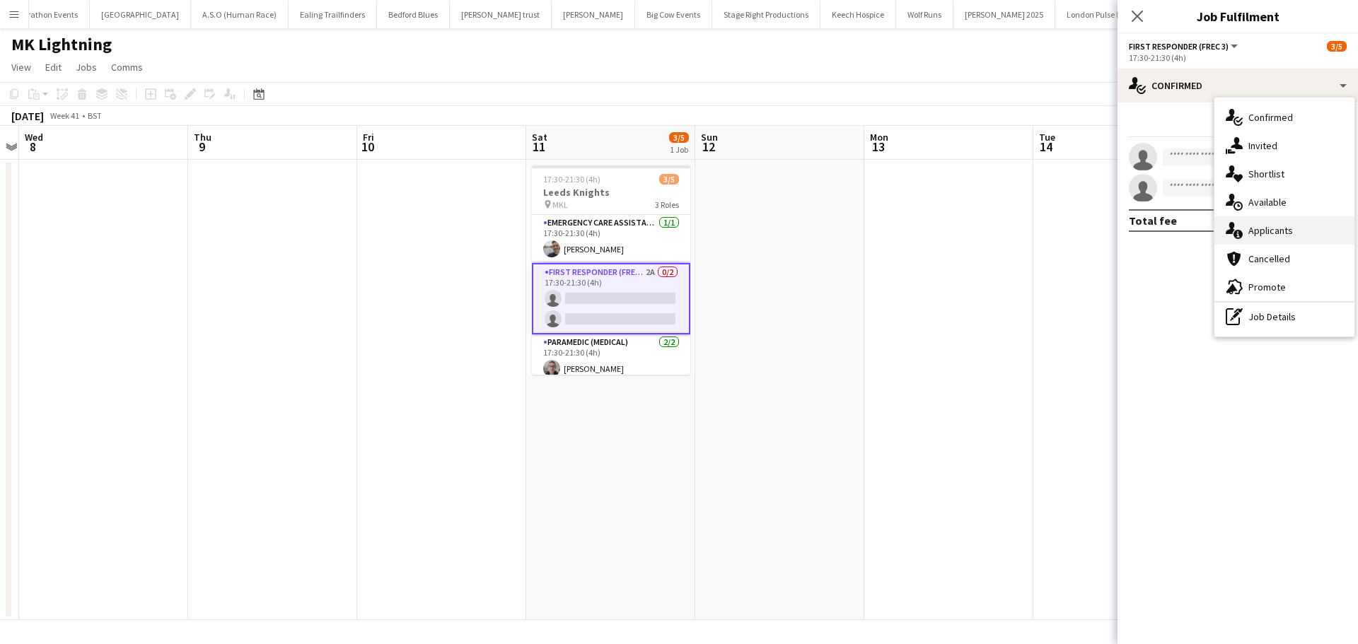
click at [1290, 238] on div "single-neutral-actions-information Applicants" at bounding box center [1284, 230] width 140 height 28
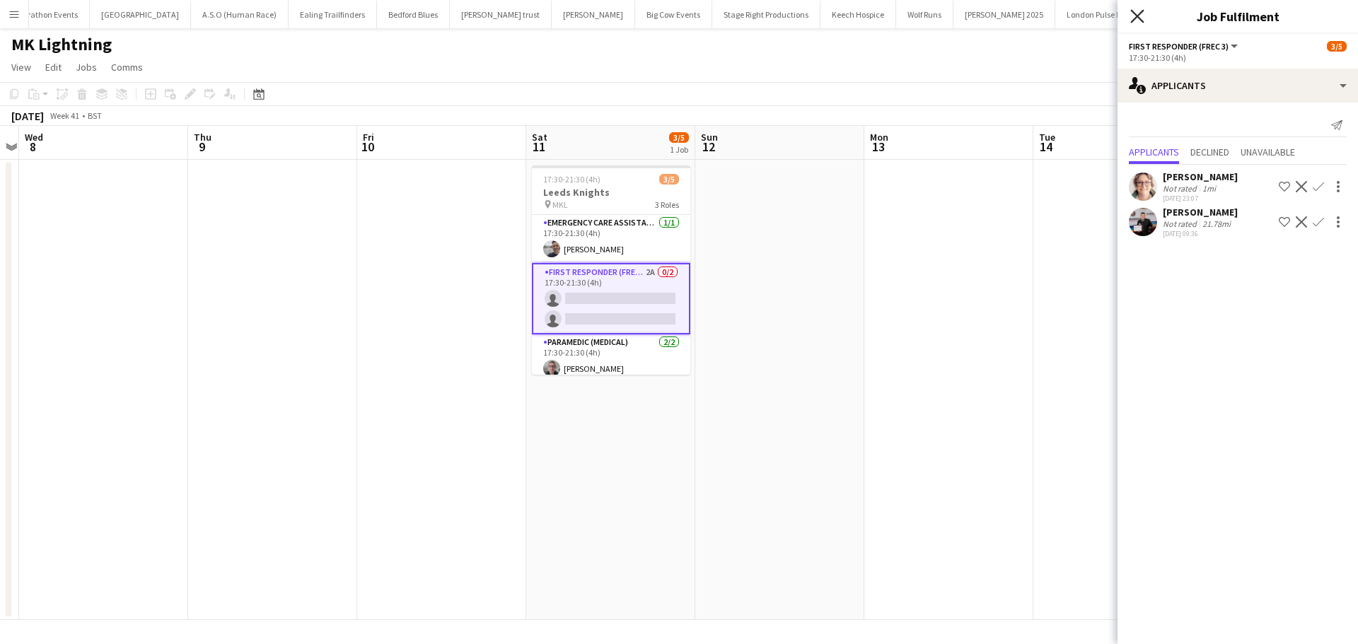
click at [1134, 18] on icon at bounding box center [1136, 15] width 13 height 13
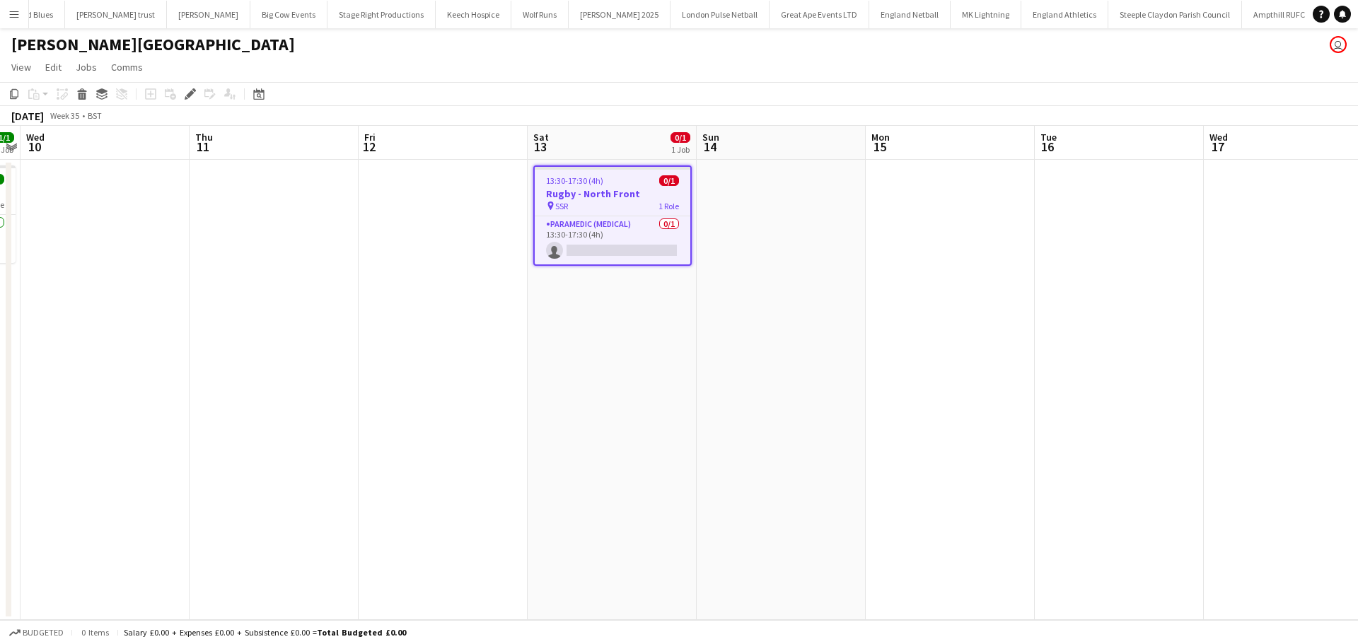
scroll to position [0, 557]
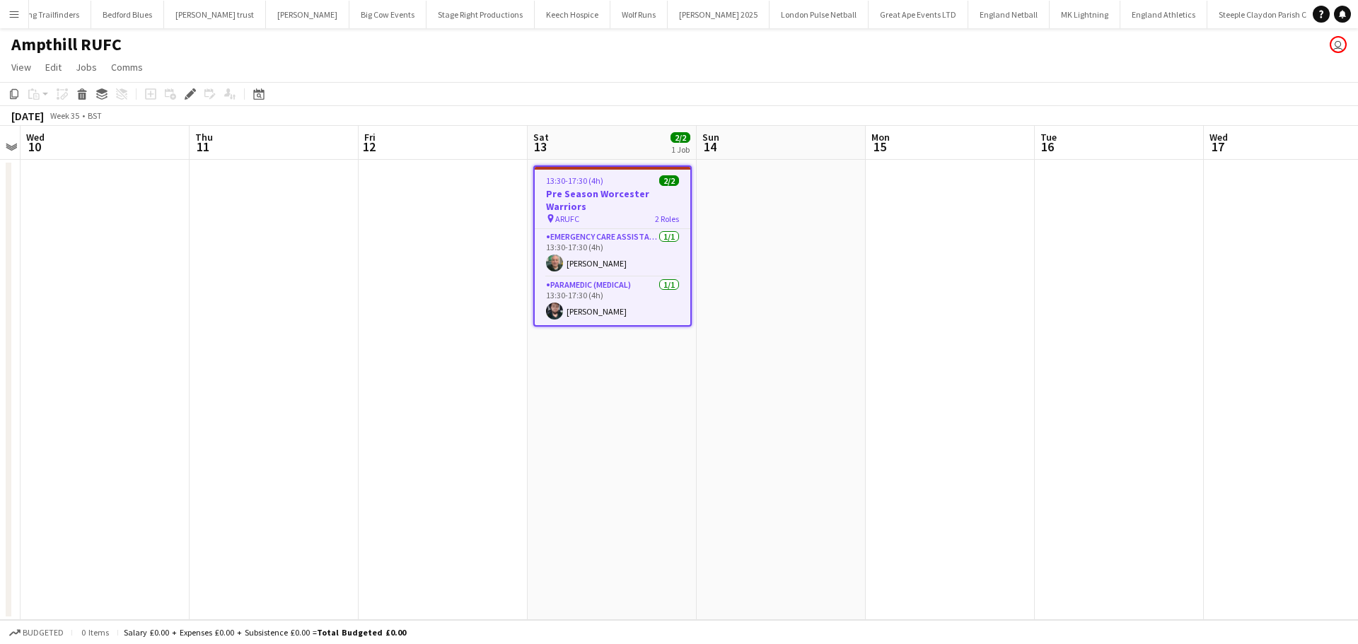
scroll to position [0, 411]
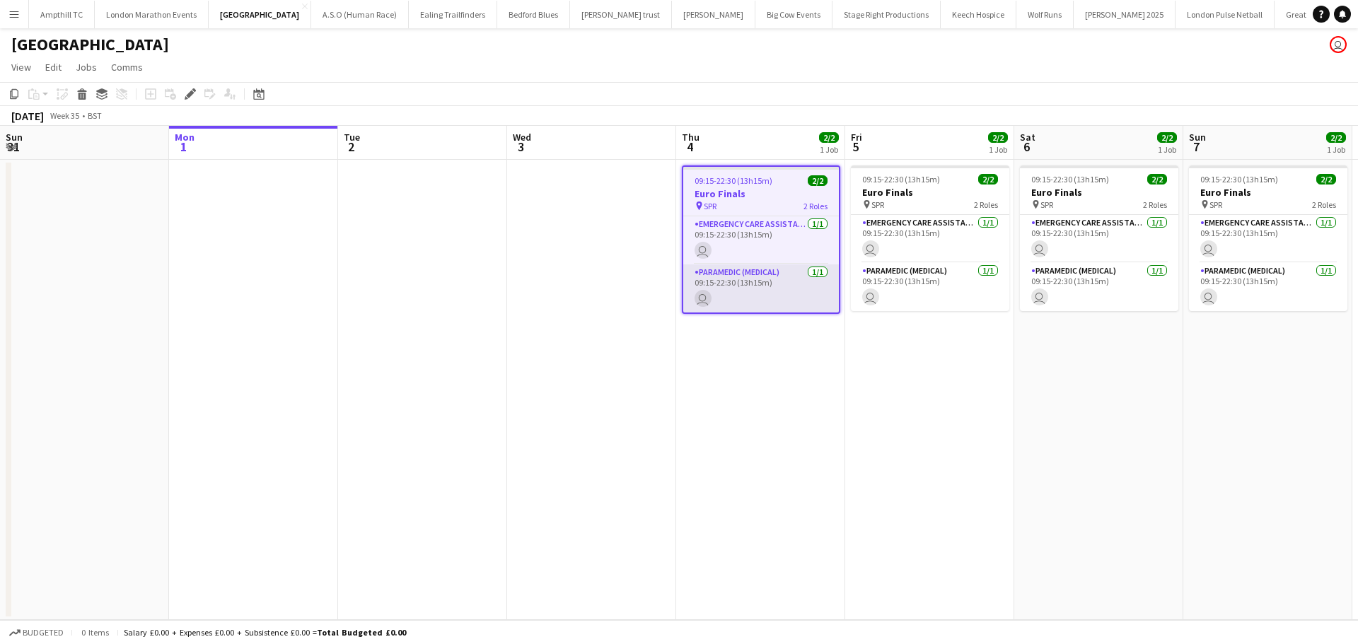
scroll to position [0, 486]
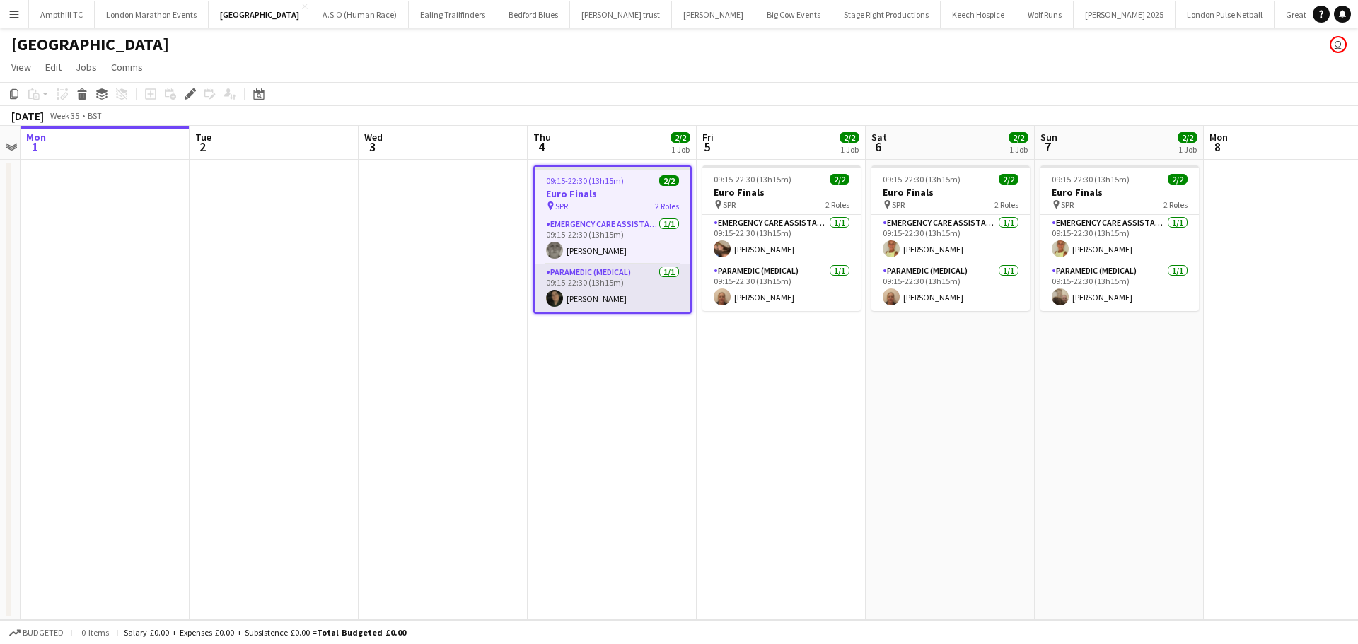
click at [600, 289] on app-card-role "Paramedic (Medical) 1/1 09:15-22:30 (13h15m) Chrissy Sykes" at bounding box center [613, 288] width 156 height 48
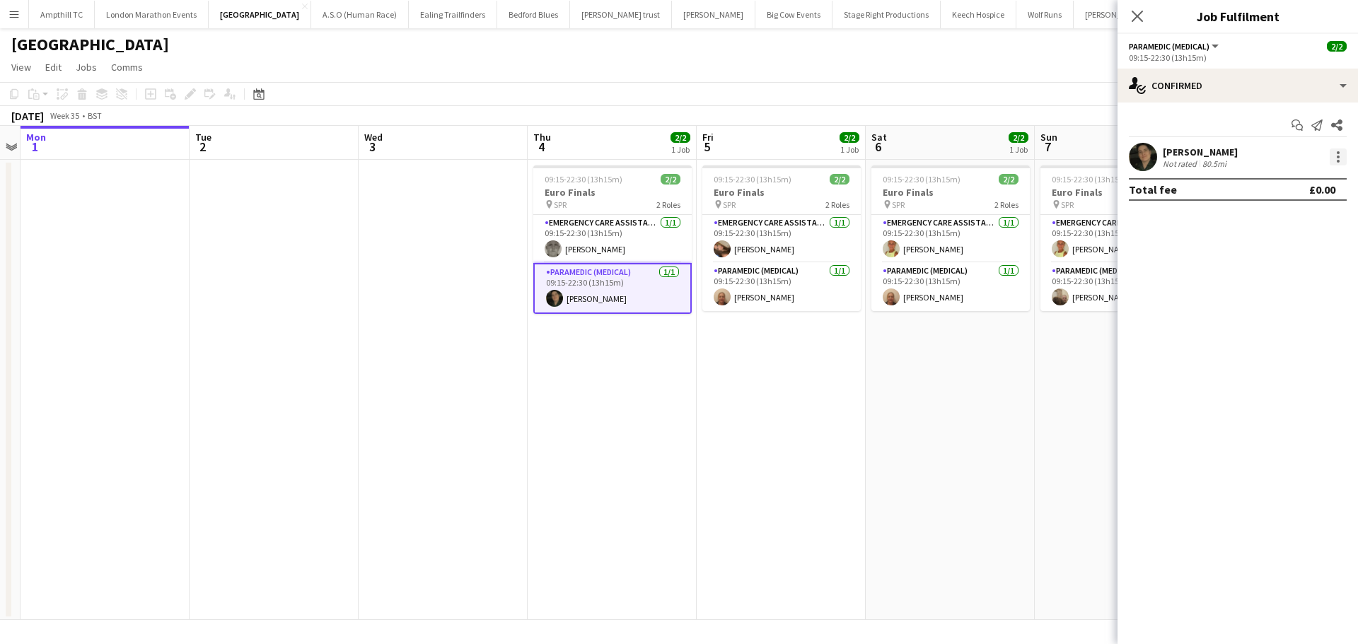
click at [1342, 158] on div at bounding box center [1337, 156] width 17 height 17
click at [1302, 319] on span "Remove" at bounding box center [1291, 319] width 88 height 13
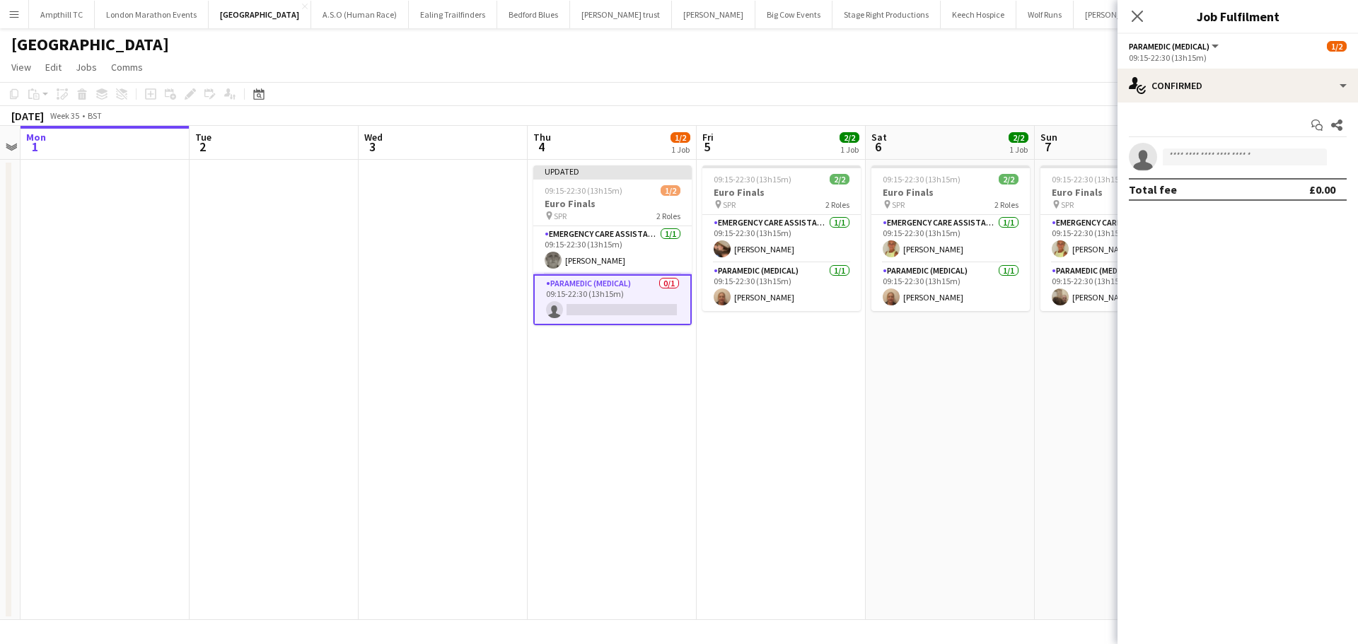
click at [1138, 16] on icon at bounding box center [1136, 16] width 11 height 11
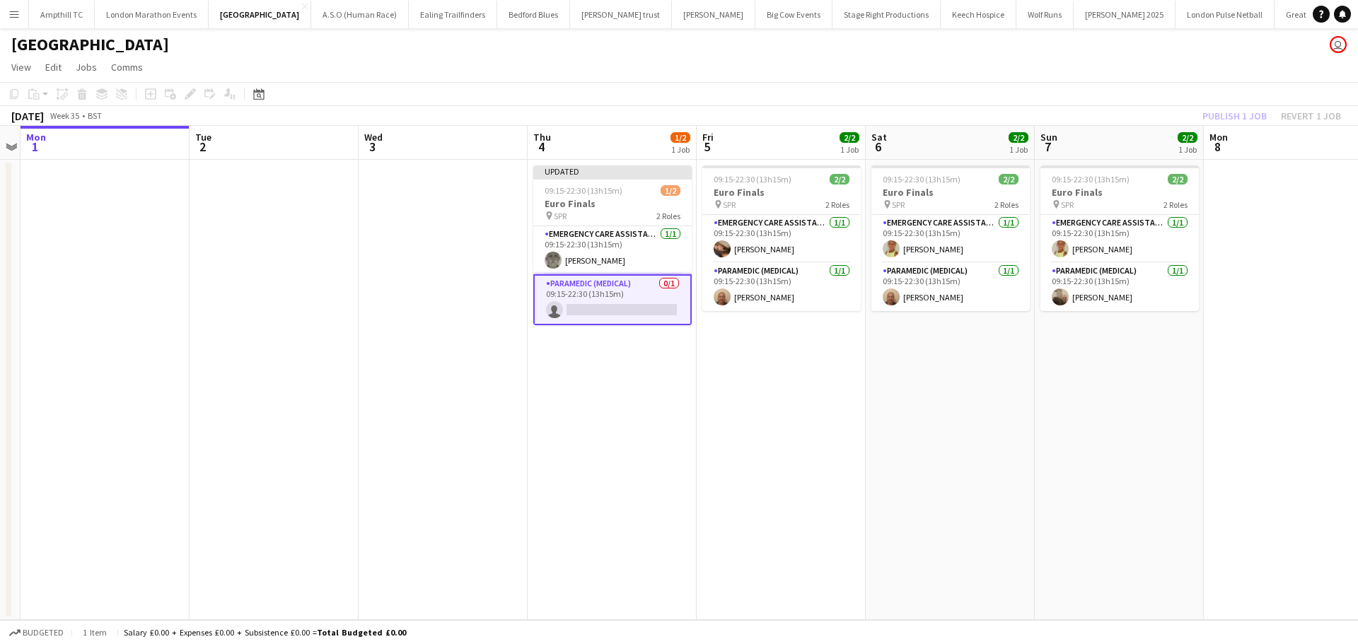
click at [1222, 121] on div "Publish 1 job Revert 1 job" at bounding box center [1271, 116] width 173 height 18
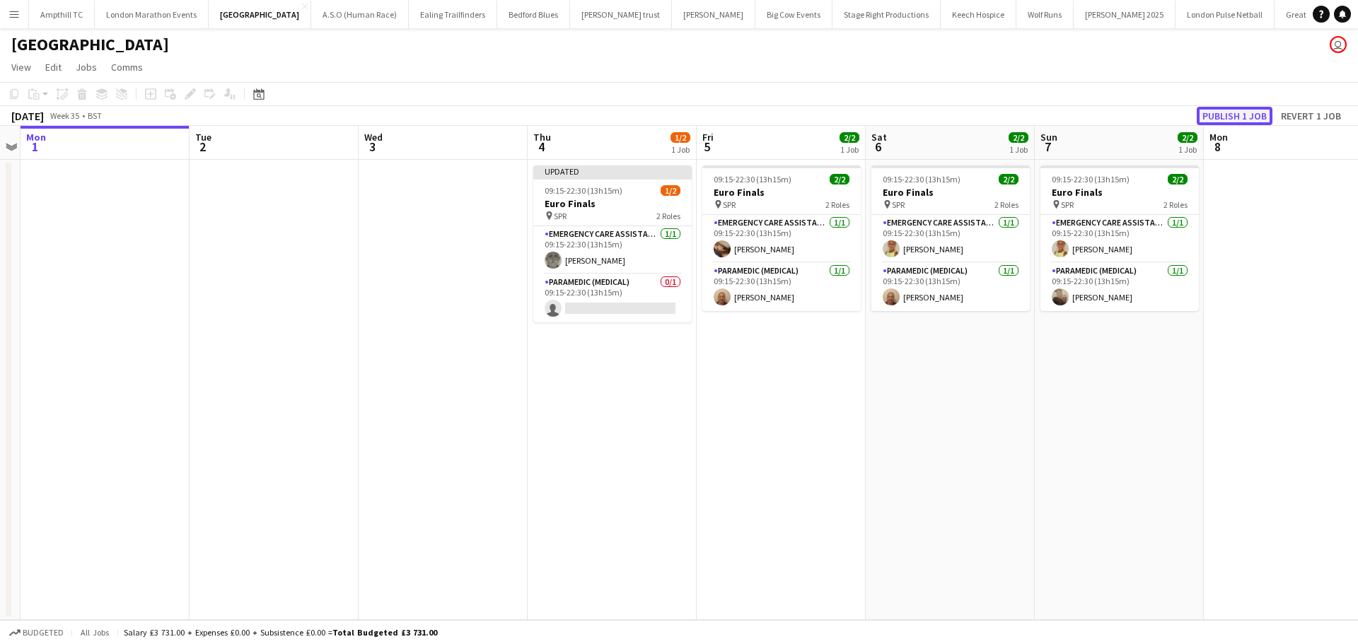
click at [1225, 117] on button "Publish 1 job" at bounding box center [1234, 116] width 76 height 18
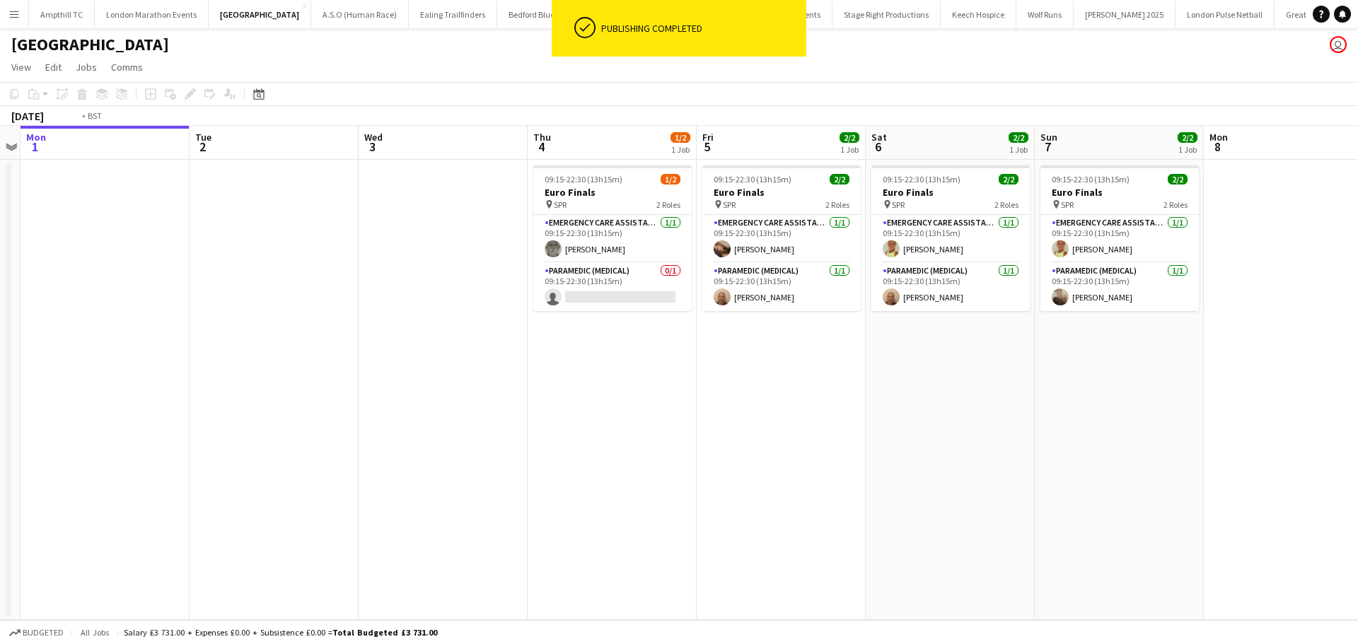
drag, startPoint x: 1207, startPoint y: 329, endPoint x: 283, endPoint y: 352, distance: 924.4
click at [322, 352] on app-calendar-viewport "Fri 29 Sat 30 Sun 31 Mon 1 Tue 2 Wed 3 Thu 4 1/2 1 Job Fri 5 2/2 1 Job Sat 6 2/…" at bounding box center [679, 373] width 1358 height 494
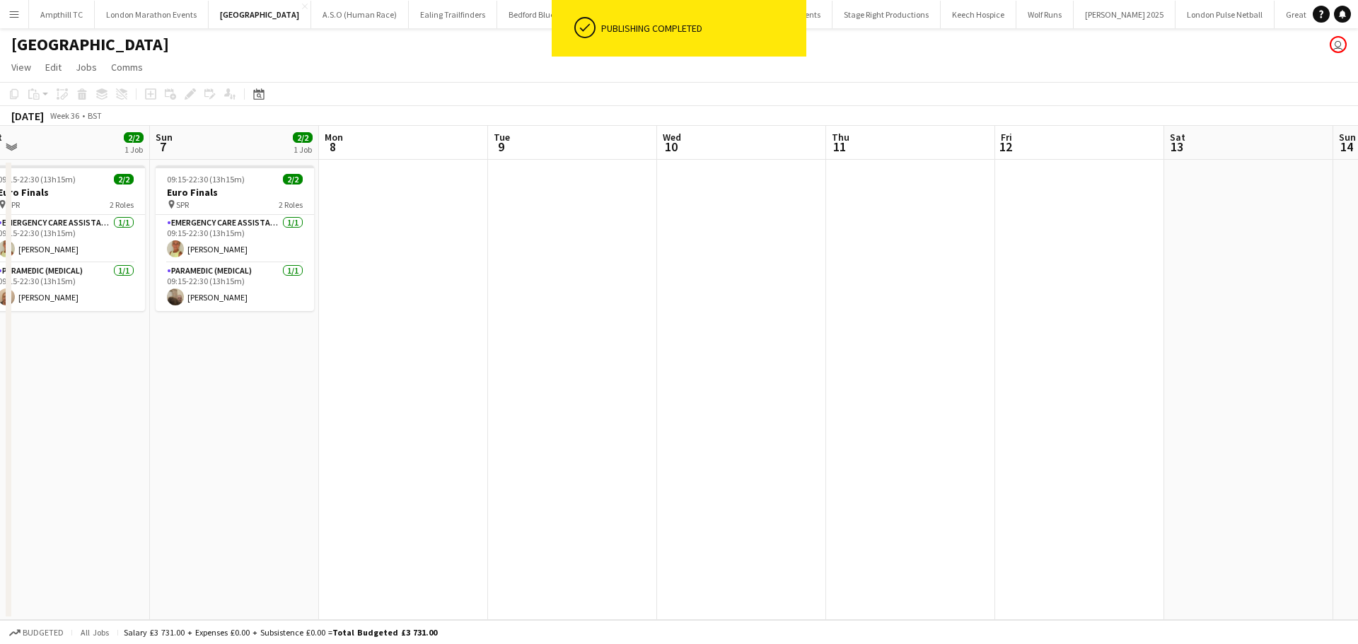
click at [206, 356] on app-calendar-viewport "Thu 4 1/2 1 Job Fri 5 2/2 1 Job Sat 6 2/2 1 Job Sun 7 2/2 1 Job Mon 8 Tue 9 Wed…" at bounding box center [679, 373] width 1358 height 494
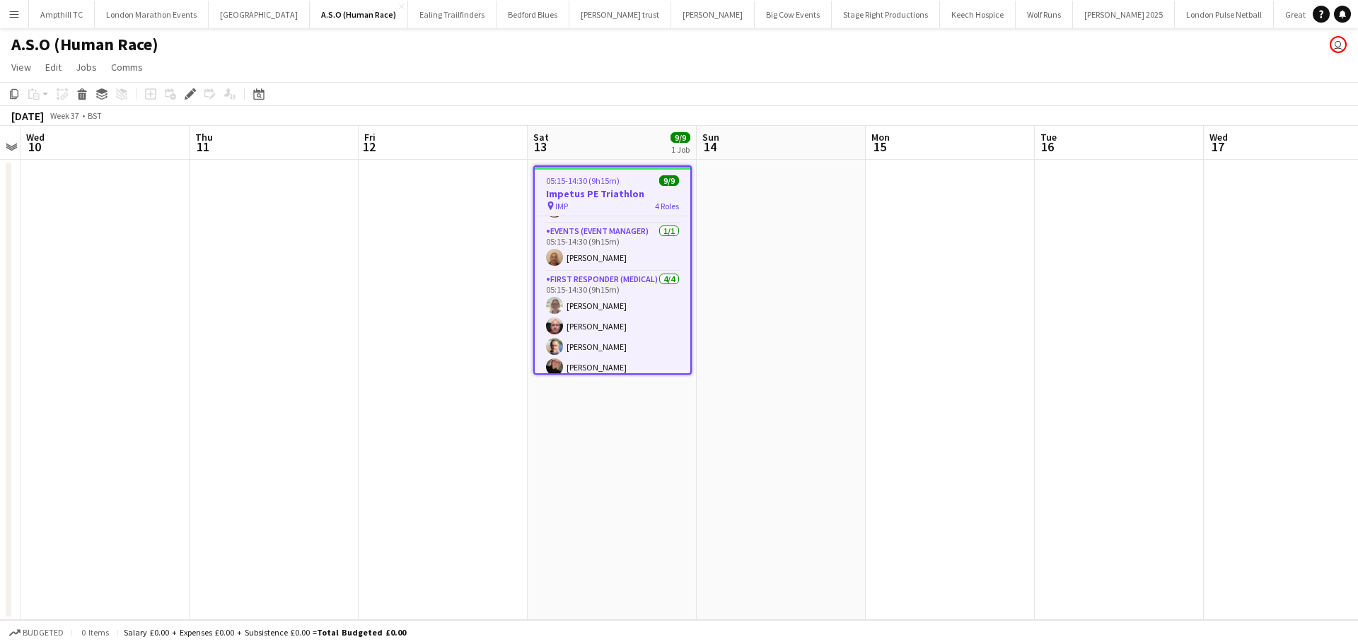
scroll to position [138, 0]
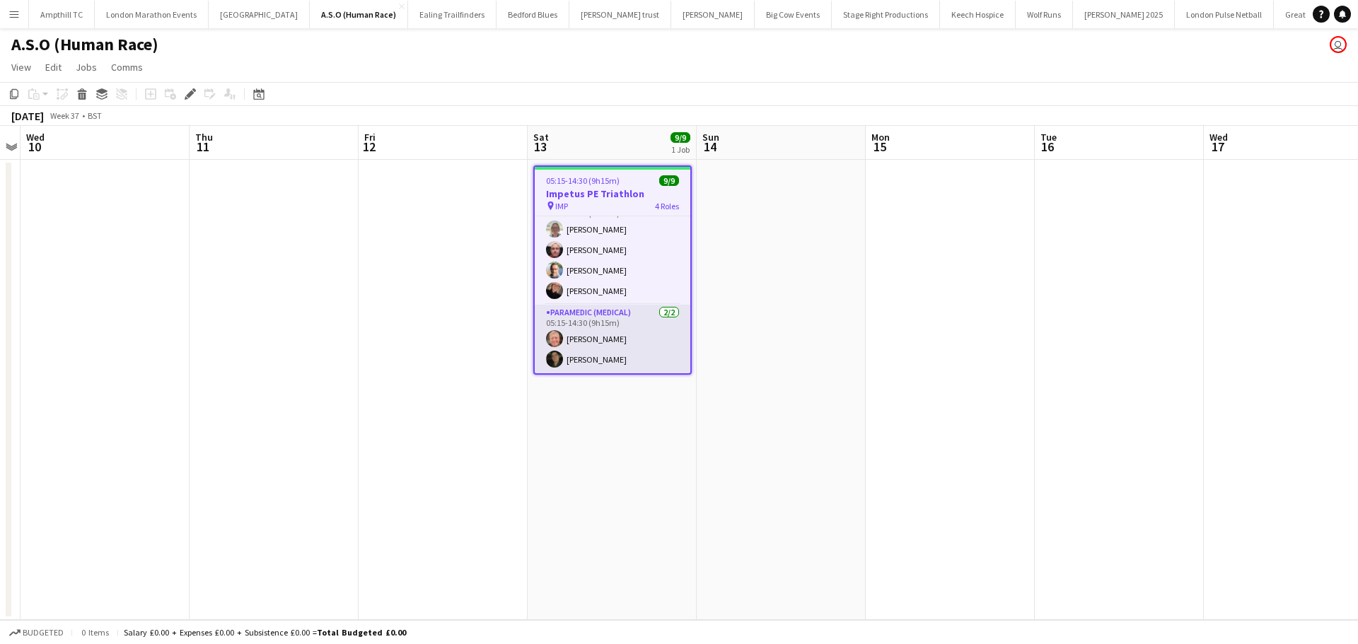
click at [606, 354] on app-card-role "Paramedic (Medical) [DATE] 05:15-14:30 (9h15m) [PERSON_NAME] [PERSON_NAME]" at bounding box center [613, 339] width 156 height 69
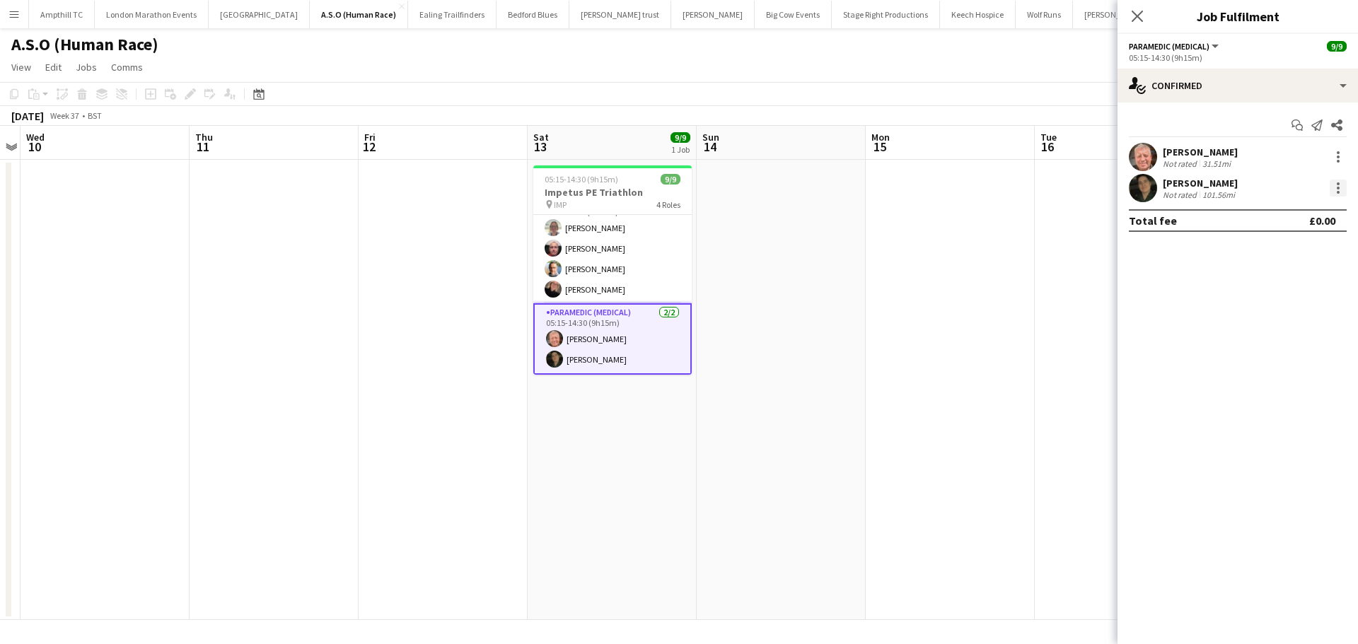
click at [1336, 190] on div at bounding box center [1337, 188] width 17 height 17
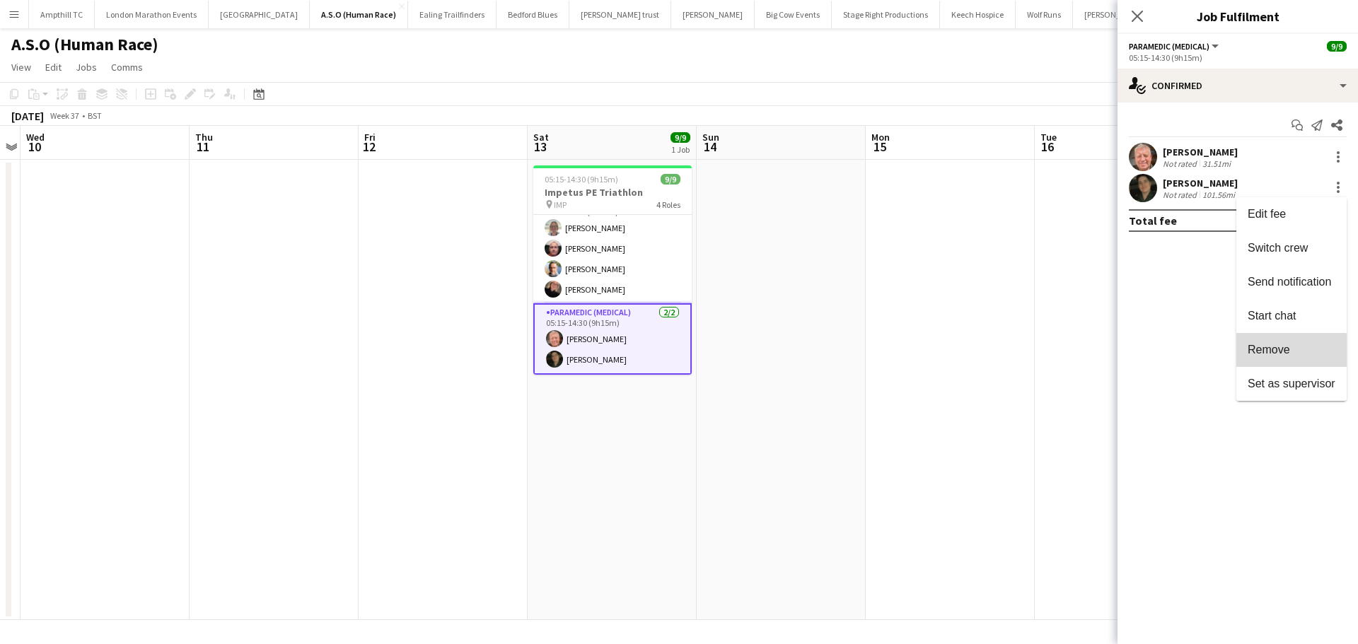
click at [1283, 354] on span "Remove" at bounding box center [1268, 350] width 42 height 12
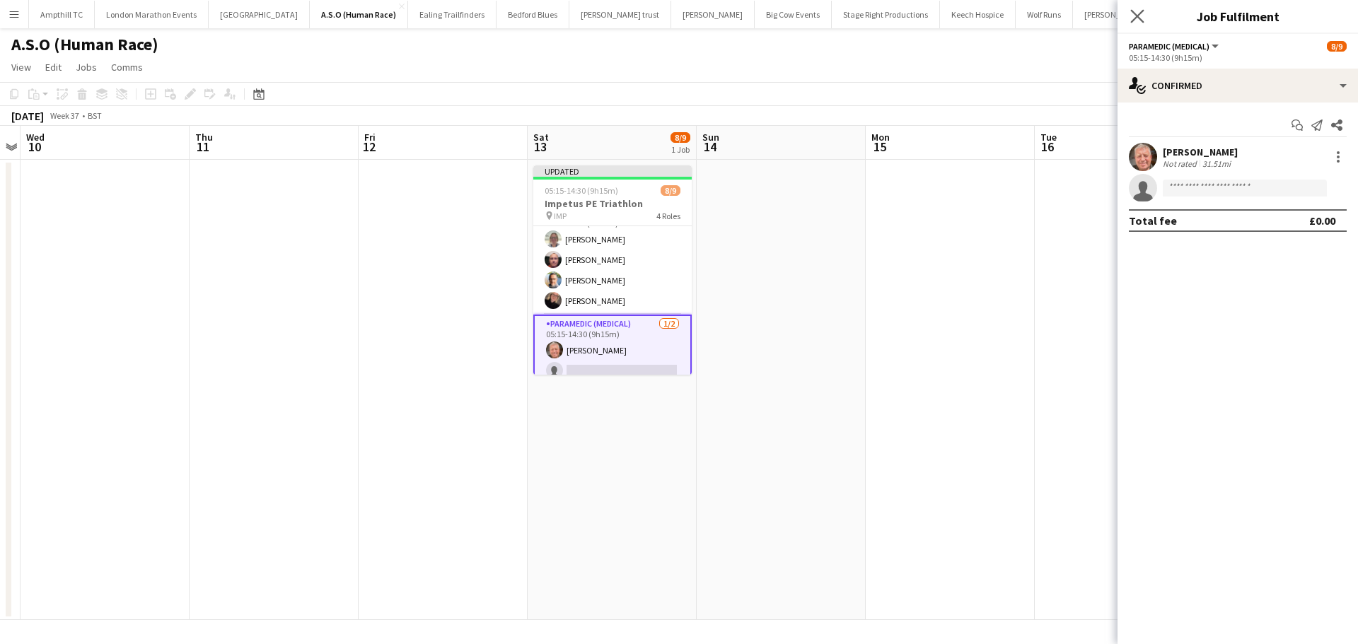
click at [1128, 11] on app-icon "Close pop-in" at bounding box center [1137, 16] width 21 height 21
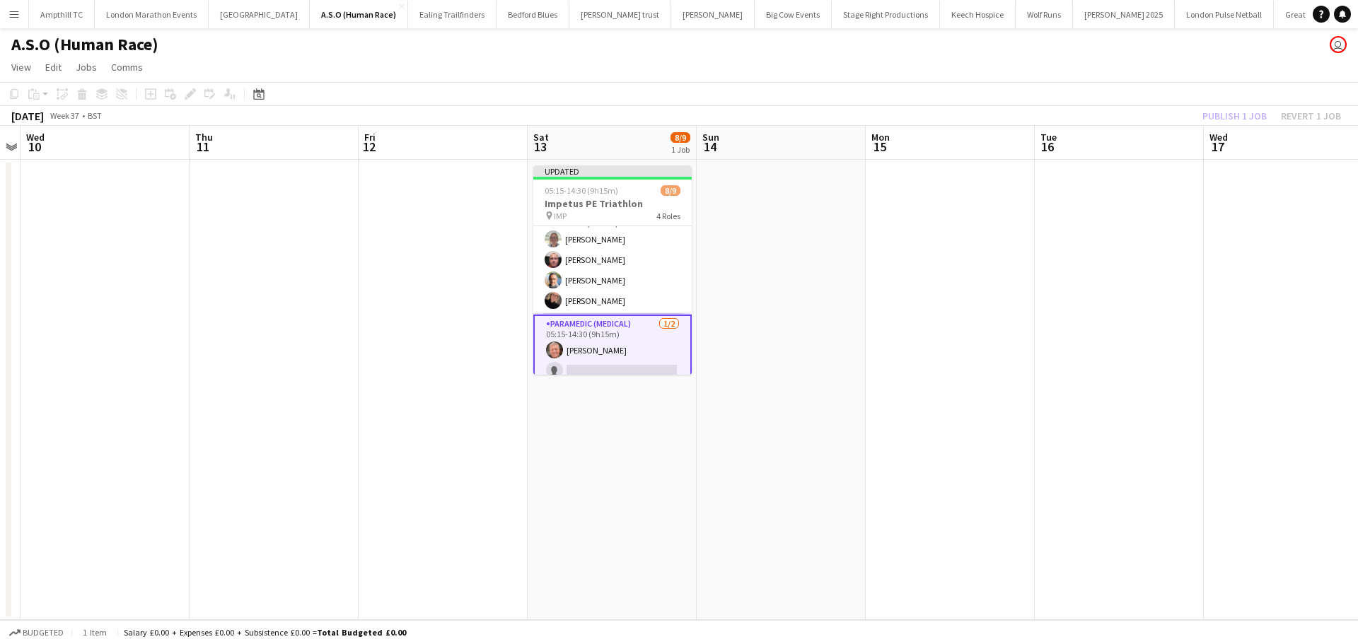
click at [1241, 95] on app-toolbar "Copy Paste Paste Ctrl+V Paste with crew Ctrl+Shift+V Paste linked Job [GEOGRAPH…" at bounding box center [679, 94] width 1358 height 24
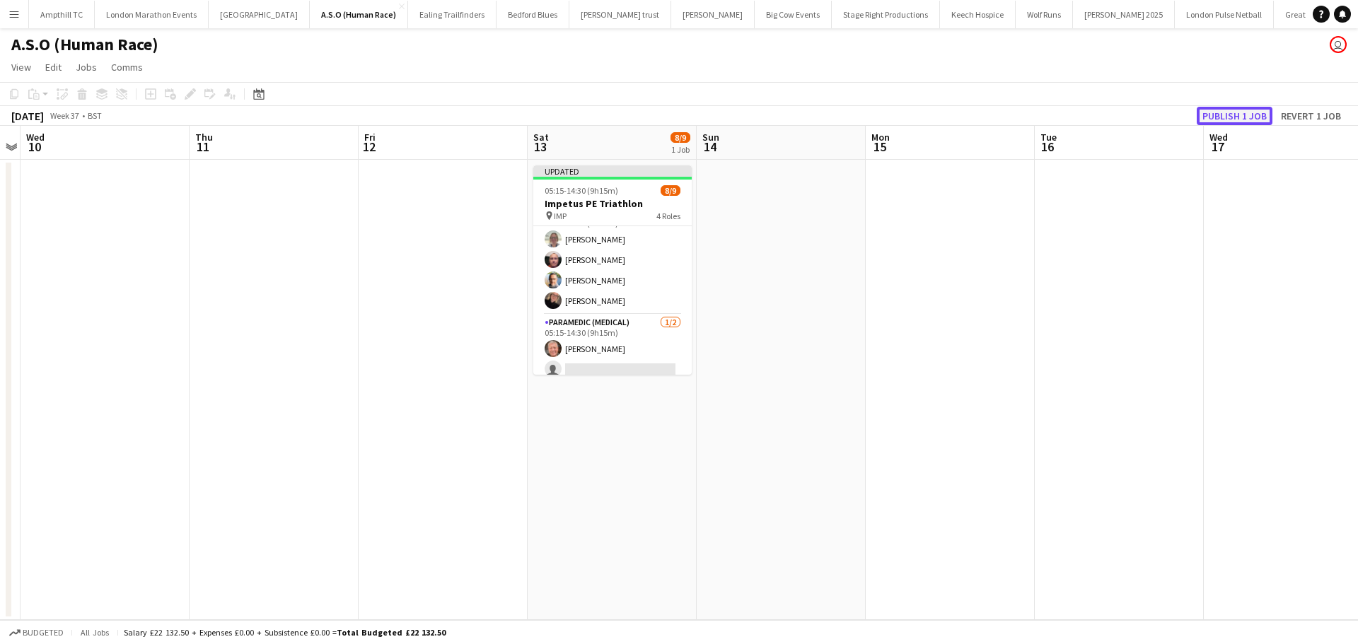
click at [1232, 115] on button "Publish 1 job" at bounding box center [1234, 116] width 76 height 18
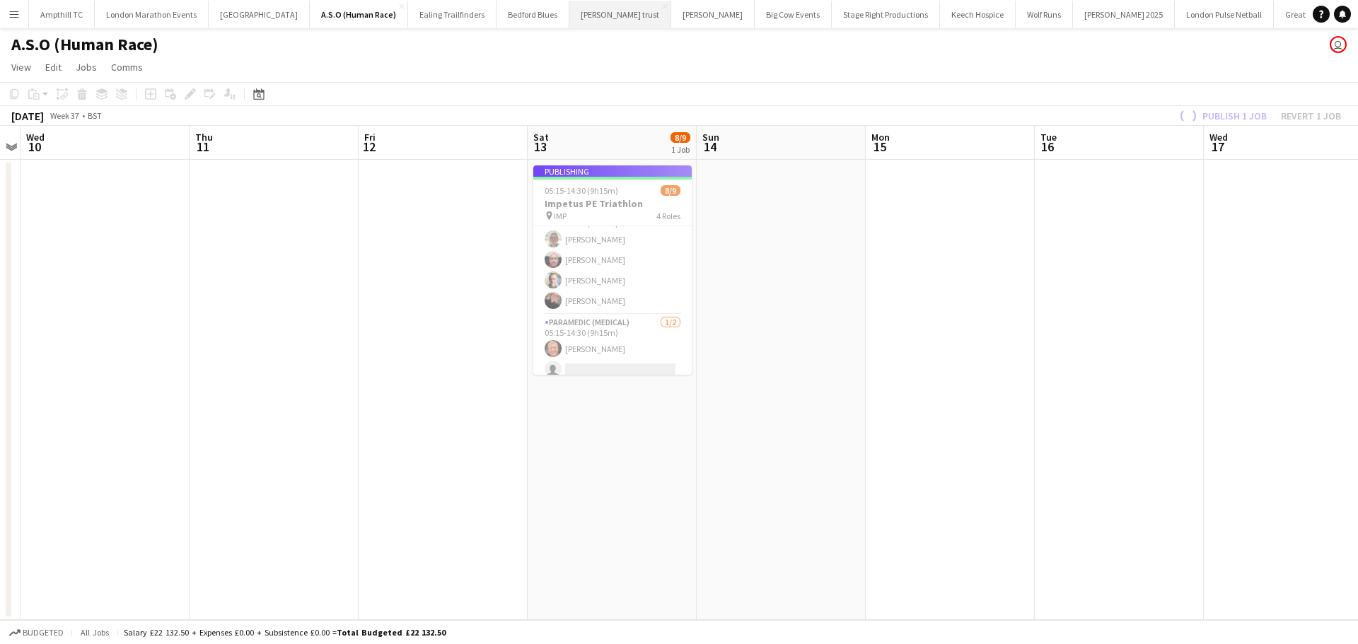
scroll to position [135, 0]
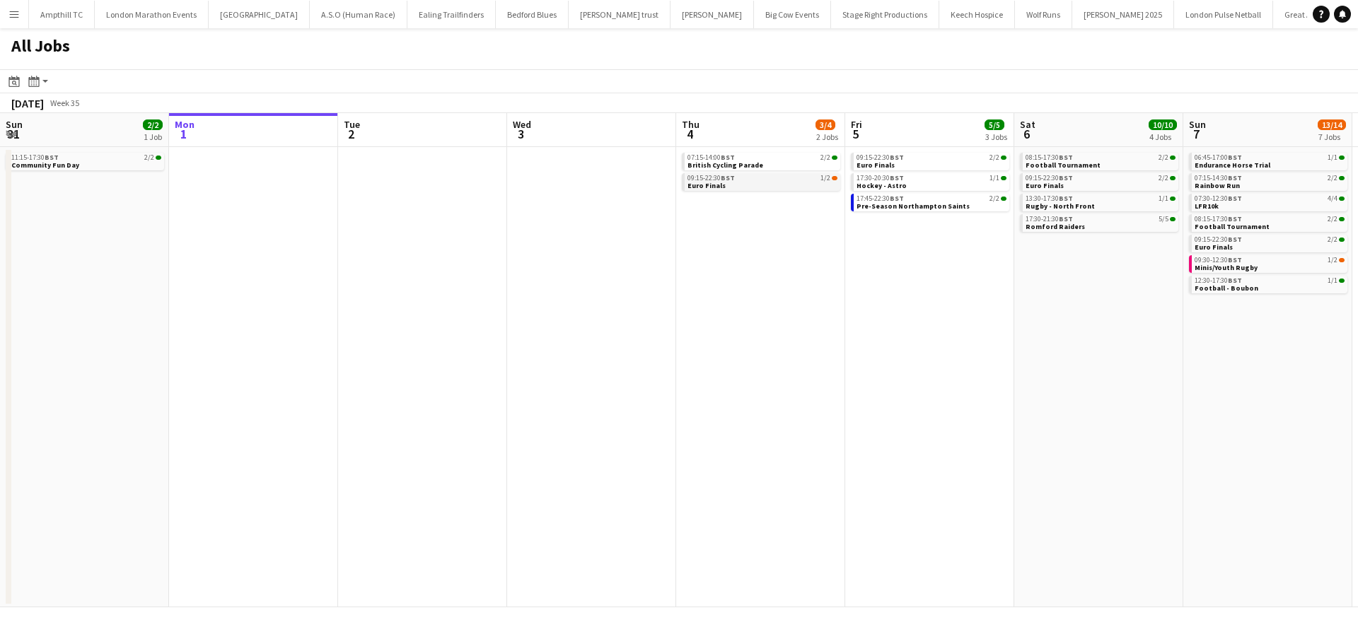
click at [769, 184] on link "09:15-22:30 BST 1/2 Euro Finals" at bounding box center [762, 181] width 150 height 16
drag, startPoint x: 1336, startPoint y: 13, endPoint x: 1290, endPoint y: 18, distance: 46.3
click at [1336, 13] on link "Notifications 3" at bounding box center [1342, 14] width 17 height 17
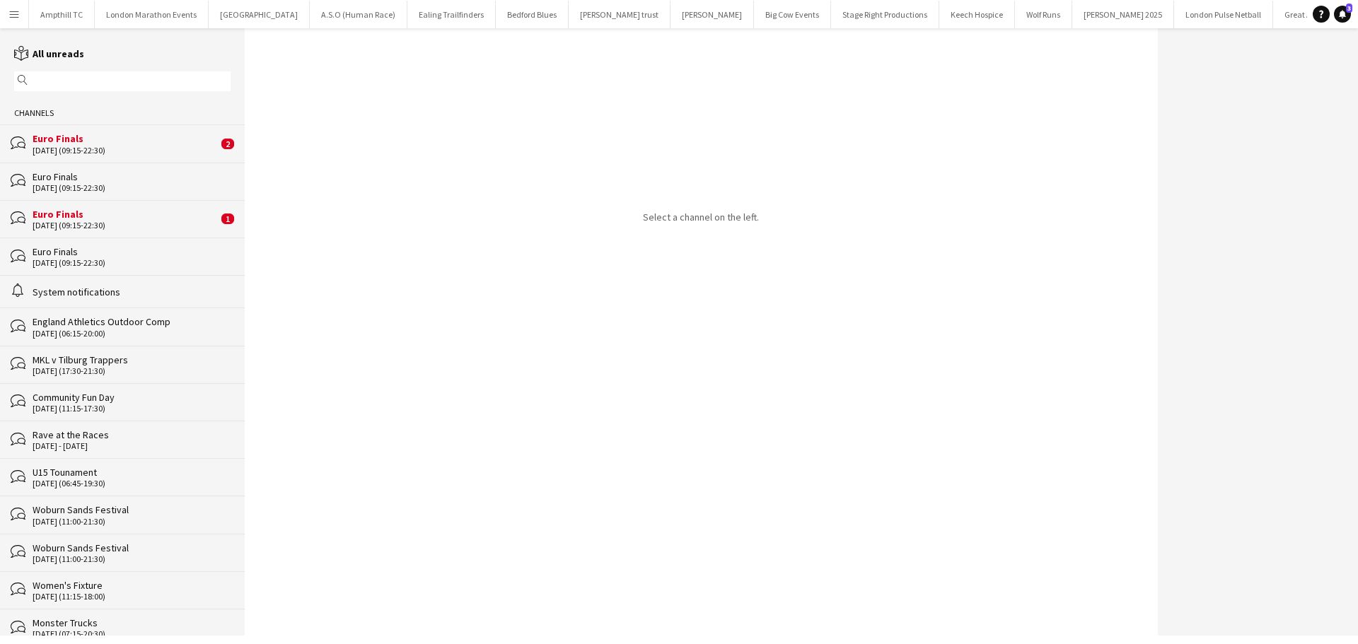
click at [184, 149] on div "07-09-2025 (09:15-22:30)" at bounding box center [125, 151] width 185 height 10
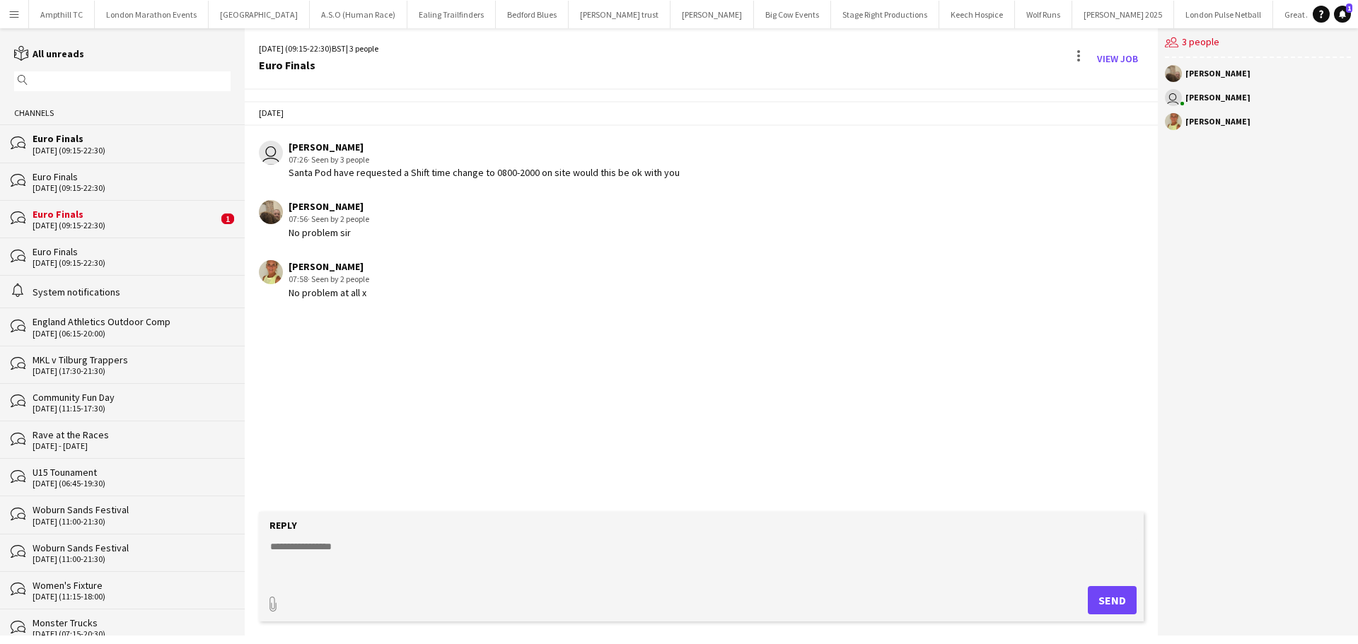
click at [155, 226] on div "06-09-2025 (09:15-22:30)" at bounding box center [125, 226] width 185 height 10
click at [173, 140] on div "Euro Finals" at bounding box center [132, 138] width 198 height 13
click at [19, 20] on button "Menu" at bounding box center [14, 14] width 28 height 28
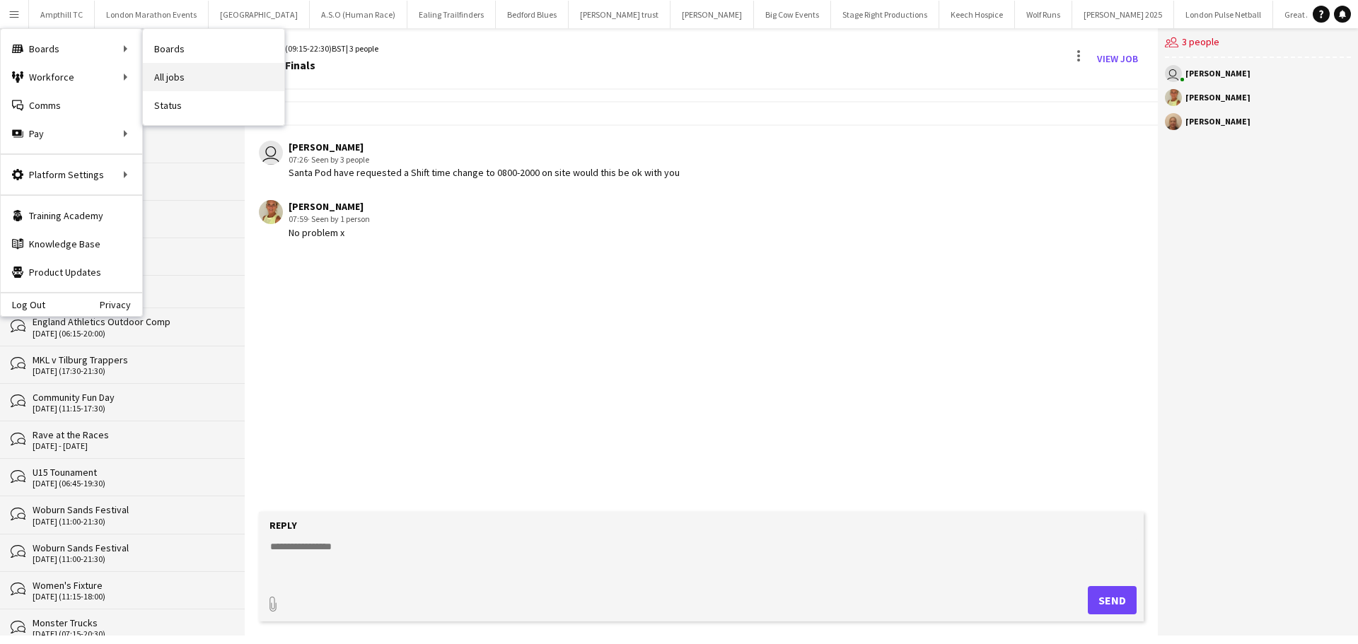
click at [197, 72] on link "All jobs" at bounding box center [213, 77] width 141 height 28
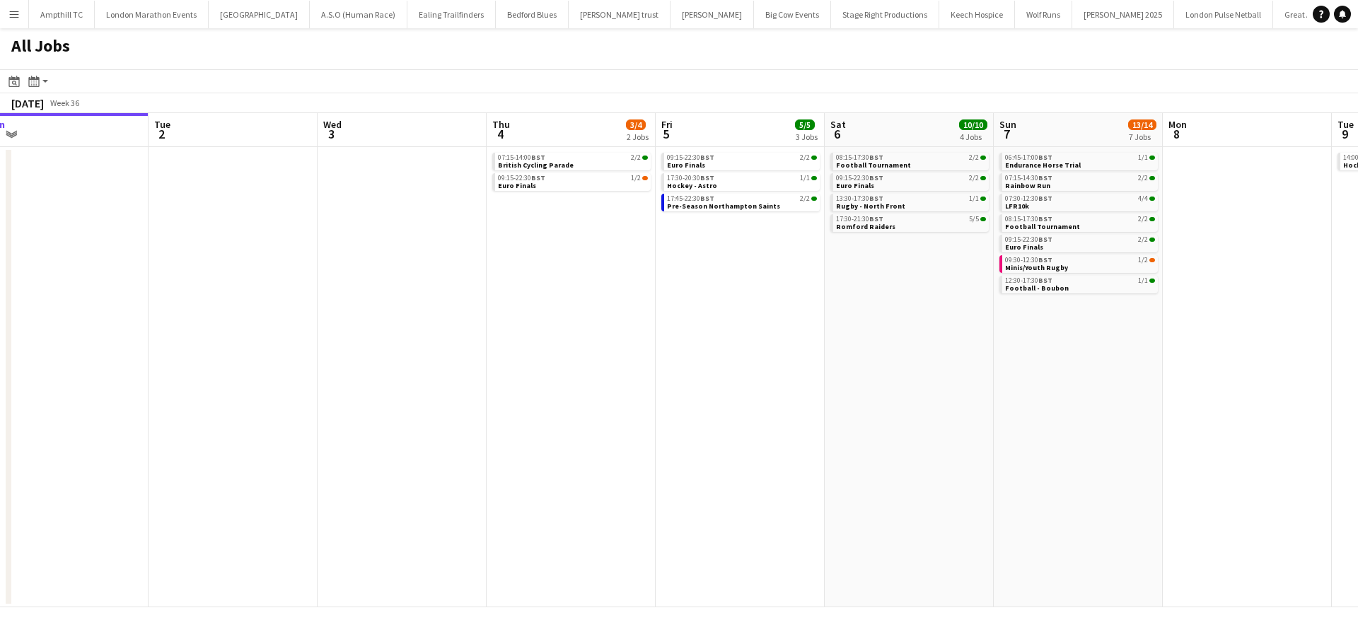
scroll to position [0, 585]
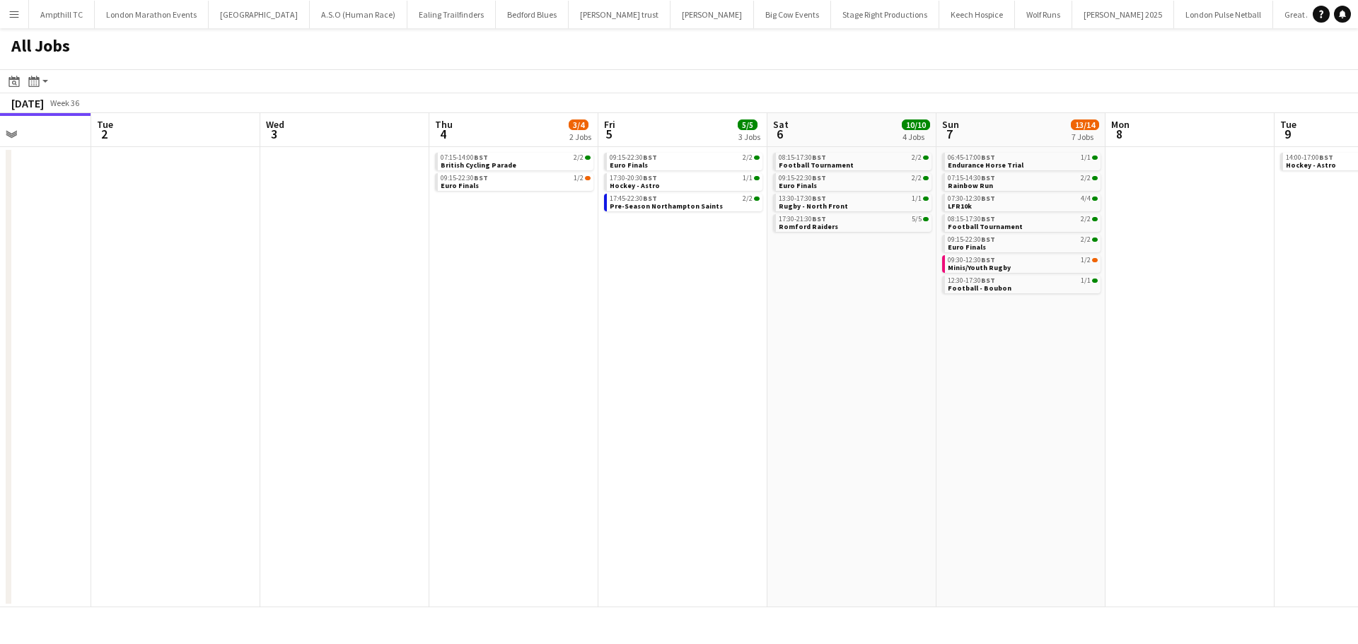
drag, startPoint x: 877, startPoint y: 286, endPoint x: 631, endPoint y: 288, distance: 245.4
click at [630, 288] on app-calendar-viewport "Fri 29 Sat 30 14/14 3 Jobs Sun 31 2/2 1 Job Mon 1 Tue 2 Wed 3 Thu 4 3/4 2 Jobs …" at bounding box center [679, 360] width 1358 height 494
click at [869, 189] on app-brief-job-card "09:15-22:30 BST 2/2 Euro Finals" at bounding box center [852, 182] width 158 height 18
click at [872, 187] on link "09:15-22:30 BST 2/2 Euro Finals" at bounding box center [853, 181] width 150 height 16
click at [686, 187] on link "17:30-20:30 BST 1/1 Hockey - Astro" at bounding box center [684, 181] width 150 height 16
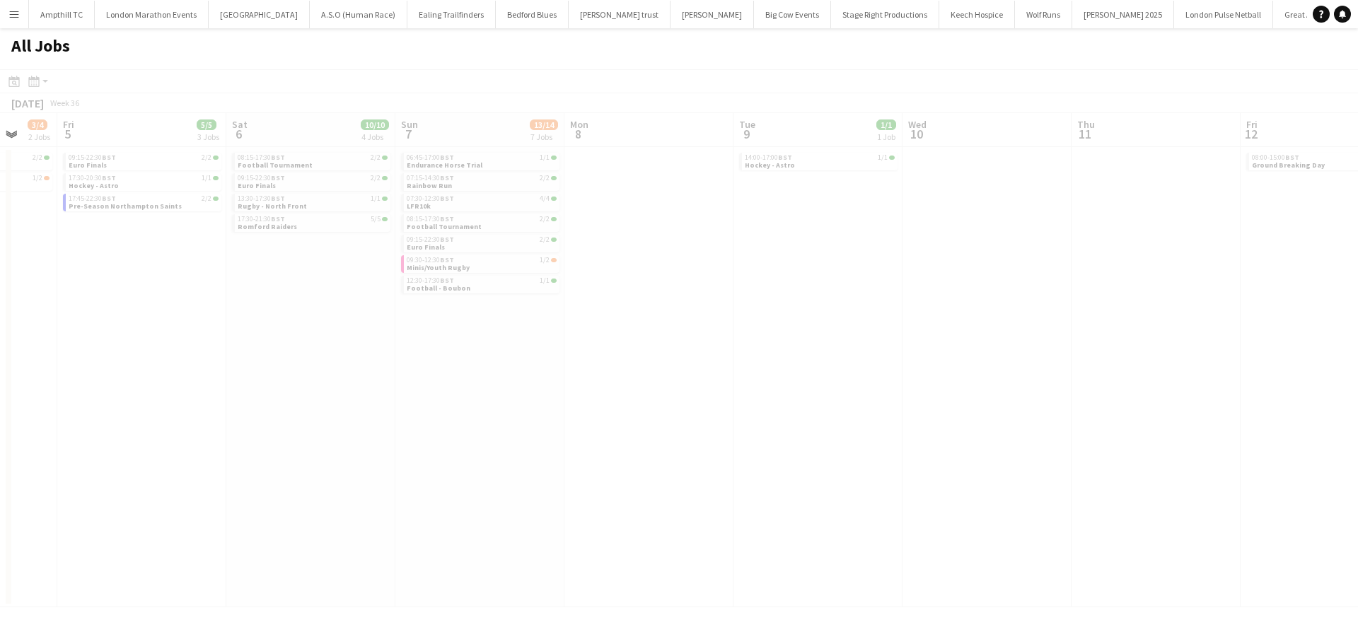
drag, startPoint x: 1143, startPoint y: 395, endPoint x: 572, endPoint y: 468, distance: 575.3
click at [526, 466] on app-calendar-viewport "Tue 2 Wed 3 Thu 4 3/4 2 Jobs Fri 5 5/5 3 Jobs Sat 6 10/10 4 Jobs Sun 7 13/14 7 …" at bounding box center [679, 360] width 1358 height 494
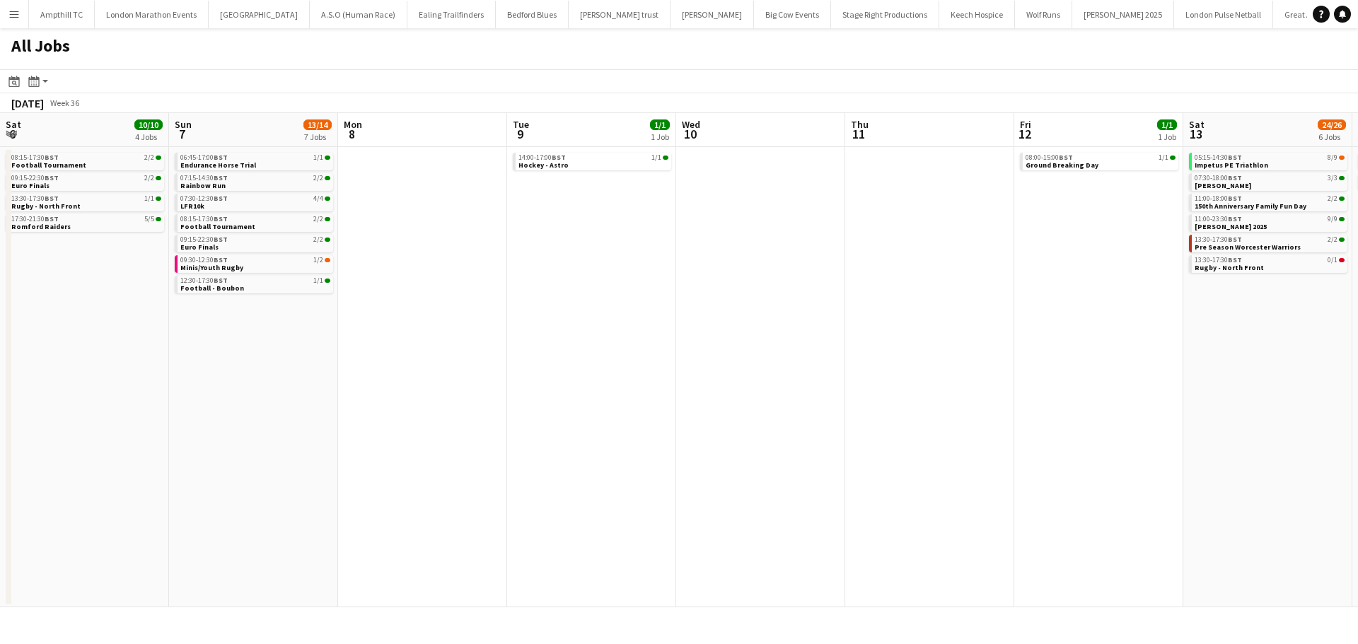
drag, startPoint x: 853, startPoint y: 454, endPoint x: 485, endPoint y: 454, distance: 367.7
click at [485, 454] on app-calendar-viewport "Tue 2 Wed 3 Thu 4 3/4 2 Jobs Fri 5 5/5 3 Jobs Sat 6 10/10 4 Jobs Sun 7 13/14 7 …" at bounding box center [679, 360] width 1358 height 494
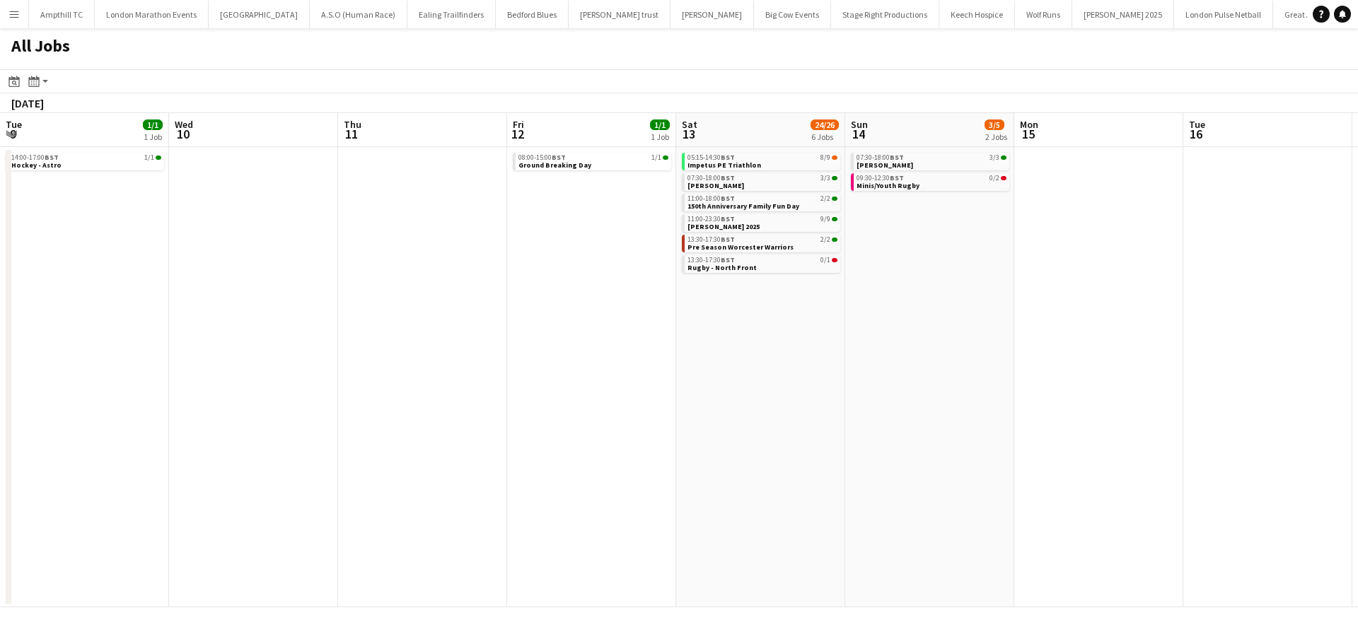
scroll to position [0, 537]
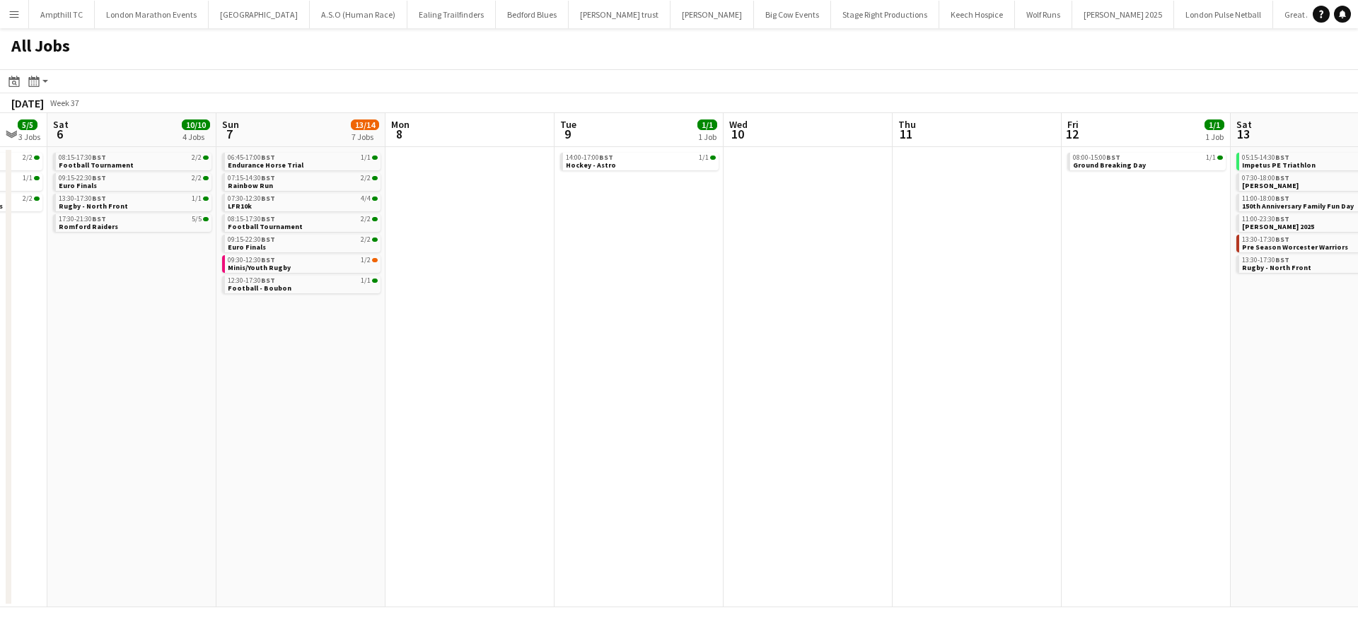
drag, startPoint x: 362, startPoint y: 257, endPoint x: 825, endPoint y: 327, distance: 468.4
click at [807, 330] on app-calendar-viewport "Thu 4 3/4 2 Jobs Fri 5 5/5 3 Jobs Sat 6 10/10 4 Jobs Sun 7 13/14 7 Jobs Mon 8 T…" at bounding box center [679, 360] width 1358 height 494
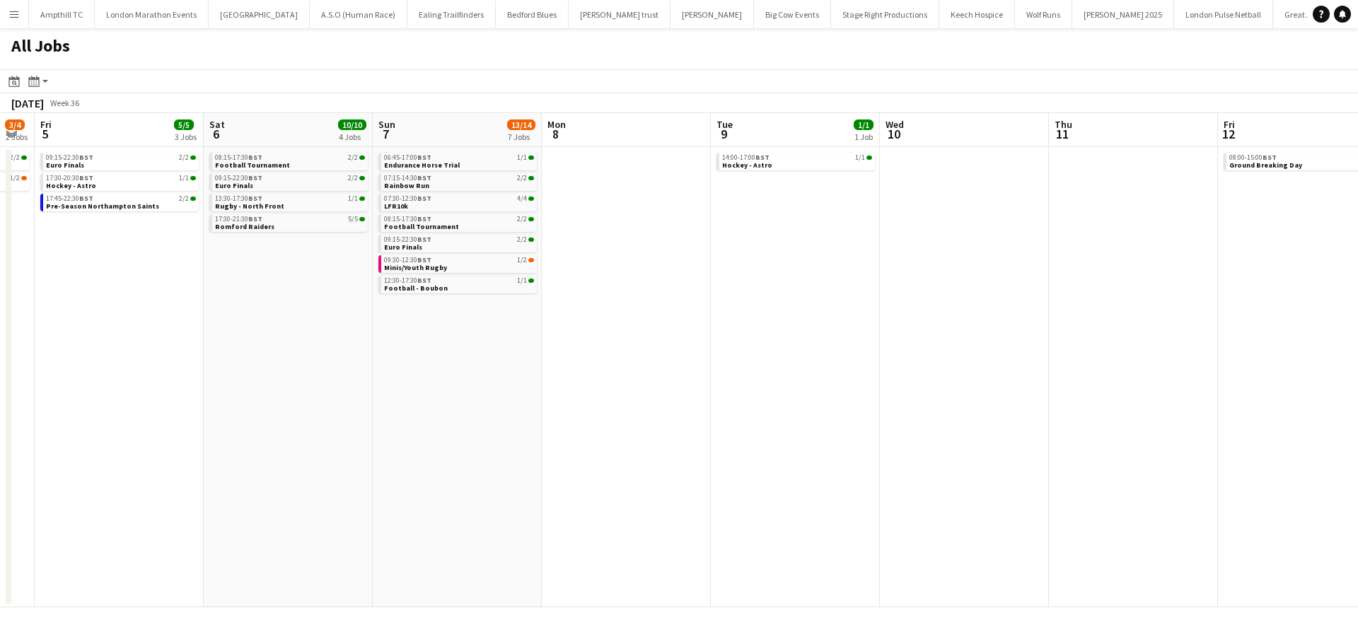
drag, startPoint x: 441, startPoint y: 354, endPoint x: 813, endPoint y: 351, distance: 371.9
click at [812, 351] on app-calendar-viewport "Wed 3 Thu 4 3/4 2 Jobs Fri 5 5/5 3 Jobs Sat 6 10/10 4 Jobs Sun 7 13/14 7 Jobs M…" at bounding box center [679, 360] width 1358 height 494
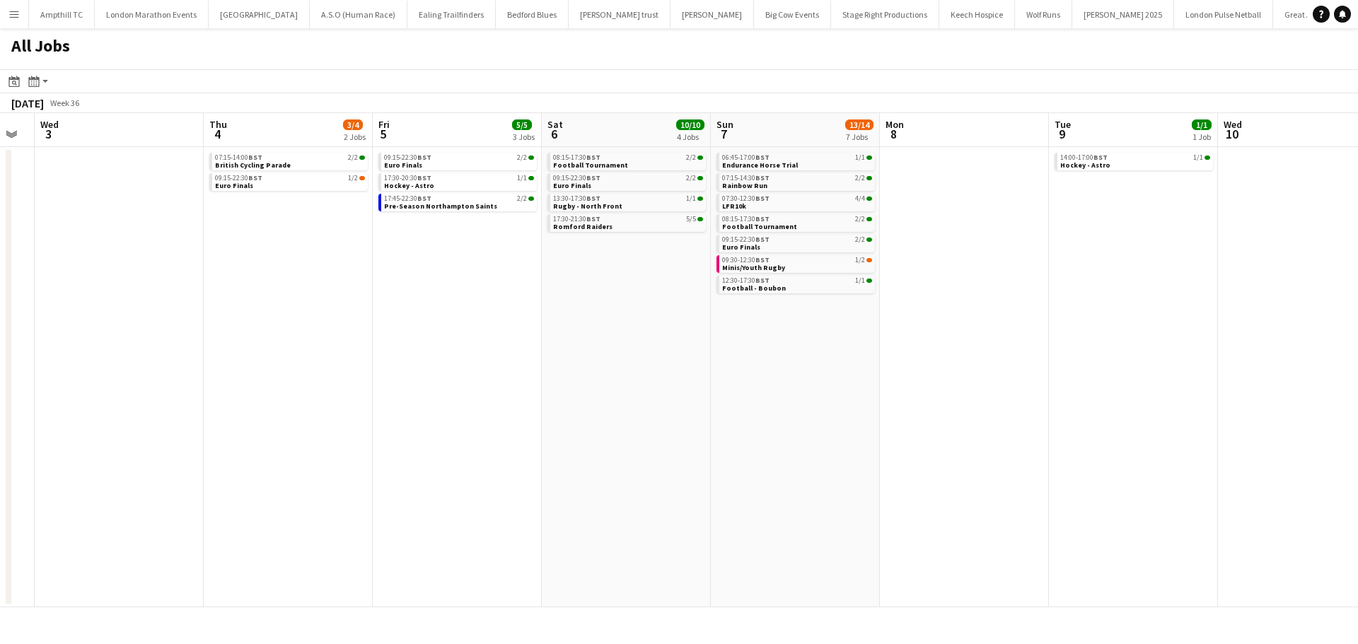
scroll to position [0, 303]
click at [327, 185] on link "09:15-22:30 BST 1/2 Euro Finals" at bounding box center [291, 181] width 150 height 16
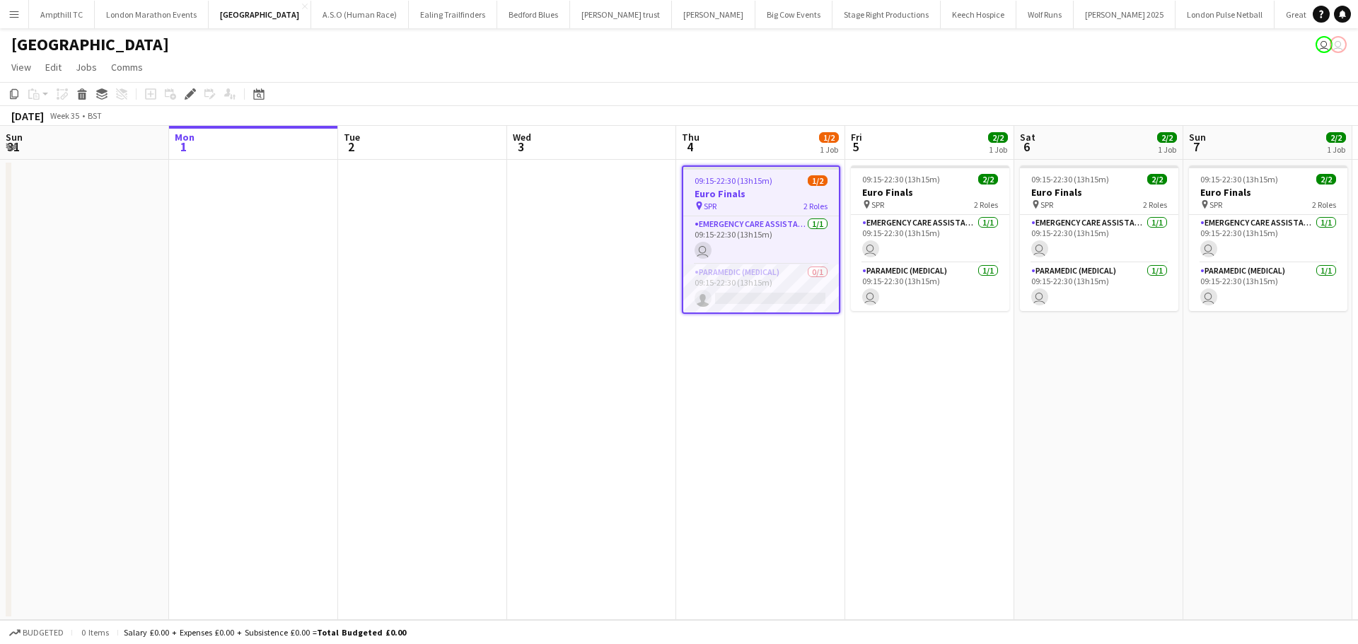
scroll to position [0, 486]
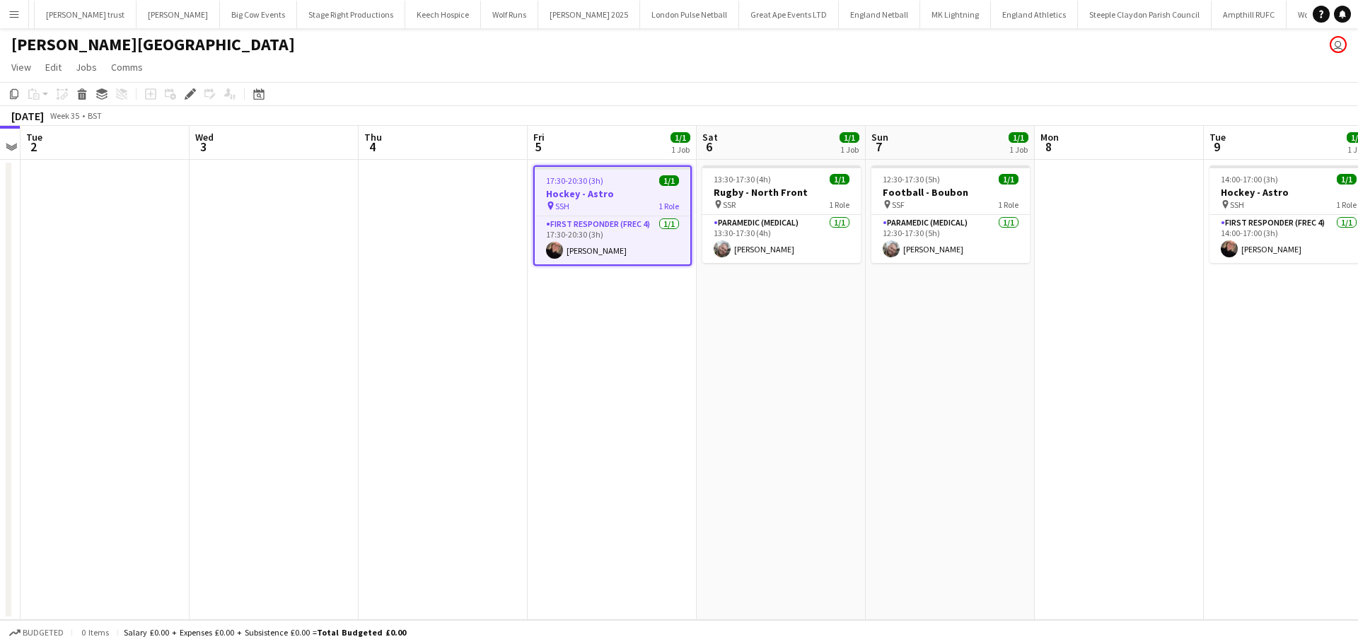
scroll to position [0, 557]
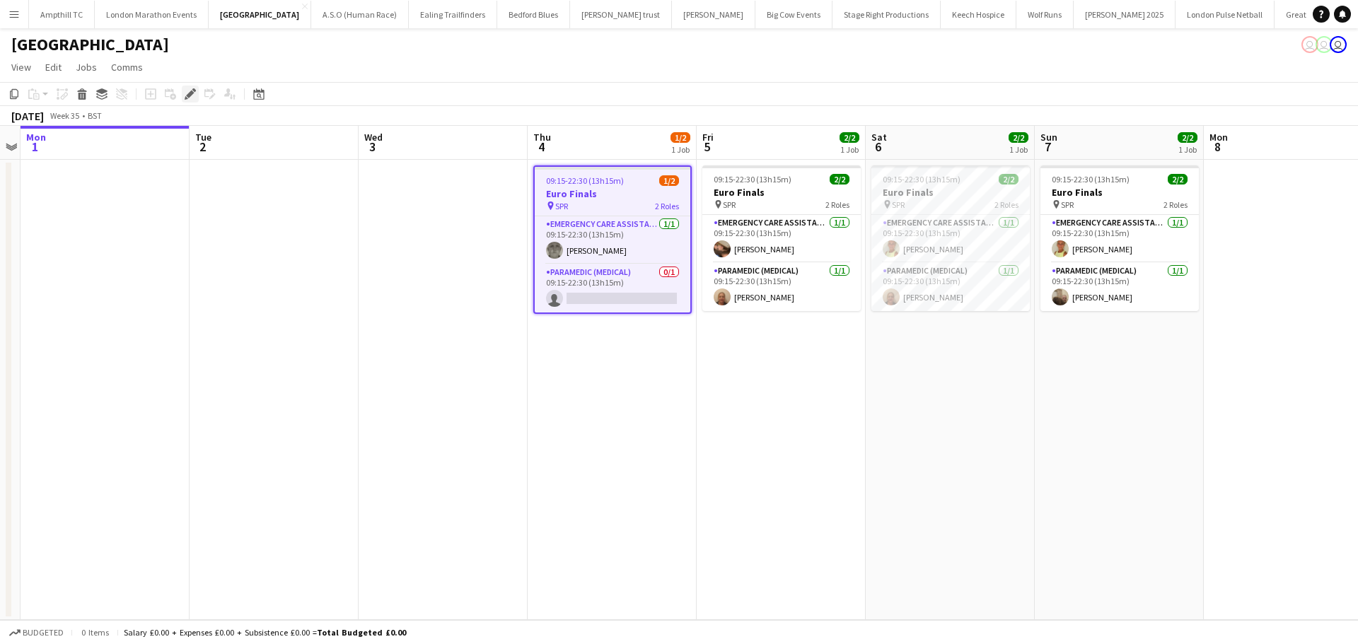
click at [189, 92] on icon "Edit" at bounding box center [190, 93] width 11 height 11
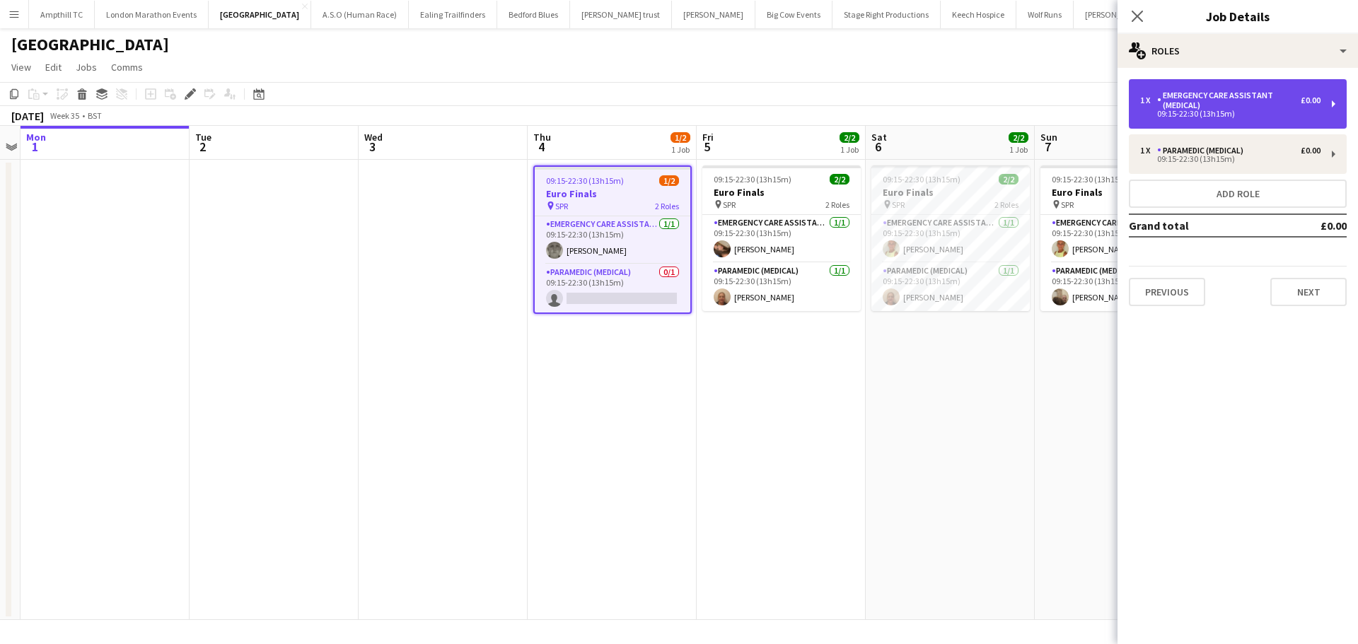
click at [1184, 110] on div "09:15-22:30 (13h15m)" at bounding box center [1230, 113] width 180 height 7
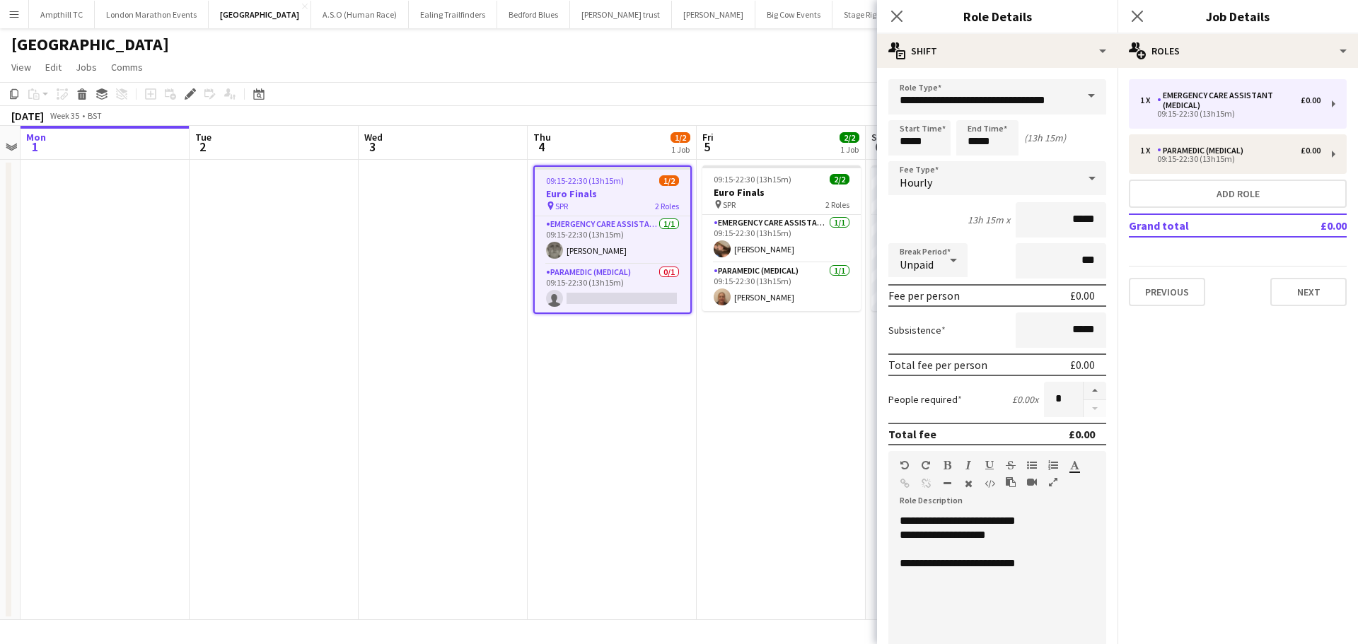
click at [929, 156] on form "**********" at bounding box center [997, 498] width 240 height 838
click at [928, 144] on input "*****" at bounding box center [919, 137] width 62 height 35
click at [907, 159] on div at bounding box center [905, 163] width 28 height 14
type input "*****"
click at [907, 159] on div at bounding box center [905, 163] width 28 height 14
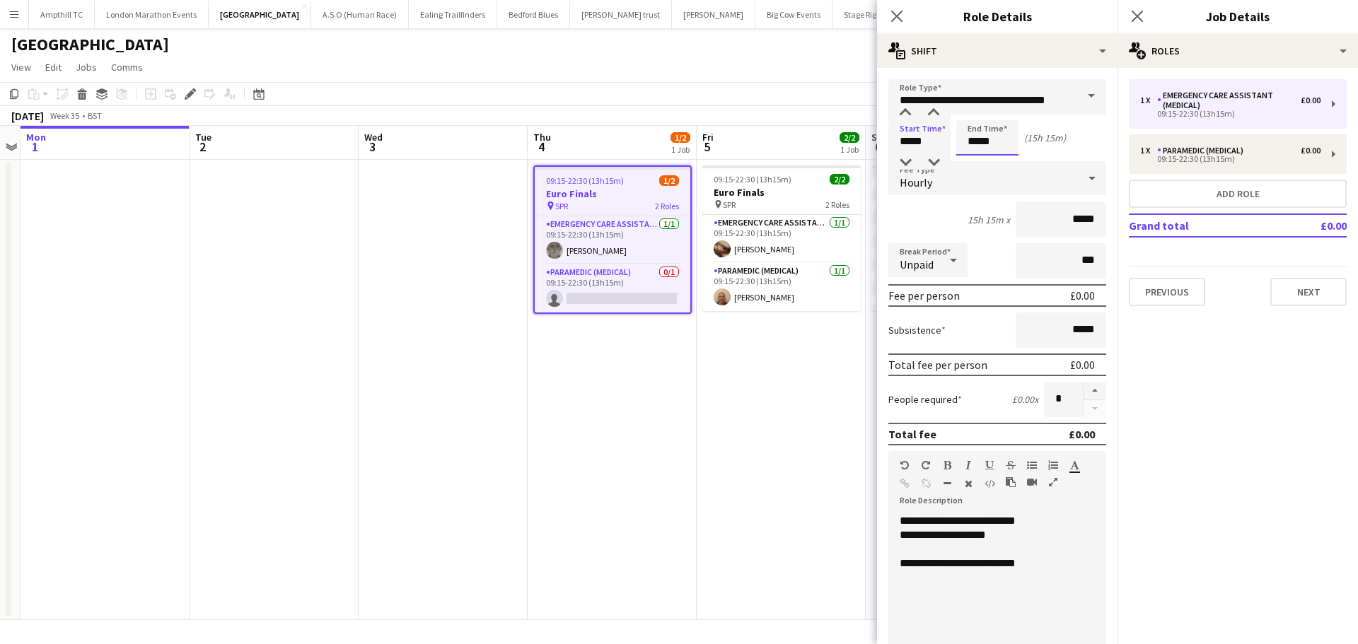
click at [974, 146] on input "*****" at bounding box center [987, 137] width 62 height 35
click at [974, 158] on div at bounding box center [973, 163] width 28 height 14
type input "*****"
click at [974, 158] on div at bounding box center [973, 163] width 28 height 14
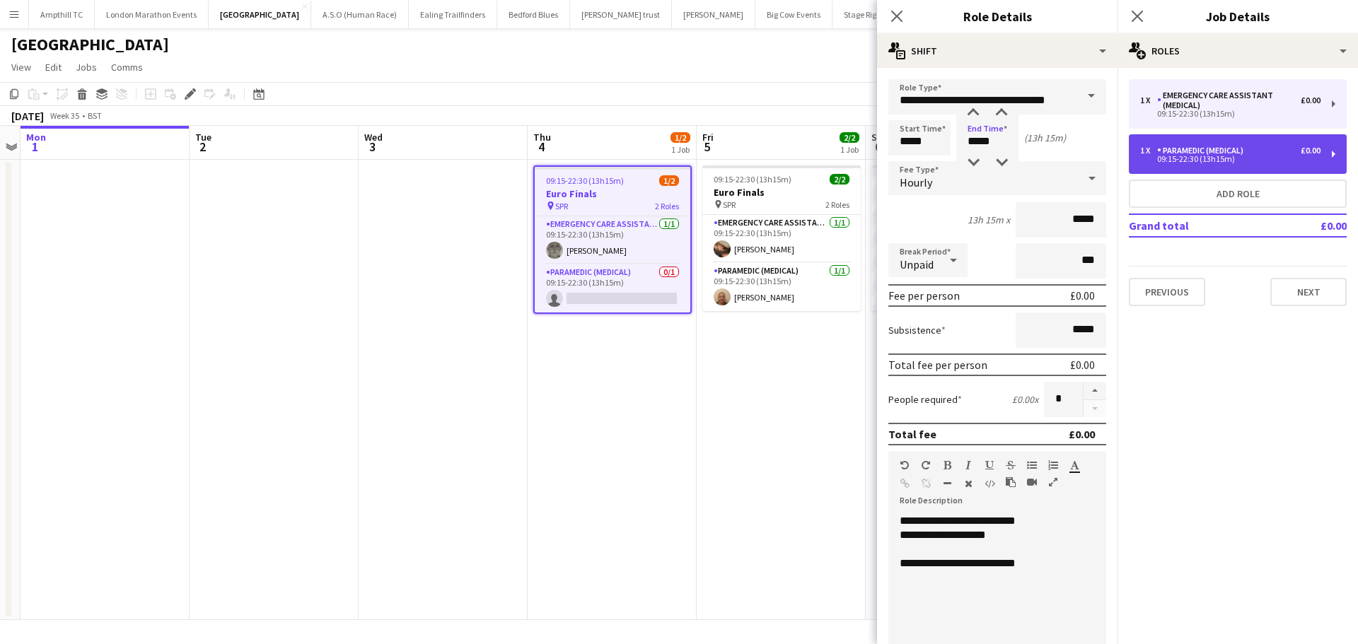
click at [1249, 157] on div "09:15-22:30 (13h15m)" at bounding box center [1230, 159] width 180 height 7
type input "**********"
type input "*****"
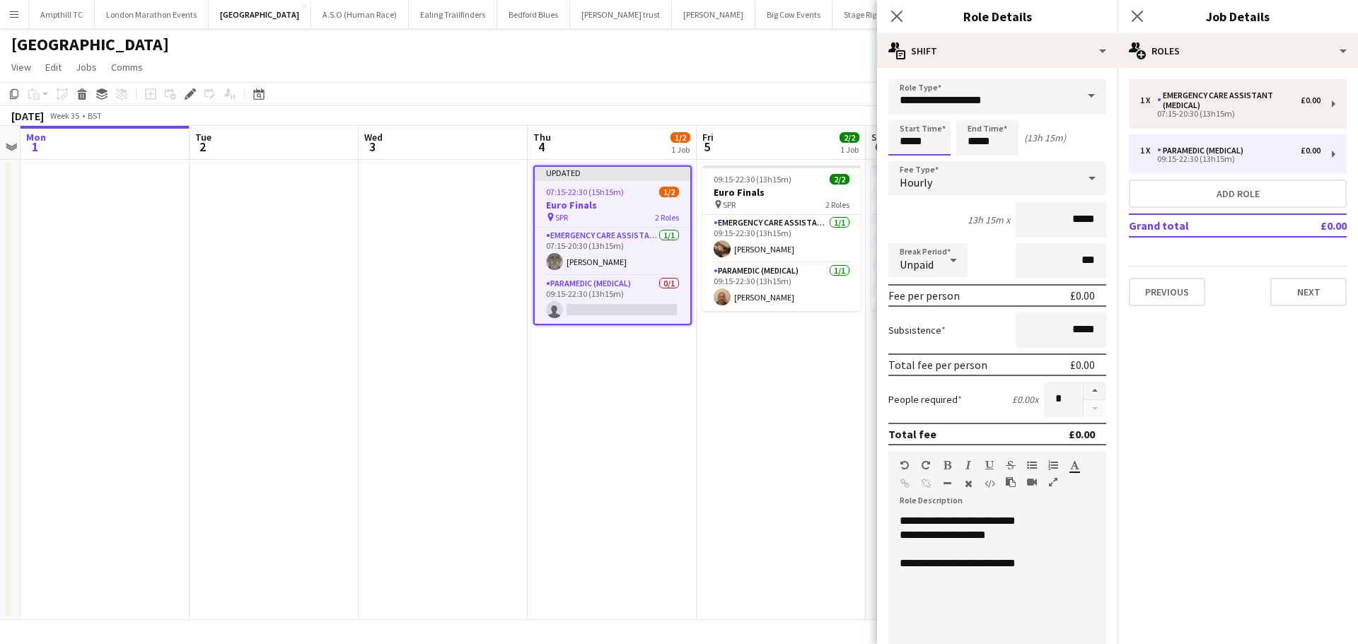
click at [920, 140] on input "*****" at bounding box center [919, 137] width 62 height 35
click at [910, 164] on div at bounding box center [905, 163] width 28 height 14
type input "*****"
click at [910, 164] on div at bounding box center [905, 163] width 28 height 14
click at [991, 141] on input "*****" at bounding box center [987, 137] width 62 height 35
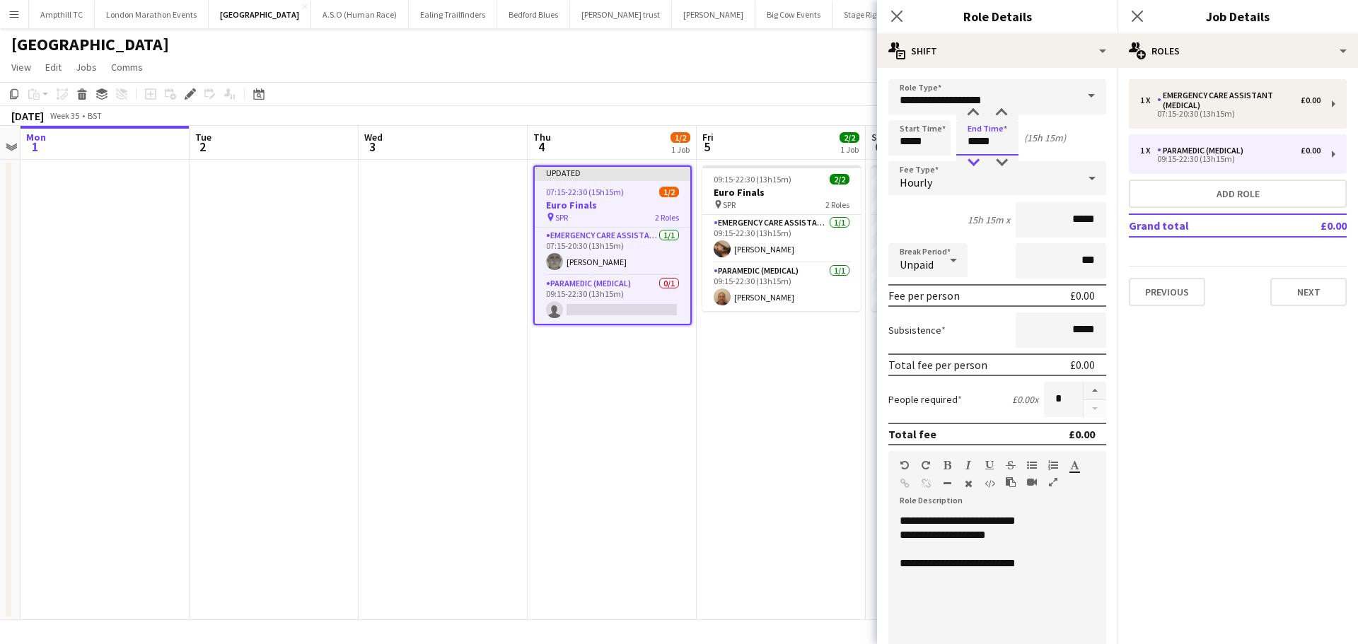
click at [968, 160] on div at bounding box center [973, 163] width 28 height 14
type input "*****"
click at [968, 160] on div at bounding box center [973, 163] width 28 height 14
drag, startPoint x: 995, startPoint y: 540, endPoint x: 939, endPoint y: 532, distance: 56.4
click at [939, 532] on div "**********" at bounding box center [991, 535] width 185 height 14
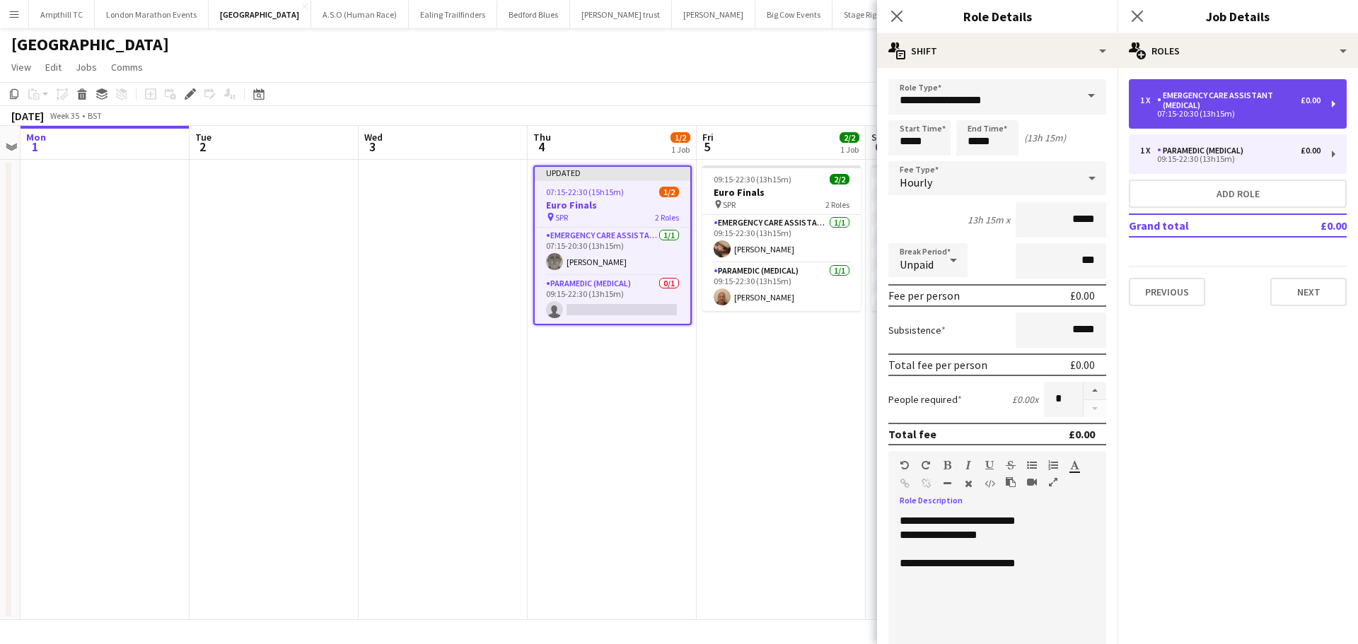
click at [1232, 109] on div "Emergency Care Assistant (Medical)" at bounding box center [1229, 101] width 144 height 20
type input "**********"
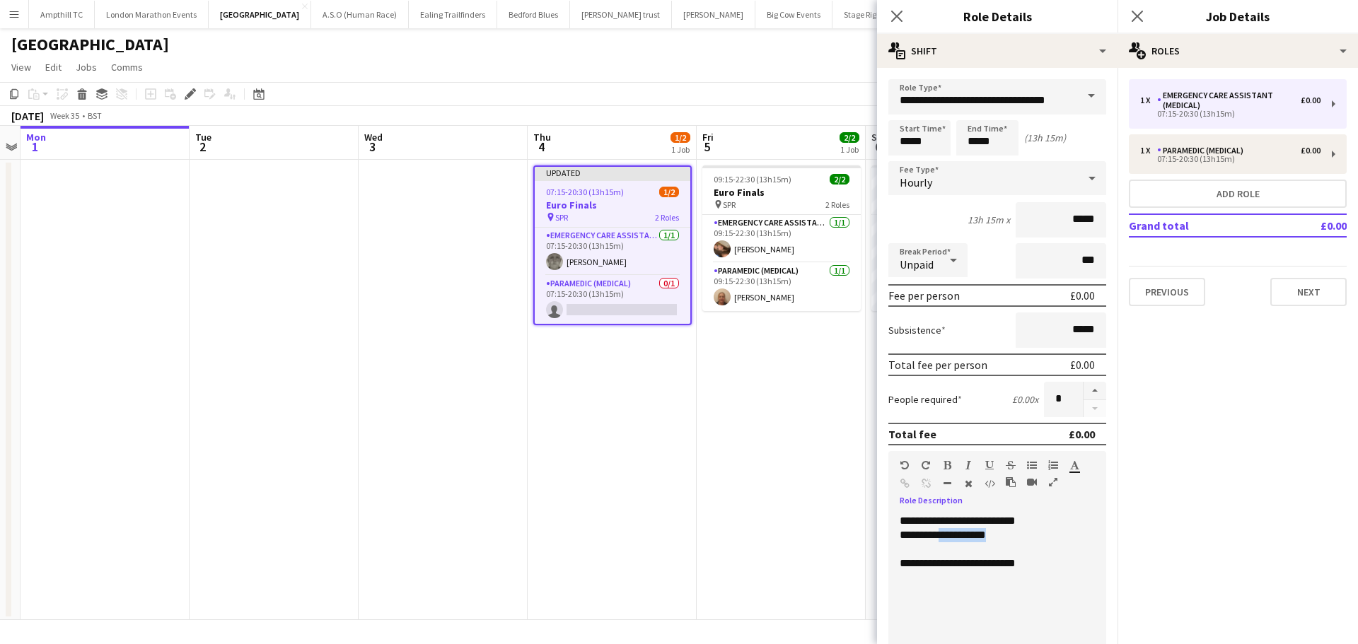
drag, startPoint x: 1012, startPoint y: 539, endPoint x: 936, endPoint y: 538, distance: 75.7
click at [936, 538] on div "**********" at bounding box center [991, 535] width 185 height 14
click at [1141, 16] on icon "Close pop-in" at bounding box center [1136, 15] width 13 height 13
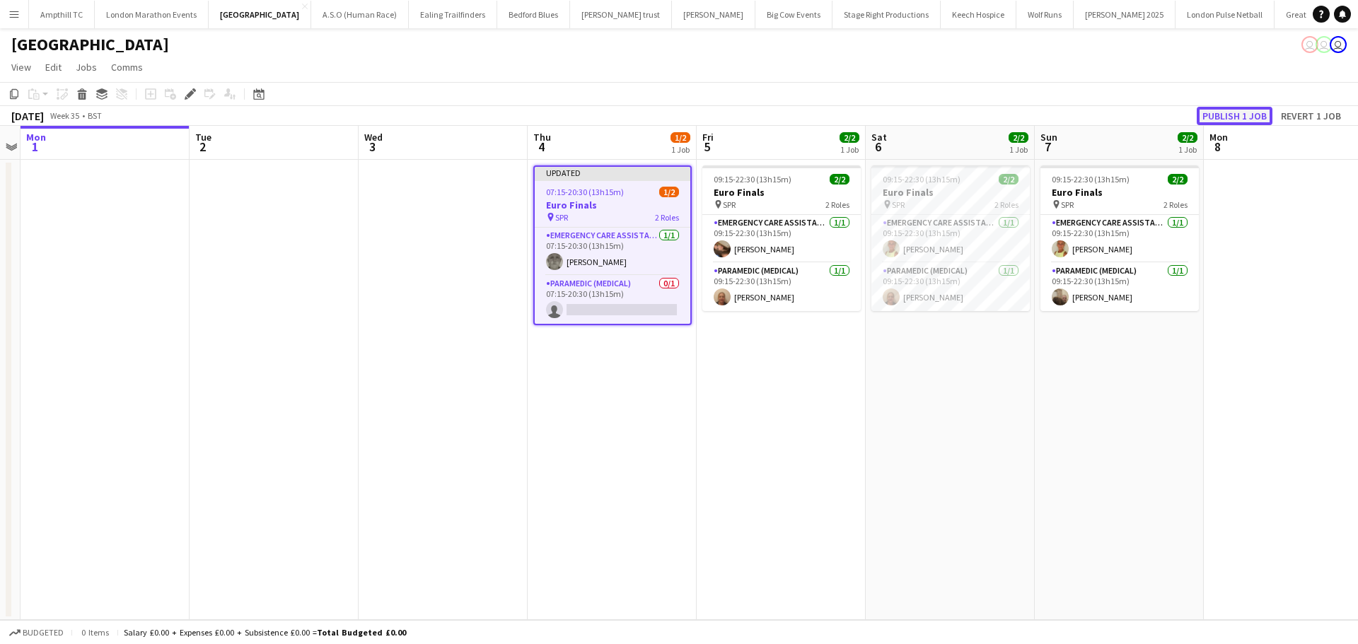
click at [1232, 116] on button "Publish 1 job" at bounding box center [1234, 116] width 76 height 18
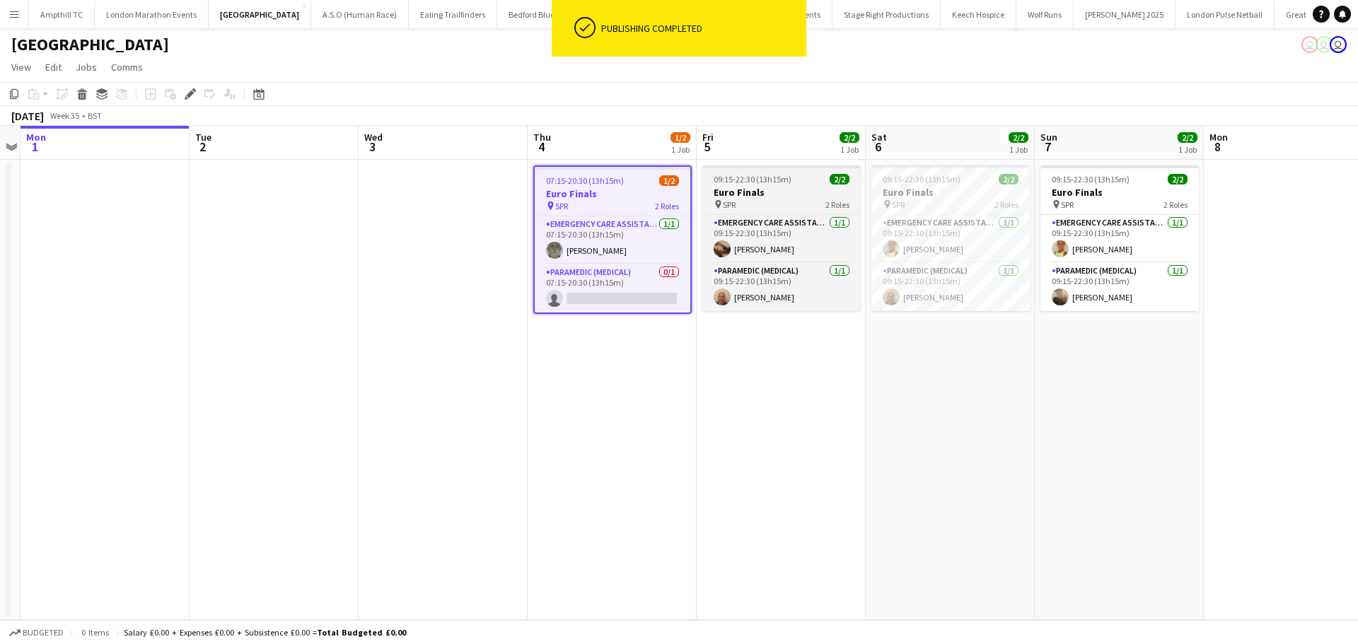
click at [761, 198] on h3 "Euro Finals" at bounding box center [781, 192] width 158 height 13
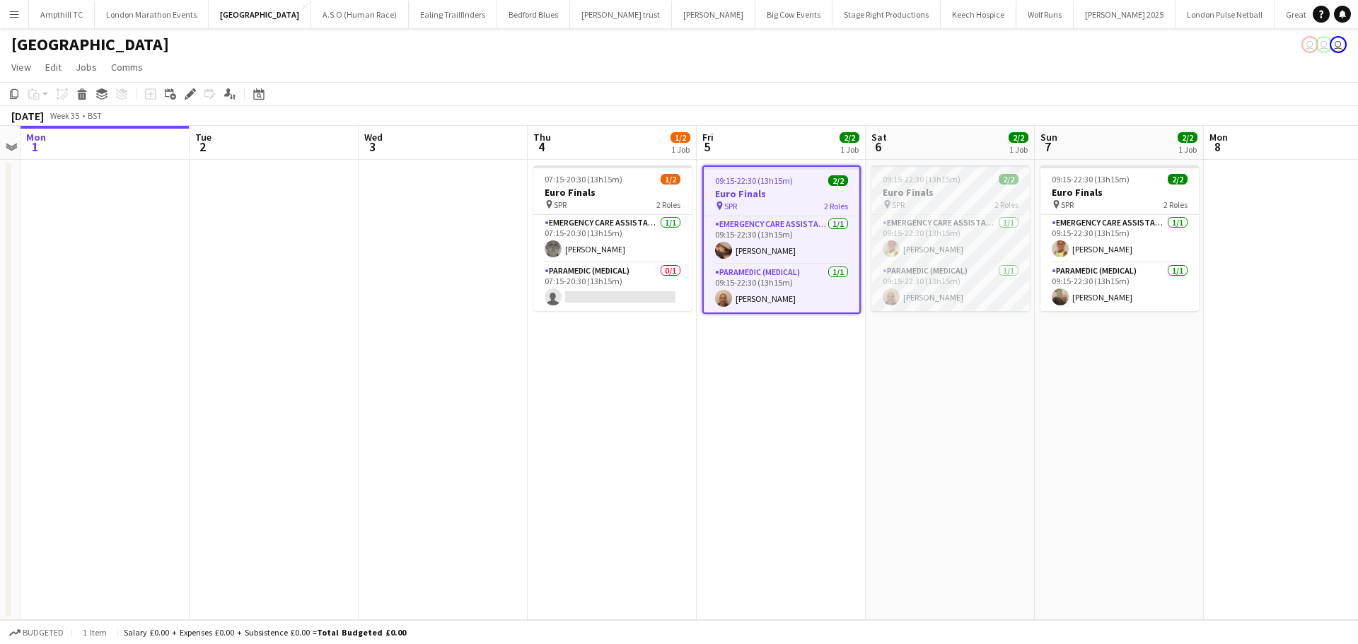
click at [959, 190] on h3 "Euro Finals" at bounding box center [950, 192] width 158 height 13
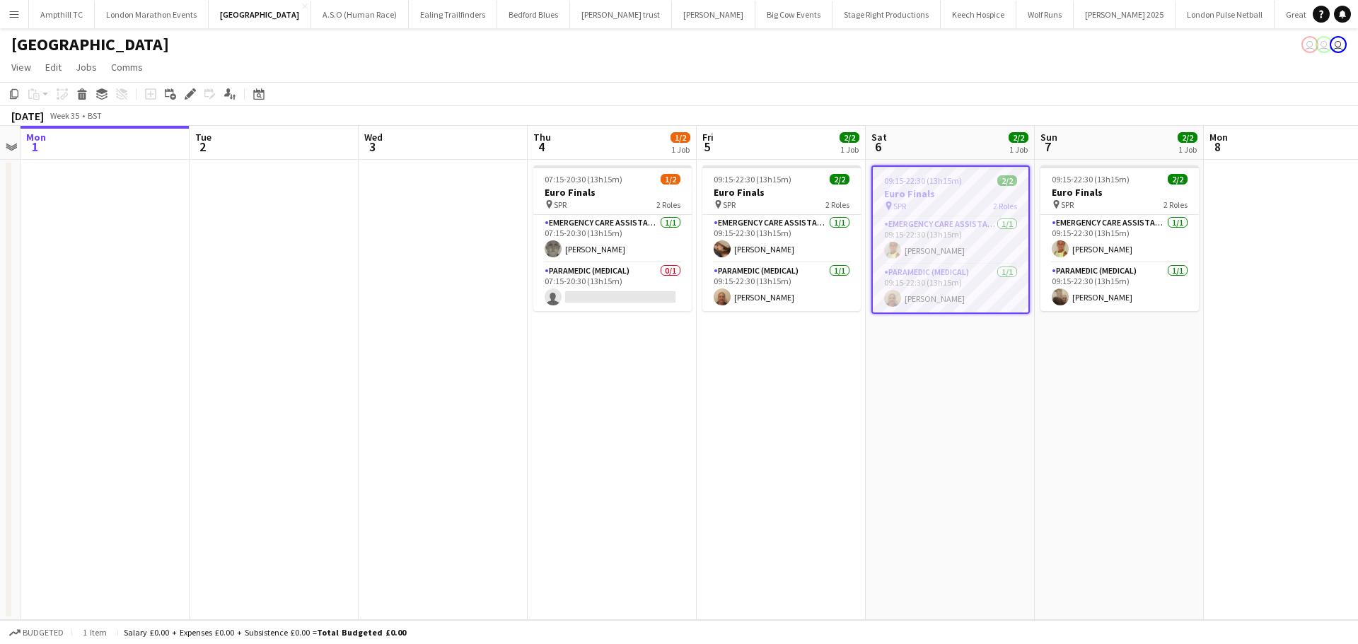
click at [959, 188] on h3 "Euro Finals" at bounding box center [951, 193] width 156 height 13
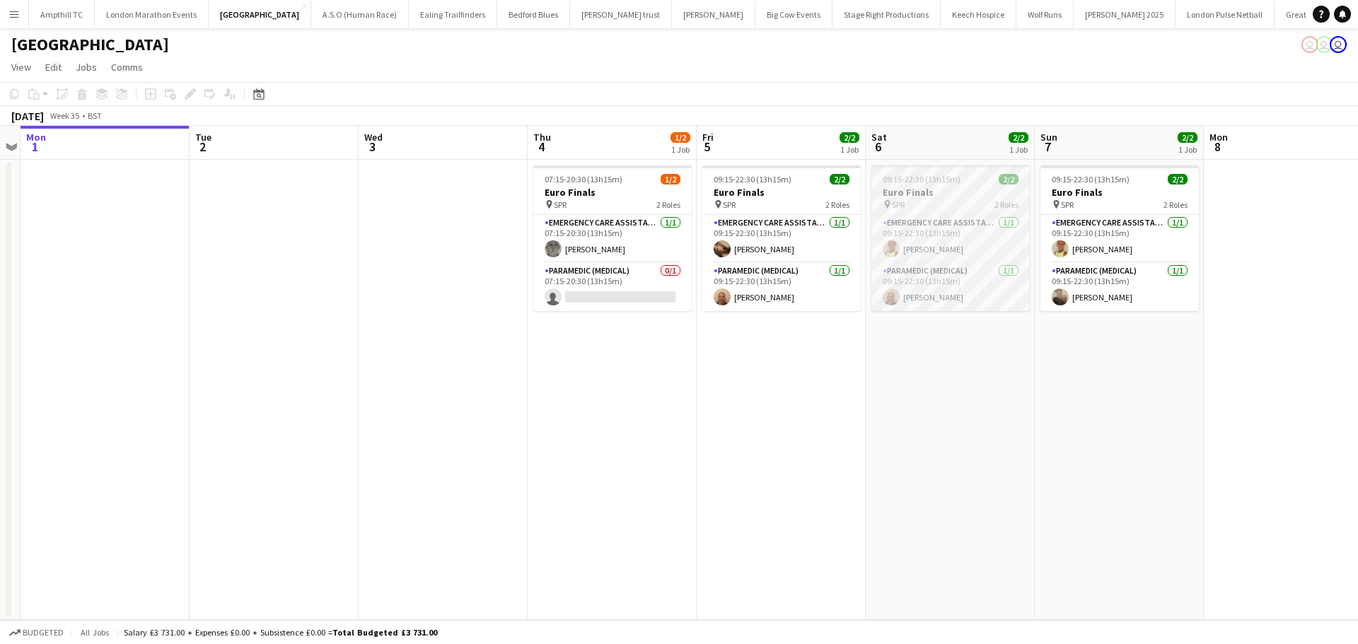
click at [950, 197] on h3 "Euro Finals" at bounding box center [950, 192] width 158 height 13
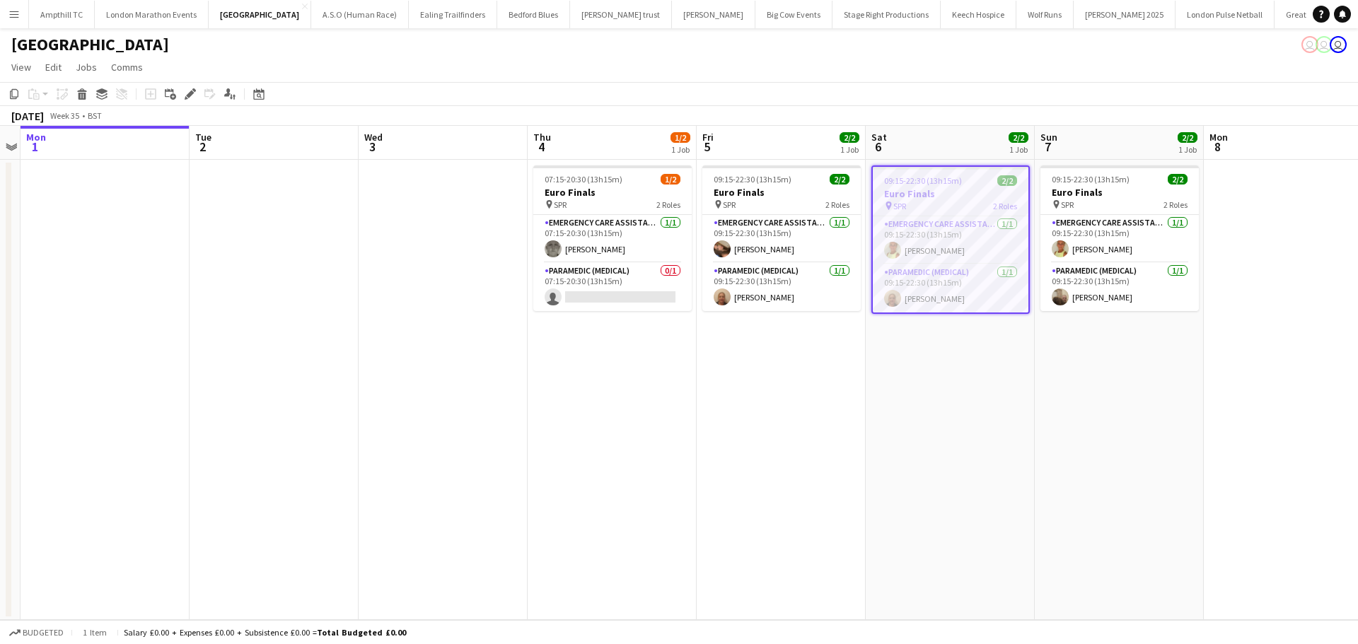
click at [948, 197] on h3 "Euro Finals" at bounding box center [951, 193] width 156 height 13
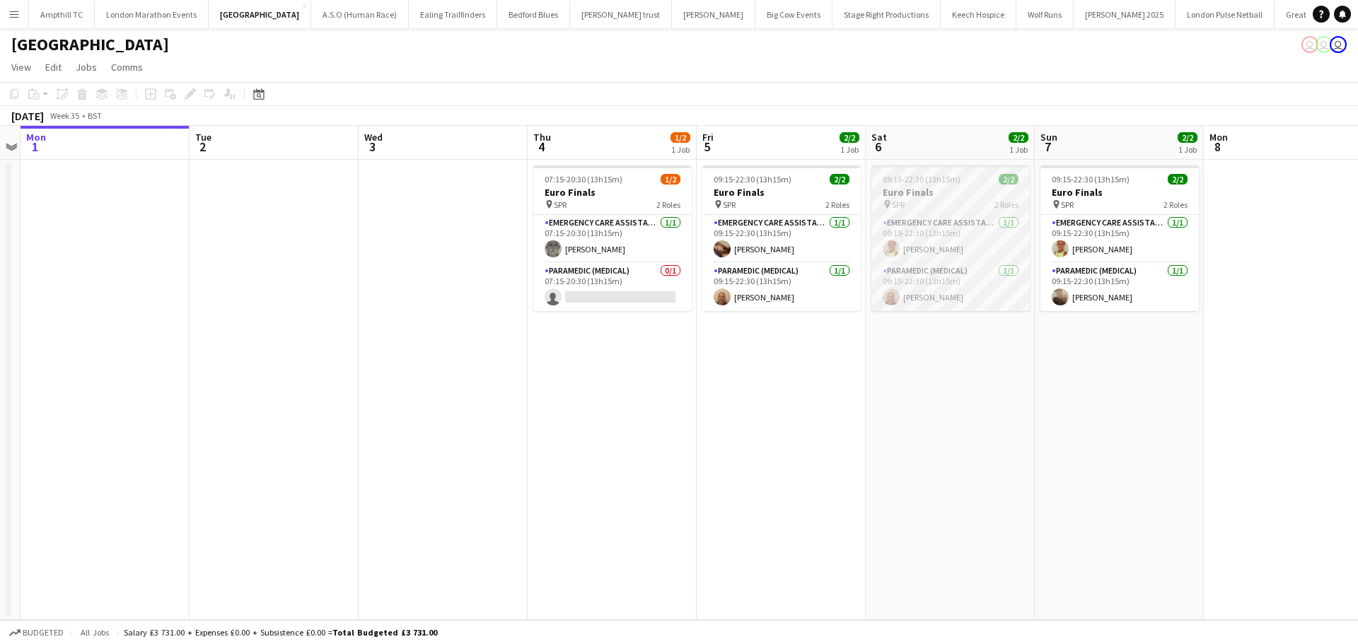
click at [948, 196] on h3 "Euro Finals" at bounding box center [950, 192] width 158 height 13
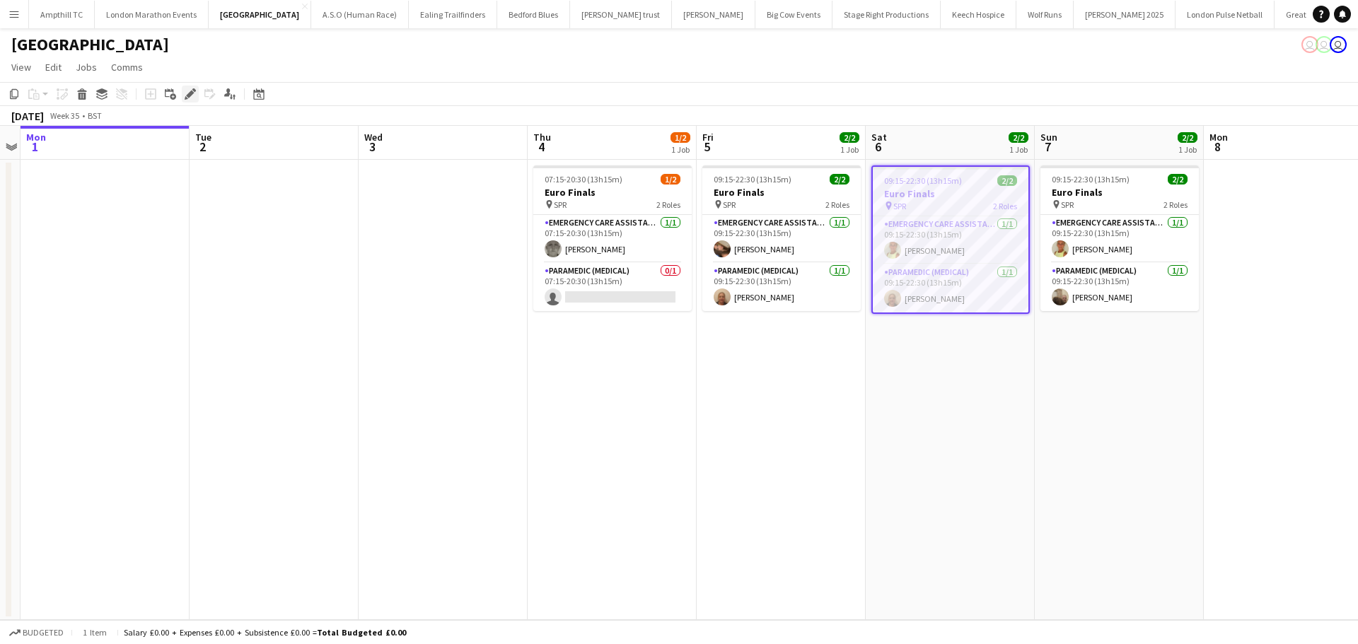
click at [190, 94] on icon at bounding box center [190, 95] width 8 height 8
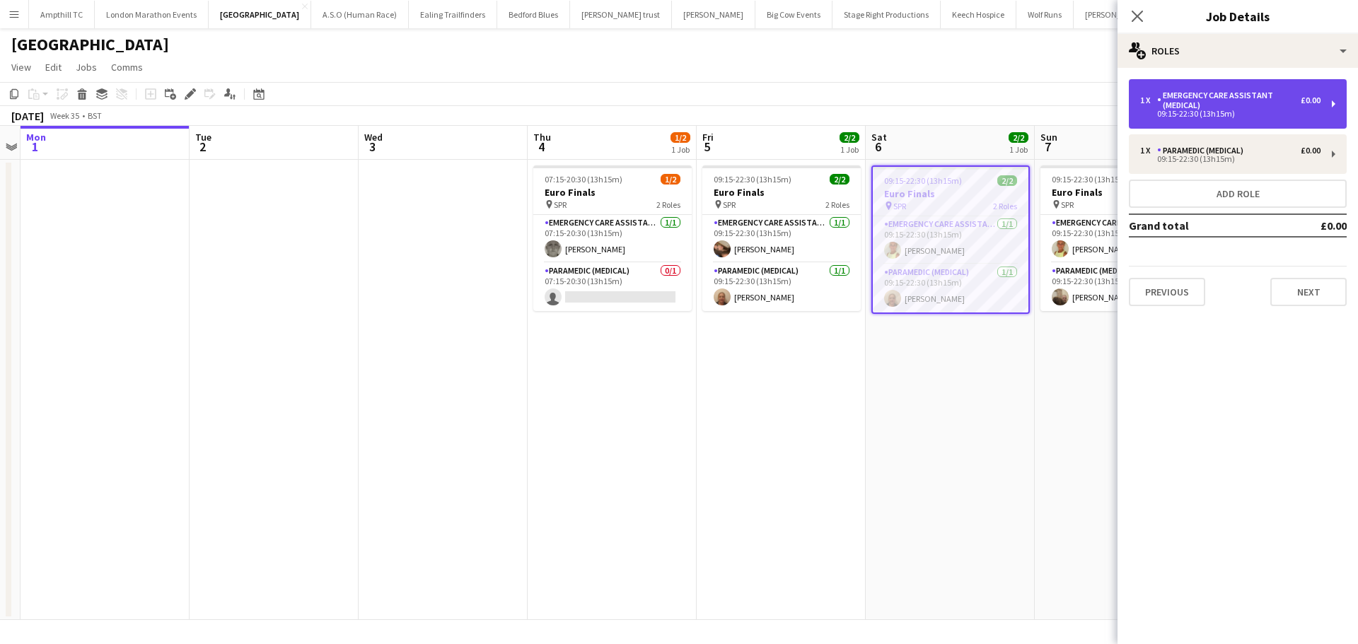
click at [1245, 104] on div "Emergency Care Assistant (Medical)" at bounding box center [1229, 101] width 144 height 20
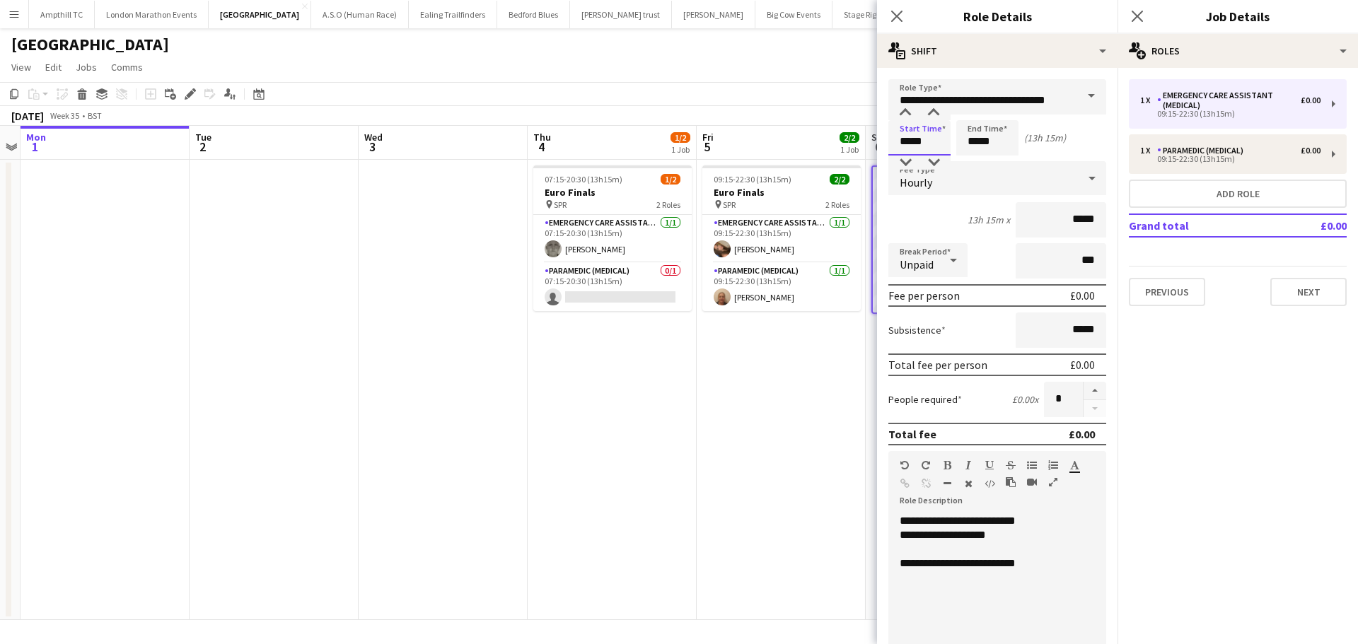
click at [914, 148] on input "*****" at bounding box center [919, 137] width 62 height 35
click at [907, 161] on div at bounding box center [905, 163] width 28 height 14
type input "*****"
click at [907, 161] on div at bounding box center [905, 163] width 28 height 14
click at [980, 141] on input "*****" at bounding box center [987, 137] width 62 height 35
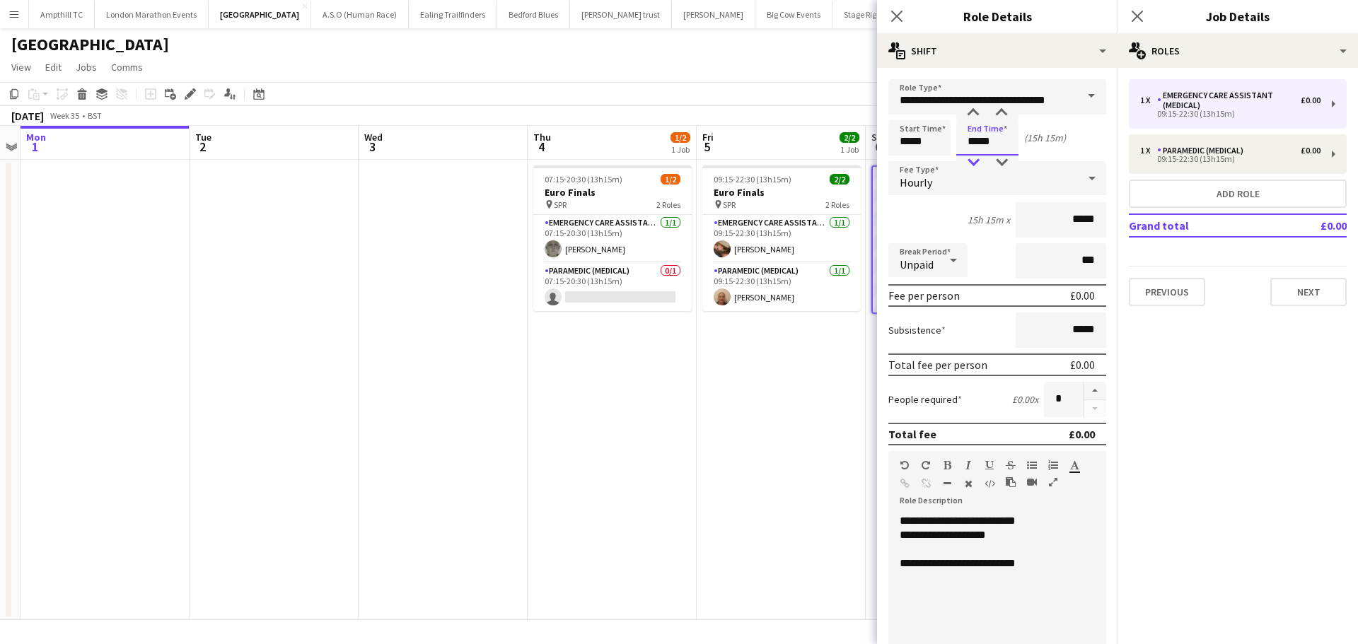
click at [976, 159] on div at bounding box center [973, 163] width 28 height 14
type input "*****"
drag, startPoint x: 976, startPoint y: 159, endPoint x: 974, endPoint y: 167, distance: 8.3
click at [976, 160] on div at bounding box center [973, 163] width 28 height 14
click at [938, 537] on div "**********" at bounding box center [991, 535] width 185 height 14
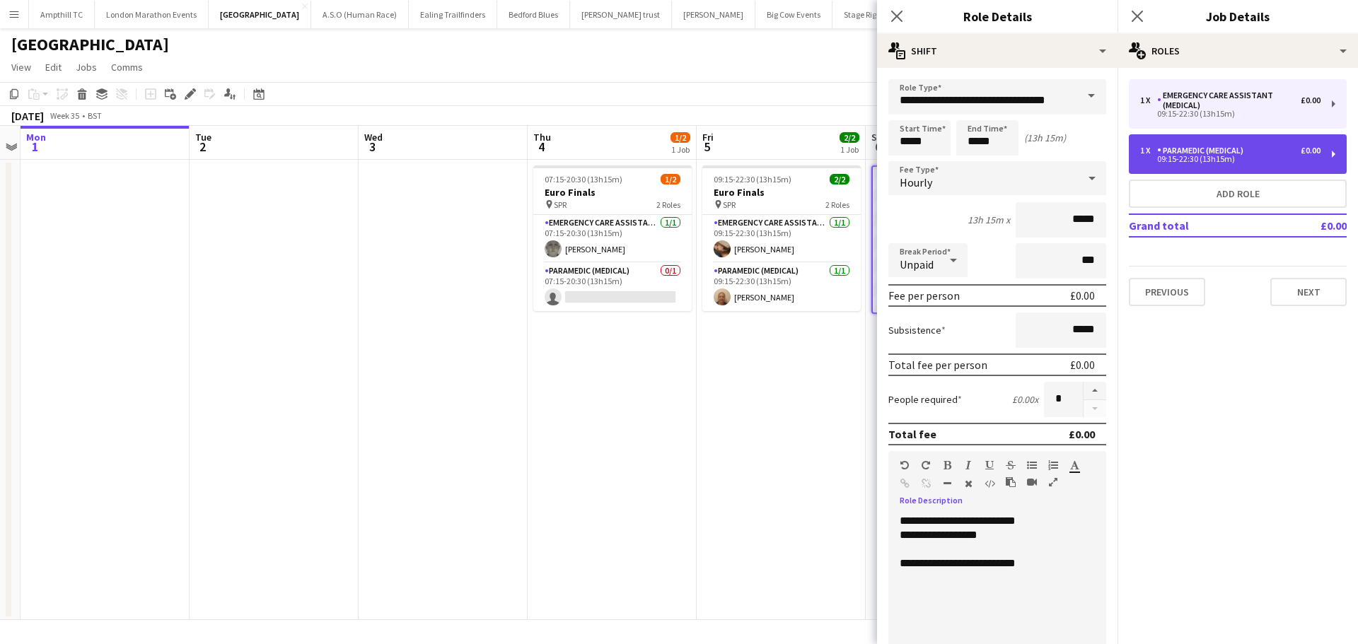
click at [1257, 139] on div "1 x Paramedic (Medical) £0.00 09:15-22:30 (13h15m)" at bounding box center [1237, 154] width 218 height 40
type input "**********"
type input "*****"
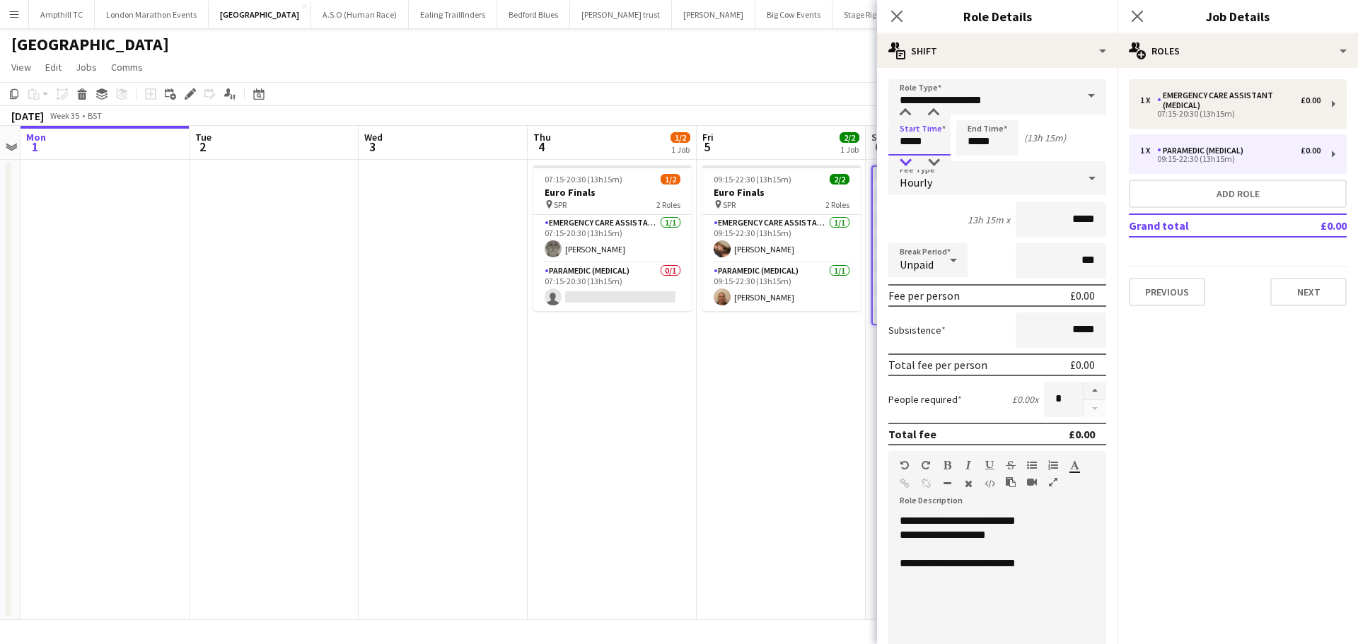
drag, startPoint x: 934, startPoint y: 139, endPoint x: 915, endPoint y: 166, distance: 33.0
click at [933, 140] on input "*****" at bounding box center [919, 137] width 62 height 35
click at [909, 166] on div at bounding box center [905, 163] width 28 height 14
type input "*****"
click at [909, 165] on div at bounding box center [905, 163] width 28 height 14
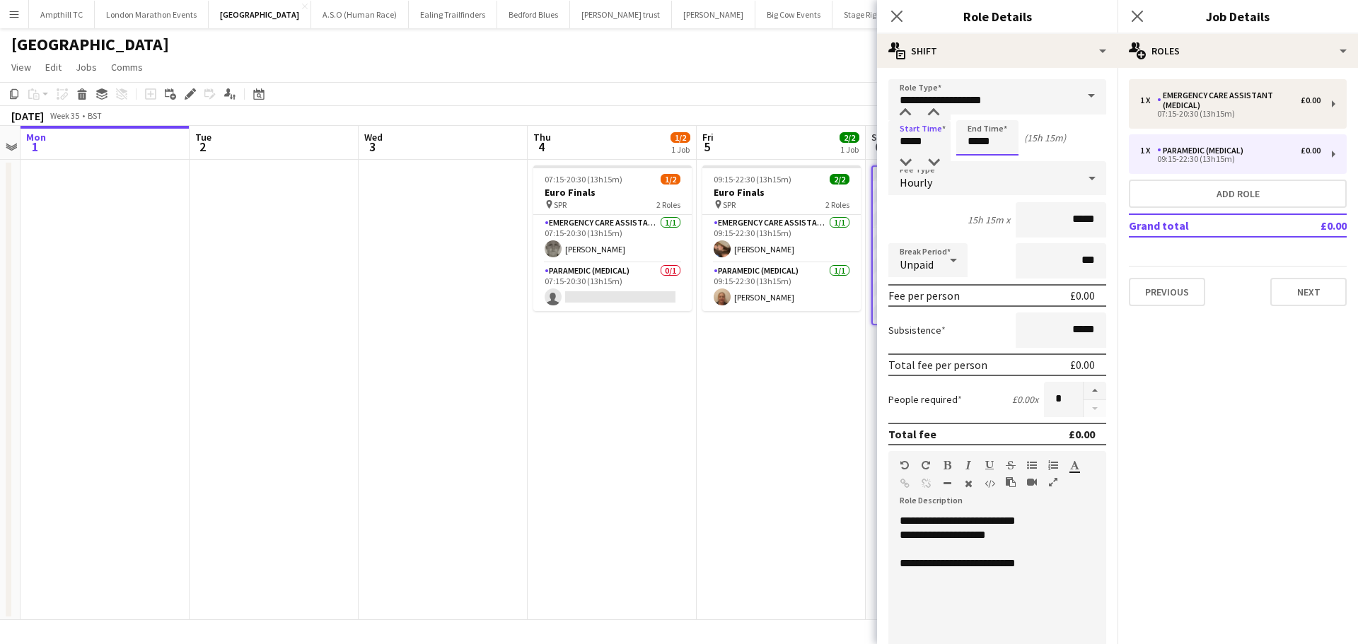
click at [970, 143] on input "*****" at bounding box center [987, 137] width 62 height 35
click at [974, 160] on div at bounding box center [973, 163] width 28 height 14
type input "*****"
click at [974, 160] on div at bounding box center [973, 163] width 28 height 14
drag, startPoint x: 996, startPoint y: 538, endPoint x: 936, endPoint y: 529, distance: 60.1
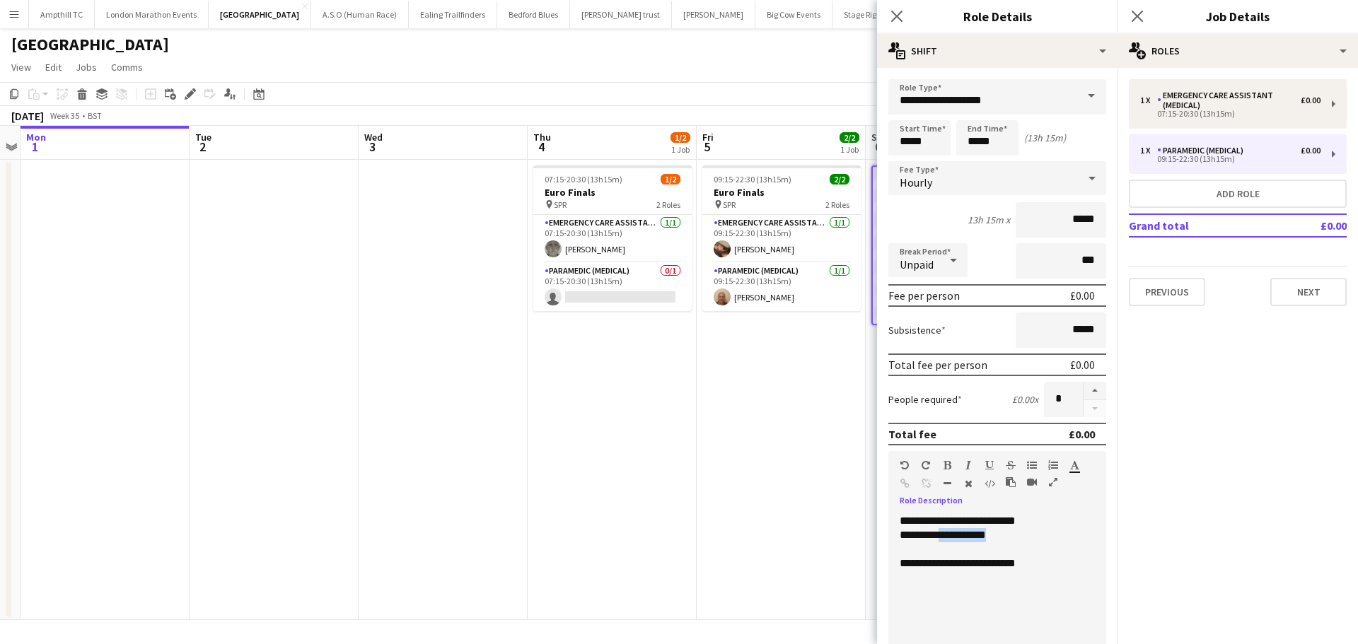
click at [936, 529] on div "**********" at bounding box center [991, 535] width 185 height 14
click at [1136, 15] on icon at bounding box center [1136, 15] width 13 height 13
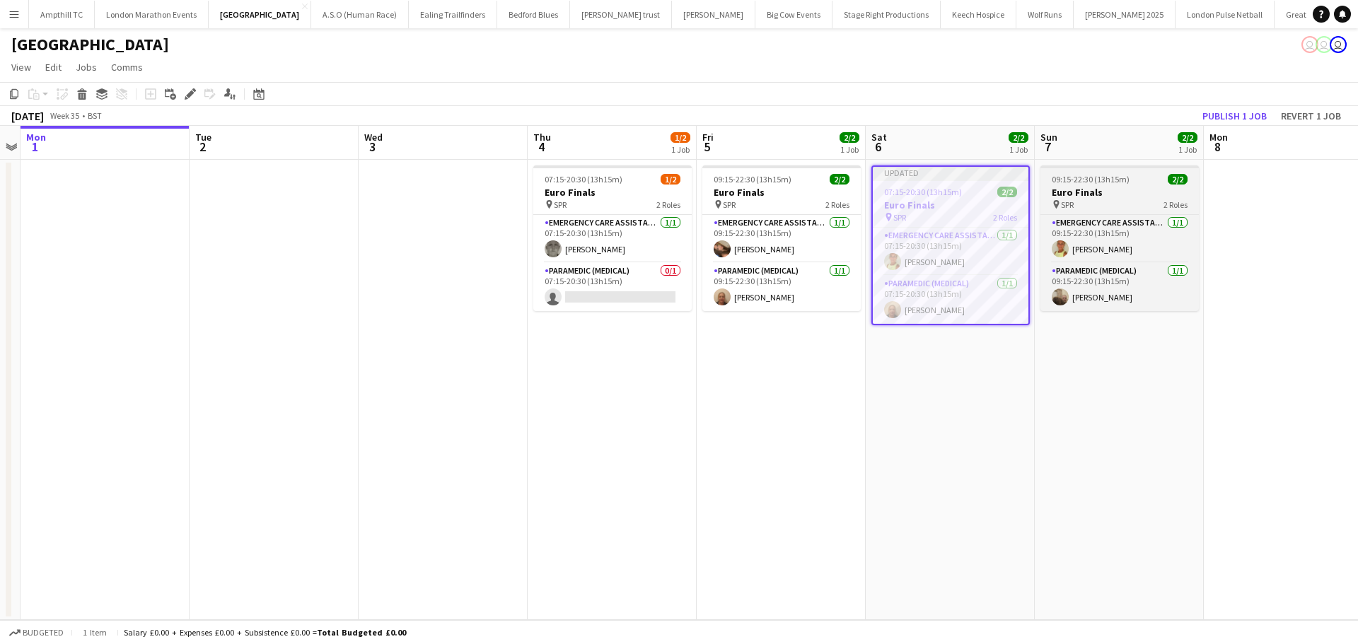
drag, startPoint x: 1111, startPoint y: 187, endPoint x: 1081, endPoint y: 192, distance: 30.1
click at [1110, 187] on h3 "Euro Finals" at bounding box center [1119, 192] width 158 height 13
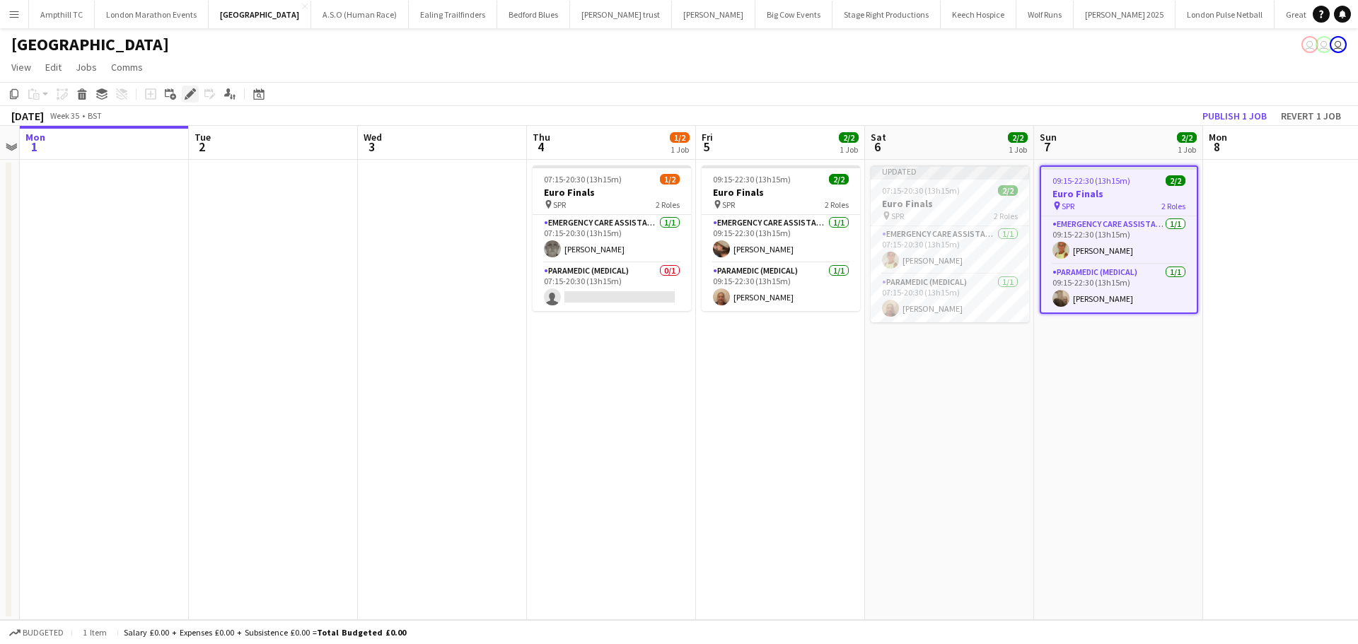
click at [192, 95] on icon "Edit" at bounding box center [190, 93] width 11 height 11
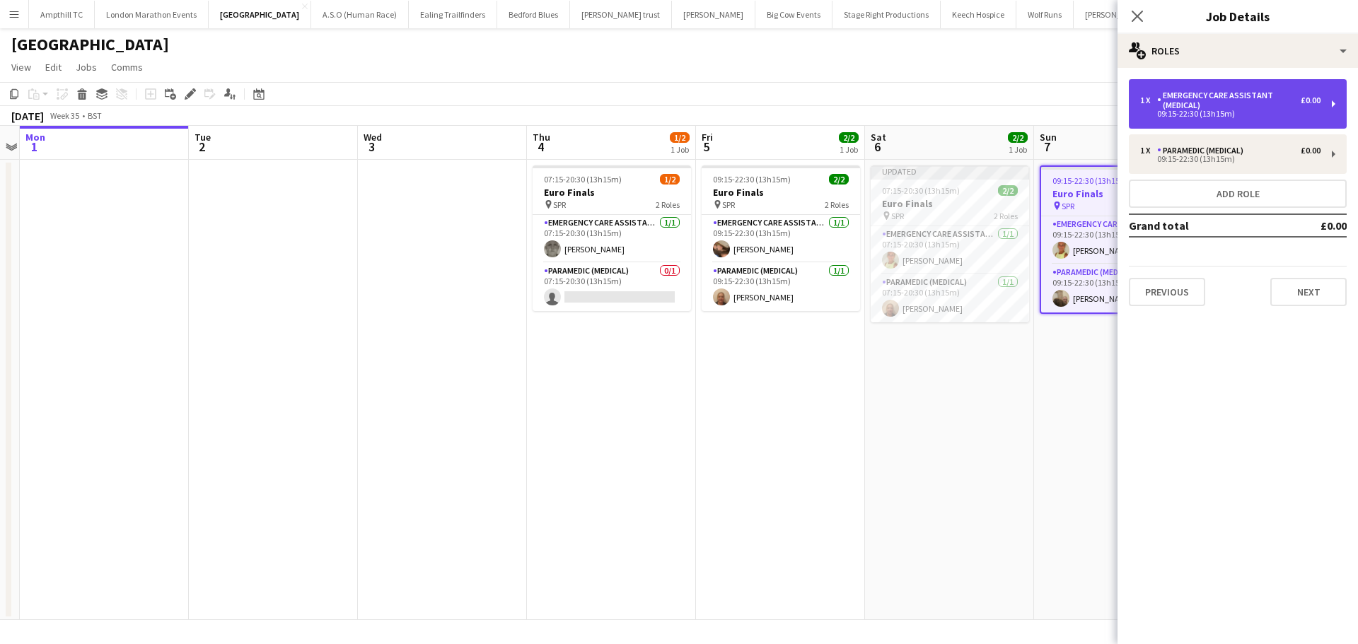
click at [1256, 100] on div "Emergency Care Assistant (Medical)" at bounding box center [1229, 101] width 144 height 20
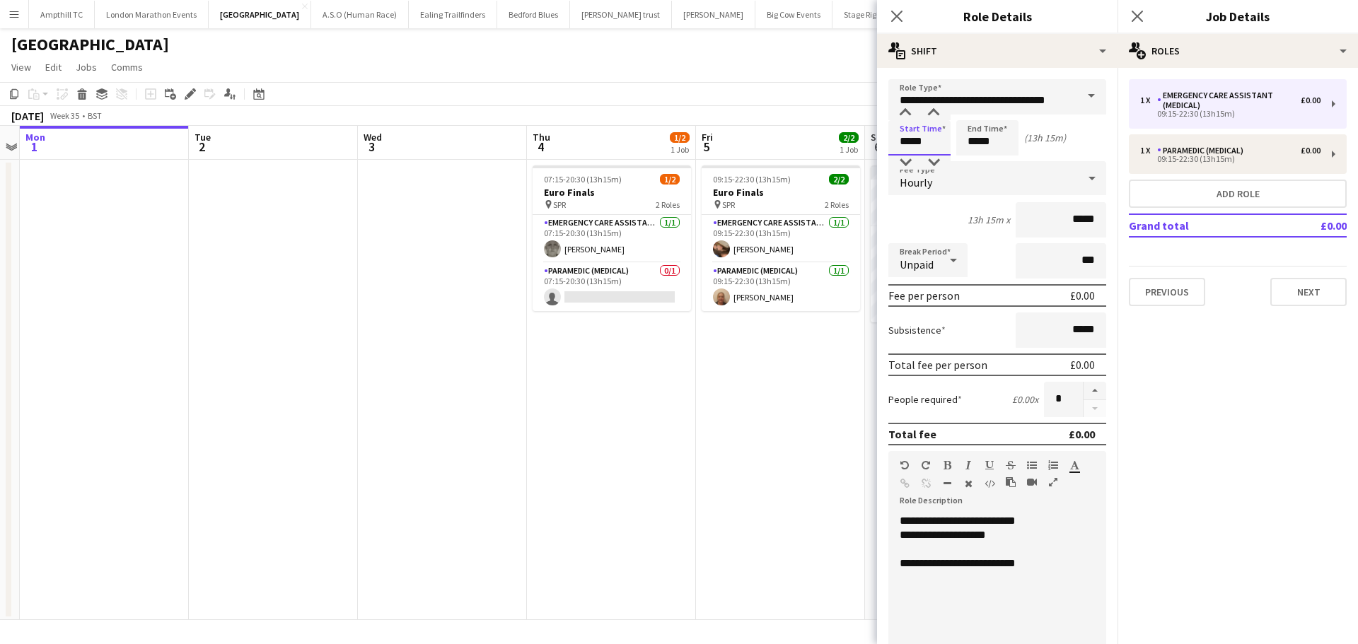
click at [919, 148] on input "*****" at bounding box center [919, 137] width 62 height 35
click at [898, 157] on div at bounding box center [905, 163] width 28 height 14
type input "*****"
click at [898, 157] on div at bounding box center [905, 163] width 28 height 14
click at [992, 130] on input "*****" at bounding box center [987, 137] width 62 height 35
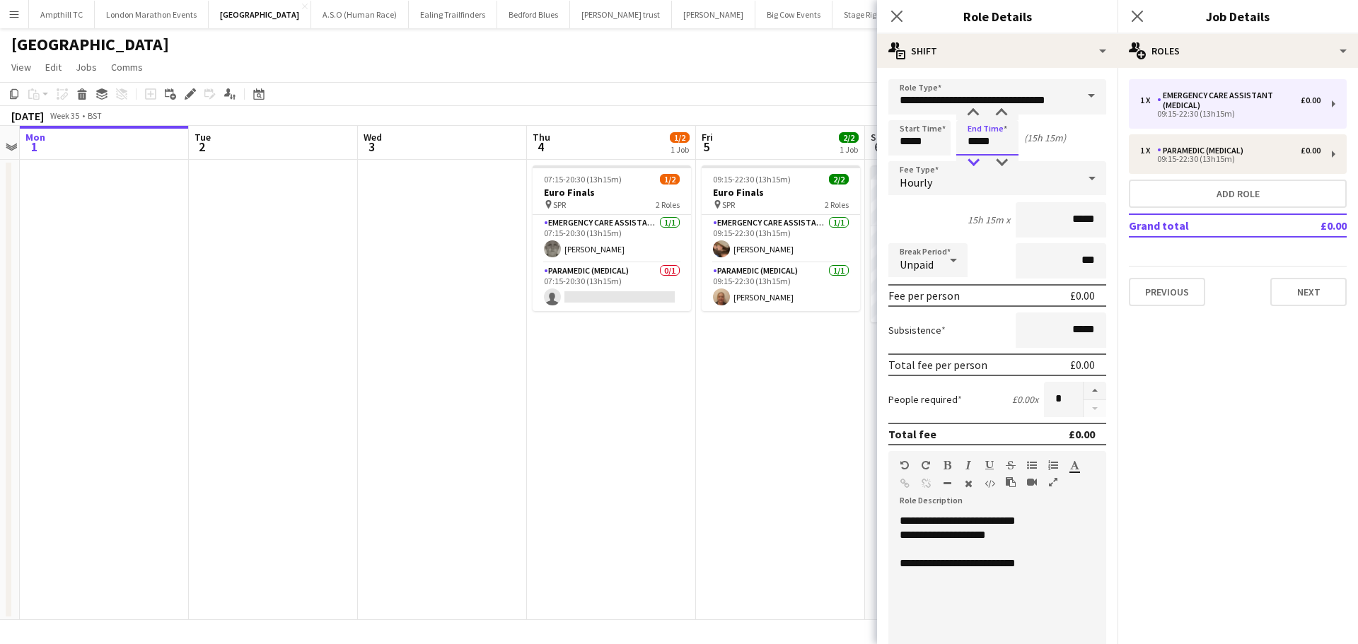
click at [979, 158] on div at bounding box center [973, 163] width 28 height 14
type input "*****"
click at [979, 158] on div at bounding box center [973, 163] width 28 height 14
drag, startPoint x: 997, startPoint y: 542, endPoint x: 938, endPoint y: 540, distance: 58.7
click at [938, 540] on div "**********" at bounding box center [991, 599] width 207 height 170
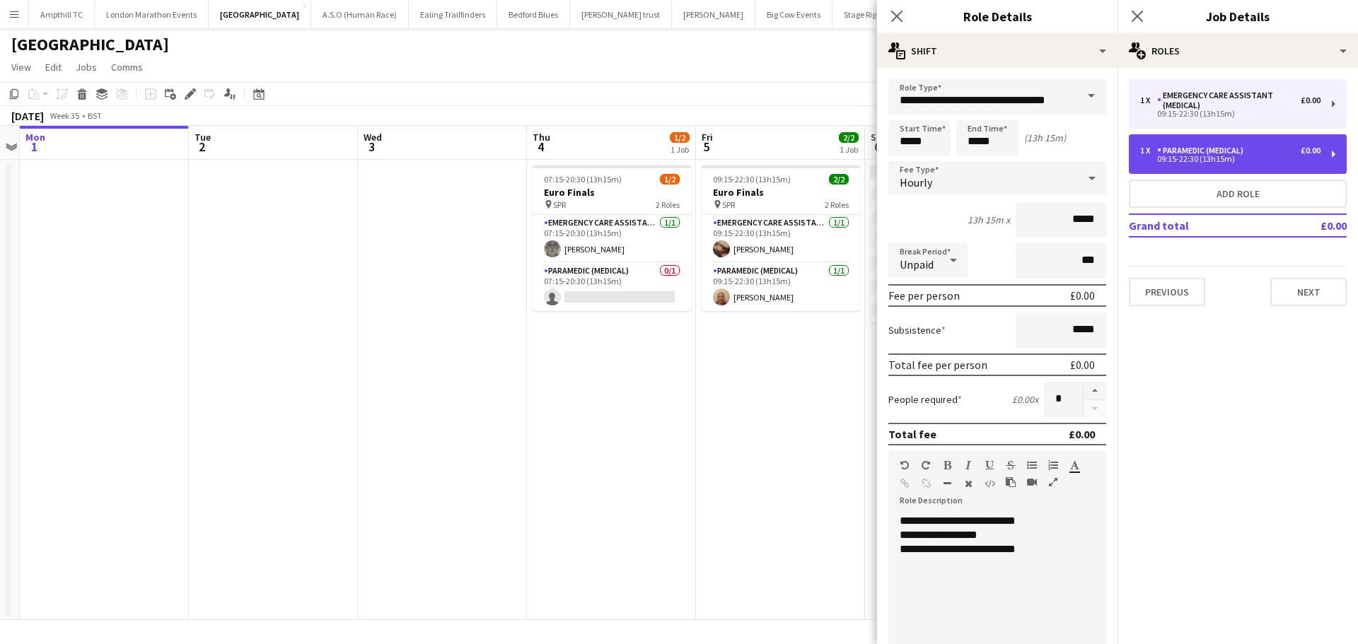
drag, startPoint x: 1254, startPoint y: 146, endPoint x: 1177, endPoint y: 156, distance: 77.8
click at [1254, 146] on div "1 x Paramedic (Medical) £0.00" at bounding box center [1230, 151] width 180 height 10
type input "**********"
type input "*****"
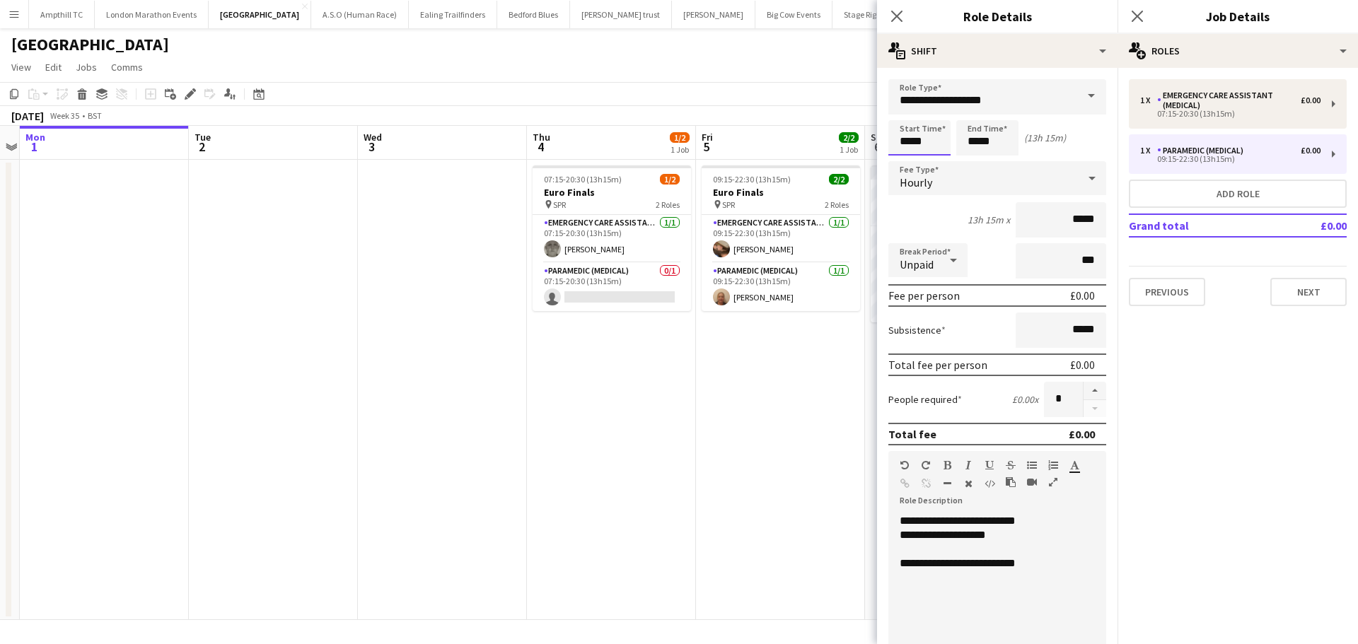
click at [937, 133] on input "*****" at bounding box center [919, 137] width 62 height 35
click at [909, 165] on div at bounding box center [905, 163] width 28 height 14
type input "*****"
drag, startPoint x: 909, startPoint y: 165, endPoint x: 972, endPoint y: 146, distance: 66.0
click at [909, 163] on div at bounding box center [905, 163] width 28 height 14
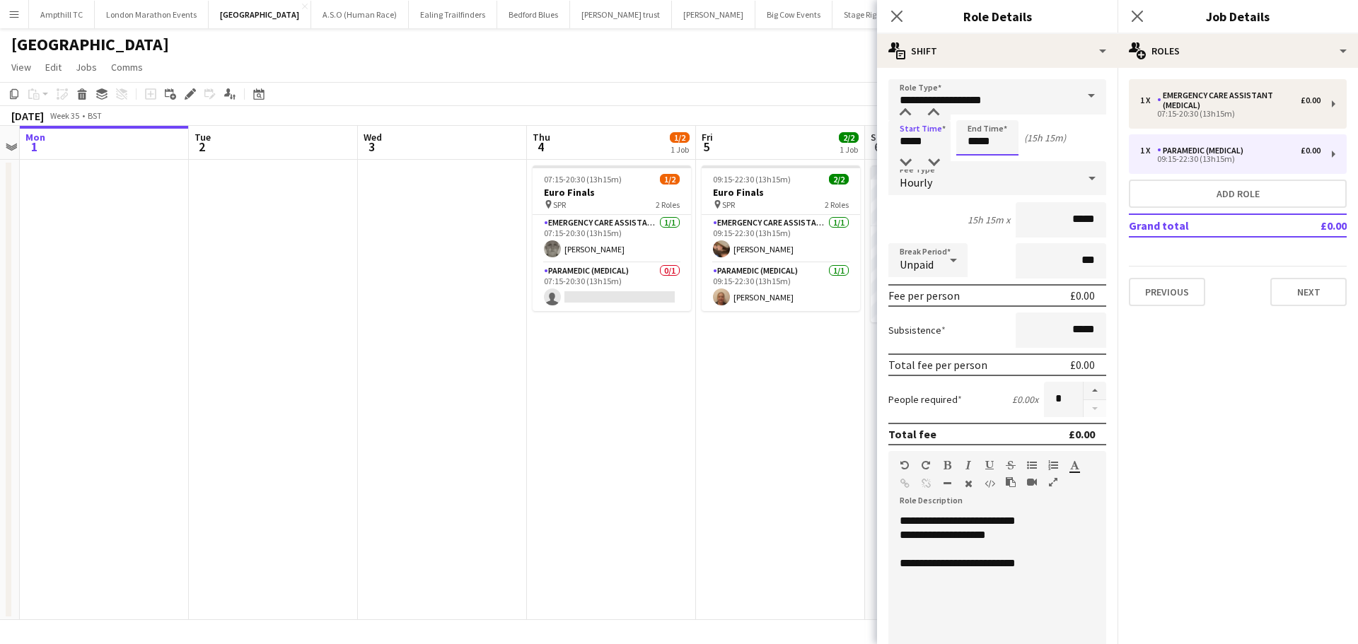
click at [991, 141] on input "*****" at bounding box center [987, 137] width 62 height 35
click at [976, 156] on div at bounding box center [973, 163] width 28 height 14
type input "*****"
click at [974, 159] on div at bounding box center [973, 163] width 28 height 14
drag, startPoint x: 998, startPoint y: 532, endPoint x: 937, endPoint y: 532, distance: 60.8
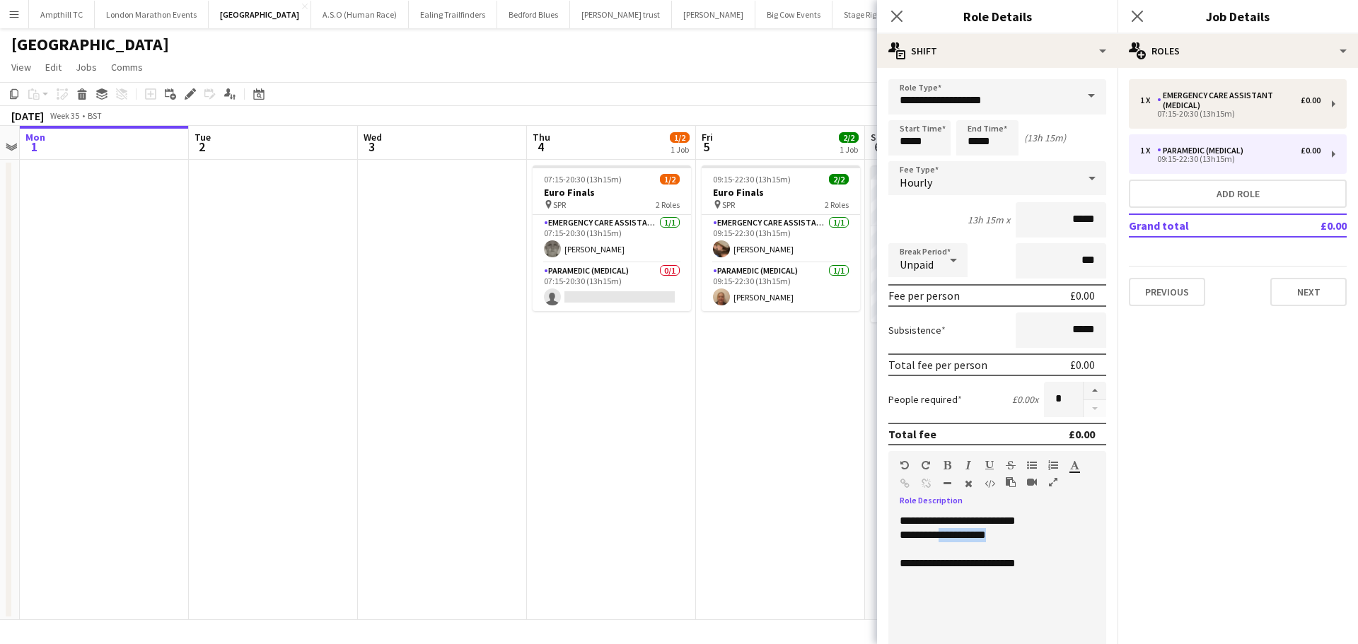
click at [937, 532] on div "**********" at bounding box center [991, 535] width 185 height 14
click at [1144, 18] on app-icon "Close pop-in" at bounding box center [1137, 16] width 21 height 21
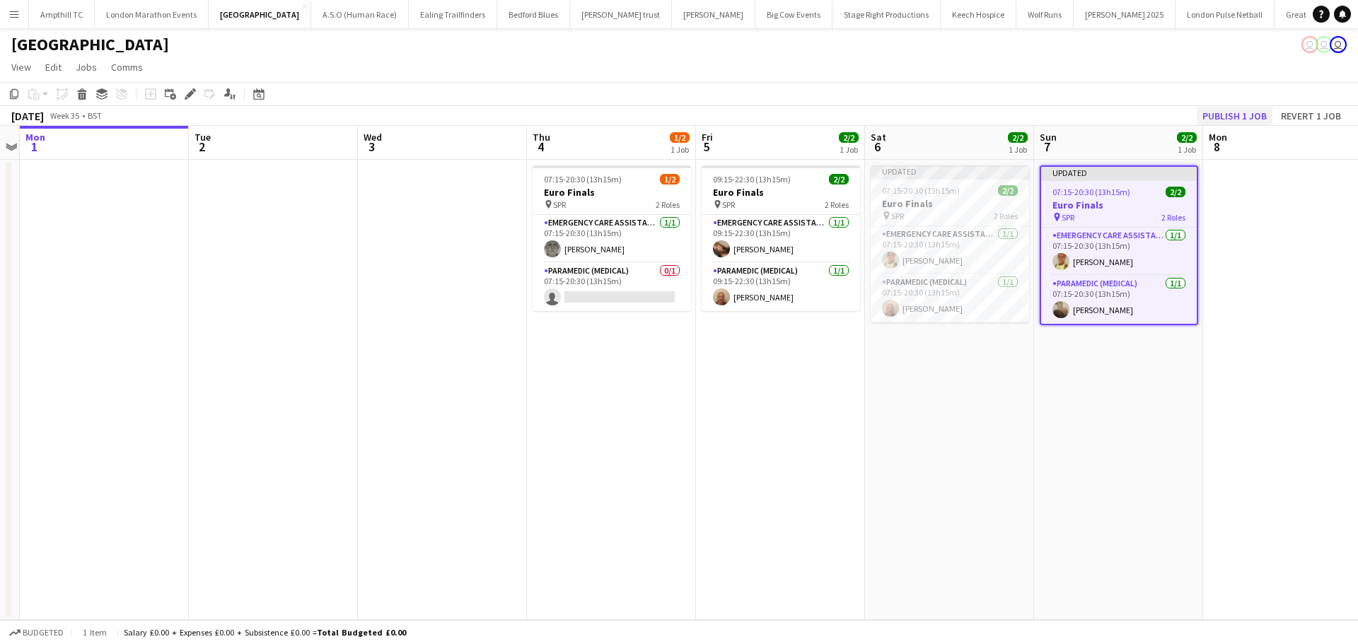
drag, startPoint x: 1252, startPoint y: 216, endPoint x: 1213, endPoint y: 112, distance: 111.6
click at [1252, 216] on app-date-cell at bounding box center [1287, 390] width 169 height 460
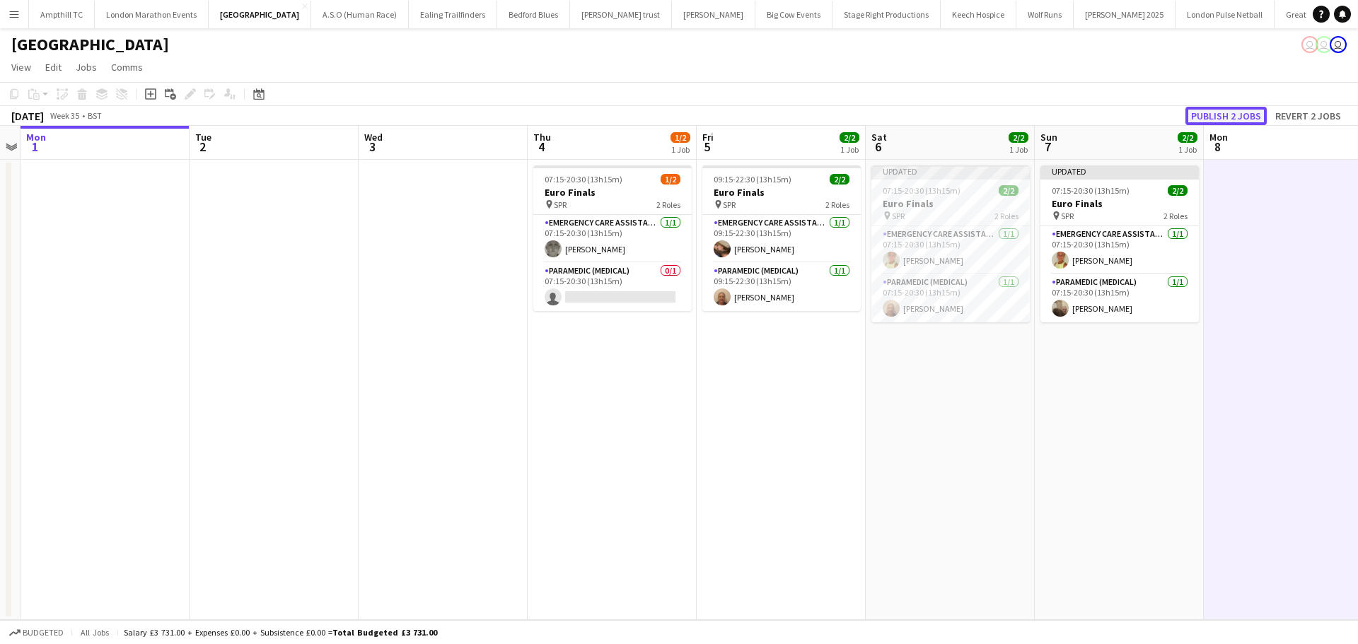
click at [1227, 112] on button "Publish 2 jobs" at bounding box center [1225, 116] width 81 height 18
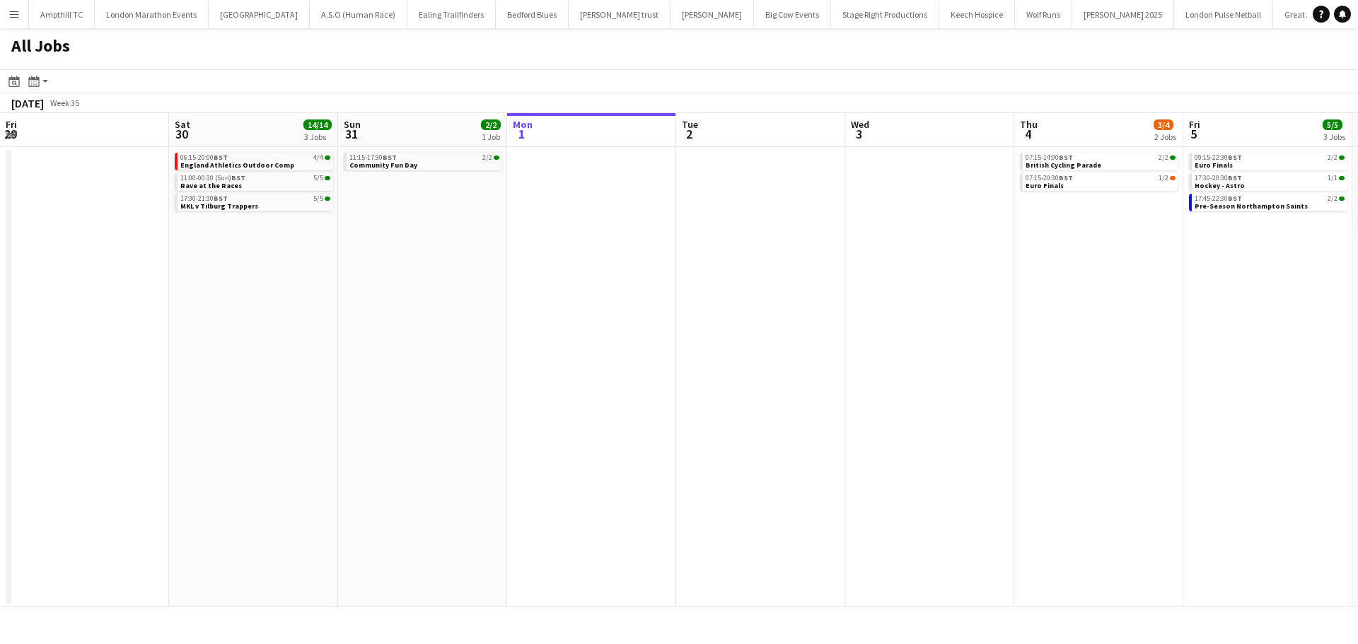
scroll to position [0, 338]
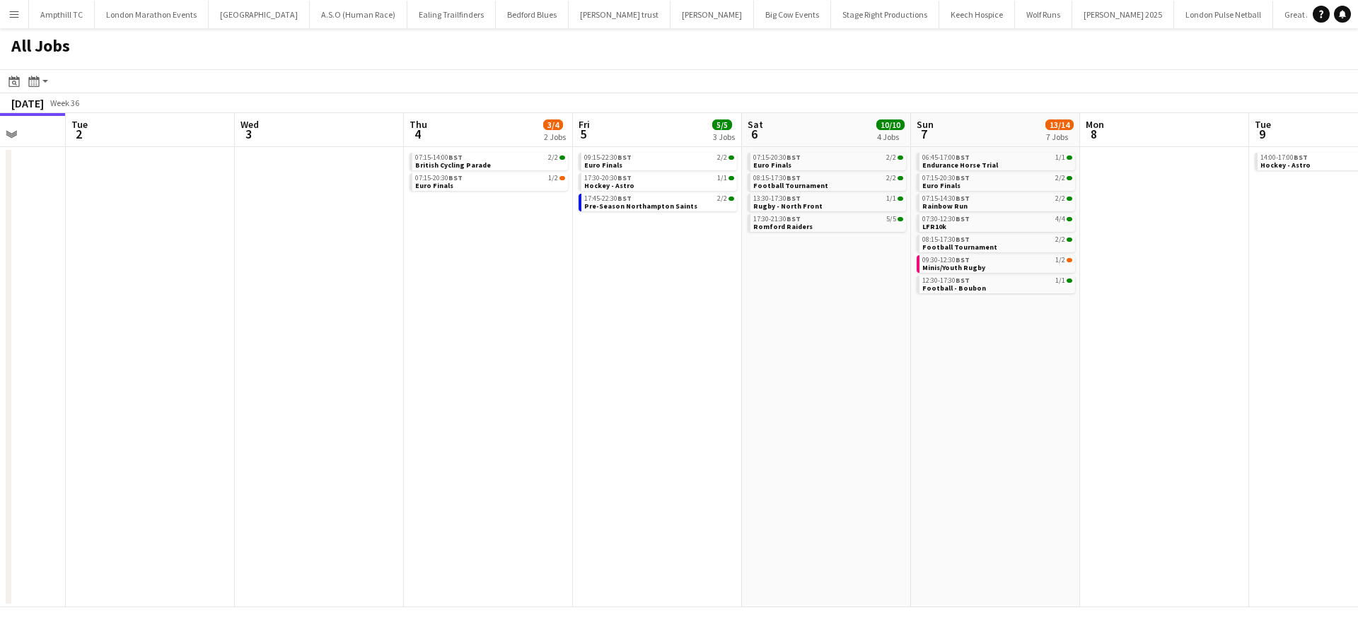
drag, startPoint x: 861, startPoint y: 451, endPoint x: 579, endPoint y: 434, distance: 281.9
click at [585, 446] on app-calendar-viewport "Fri 29 Sat 30 14/14 3 Jobs Sun 31 2/2 1 Job Mon 1 Tue 2 Wed 3 Thu 4 3/4 2 Jobs …" at bounding box center [679, 360] width 1358 height 494
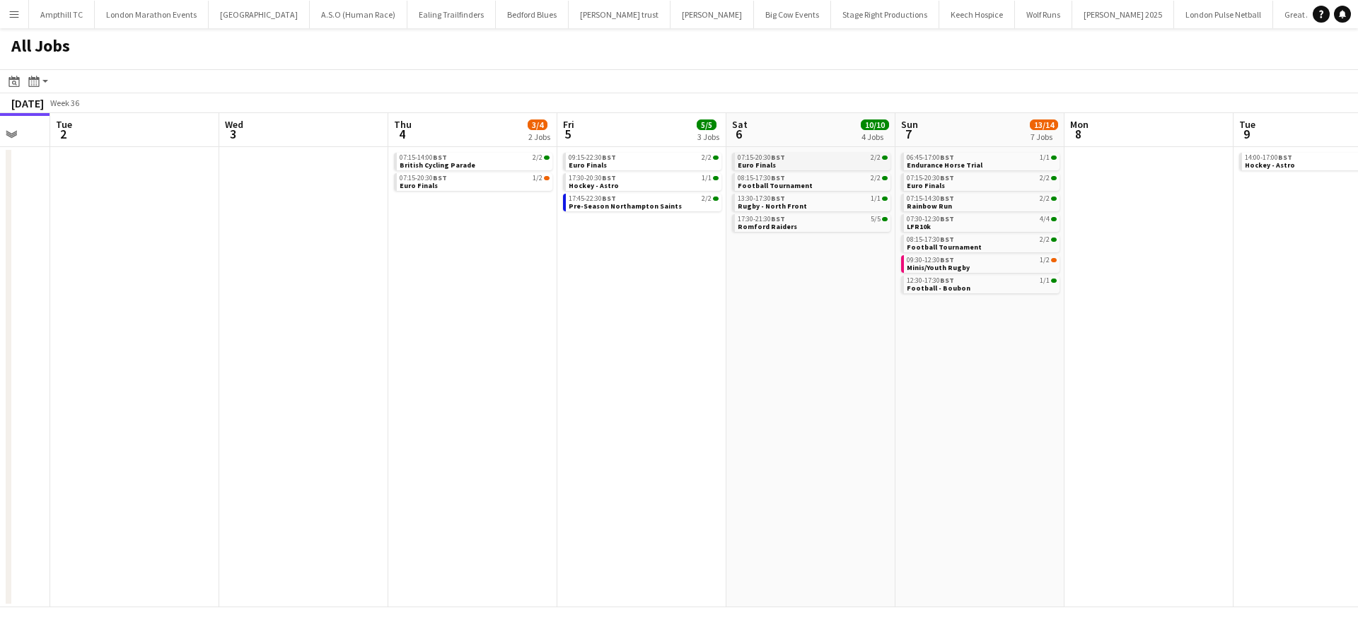
click at [793, 165] on link "07:15-20:30 BST 2/2 Euro Finals" at bounding box center [812, 161] width 150 height 16
click at [648, 183] on link "17:30-20:30 BST 1/1 Hockey - Astro" at bounding box center [645, 181] width 150 height 16
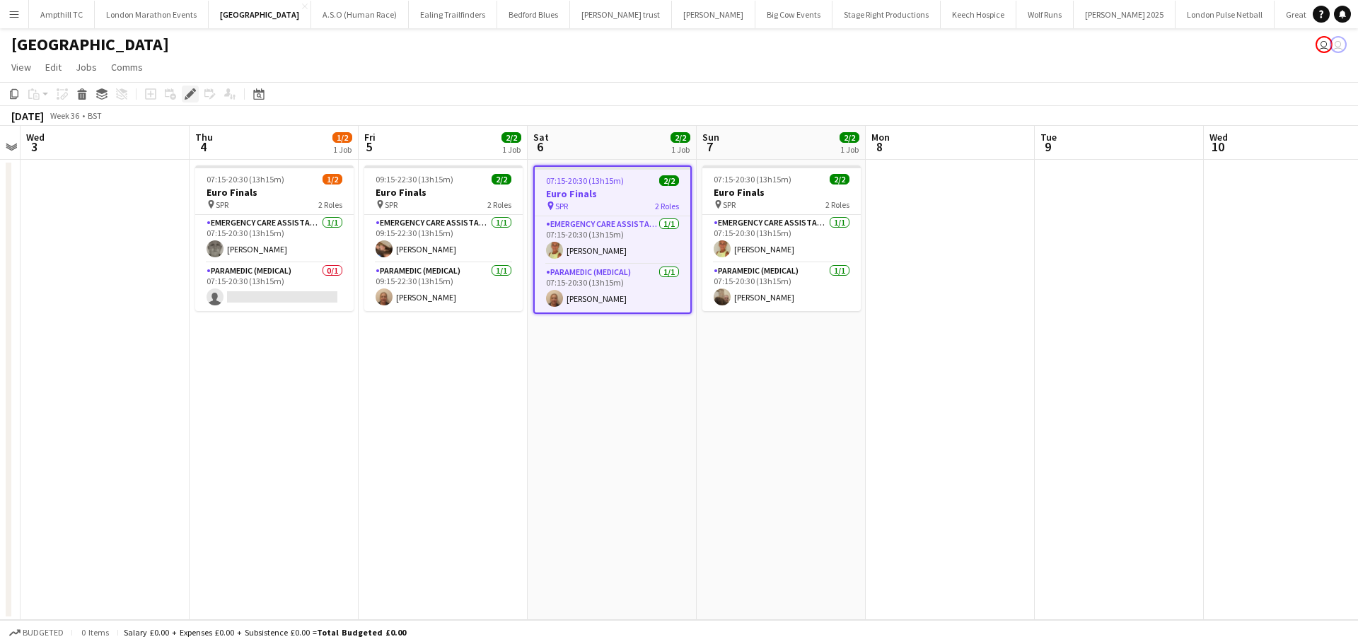
click at [192, 97] on icon "Edit" at bounding box center [190, 93] width 11 height 11
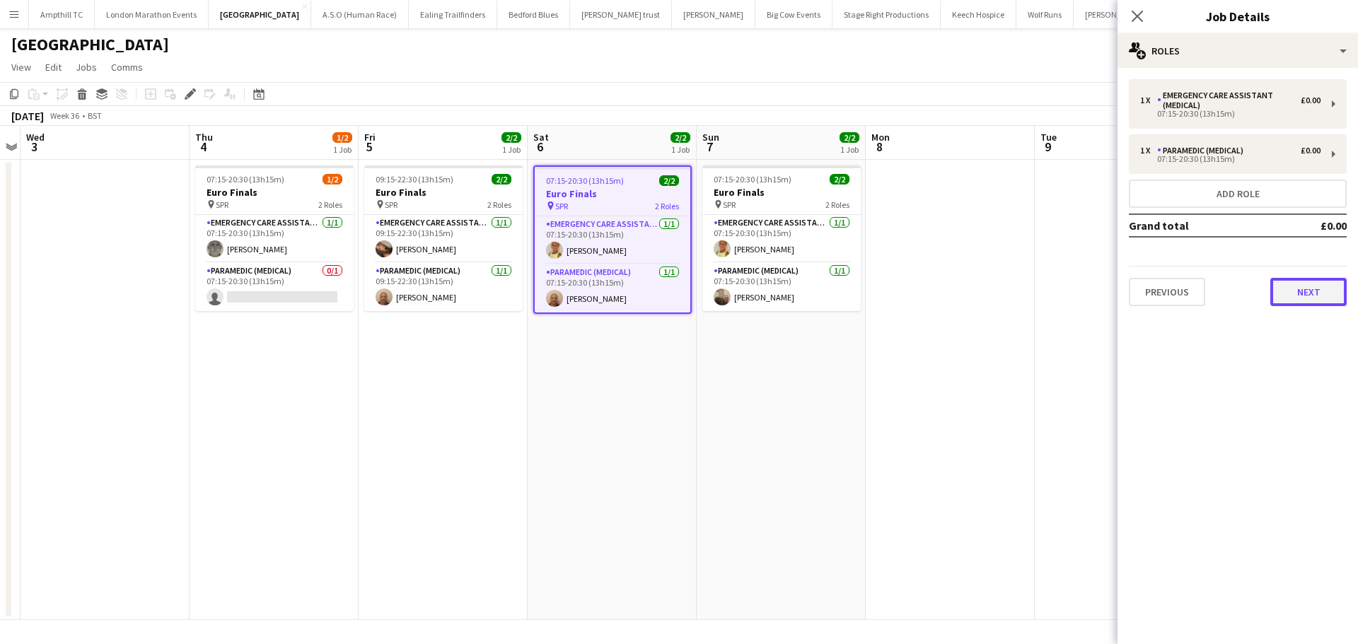
click at [1286, 297] on button "Next" at bounding box center [1308, 292] width 76 height 28
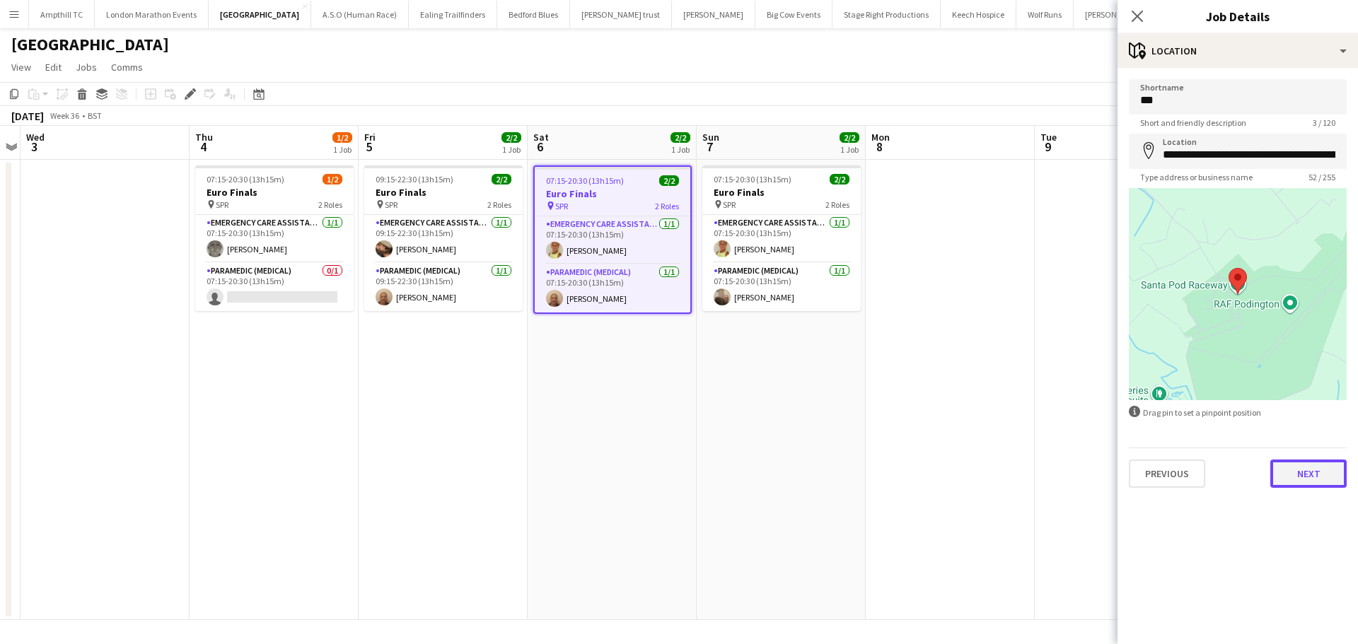
click at [1293, 473] on button "Next" at bounding box center [1308, 474] width 76 height 28
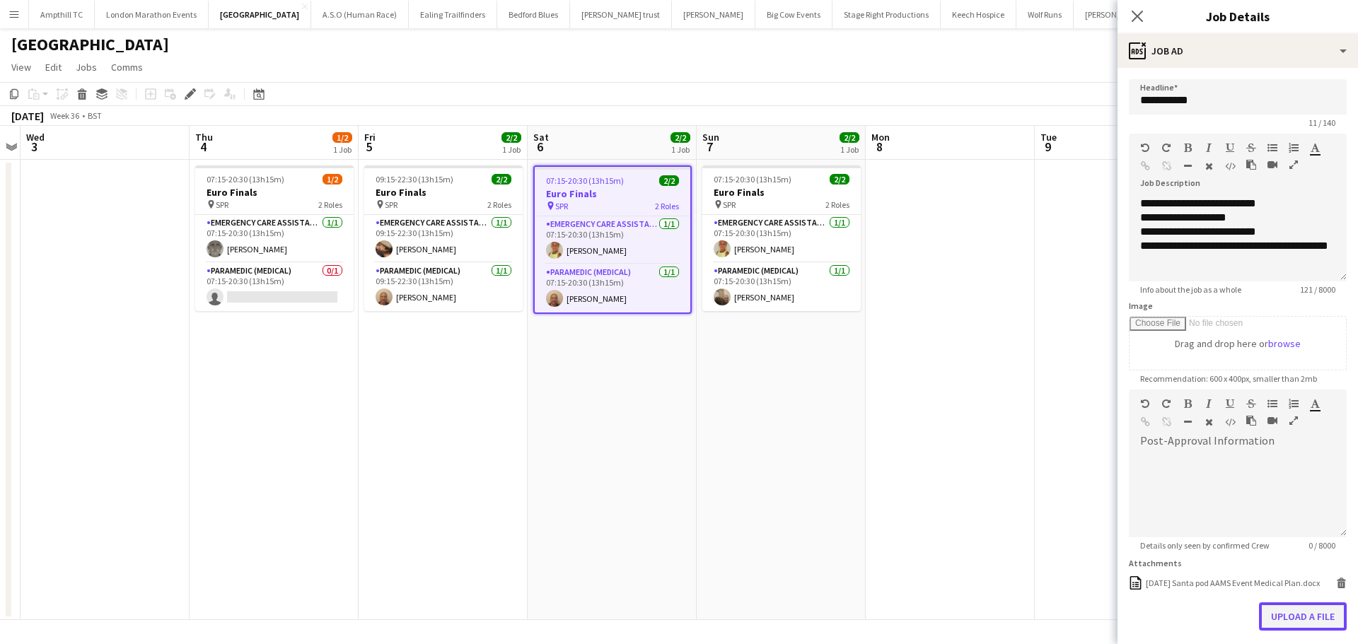
click at [1291, 631] on button "Upload a file" at bounding box center [1303, 616] width 88 height 28
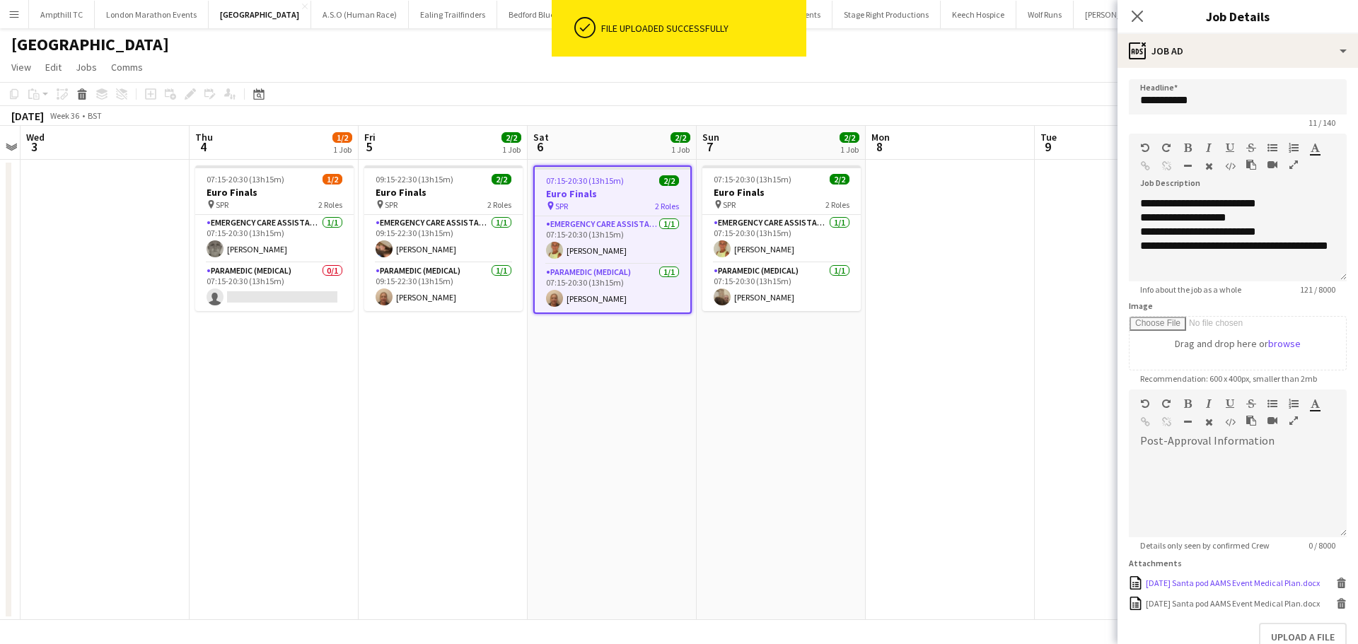
click at [1336, 587] on icon "Delete" at bounding box center [1341, 583] width 11 height 11
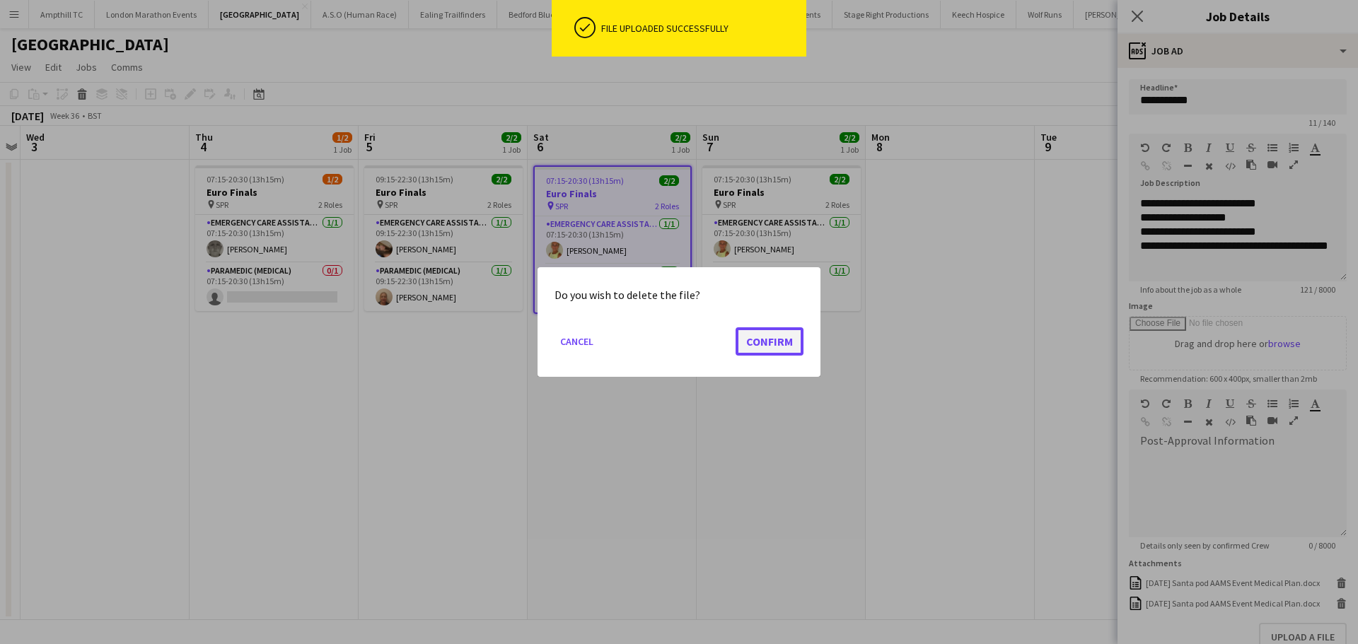
click at [785, 341] on button "Confirm" at bounding box center [769, 341] width 68 height 28
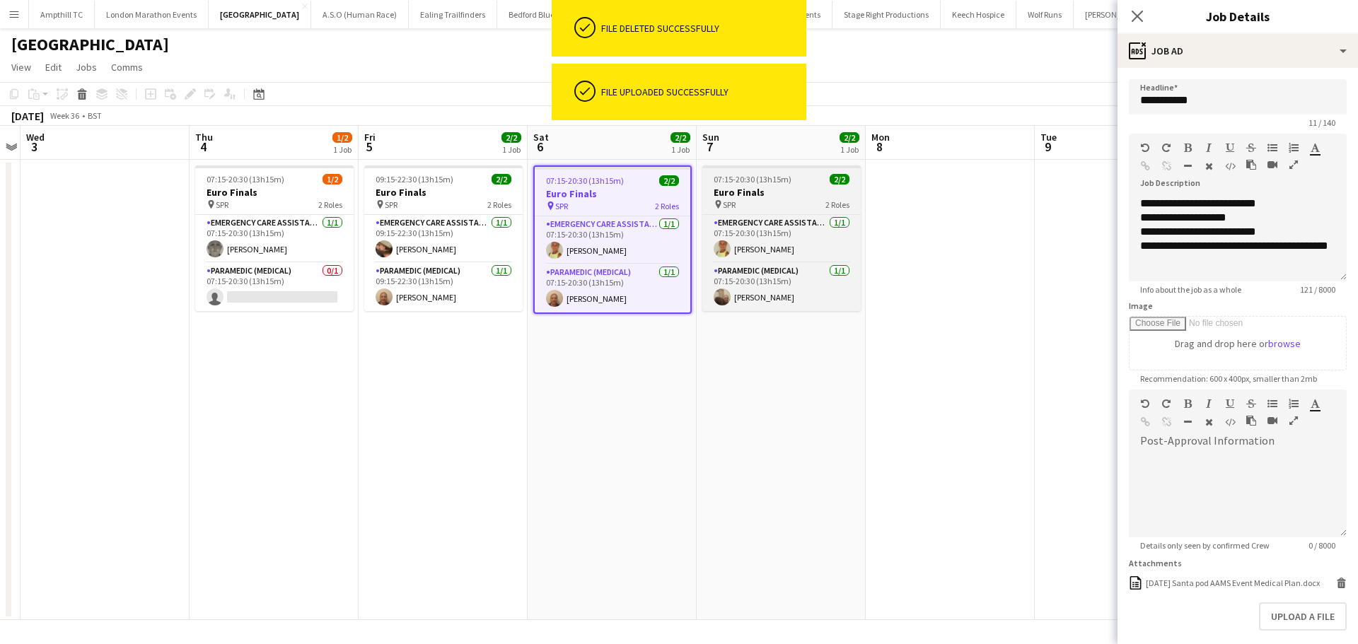
click at [778, 185] on app-job-card "07:15-20:30 (13h15m) 2/2 Euro Finals pin SPR 2 Roles Emergency Care Assistant (…" at bounding box center [781, 238] width 158 height 146
type input "**********"
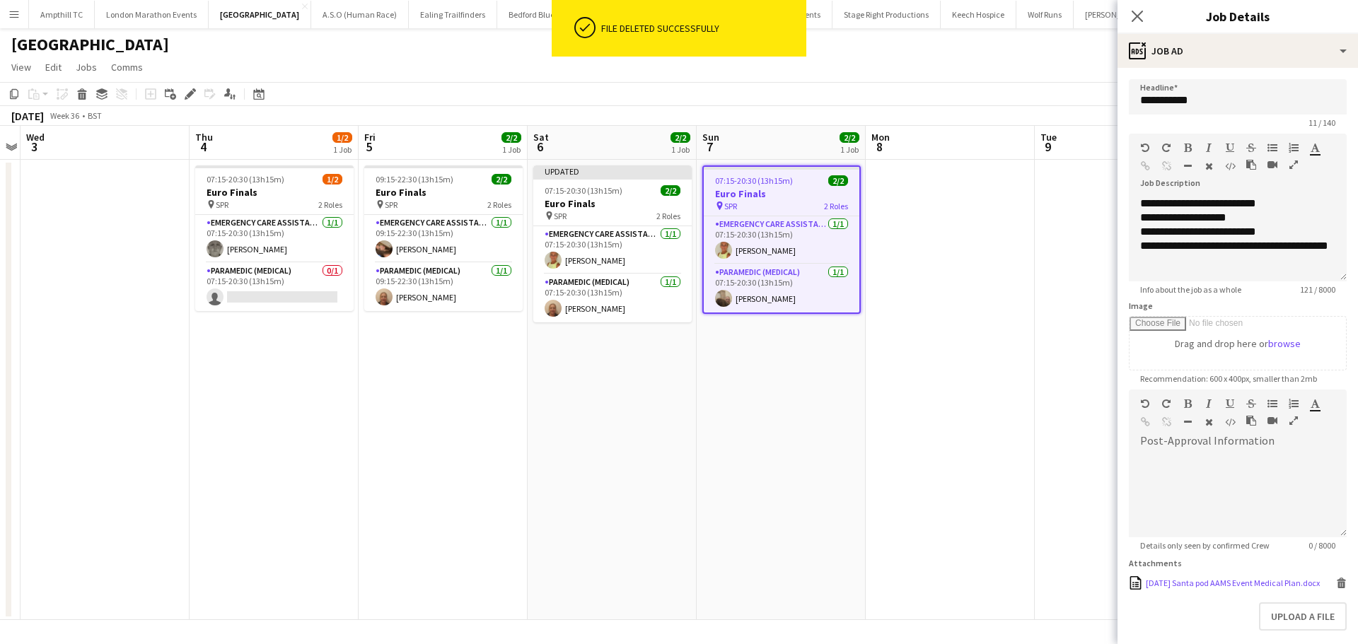
click at [1338, 586] on icon at bounding box center [1341, 585] width 7 height 6
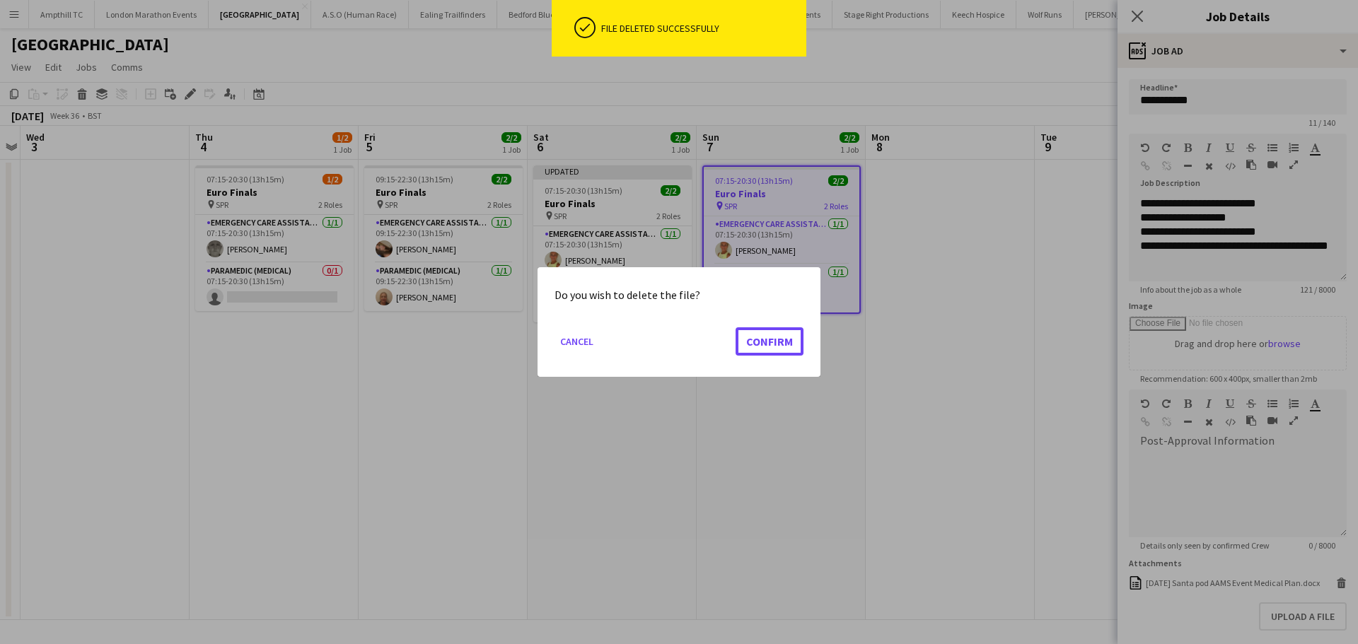
drag, startPoint x: 778, startPoint y: 342, endPoint x: 822, endPoint y: 358, distance: 47.4
click at [775, 341] on button "Confirm" at bounding box center [769, 341] width 68 height 28
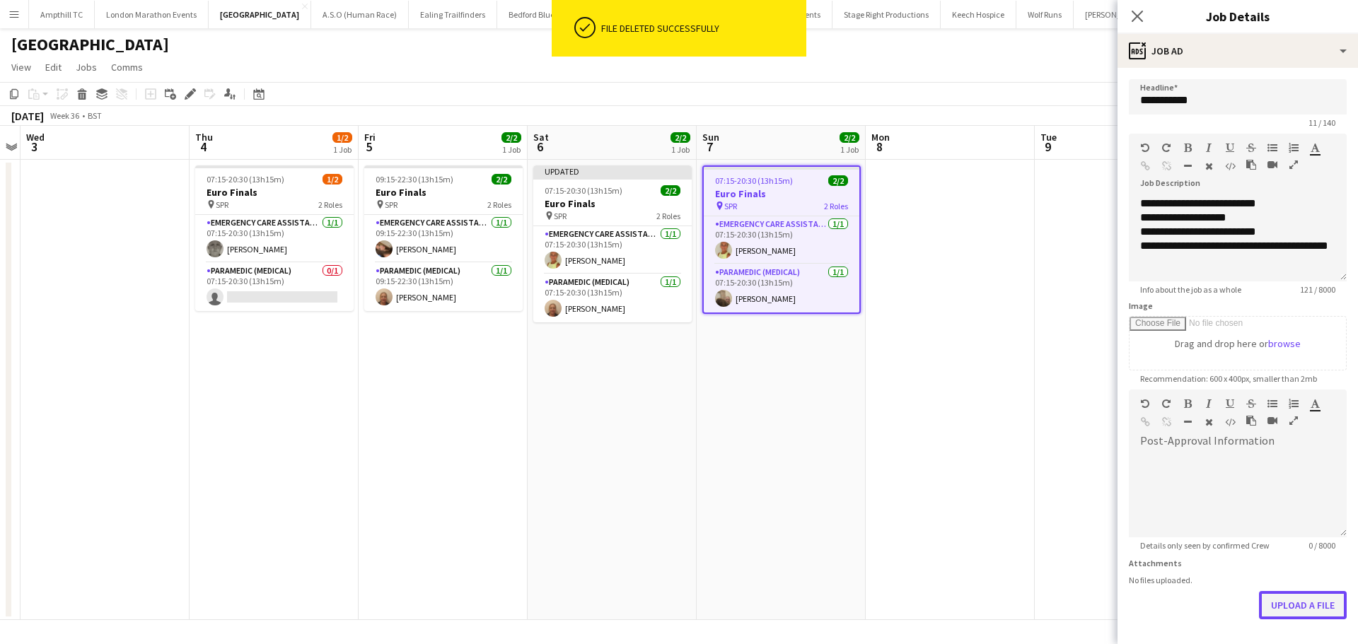
click at [1274, 602] on button "Upload a file" at bounding box center [1303, 605] width 88 height 28
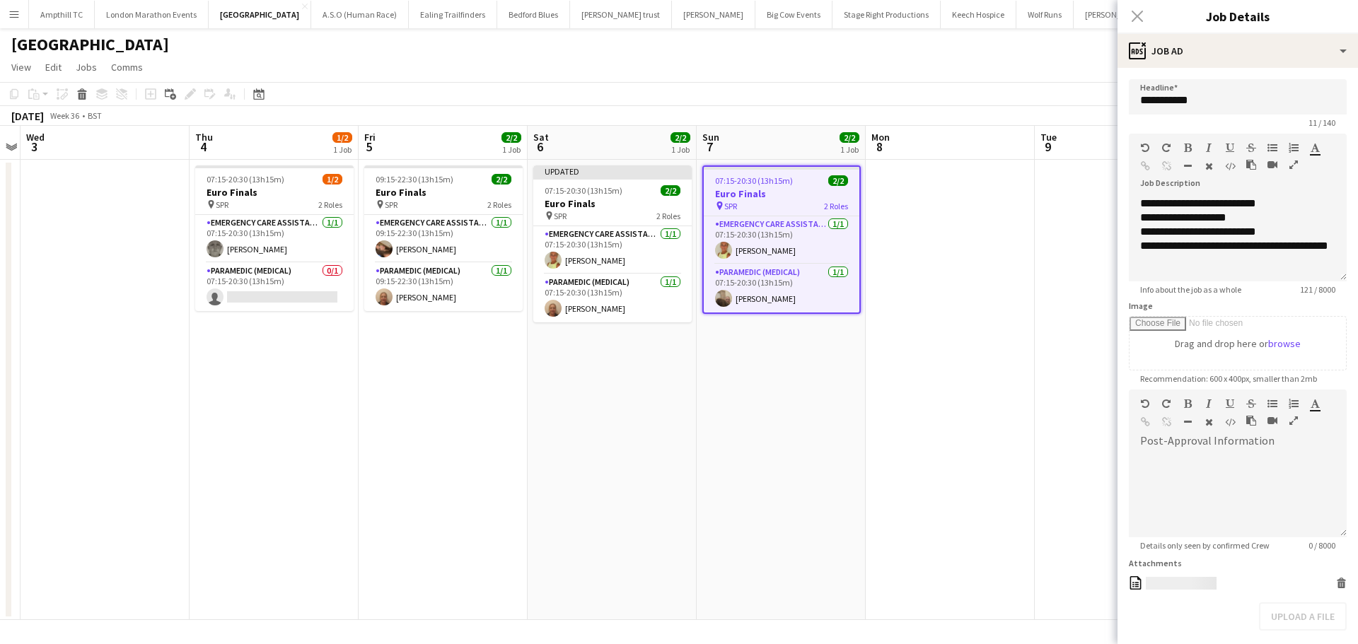
click at [1302, 607] on div "Upload a file" at bounding box center [1237, 616] width 218 height 28
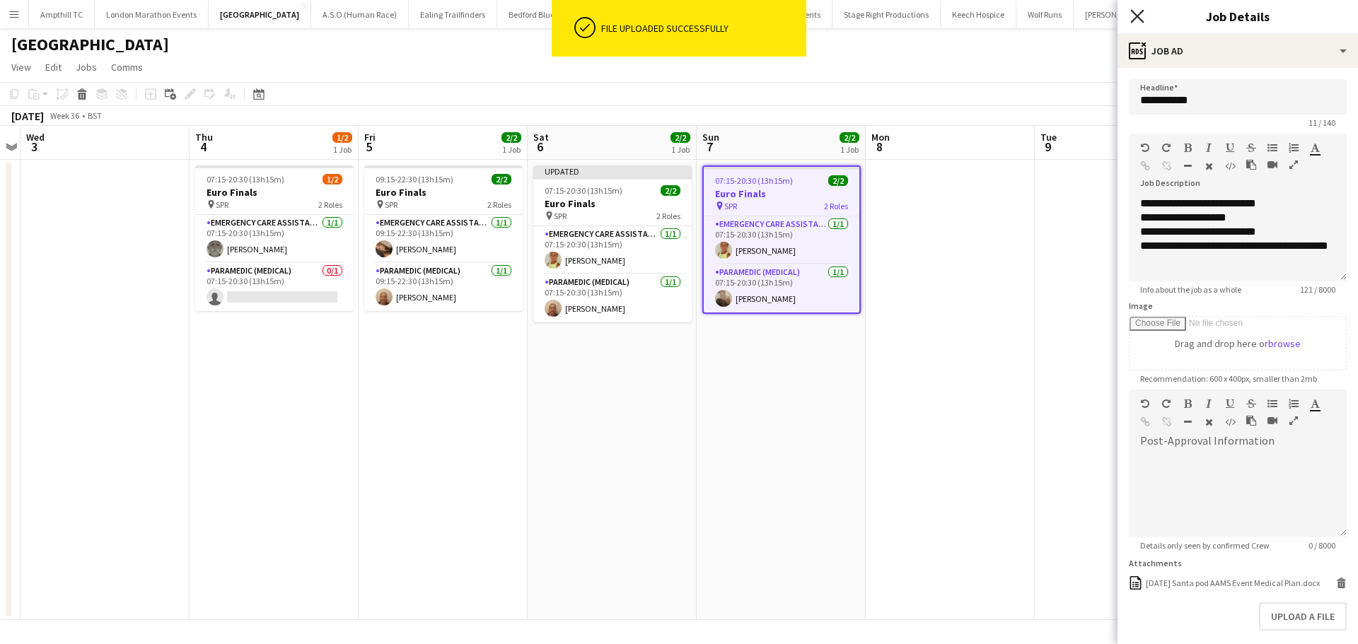
click at [1133, 13] on icon at bounding box center [1136, 15] width 13 height 13
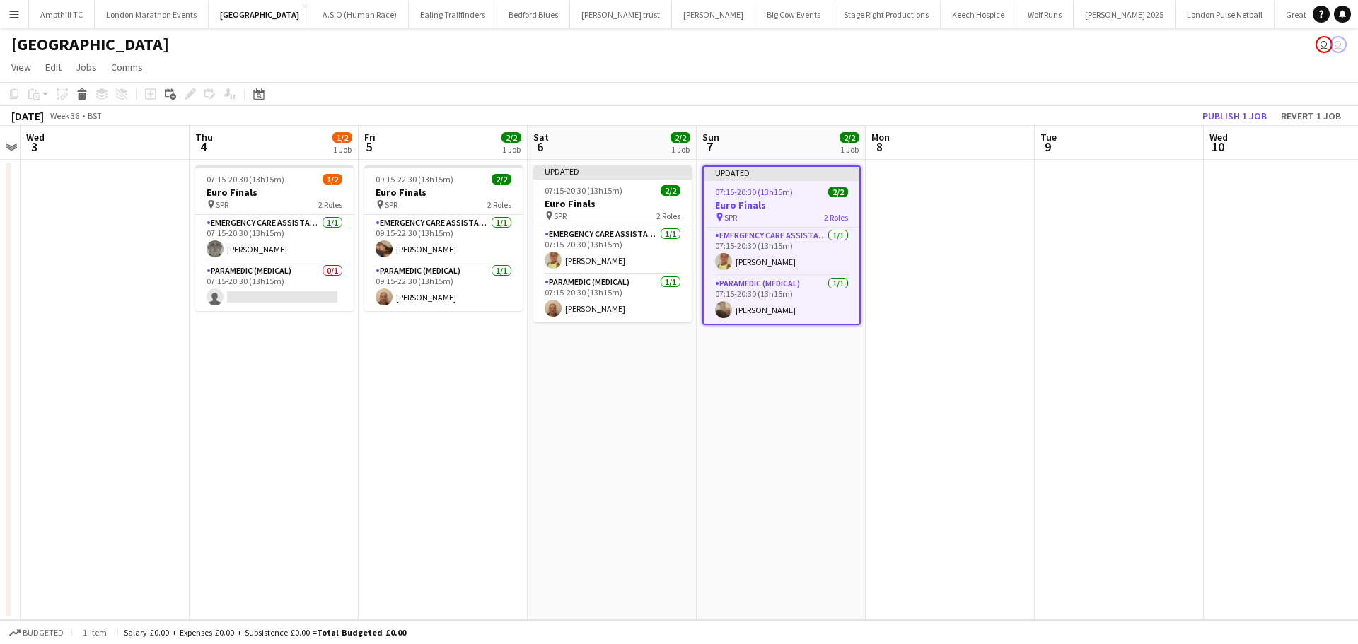
drag, startPoint x: 1093, startPoint y: 161, endPoint x: 1176, endPoint y: 119, distance: 92.7
click at [1093, 161] on app-date-cell at bounding box center [1118, 390] width 169 height 460
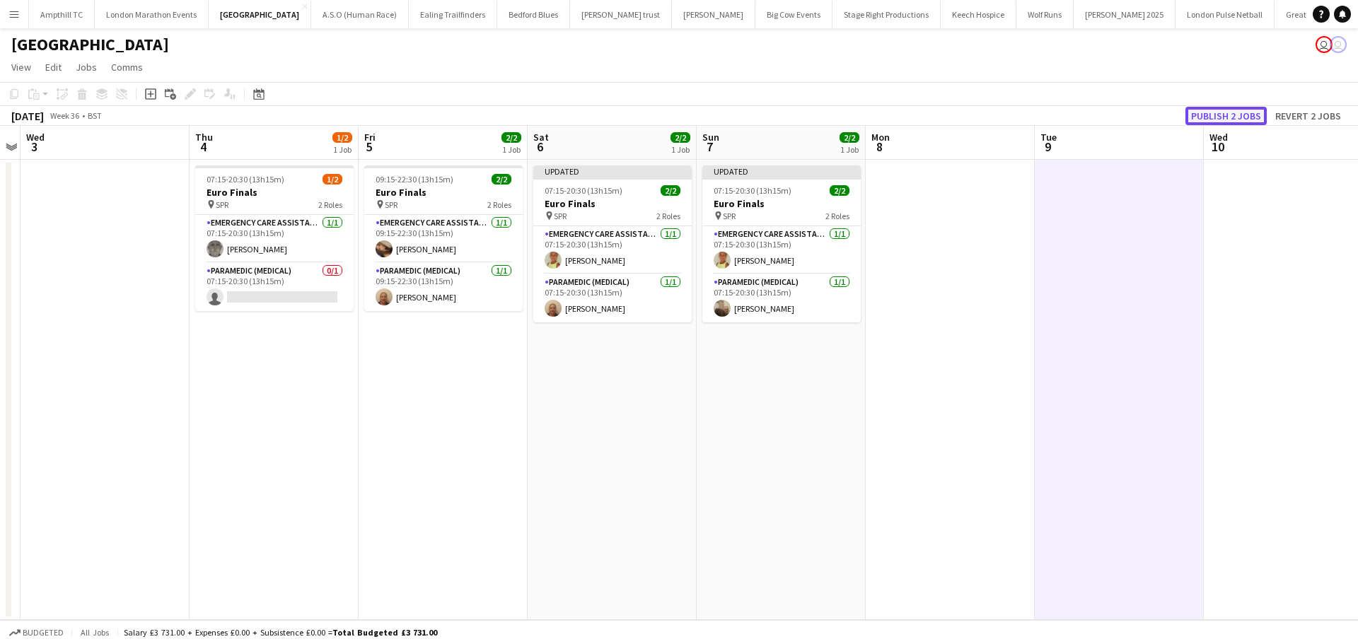
click at [1214, 116] on button "Publish 2 jobs" at bounding box center [1225, 116] width 81 height 18
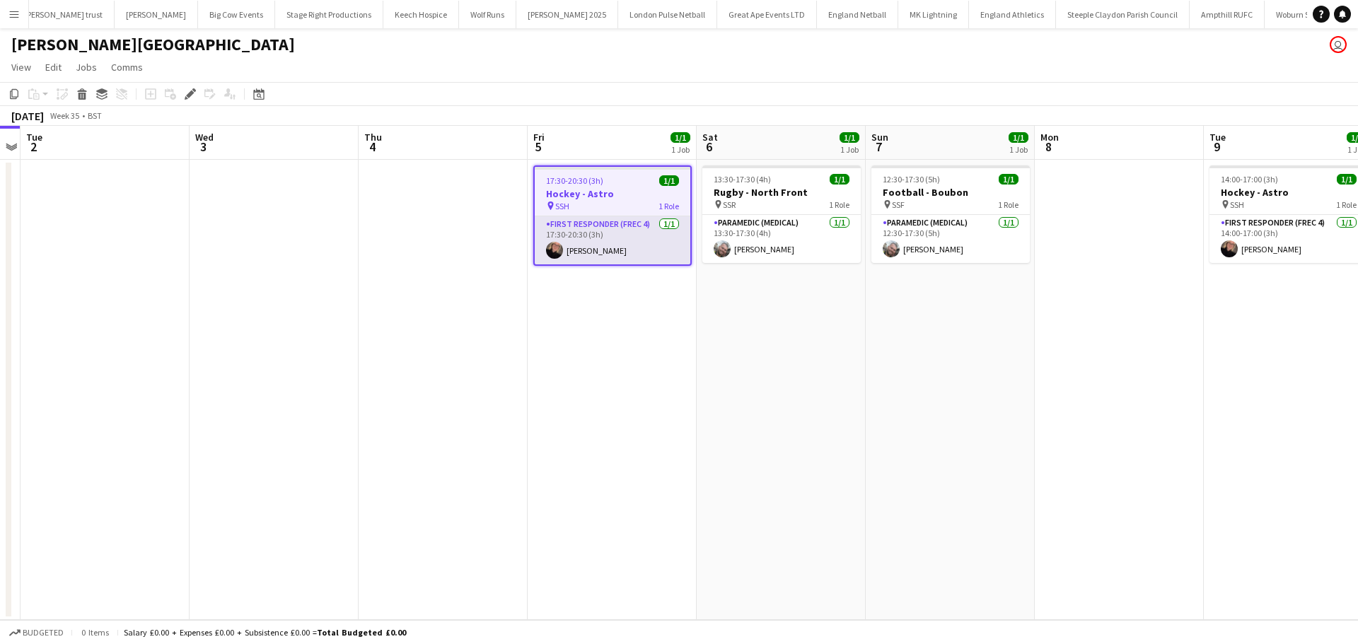
scroll to position [0, 557]
